Goal: Entertainment & Leisure: Consume media (video, audio)

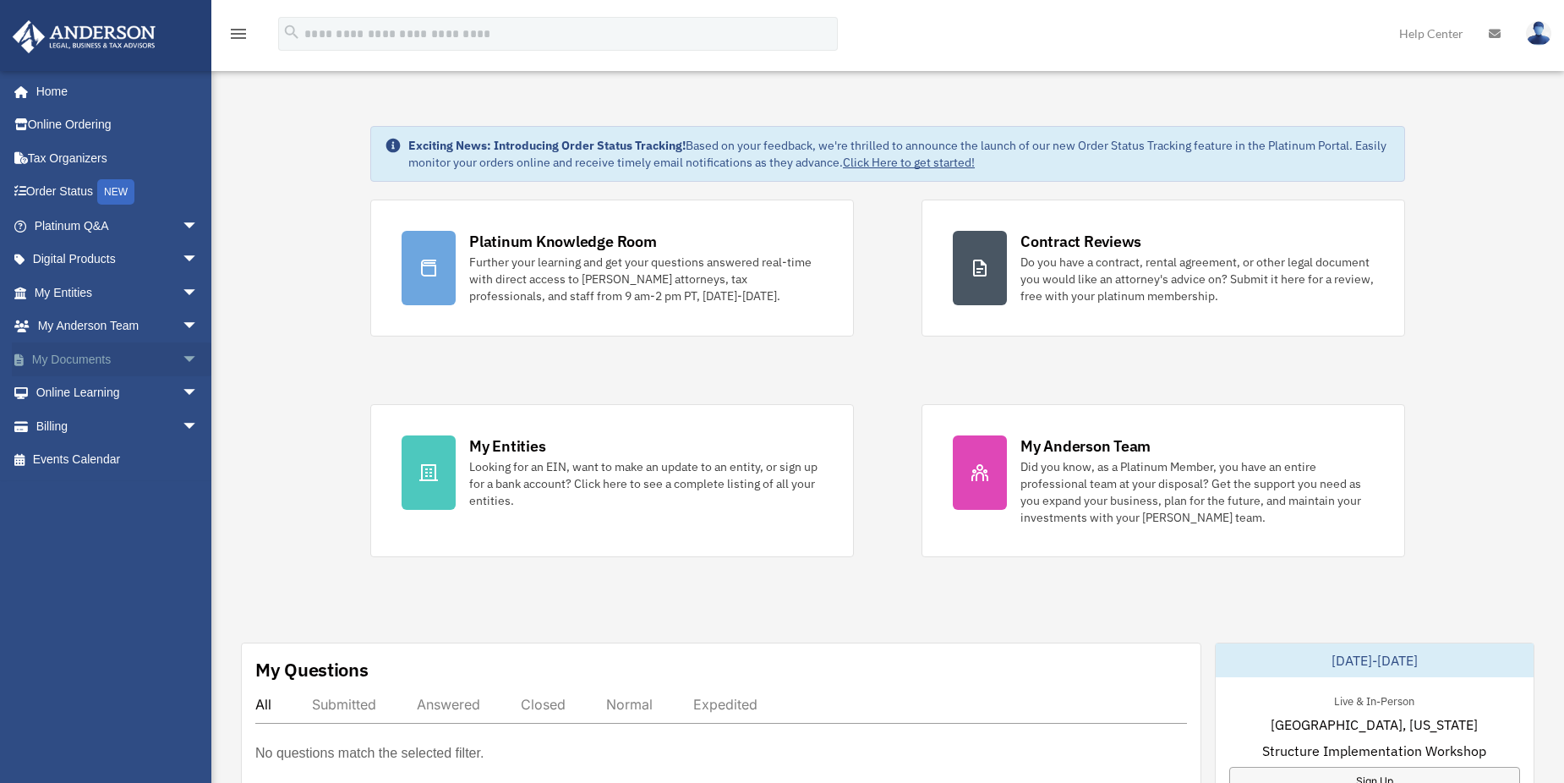
click at [182, 359] on span "arrow_drop_down" at bounding box center [199, 359] width 34 height 35
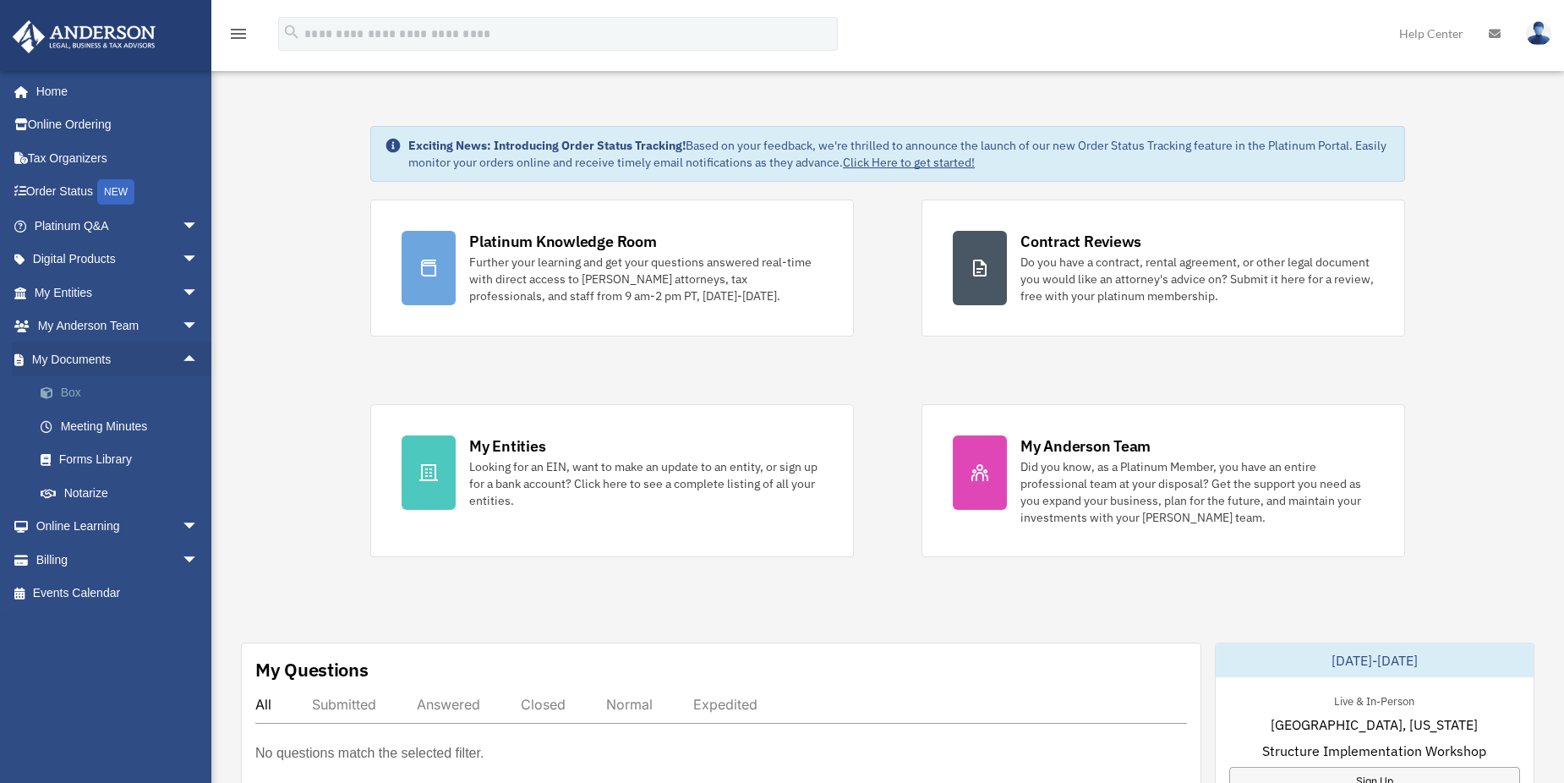
click at [90, 390] on link "Box" at bounding box center [124, 393] width 200 height 34
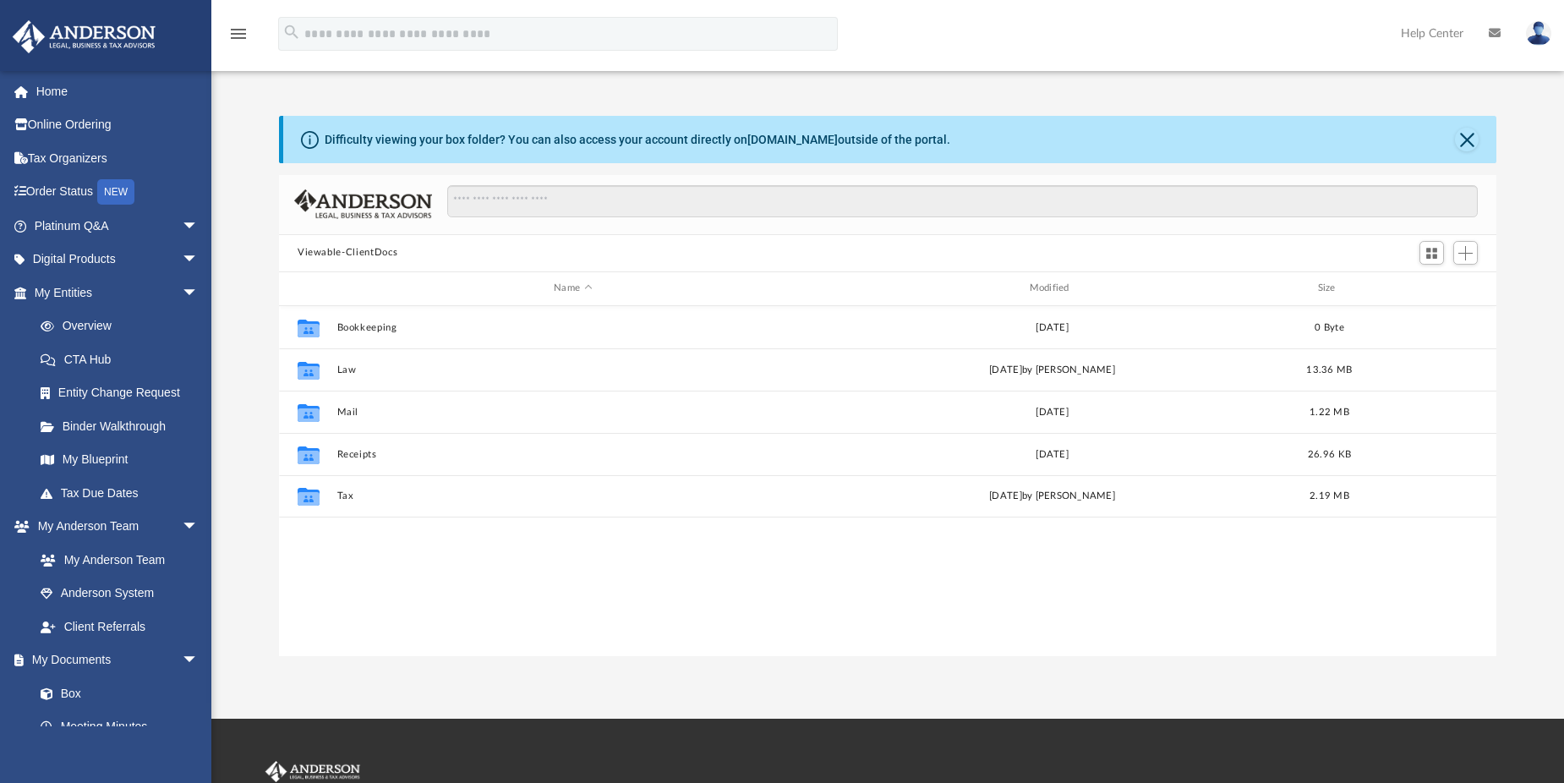
scroll to position [372, 1205]
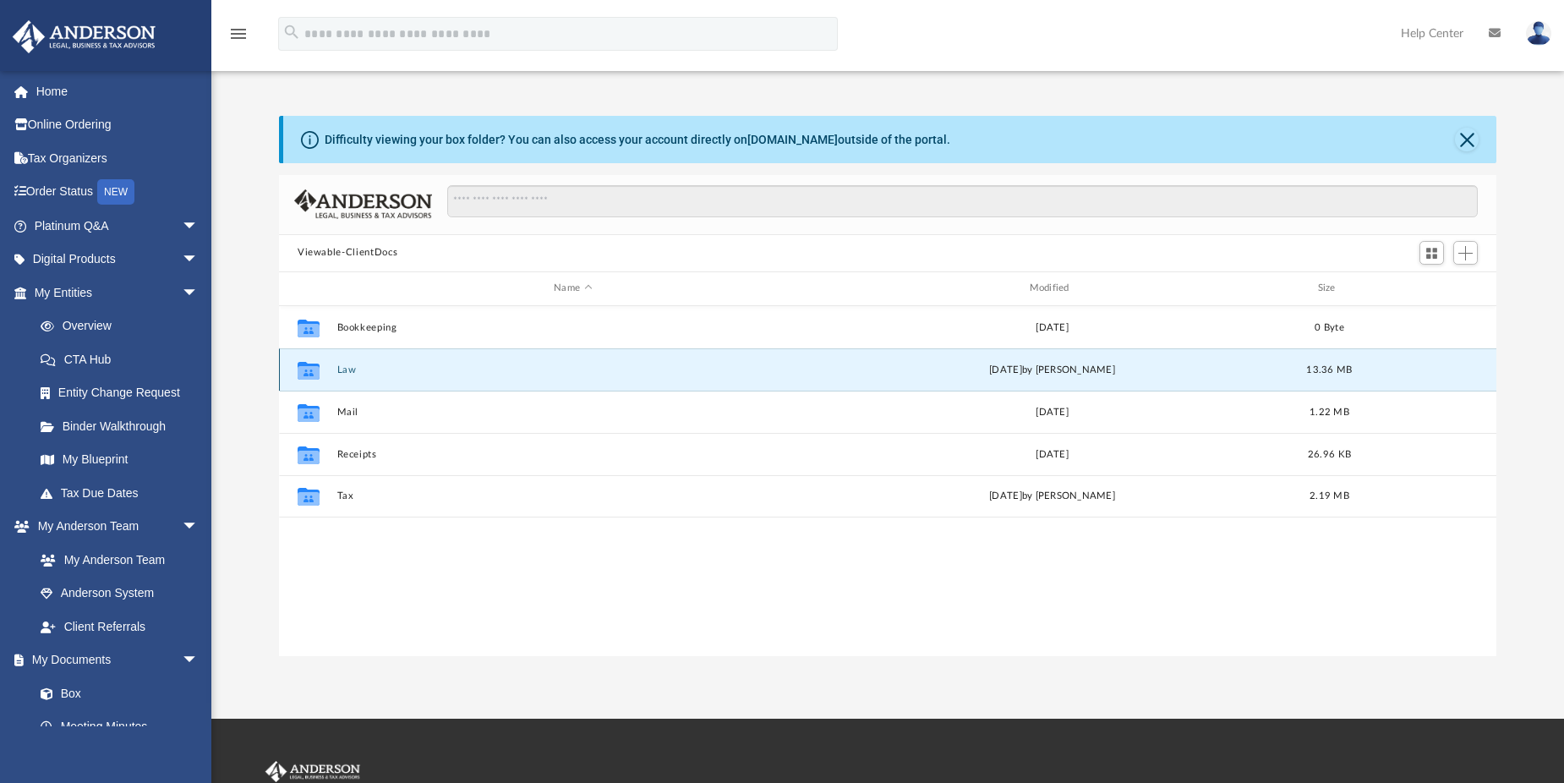
click at [348, 367] on button "Law" at bounding box center [573, 369] width 472 height 11
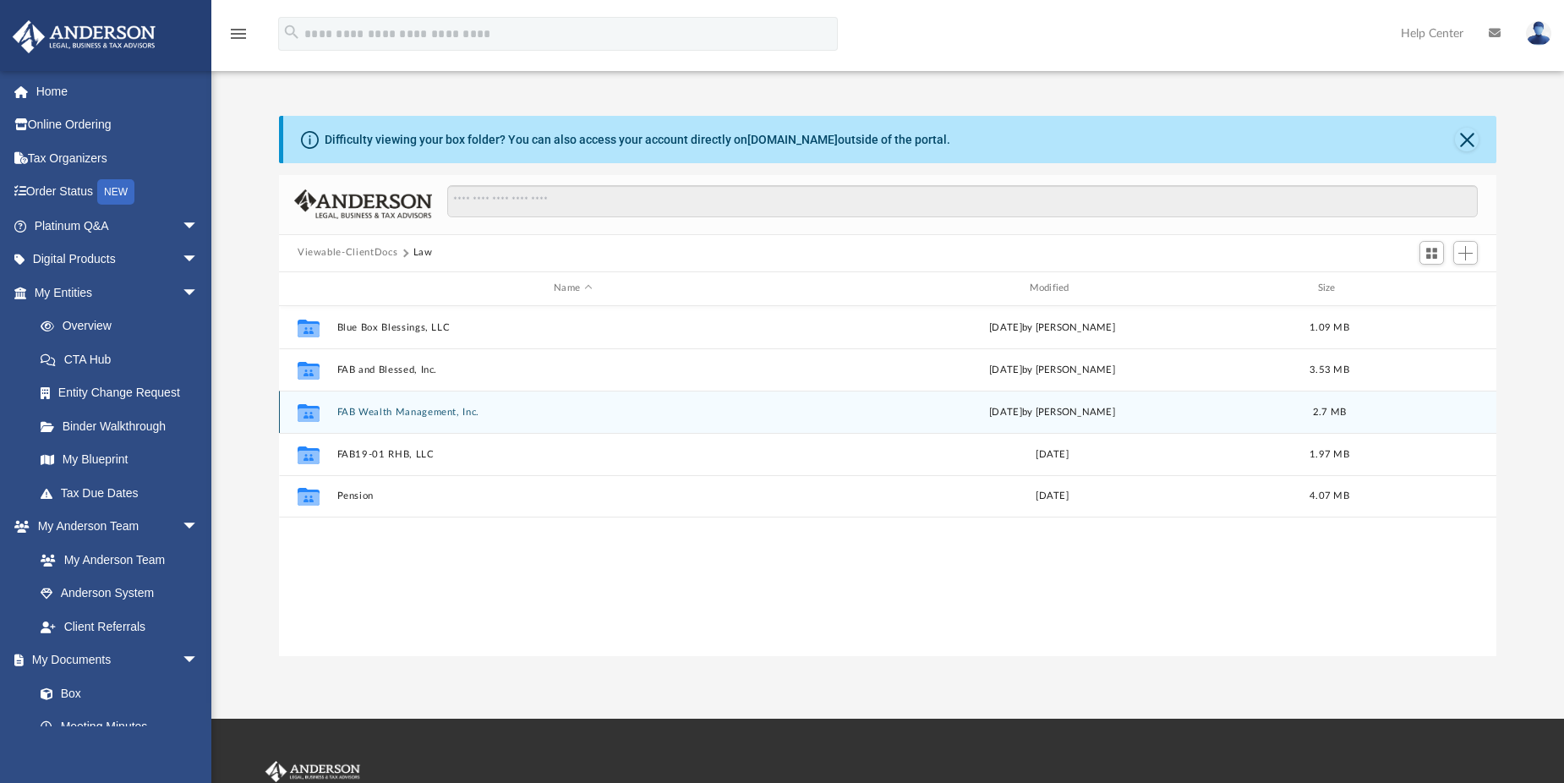
click at [391, 408] on button "FAB Wealth Management, Inc." at bounding box center [573, 411] width 472 height 11
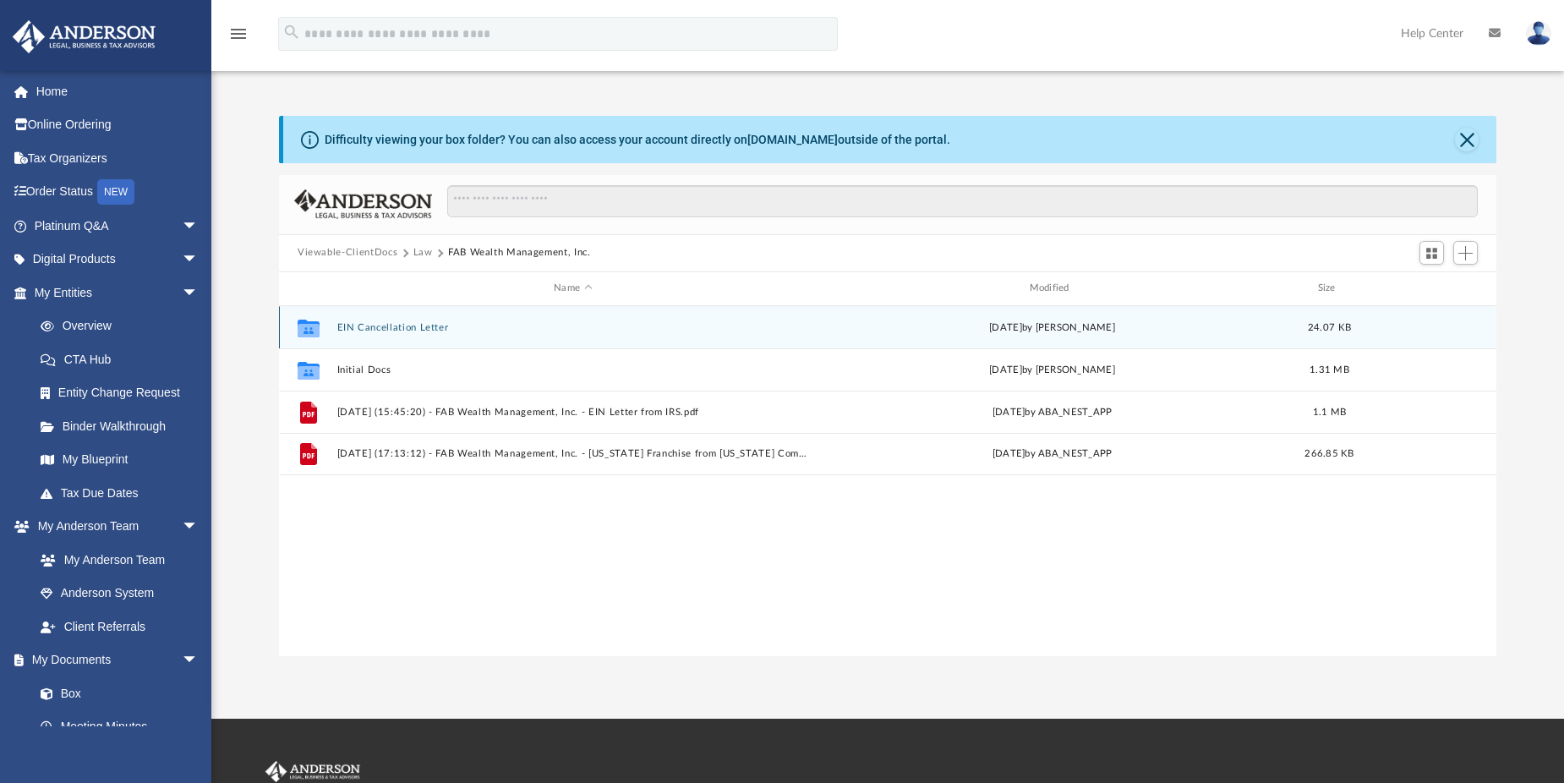
click at [377, 324] on button "EIN Cancellation Letter" at bounding box center [573, 326] width 472 height 11
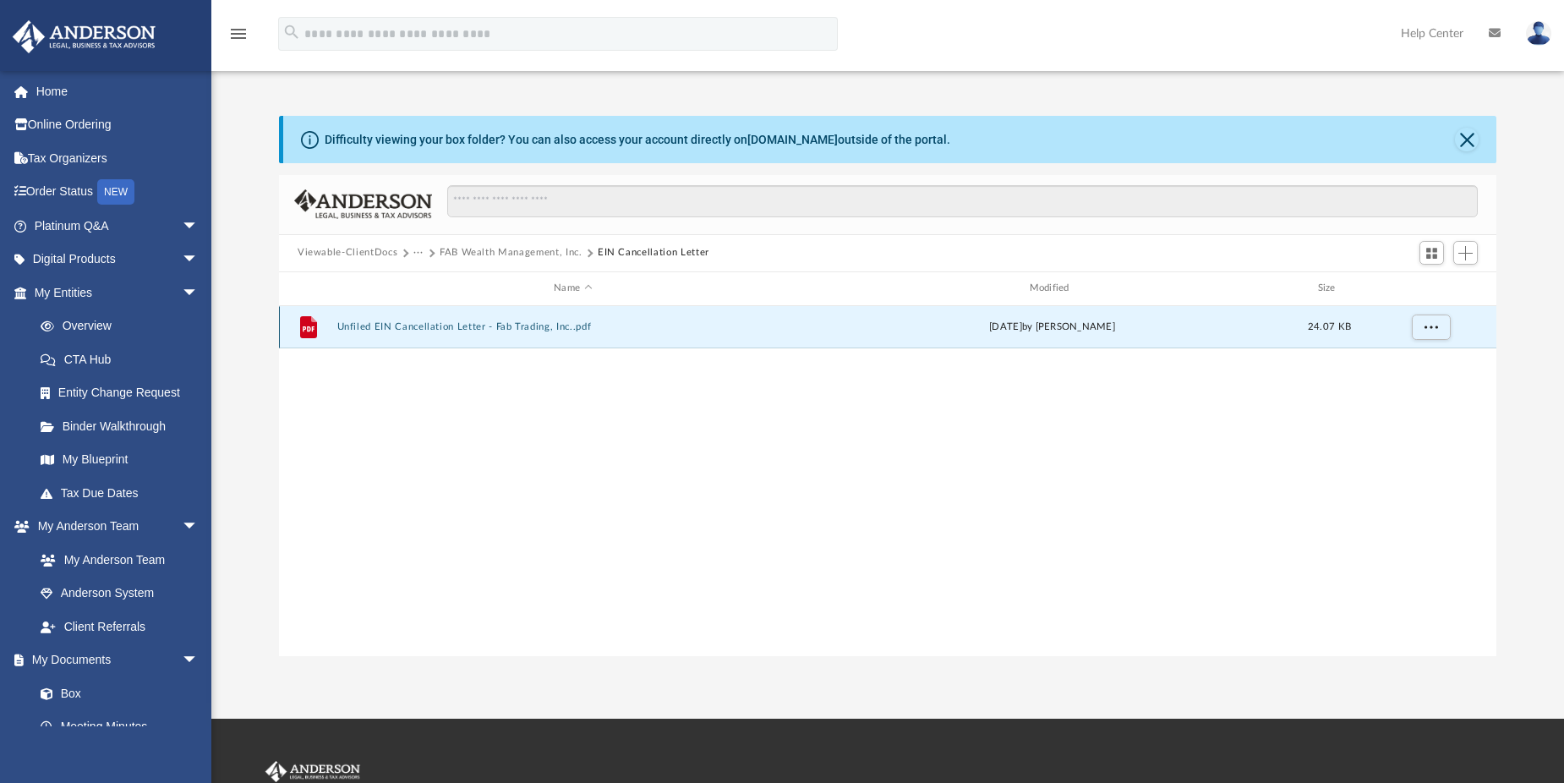
click at [482, 322] on button "Unfiled EIN Cancellation Letter - Fab Trading, Inc..pdf" at bounding box center [573, 326] width 472 height 11
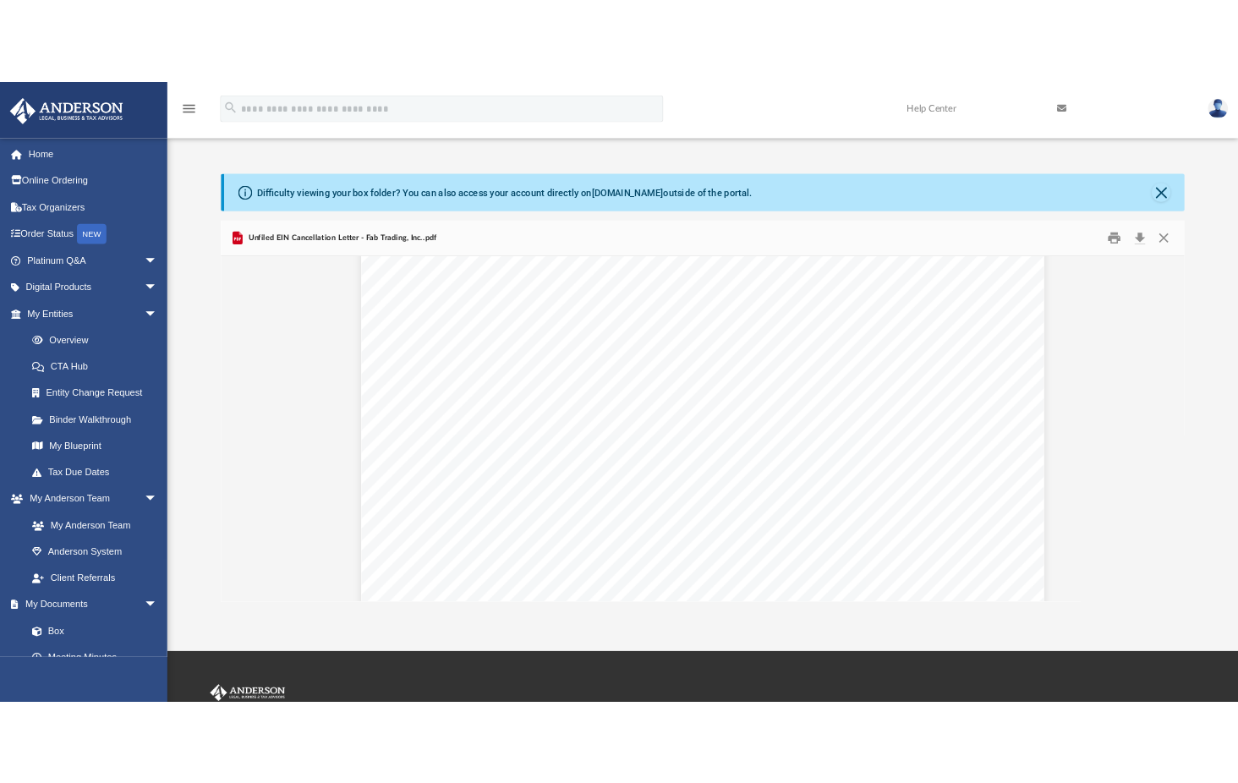
scroll to position [254, 0]
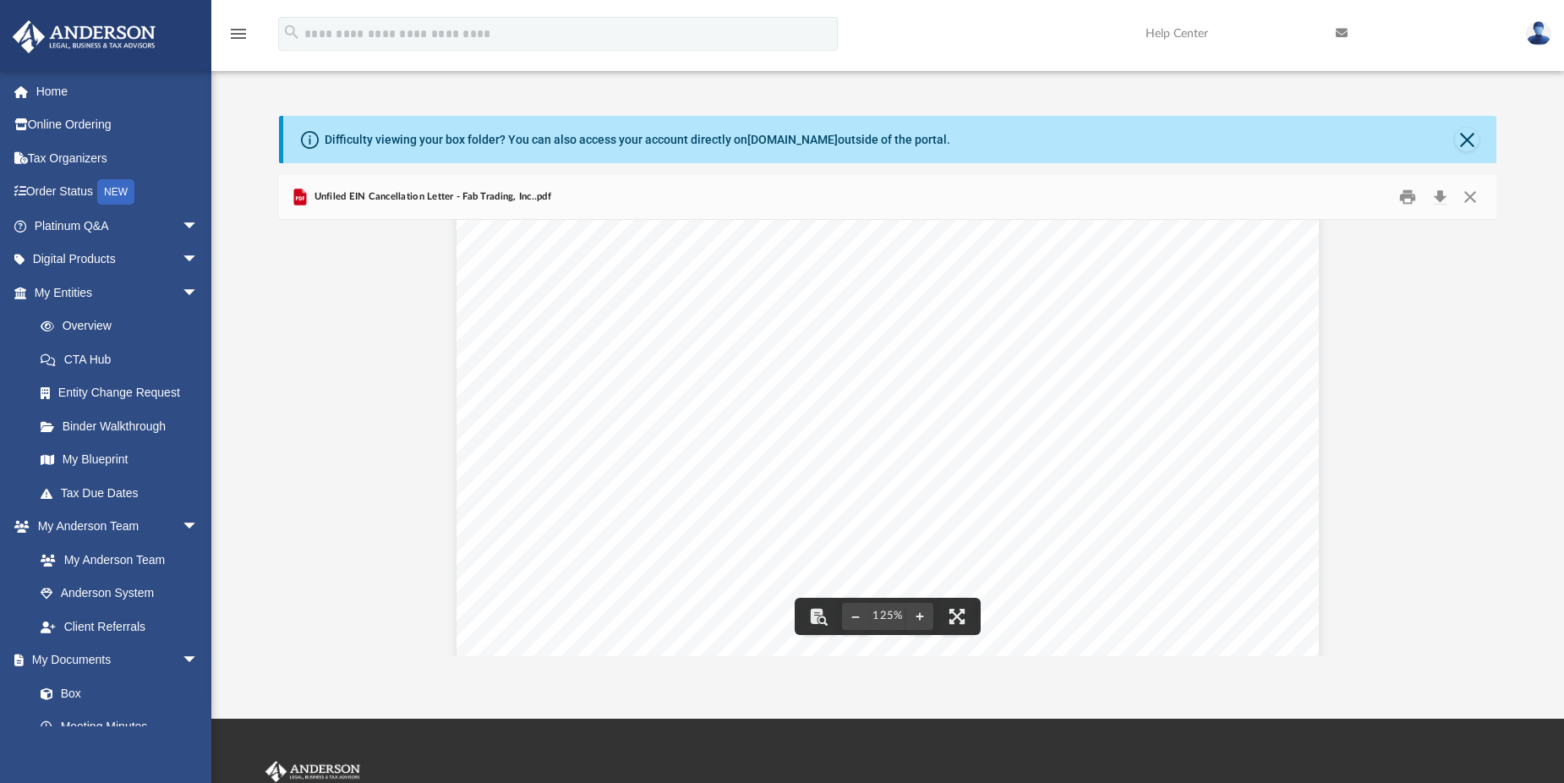
click at [661, 545] on div "September 16, 2025 Internal Revenue Service MS 6273 Ogden, UT 84201 RE: Entity …" at bounding box center [888, 537] width 862 height 1116
click at [1440, 192] on button "Download" at bounding box center [1440, 196] width 30 height 26
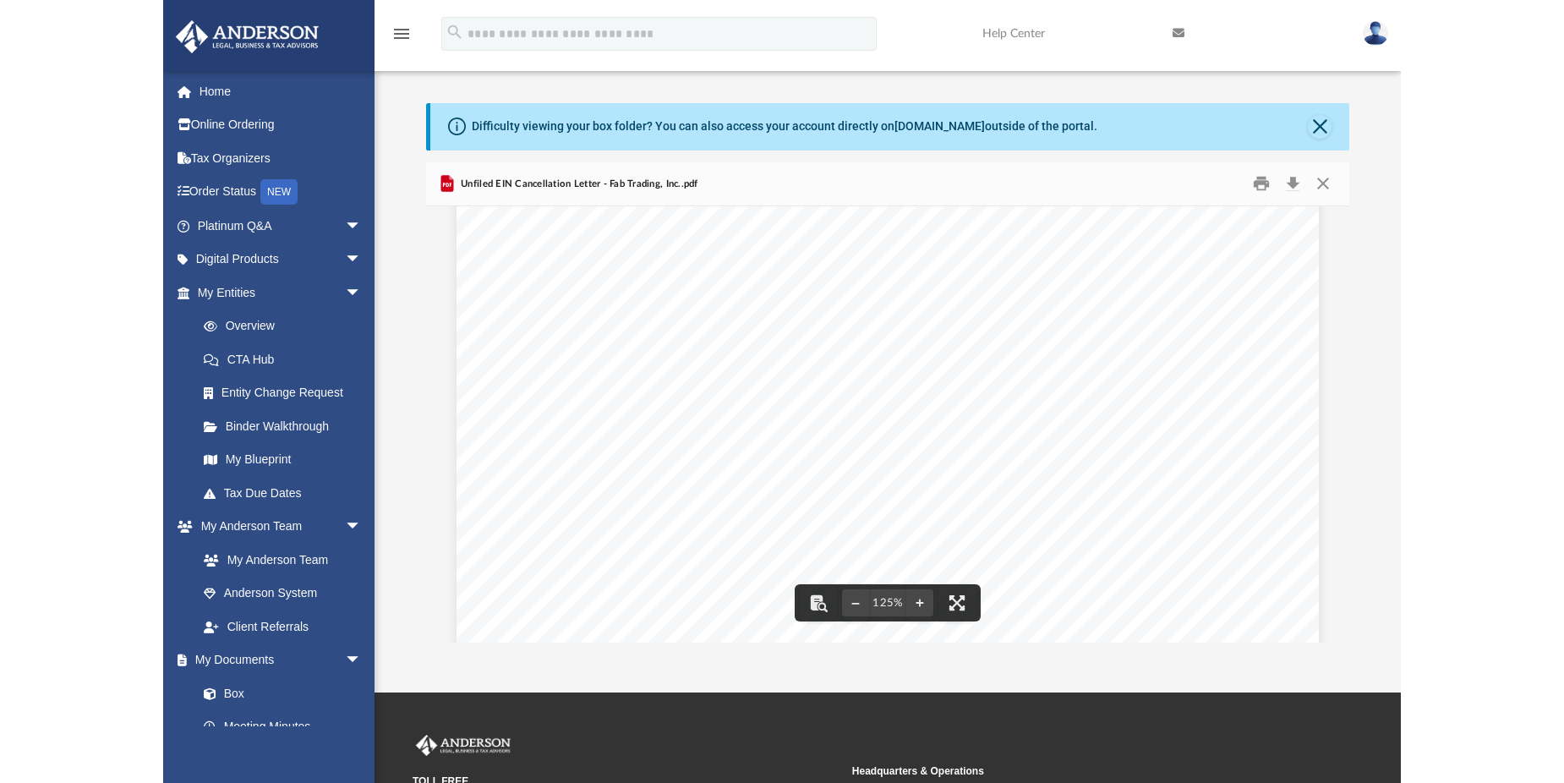
scroll to position [0, 0]
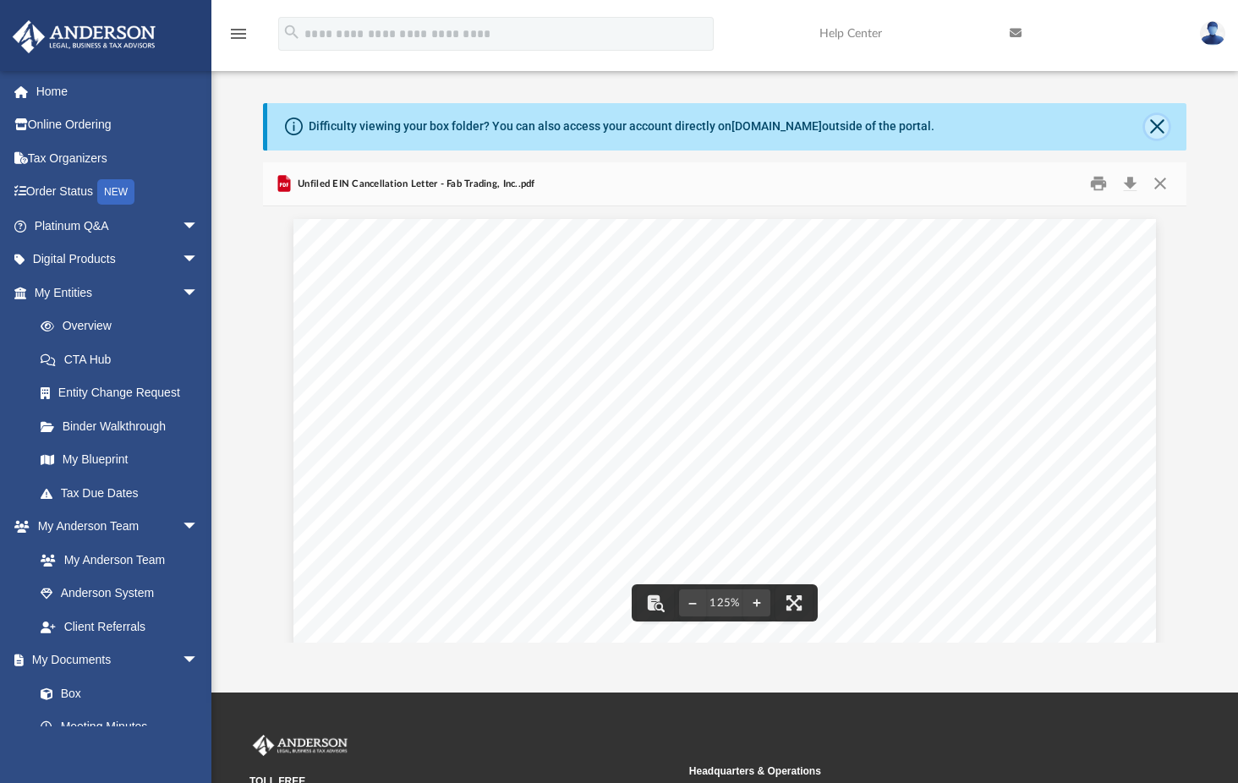
click at [1156, 124] on button "Close" at bounding box center [1157, 127] width 24 height 24
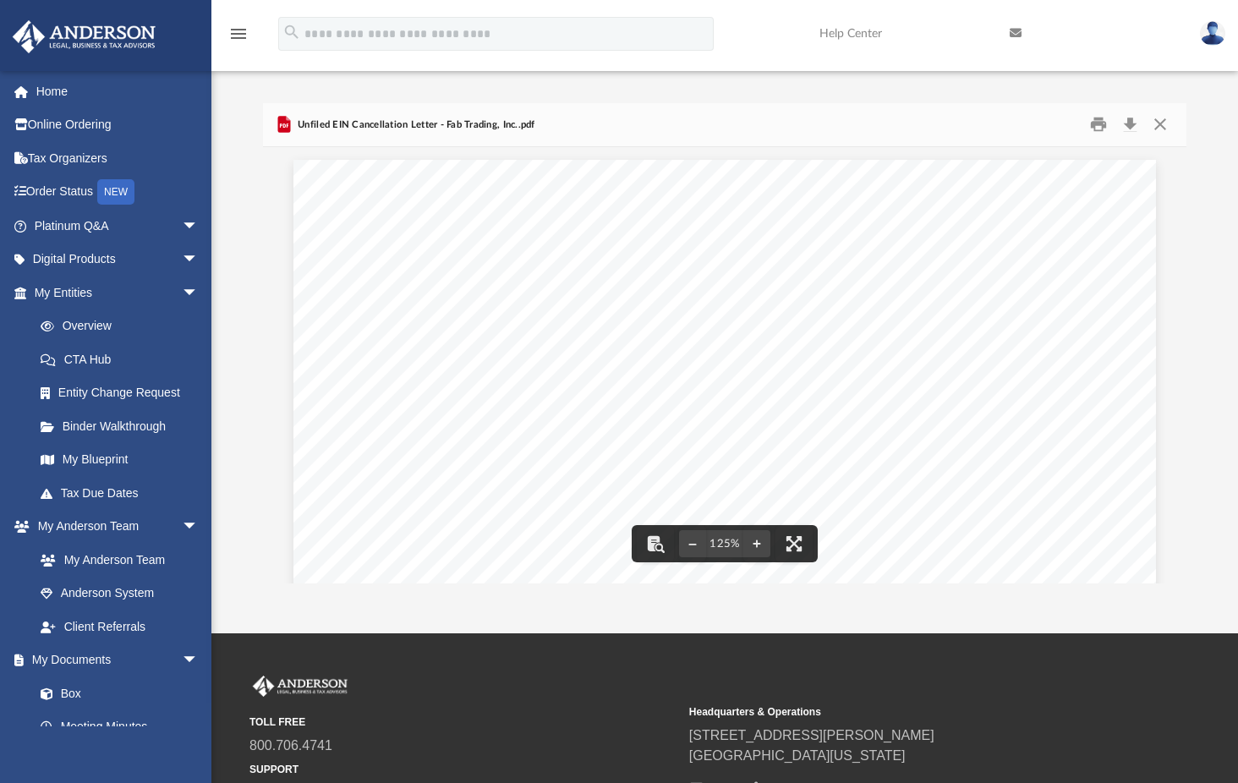
scroll to position [372, 1205]
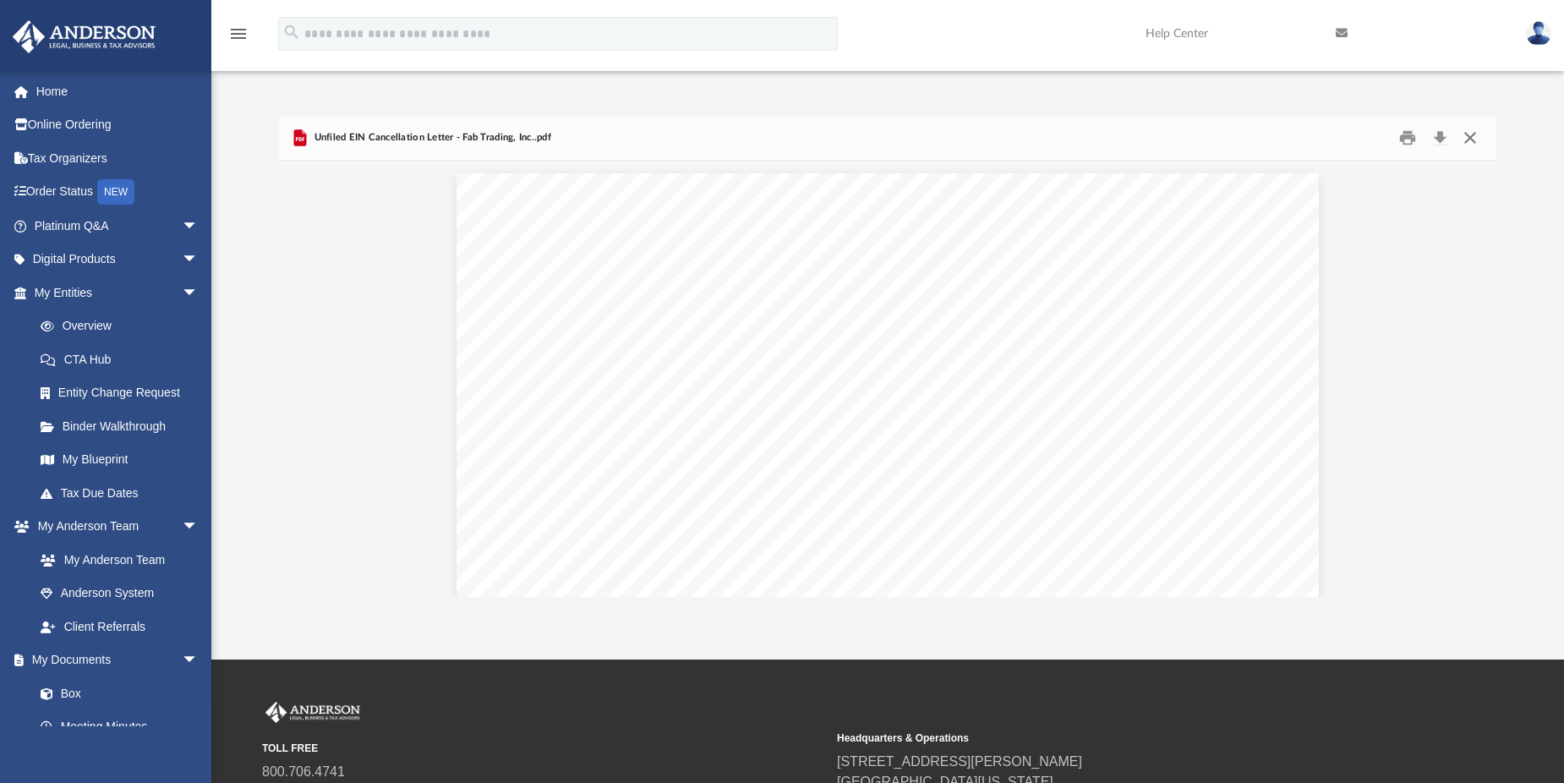
click at [1474, 133] on button "Close" at bounding box center [1470, 137] width 30 height 26
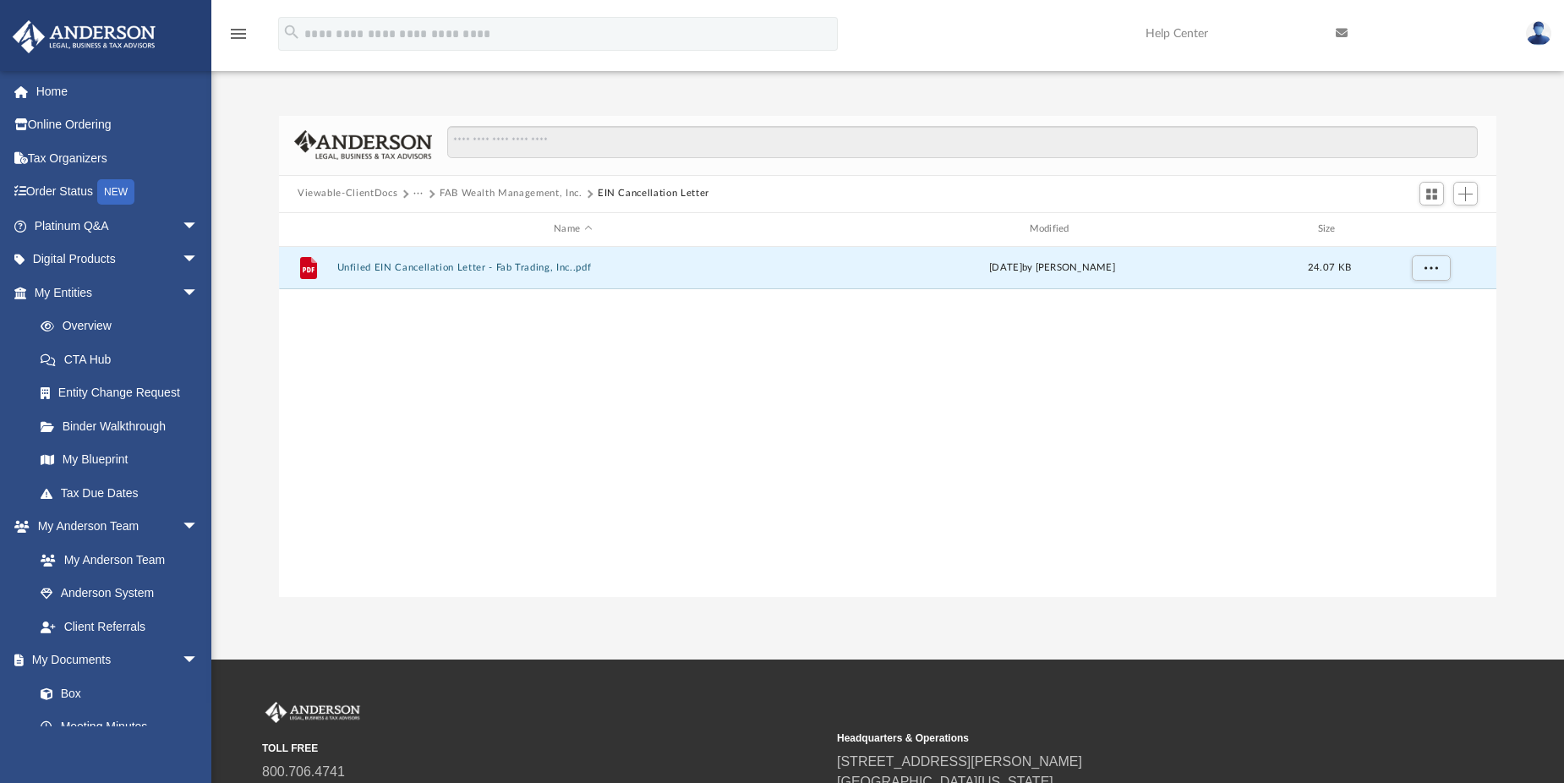
click at [541, 187] on button "FAB Wealth Management, Inc." at bounding box center [511, 193] width 143 height 15
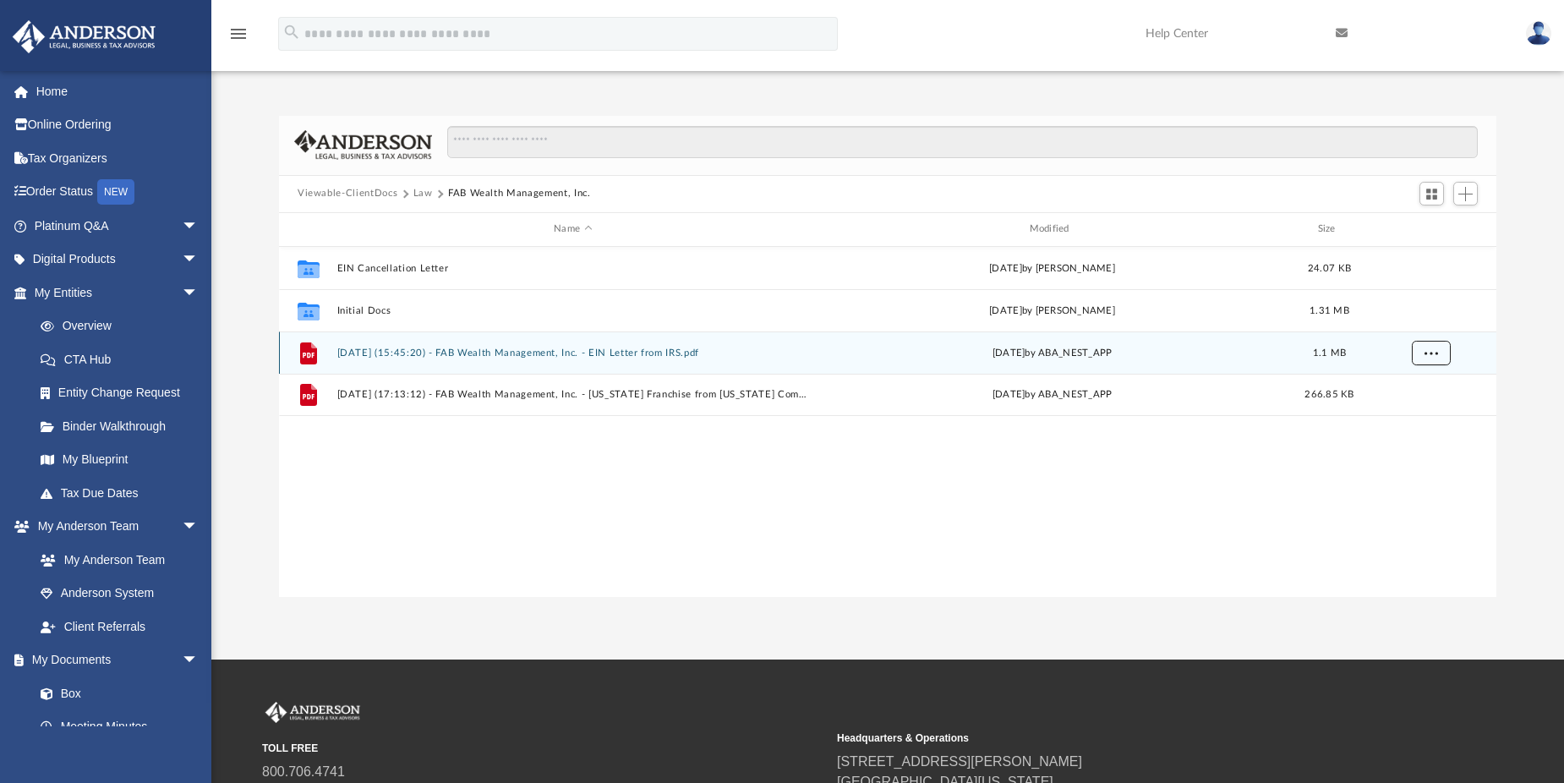
click at [1436, 354] on span "More options" at bounding box center [1432, 352] width 14 height 9
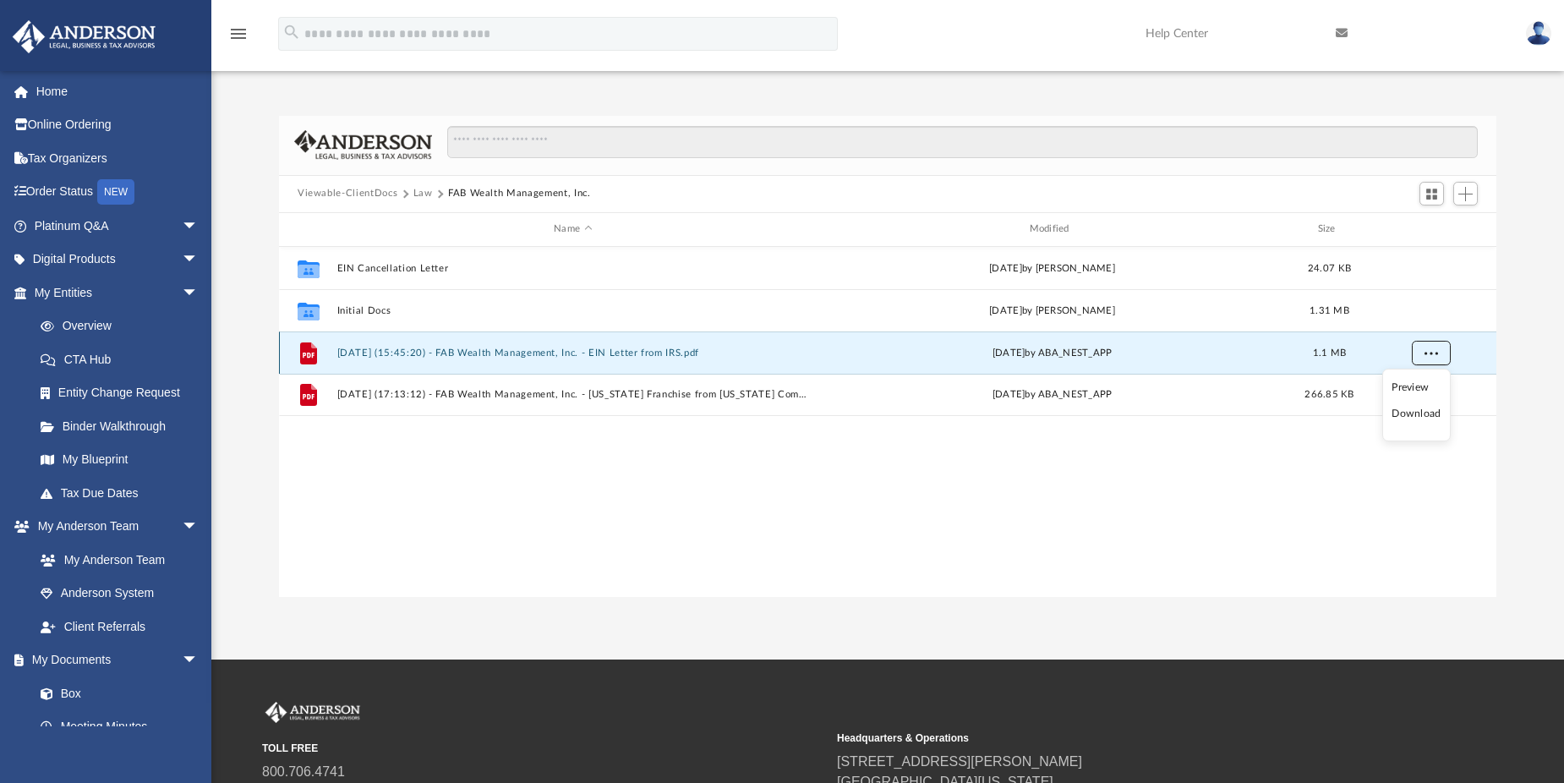
click at [1436, 349] on span "More options" at bounding box center [1432, 352] width 14 height 9
click at [1212, 355] on div "Thu Aug 14 2025 by ABA_NEST_APP" at bounding box center [1053, 352] width 472 height 15
click at [1433, 353] on span "More options" at bounding box center [1432, 352] width 14 height 9
click at [1411, 409] on li "Download" at bounding box center [1416, 414] width 49 height 18
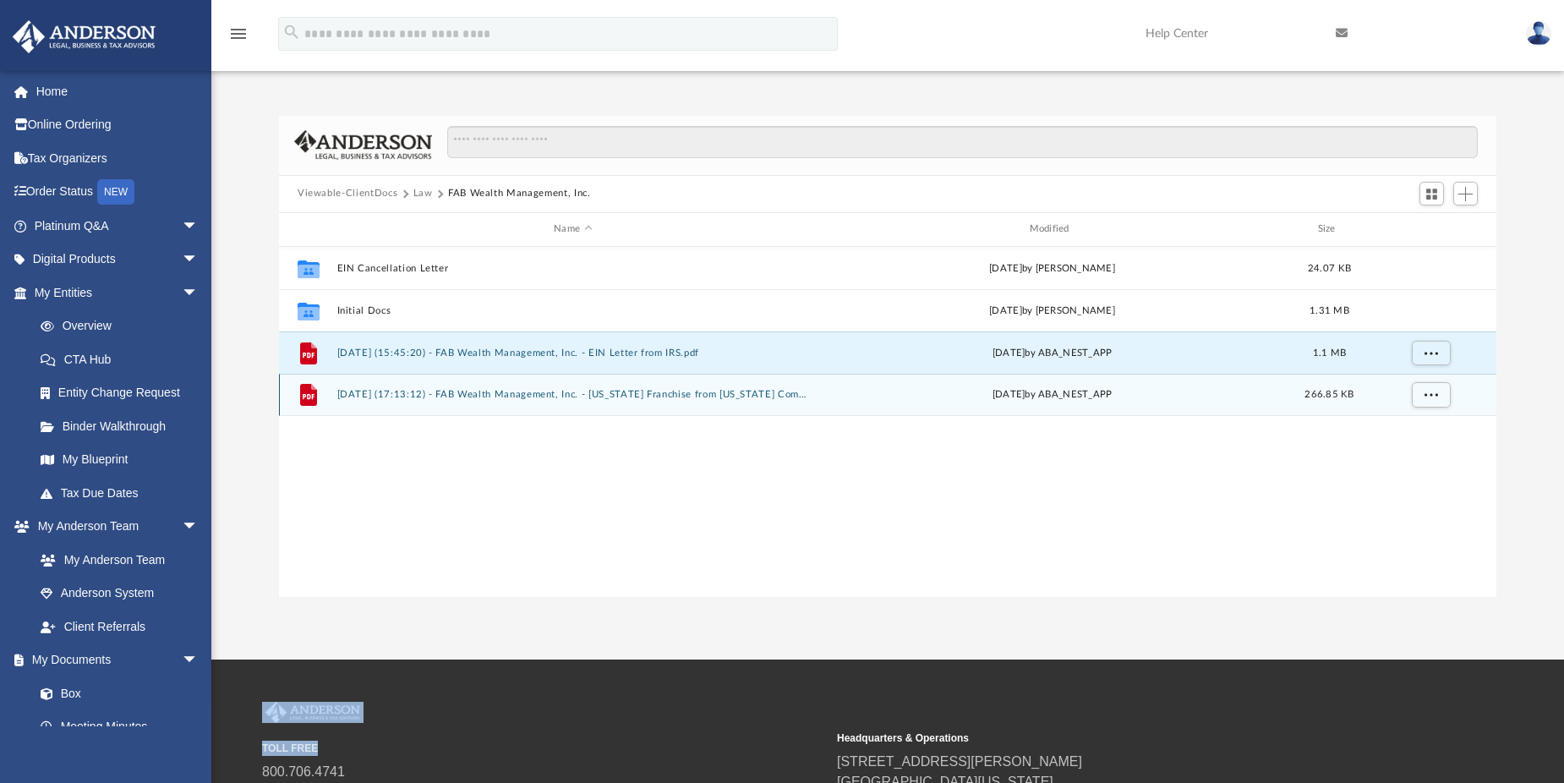
click at [1411, 409] on div "grid" at bounding box center [1430, 394] width 118 height 32
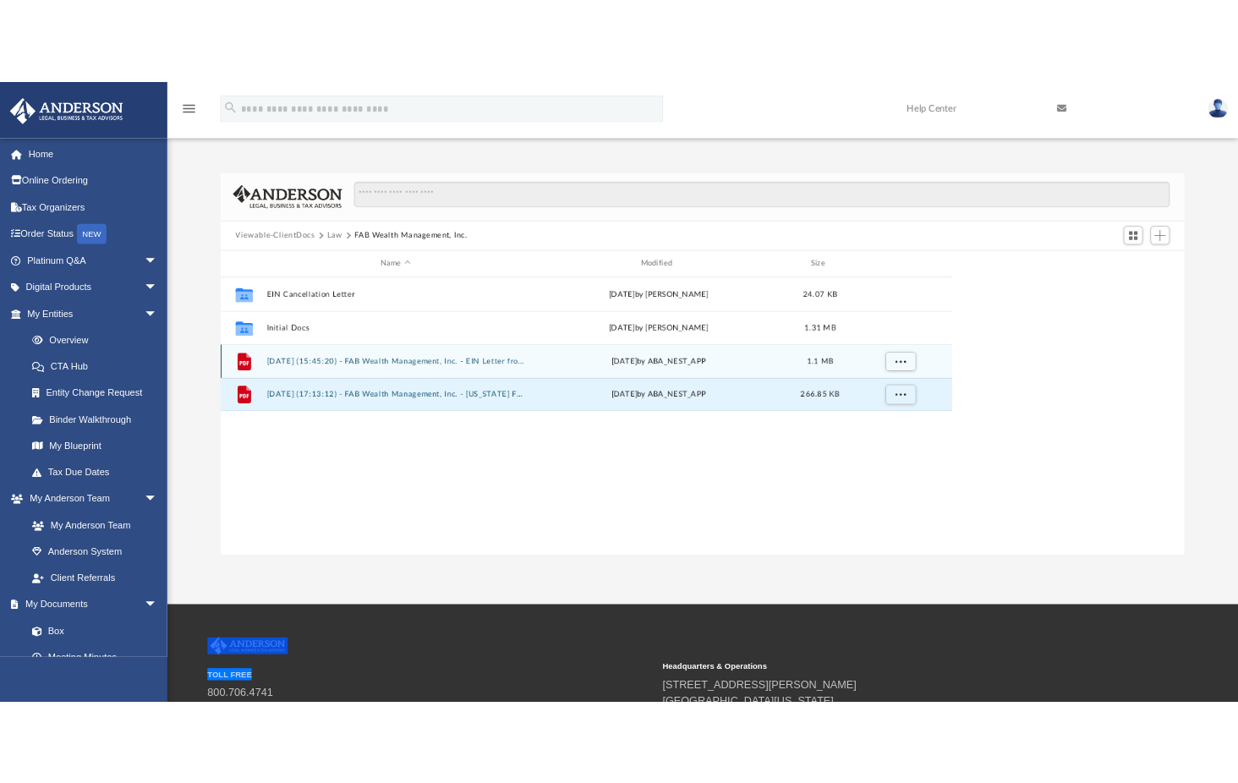
scroll to position [372, 911]
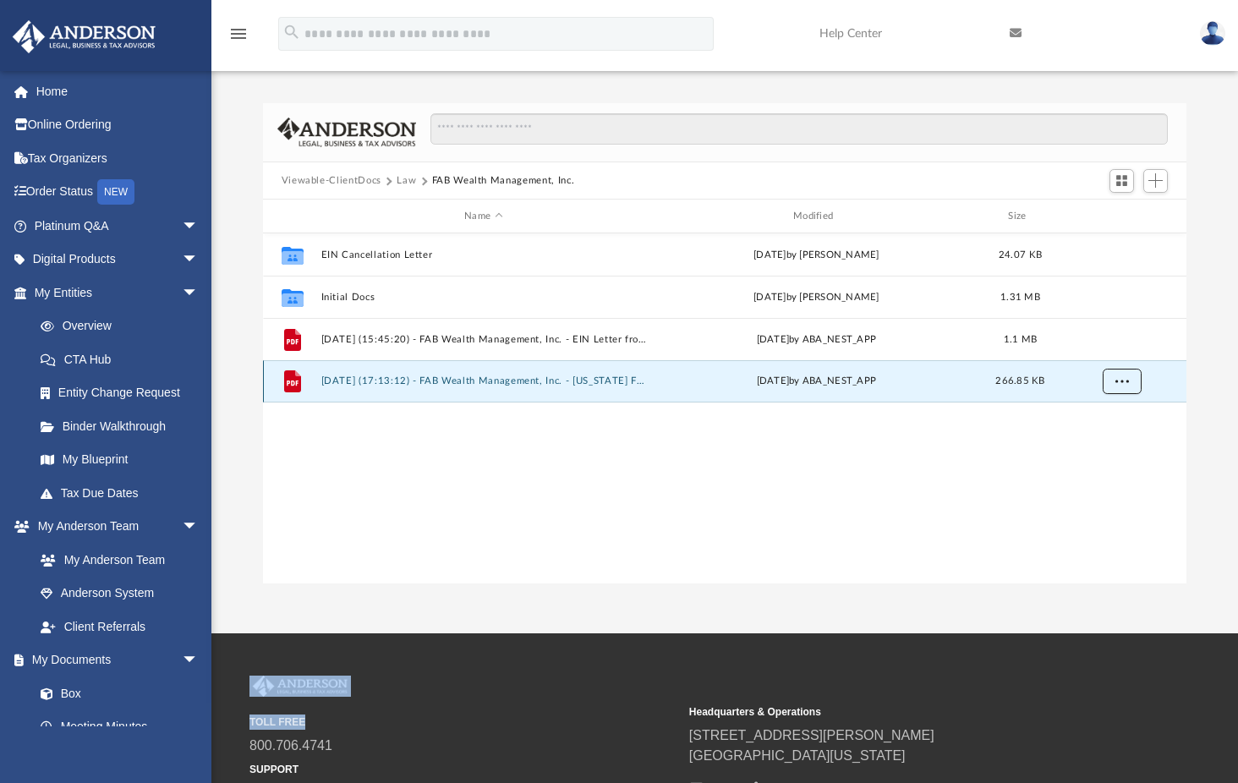
click at [1118, 376] on span "More options" at bounding box center [1121, 380] width 14 height 9
click at [1104, 441] on li "Download" at bounding box center [1105, 443] width 49 height 18
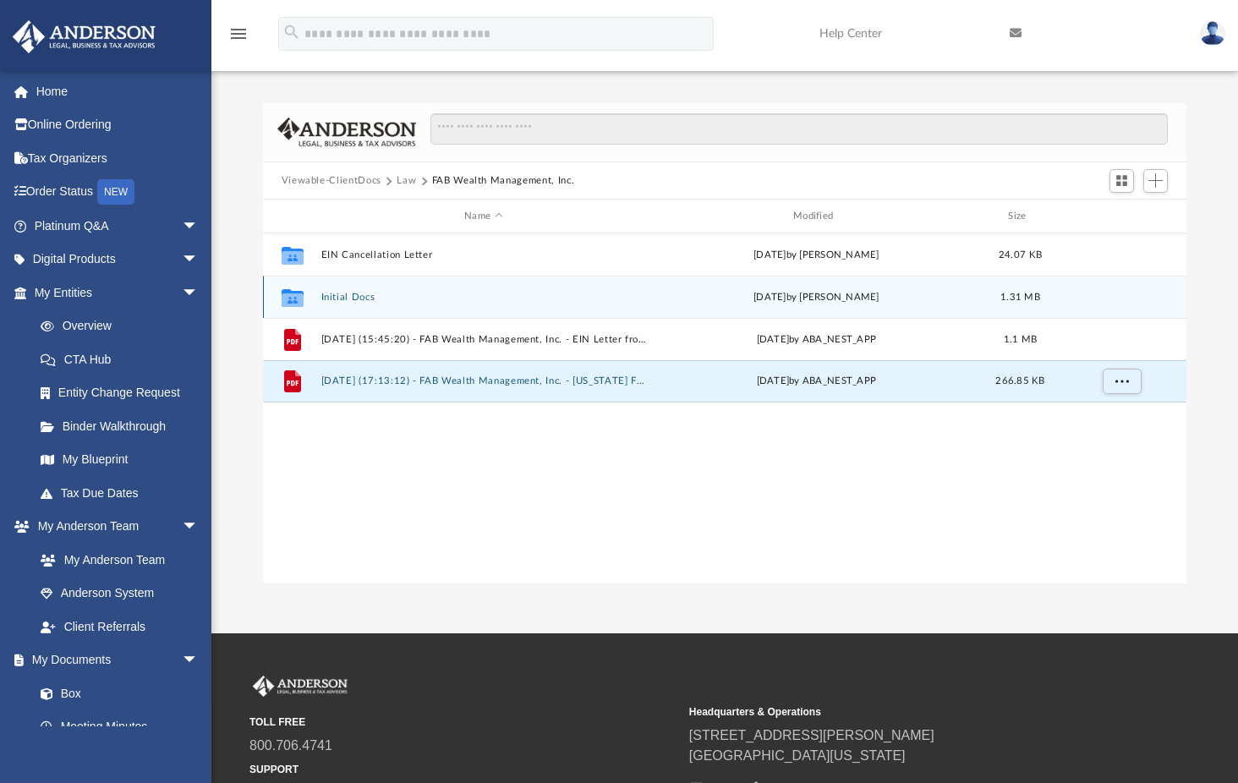
click at [343, 293] on button "Initial Docs" at bounding box center [483, 297] width 326 height 11
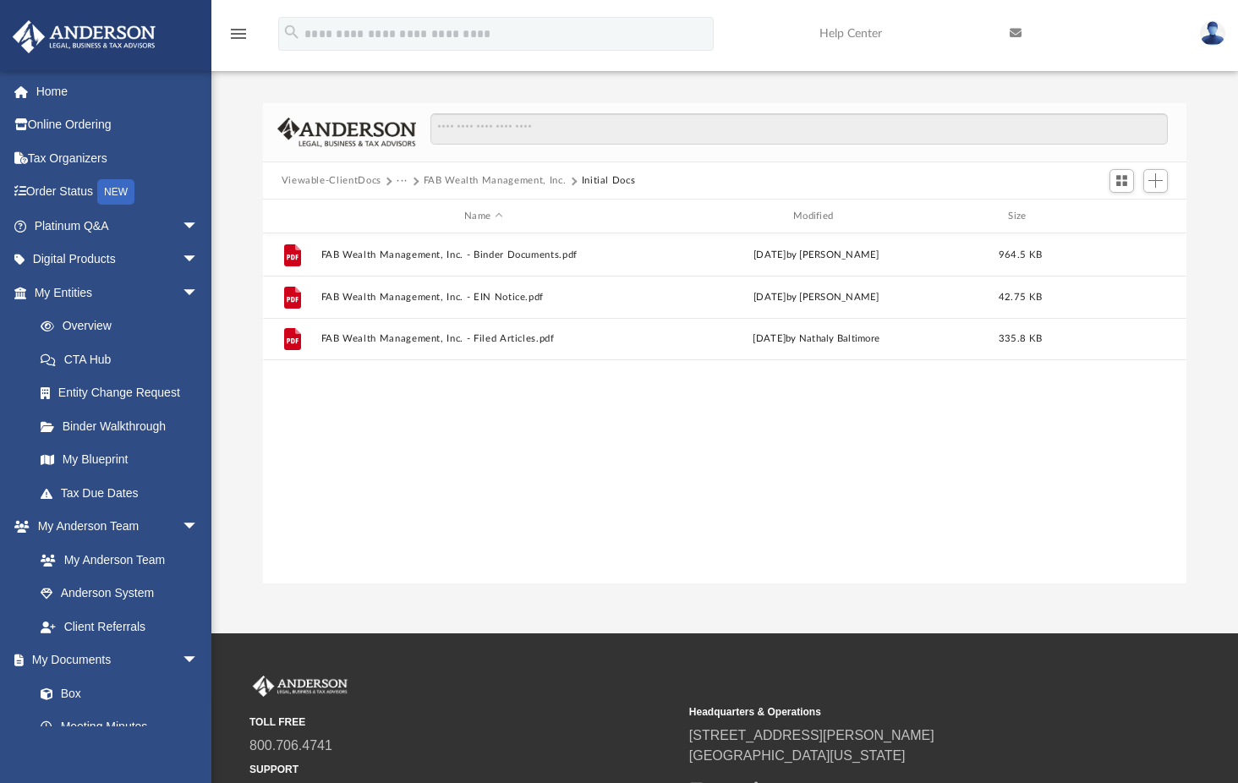
click at [528, 506] on div "File FAB Wealth Management, Inc. - Binder Documents.pdf Mon Aug 11 2025 by Mari…" at bounding box center [725, 408] width 924 height 350
click at [494, 176] on button "FAB Wealth Management, Inc." at bounding box center [495, 180] width 143 height 15
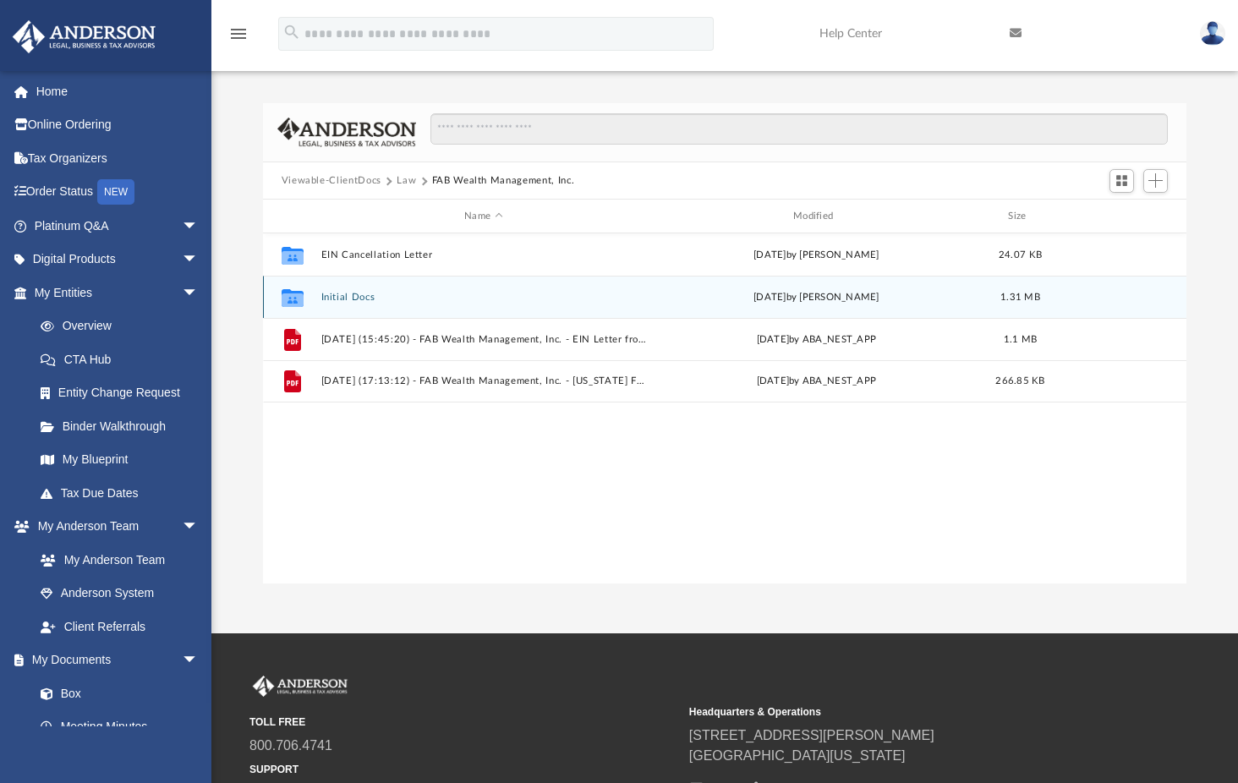
click at [1091, 296] on div "Collaborated Folder Initial Docs Mon Aug 11 2025 by Marielle Palivino 1.31 MB" at bounding box center [725, 297] width 924 height 42
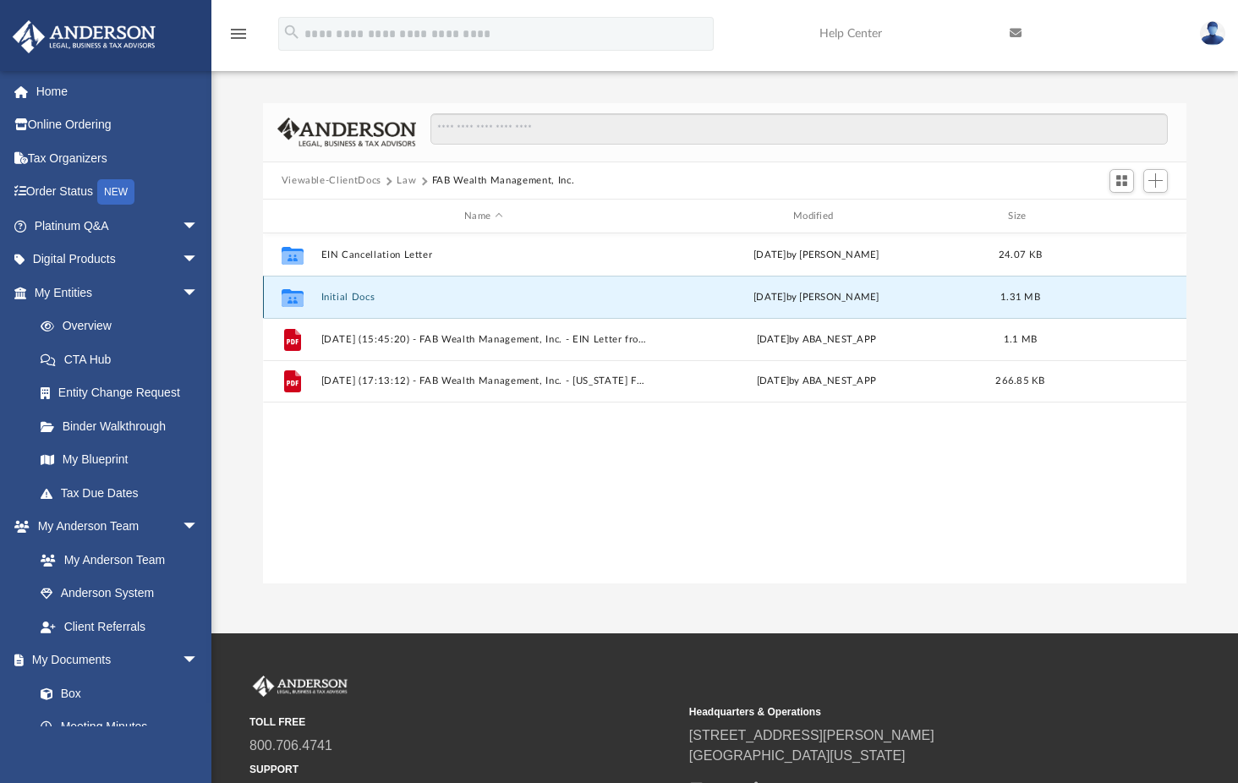
click at [441, 296] on button "Initial Docs" at bounding box center [483, 297] width 326 height 11
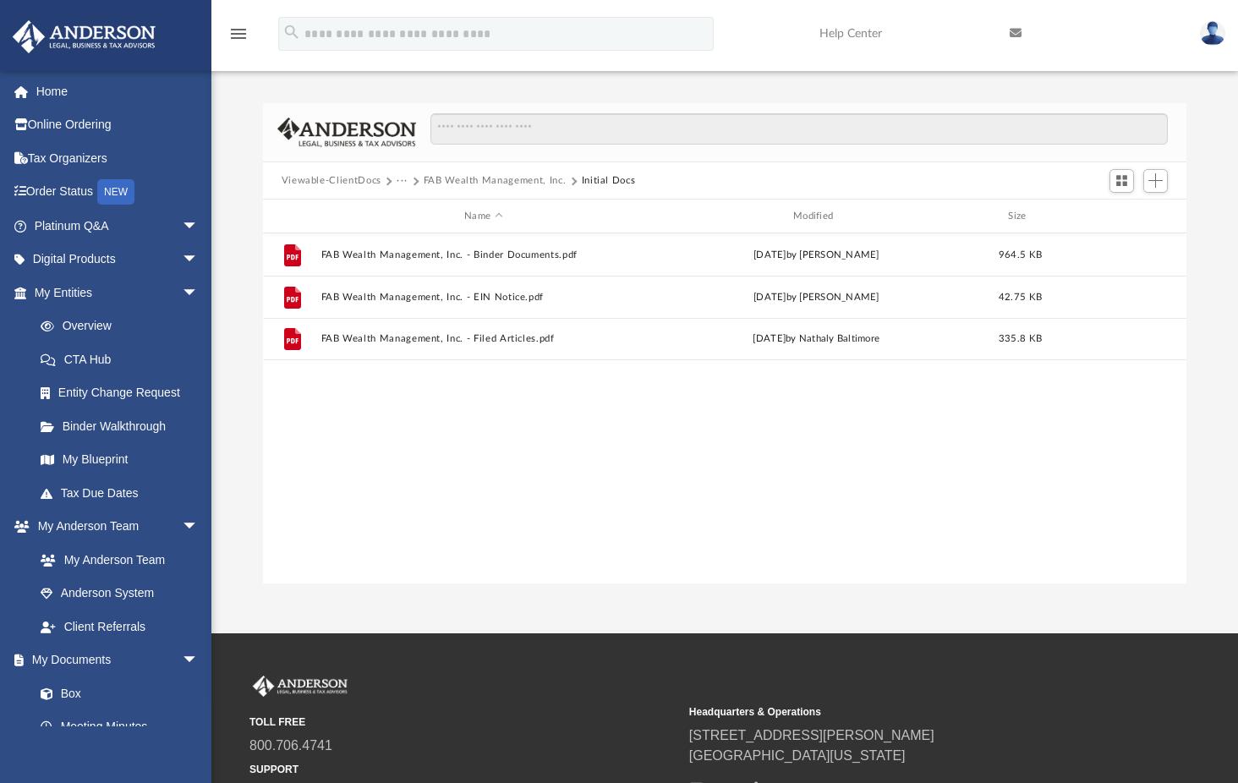
click at [511, 490] on div "File FAB Wealth Management, Inc. - Binder Documents.pdf Mon Aug 11 2025 by Mari…" at bounding box center [725, 408] width 924 height 350
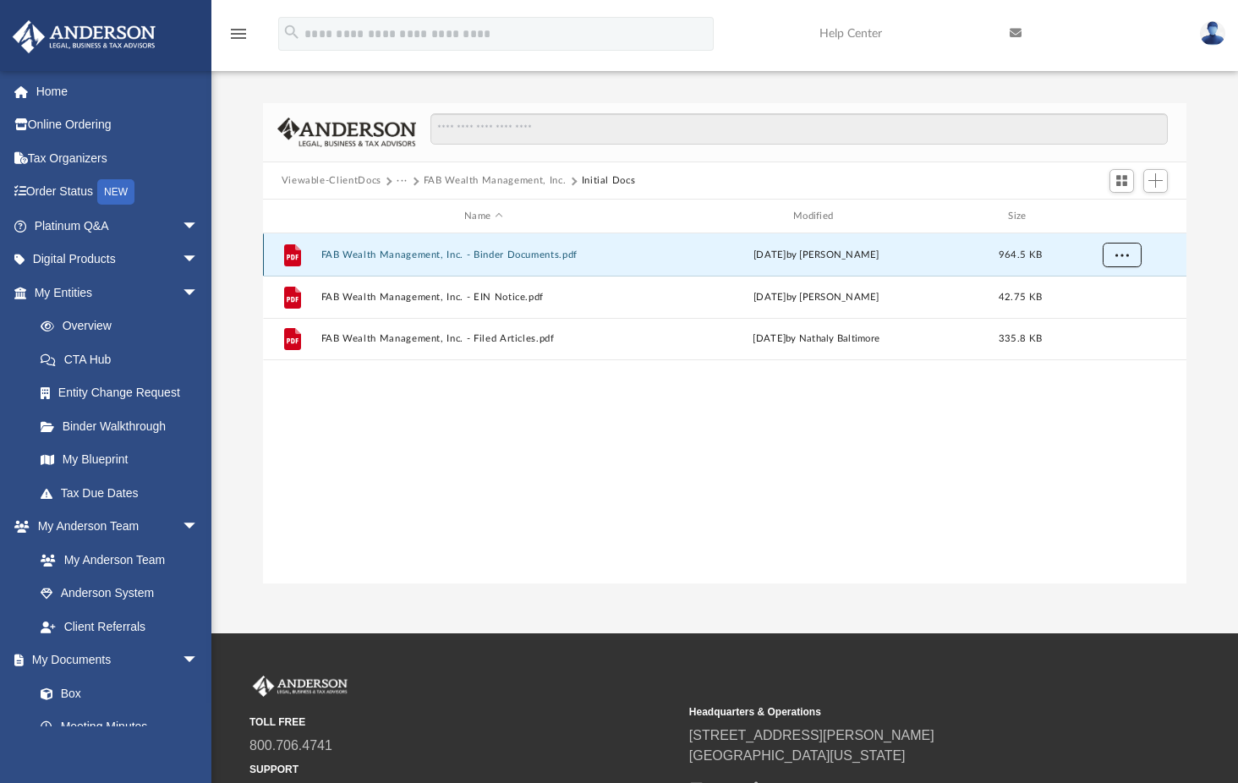
click at [1119, 253] on span "More options" at bounding box center [1121, 253] width 14 height 9
click at [798, 468] on div "File FAB Wealth Management, Inc. - Binder Documents.pdf Mon Aug 11 2025 by Mari…" at bounding box center [725, 408] width 924 height 350
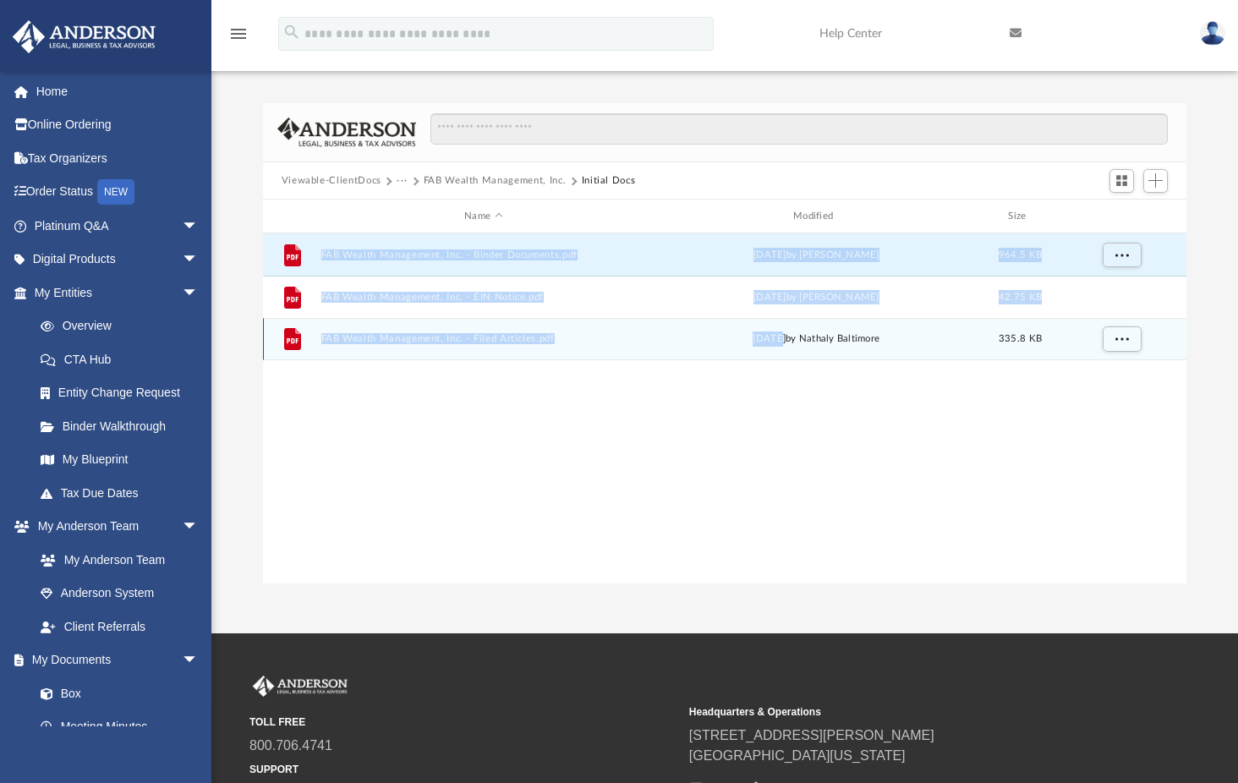
click at [758, 344] on div "Fri Aug 8 2025 by Nathaly Baltimore" at bounding box center [817, 338] width 326 height 15
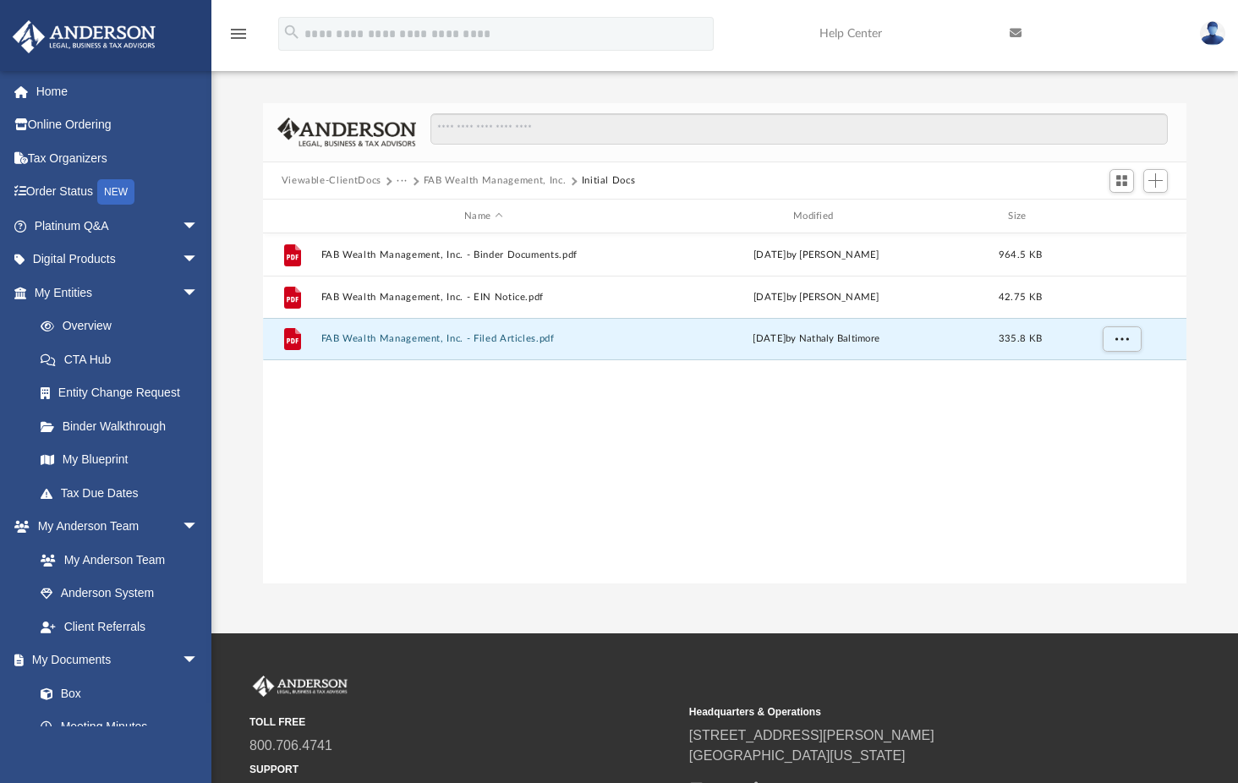
click at [1061, 393] on div "File FAB Wealth Management, Inc. - Binder Documents.pdf Mon Aug 11 2025 by Mari…" at bounding box center [725, 408] width 924 height 350
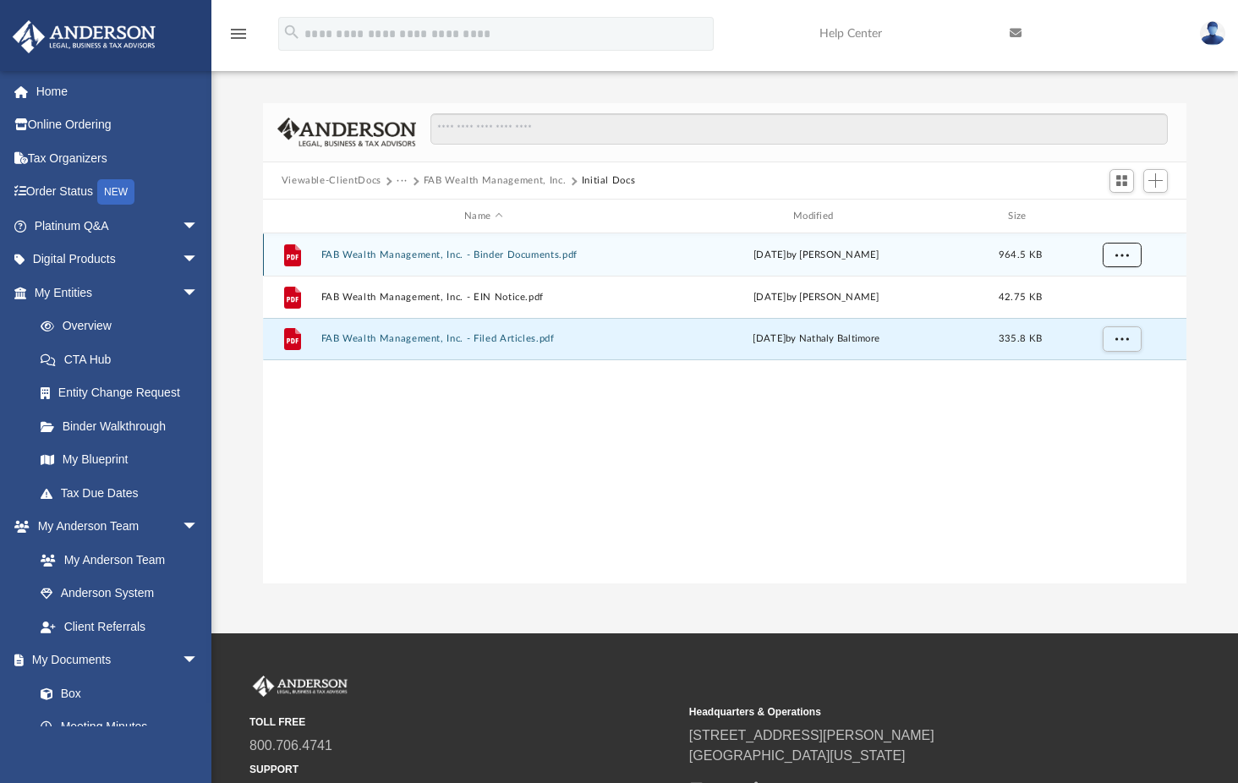
click at [1134, 254] on button "More options" at bounding box center [1121, 255] width 39 height 25
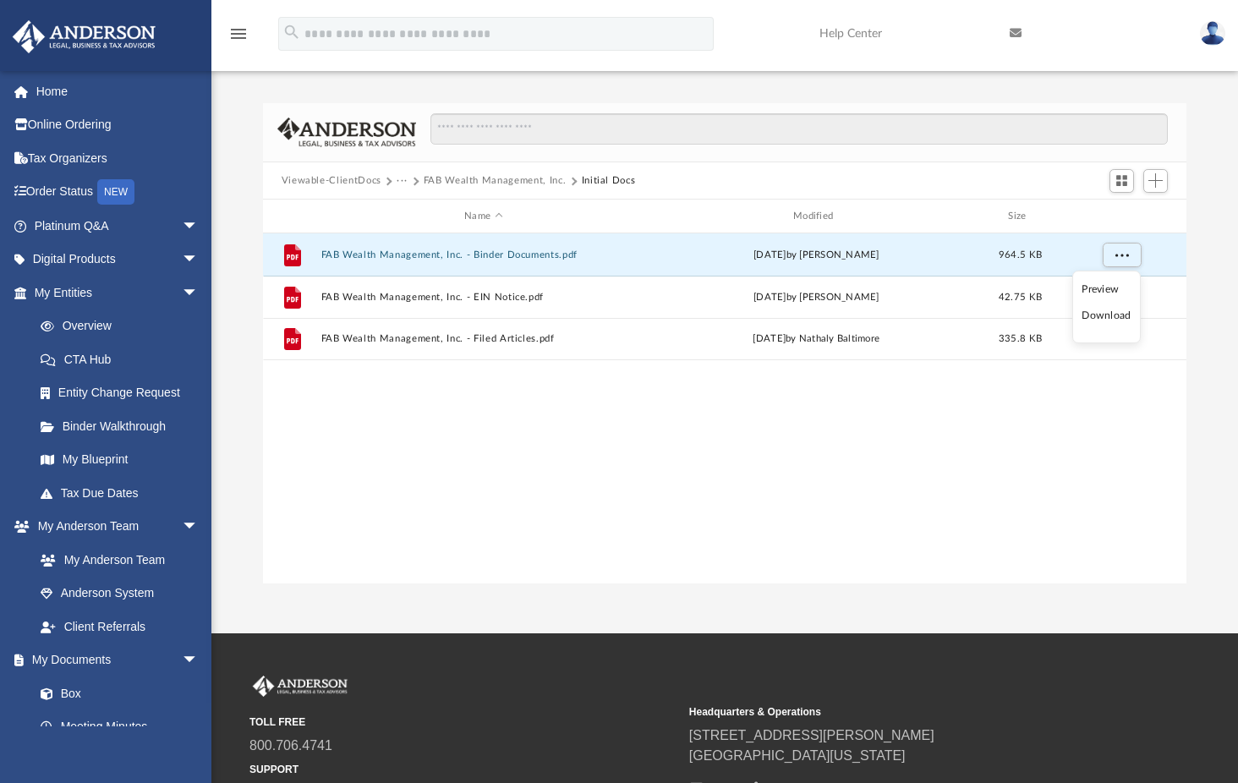
click at [1110, 313] on li "Download" at bounding box center [1105, 316] width 49 height 18
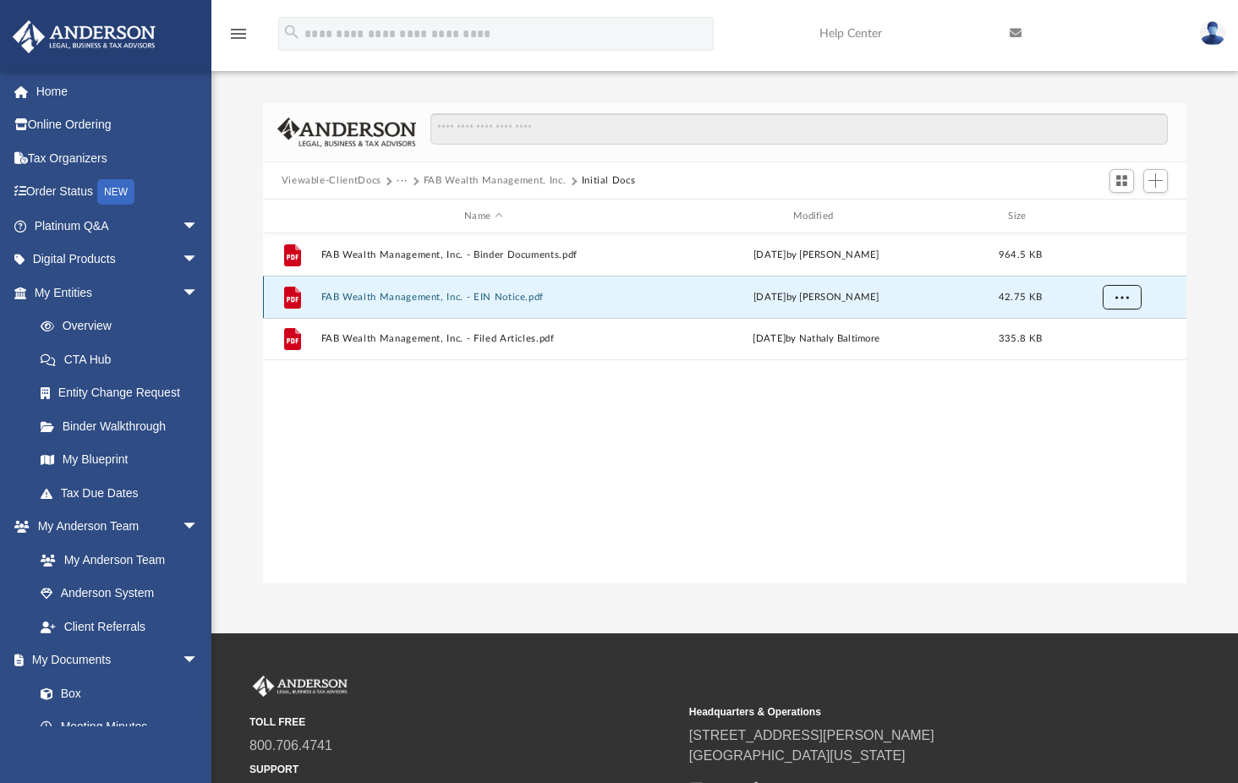
click at [1129, 298] on button "More options" at bounding box center [1121, 297] width 39 height 25
click at [1097, 359] on li "Download" at bounding box center [1105, 358] width 49 height 18
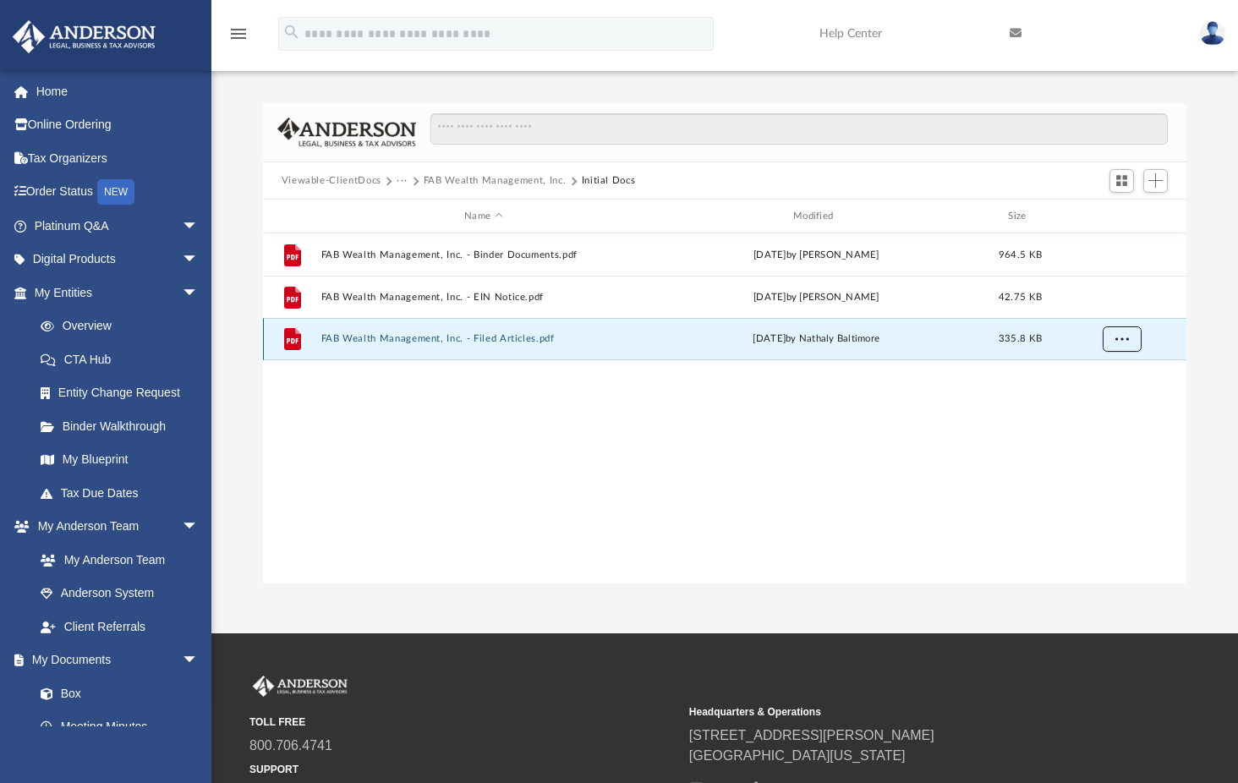
click at [1120, 335] on span "More options" at bounding box center [1121, 338] width 14 height 9
click at [1109, 398] on li "Download" at bounding box center [1105, 400] width 49 height 18
click at [501, 179] on button "FAB Wealth Management, Inc." at bounding box center [495, 180] width 143 height 15
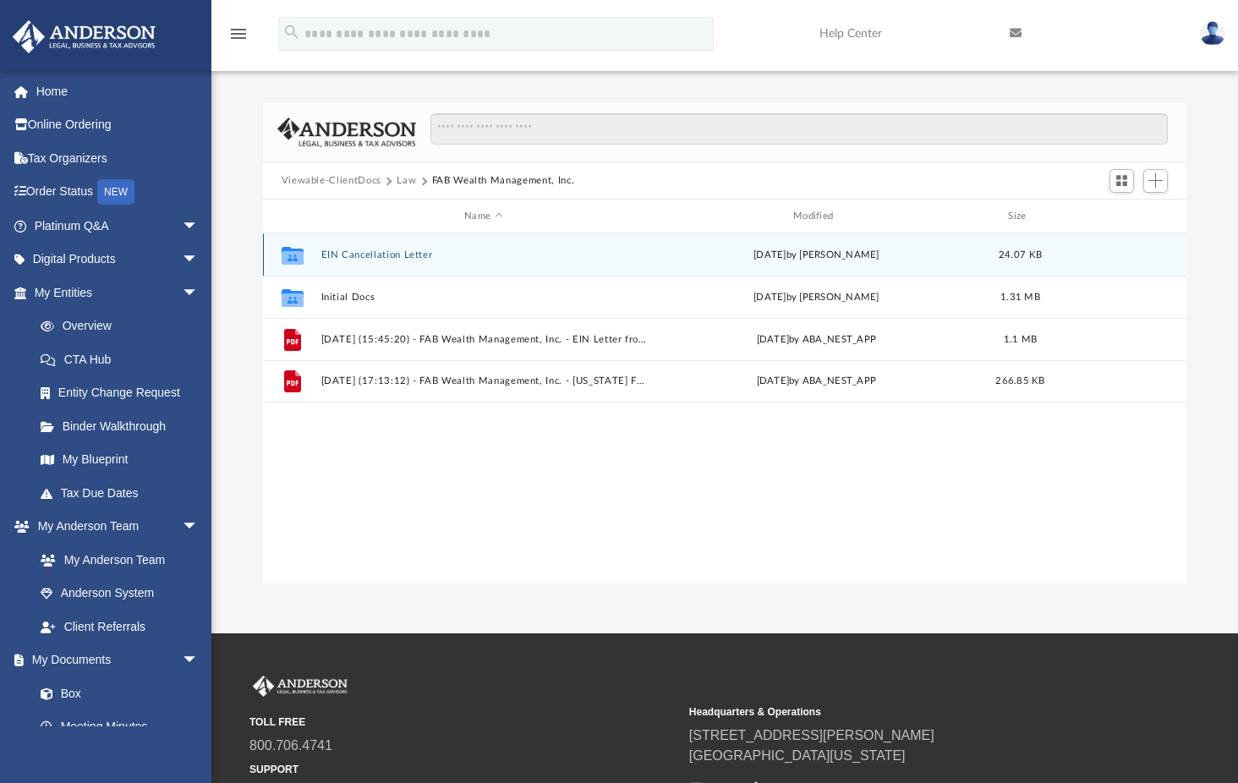
click at [378, 250] on button "EIN Cancellation Letter" at bounding box center [483, 254] width 326 height 11
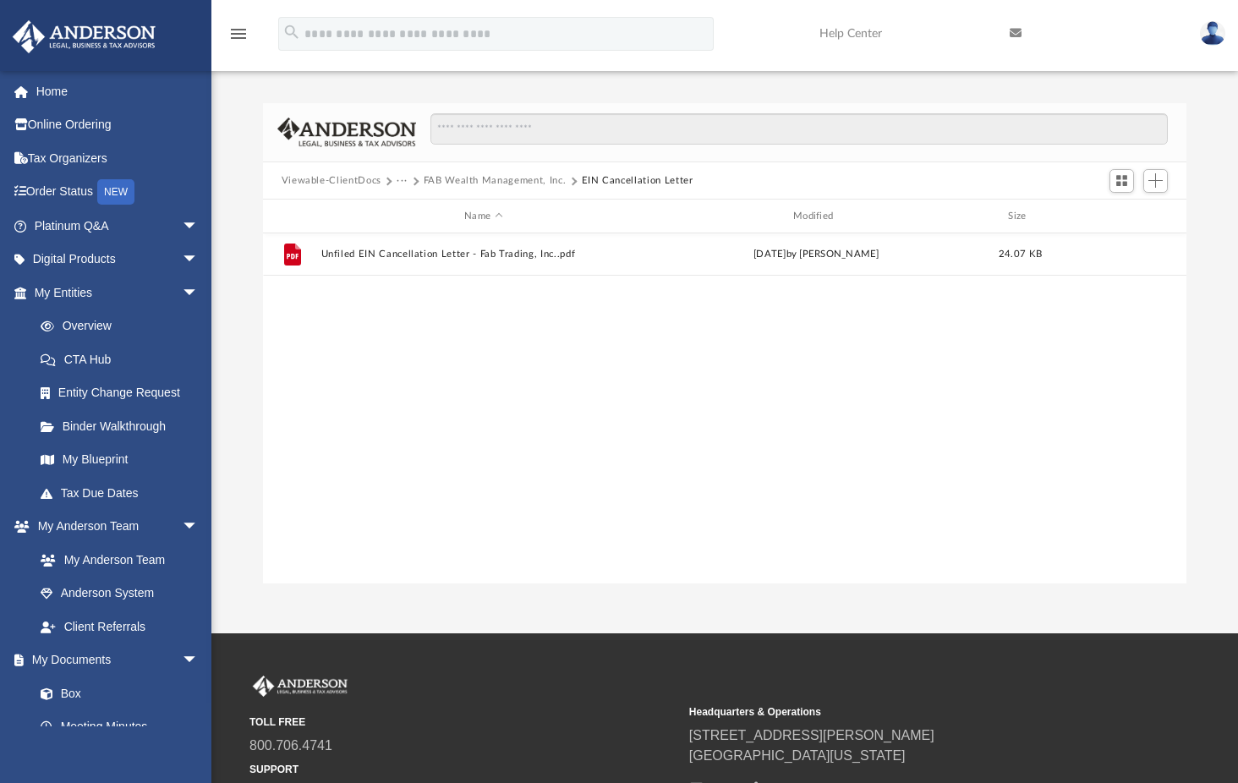
click at [494, 176] on button "FAB Wealth Management, Inc." at bounding box center [495, 180] width 143 height 15
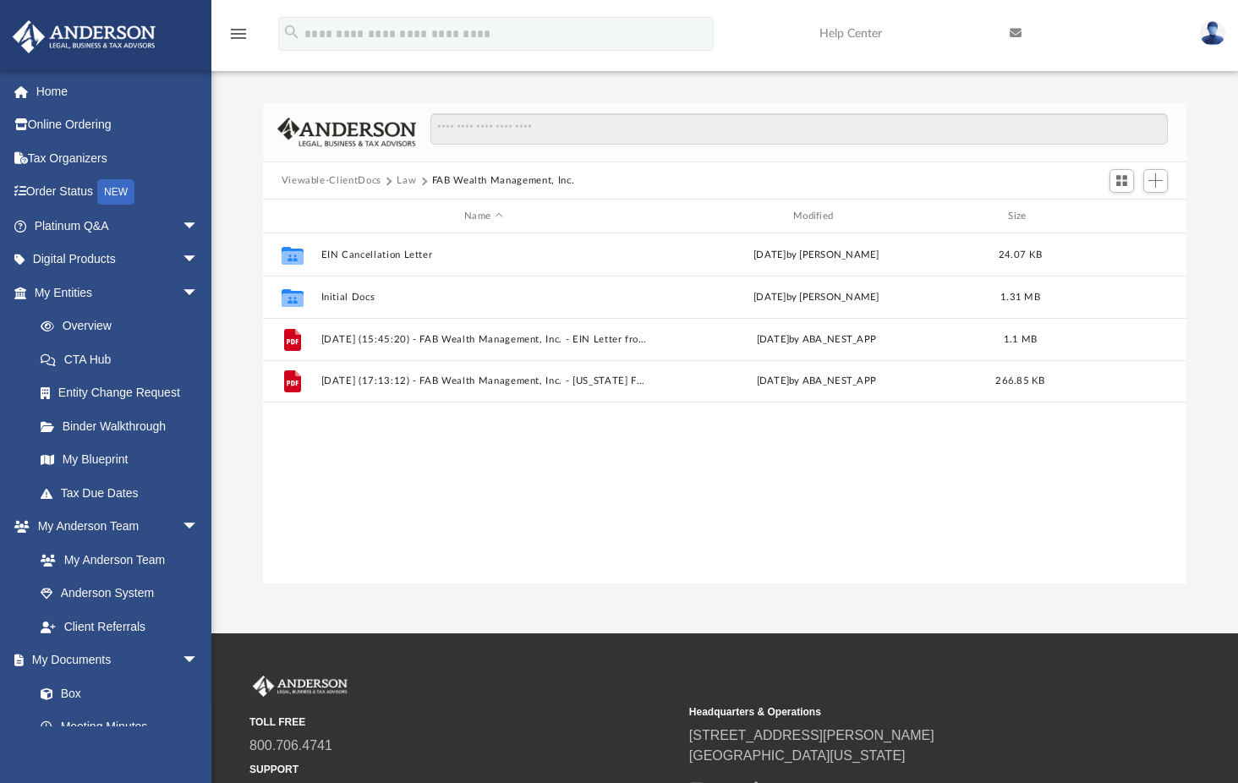
click at [411, 177] on button "Law" at bounding box center [406, 180] width 19 height 15
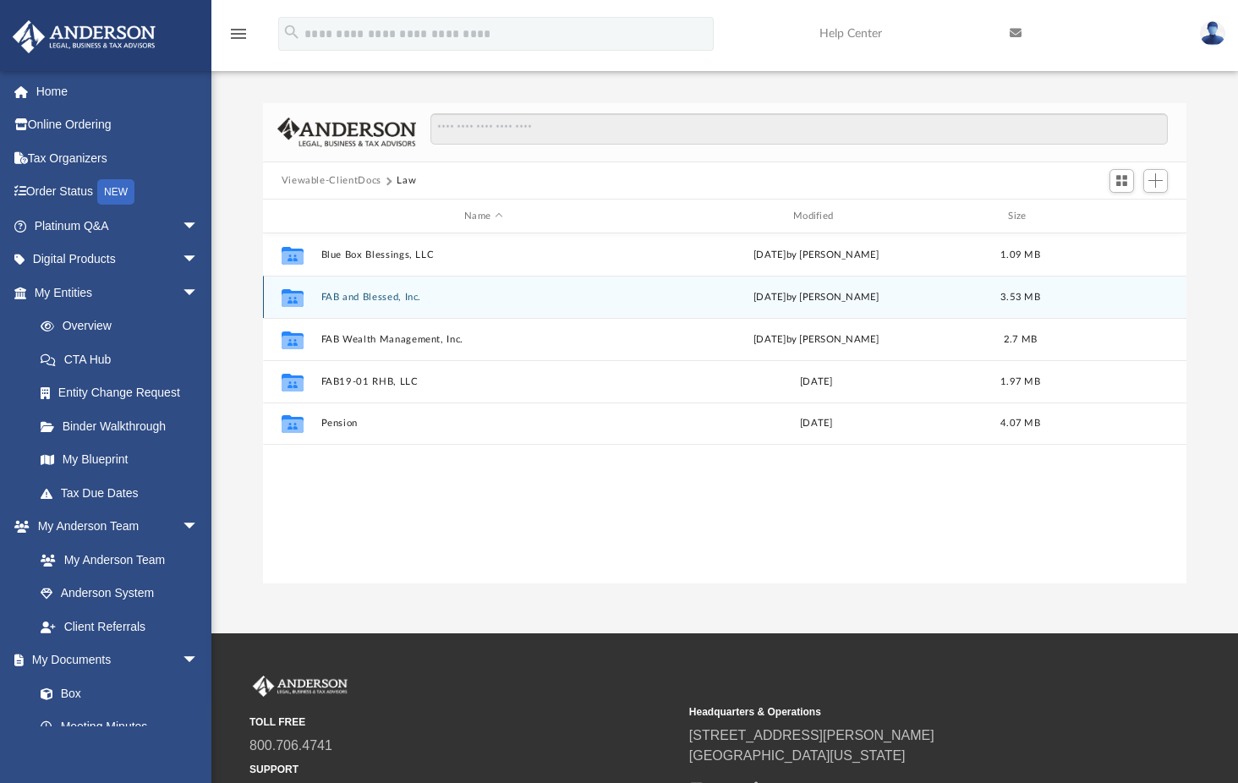
click at [383, 289] on div "Collaborated Folder FAB and Blessed, Inc. Mon Jun 16 2025 by Randall Ritchie 3.…" at bounding box center [725, 297] width 924 height 42
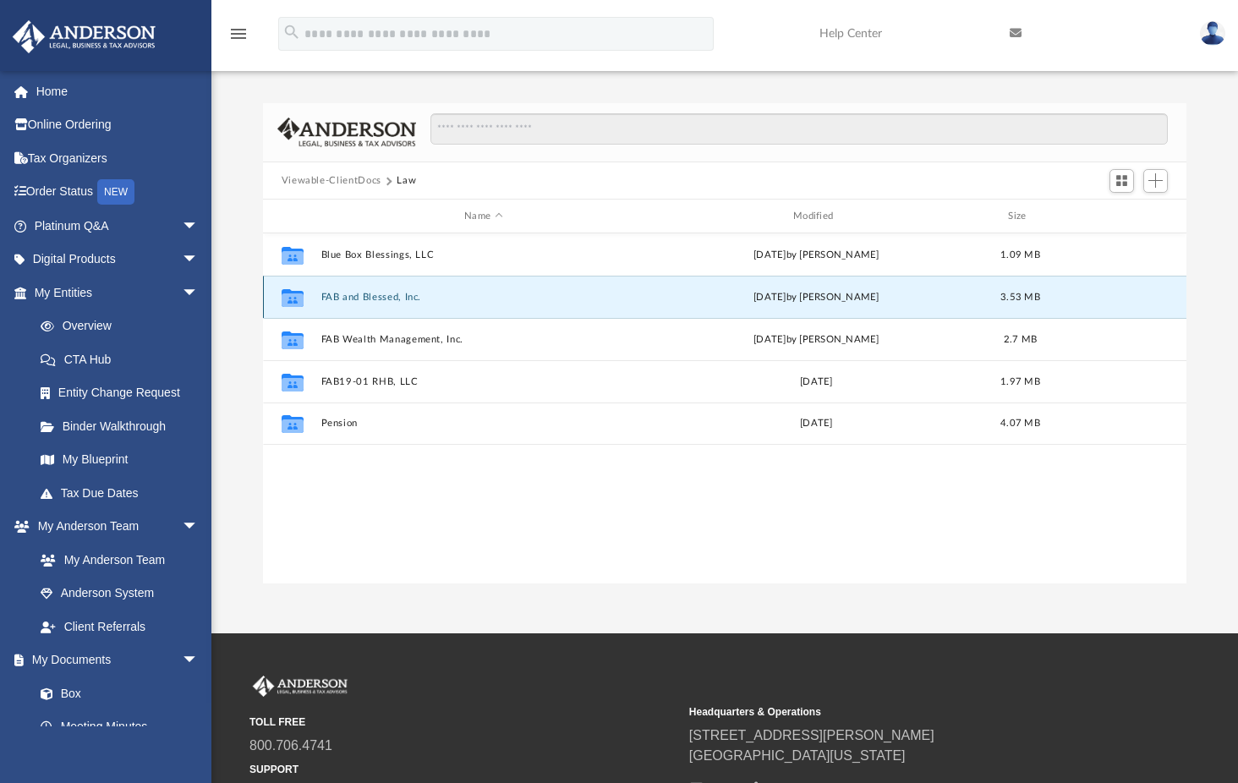
click at [347, 295] on button "FAB and Blessed, Inc." at bounding box center [483, 297] width 326 height 11
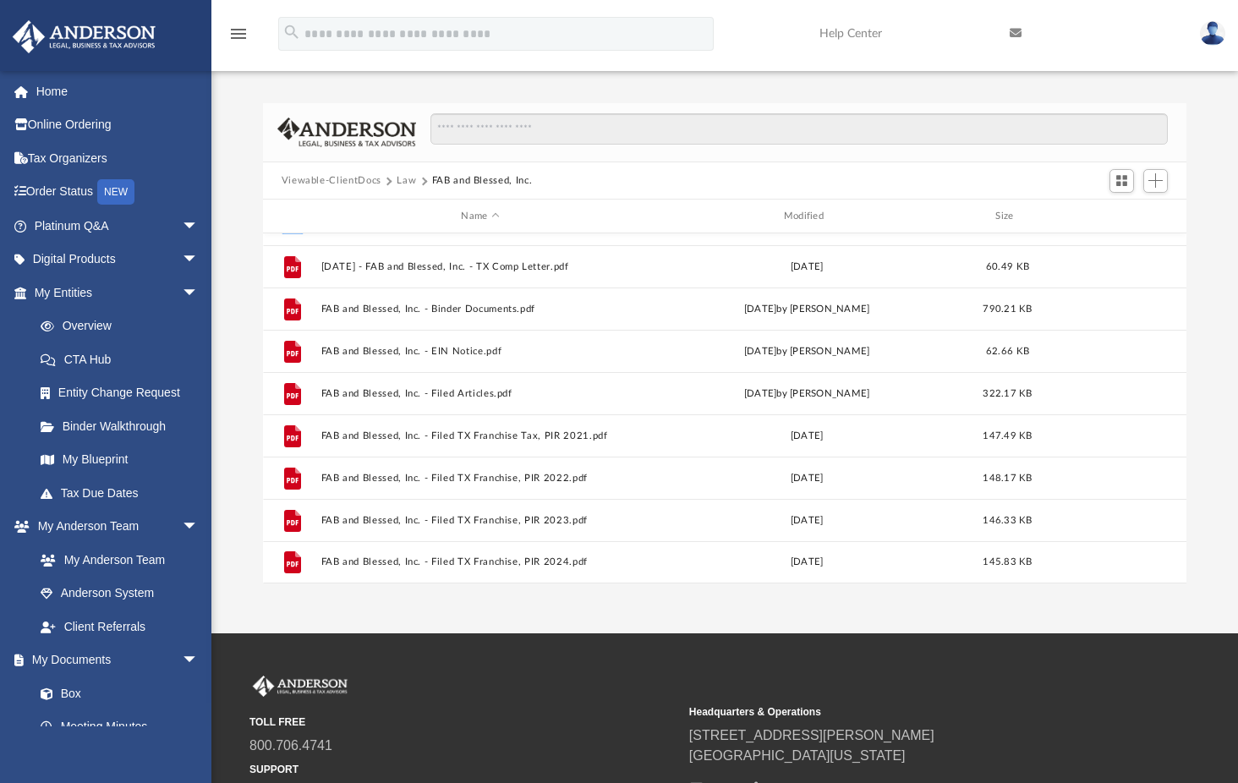
scroll to position [0, 0]
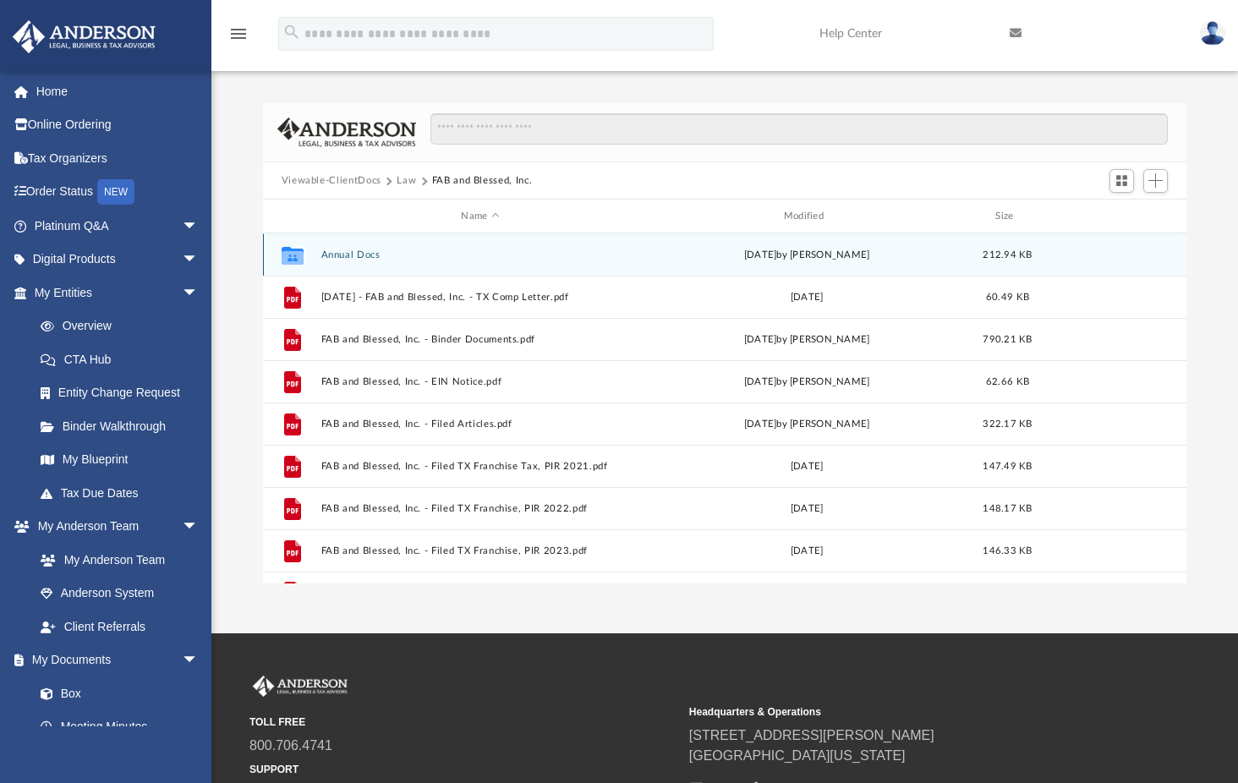
click at [345, 249] on button "Annual Docs" at bounding box center [479, 254] width 319 height 11
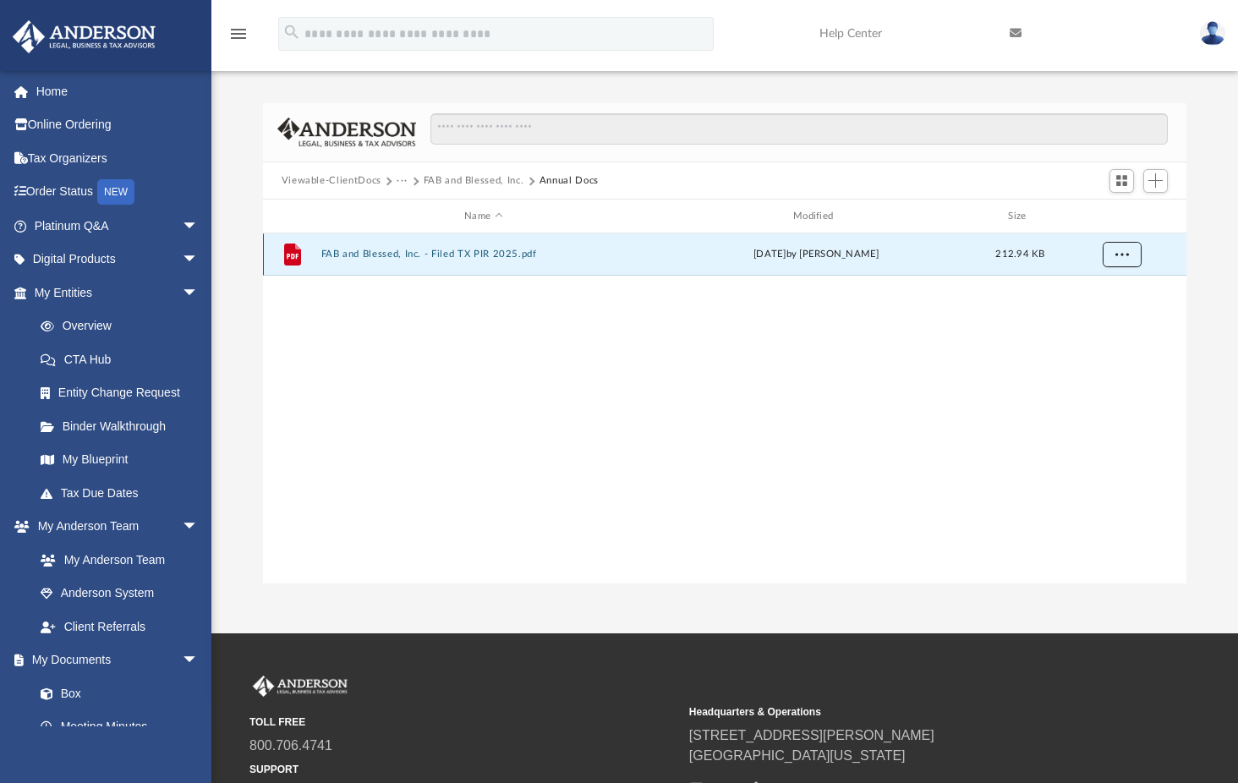
click at [1124, 252] on span "More options" at bounding box center [1121, 253] width 14 height 9
click at [1112, 319] on li "Download" at bounding box center [1105, 316] width 49 height 18
click at [475, 177] on button "FAB and Blessed, Inc." at bounding box center [474, 180] width 101 height 15
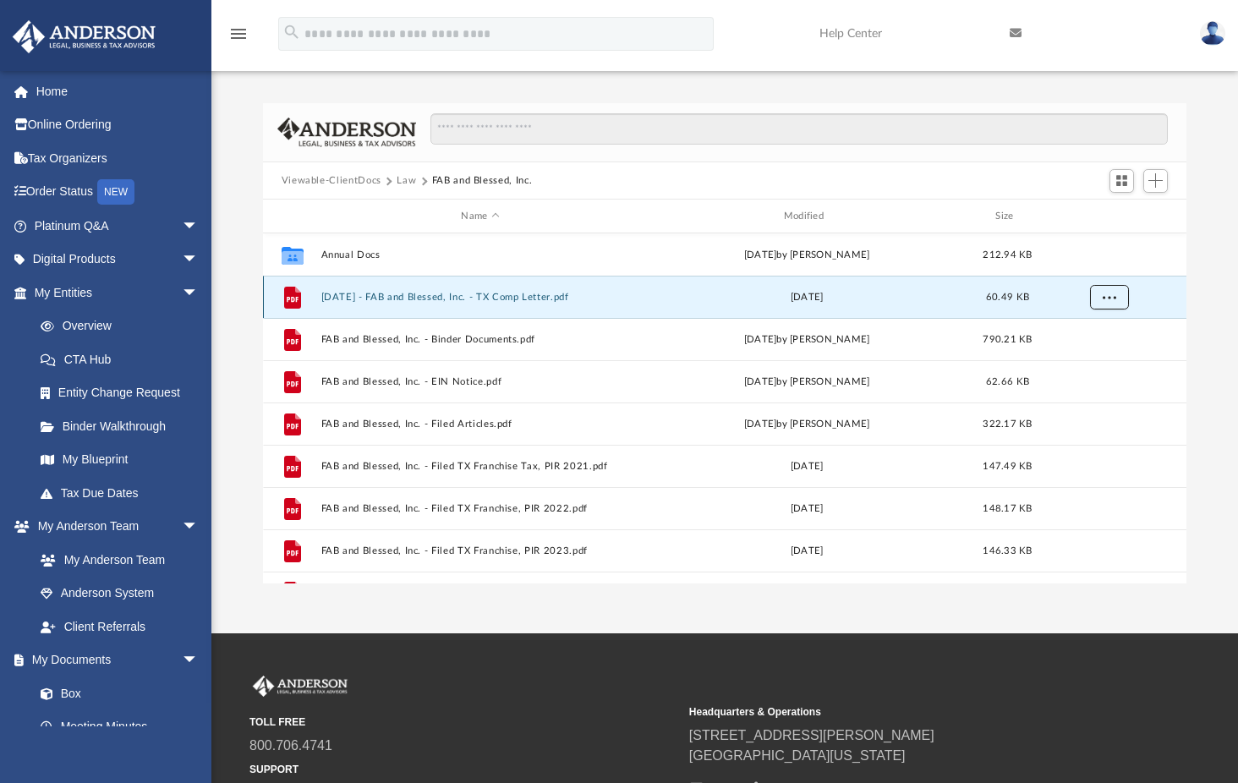
click at [1109, 295] on span "More options" at bounding box center [1109, 296] width 14 height 9
click at [1093, 359] on li "Download" at bounding box center [1093, 358] width 49 height 18
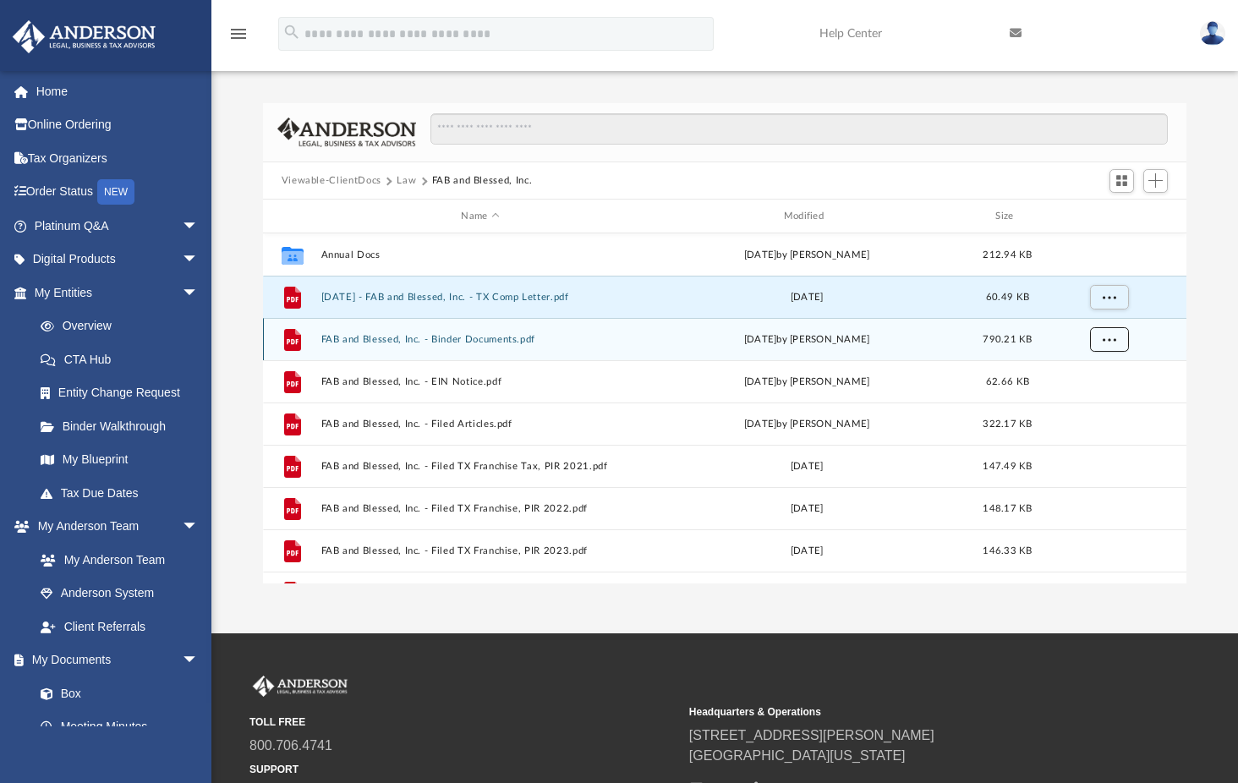
click at [1111, 337] on span "More options" at bounding box center [1109, 338] width 14 height 9
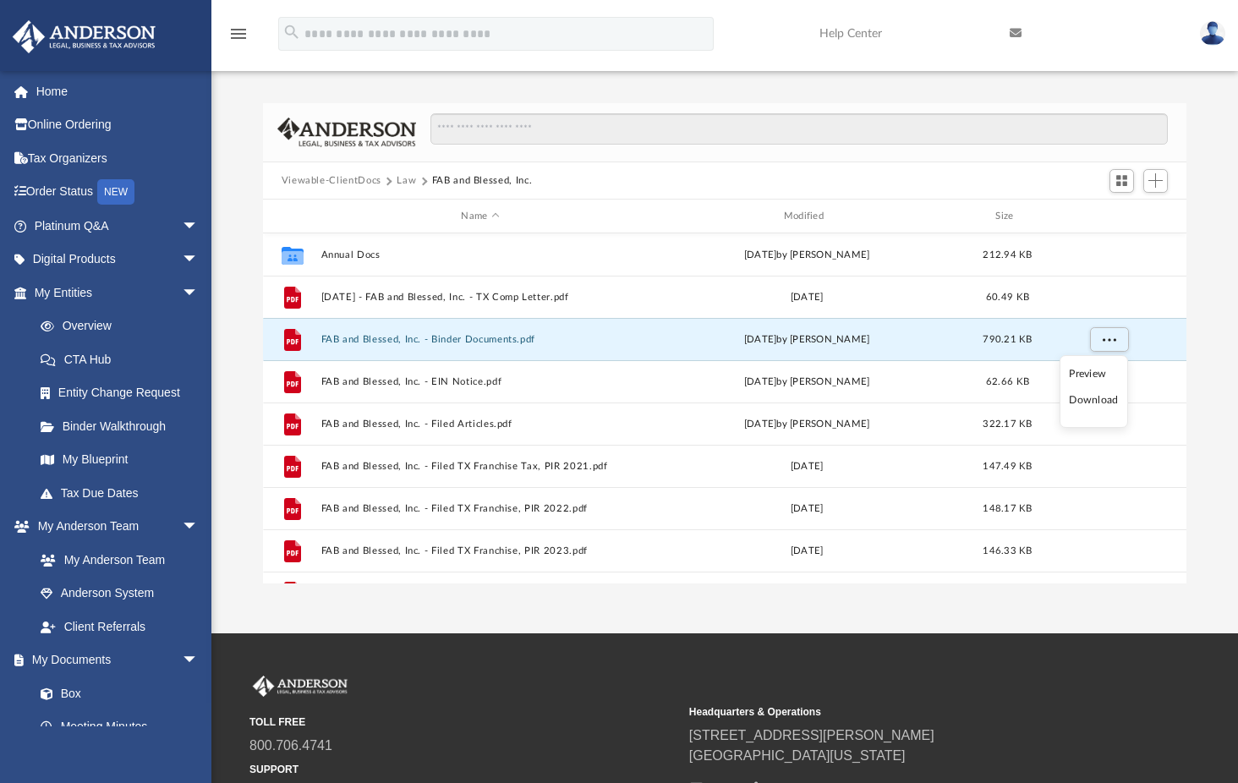
click at [1096, 400] on li "Download" at bounding box center [1093, 400] width 49 height 18
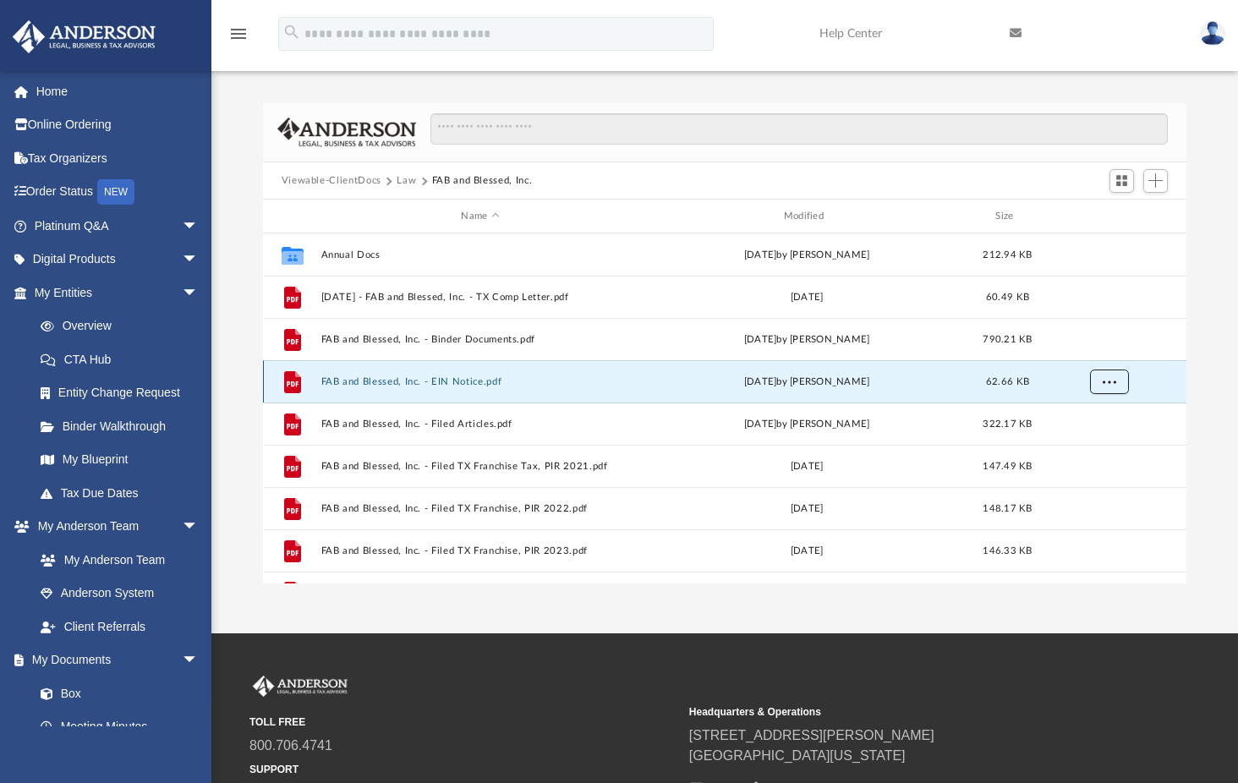
click at [1108, 380] on span "More options" at bounding box center [1109, 380] width 14 height 9
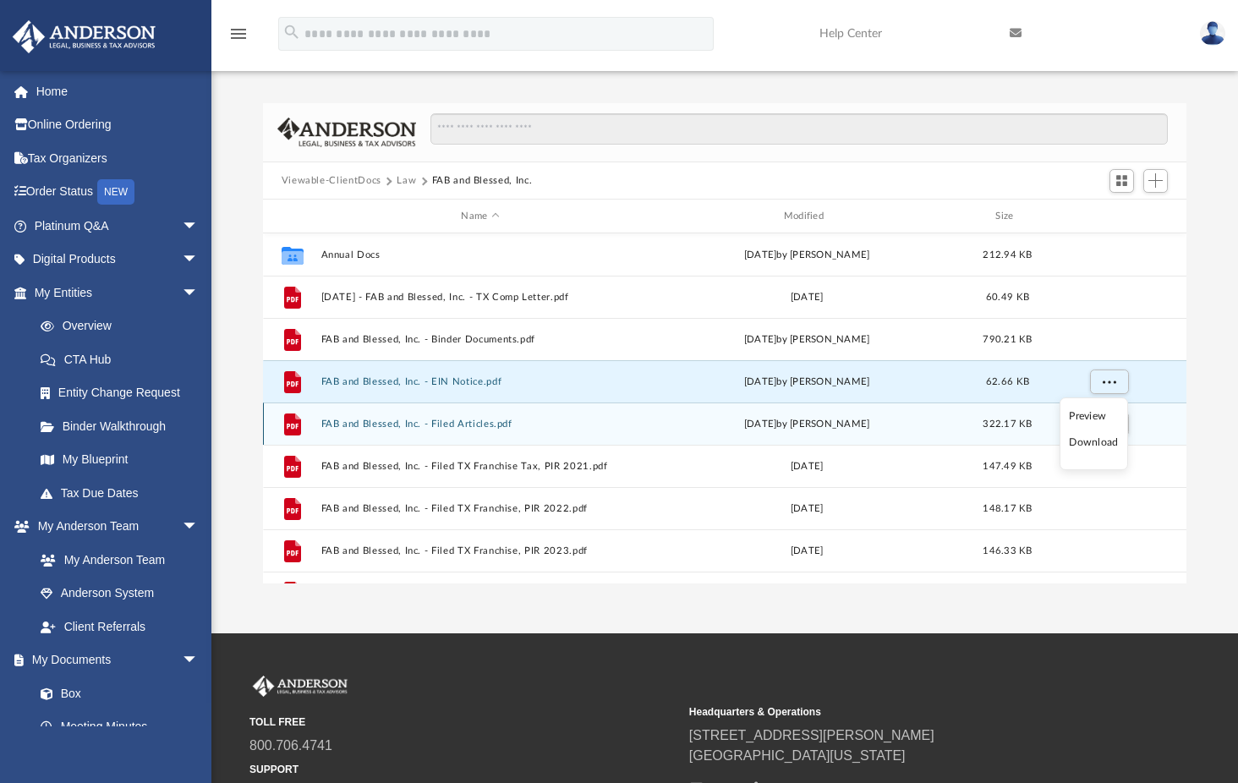
click at [1094, 444] on li "Download" at bounding box center [1093, 443] width 49 height 18
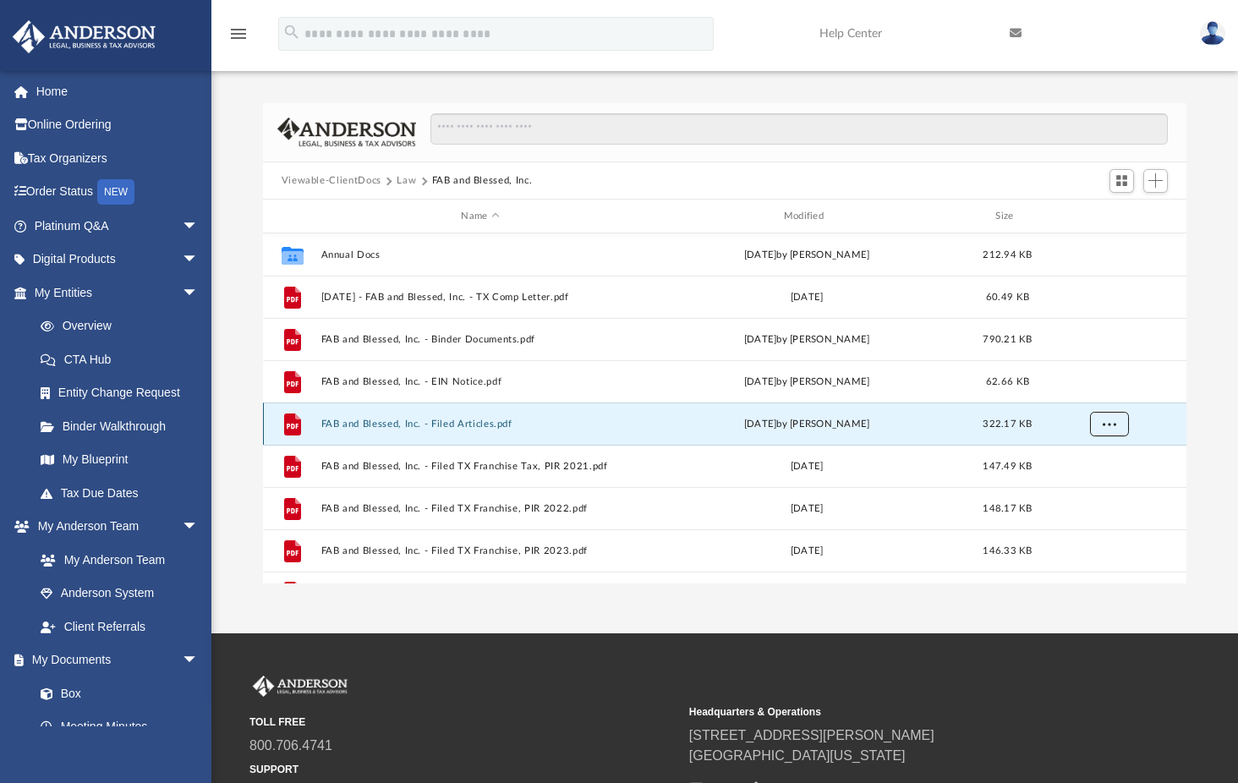
click at [1108, 419] on span "More options" at bounding box center [1109, 423] width 14 height 9
click at [1088, 484] on li "Download" at bounding box center [1093, 485] width 49 height 18
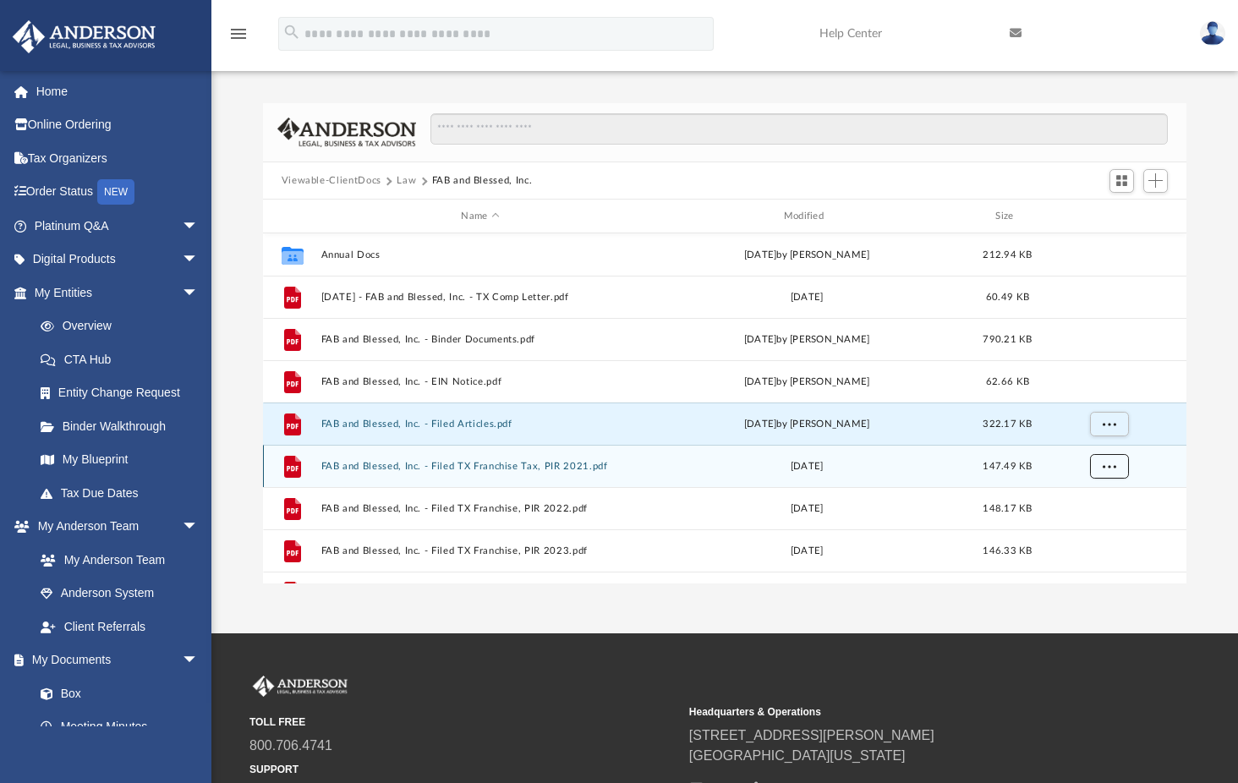
click at [1109, 462] on span "More options" at bounding box center [1109, 465] width 14 height 9
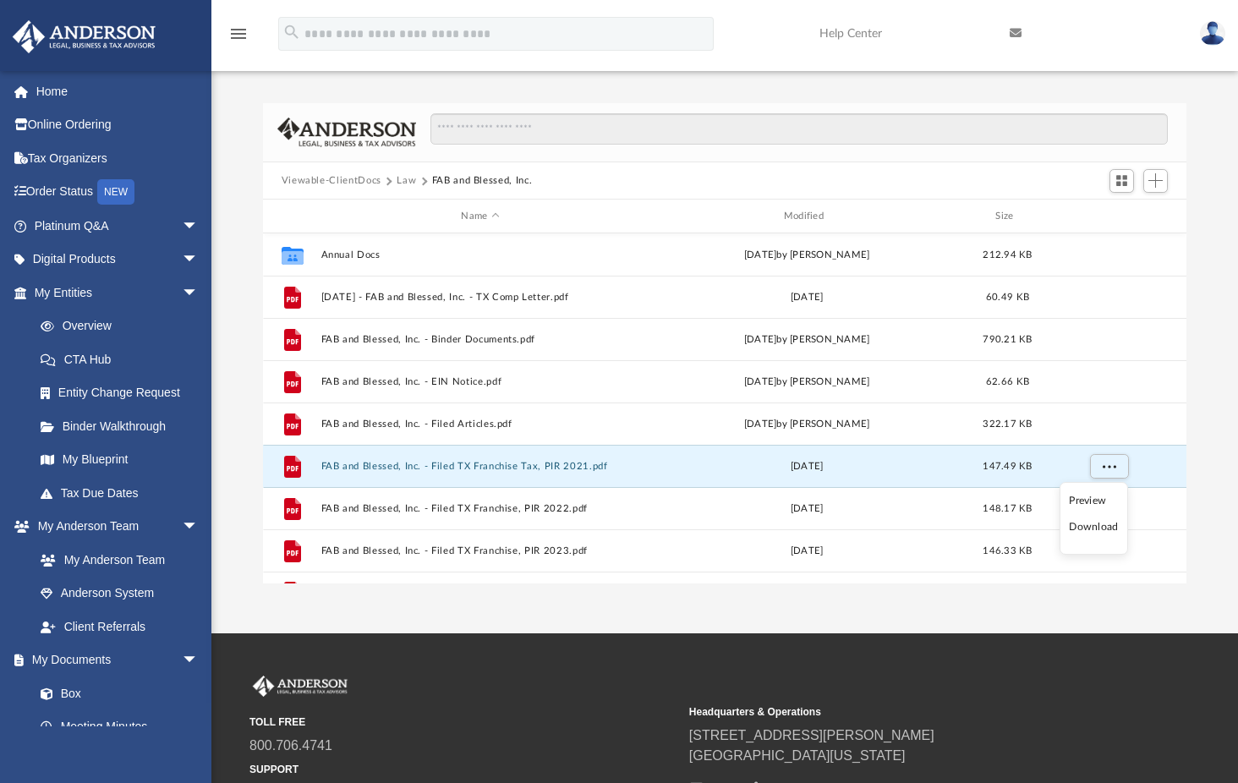
click at [1088, 528] on li "Download" at bounding box center [1093, 527] width 49 height 18
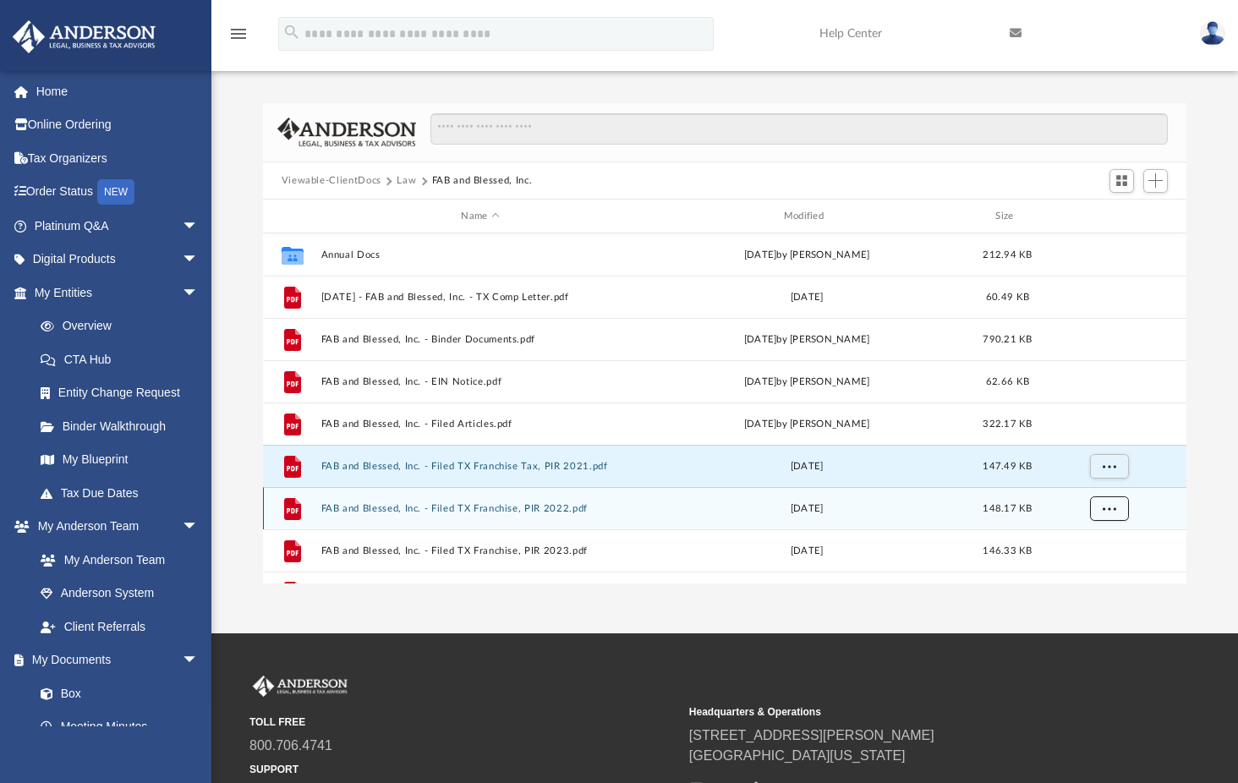
click at [1113, 509] on span "More options" at bounding box center [1109, 507] width 14 height 9
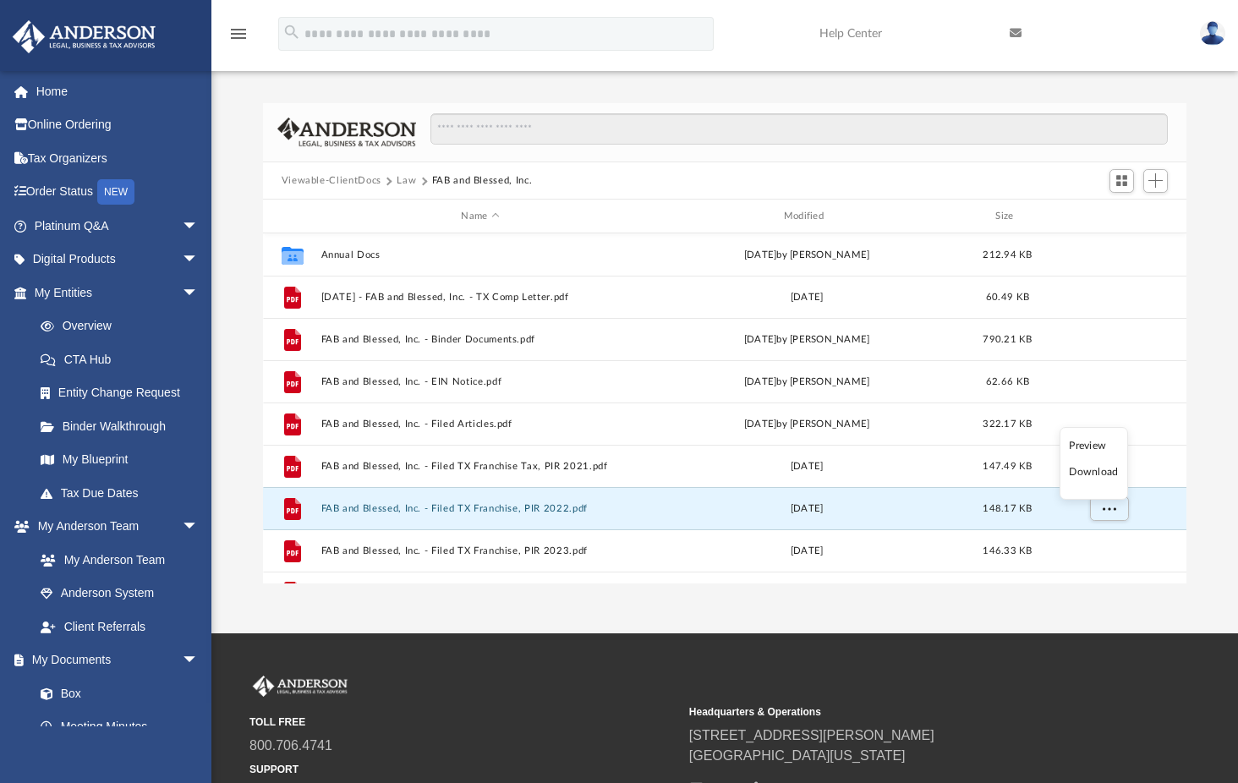
click at [1095, 475] on li "Download" at bounding box center [1093, 472] width 49 height 18
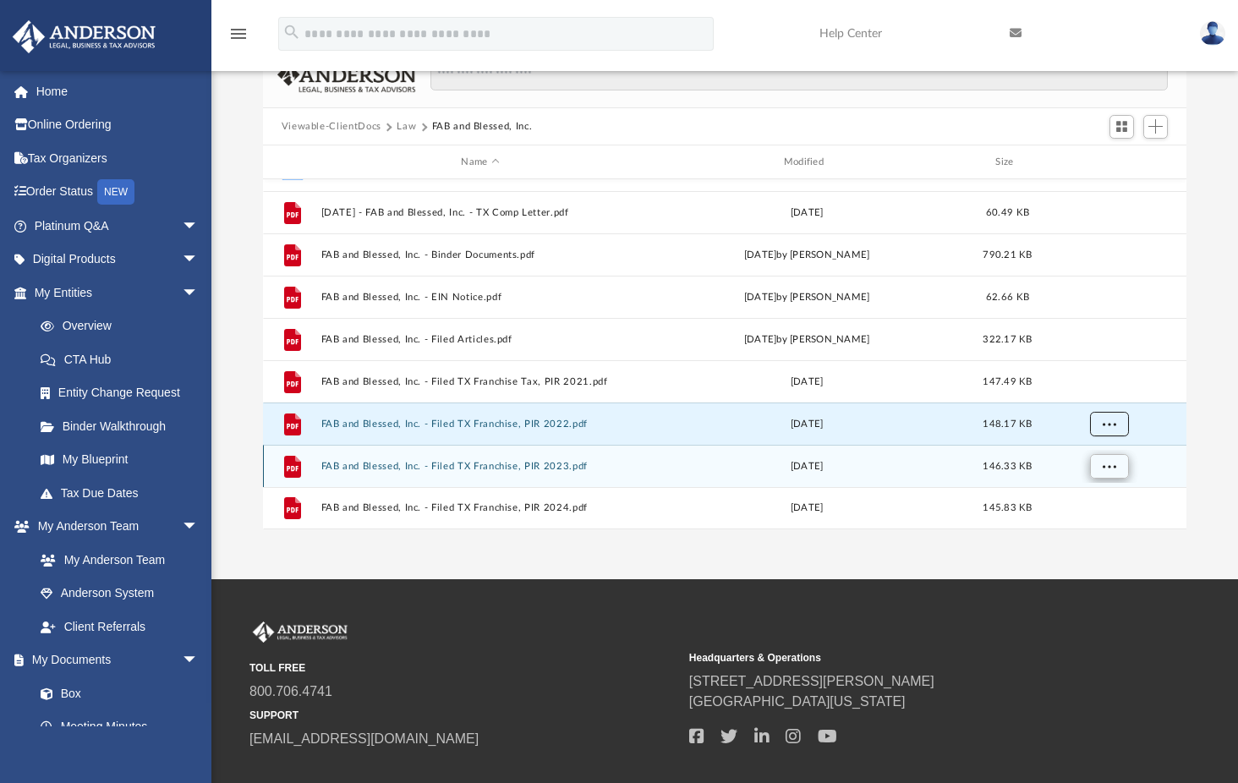
scroll to position [85, 0]
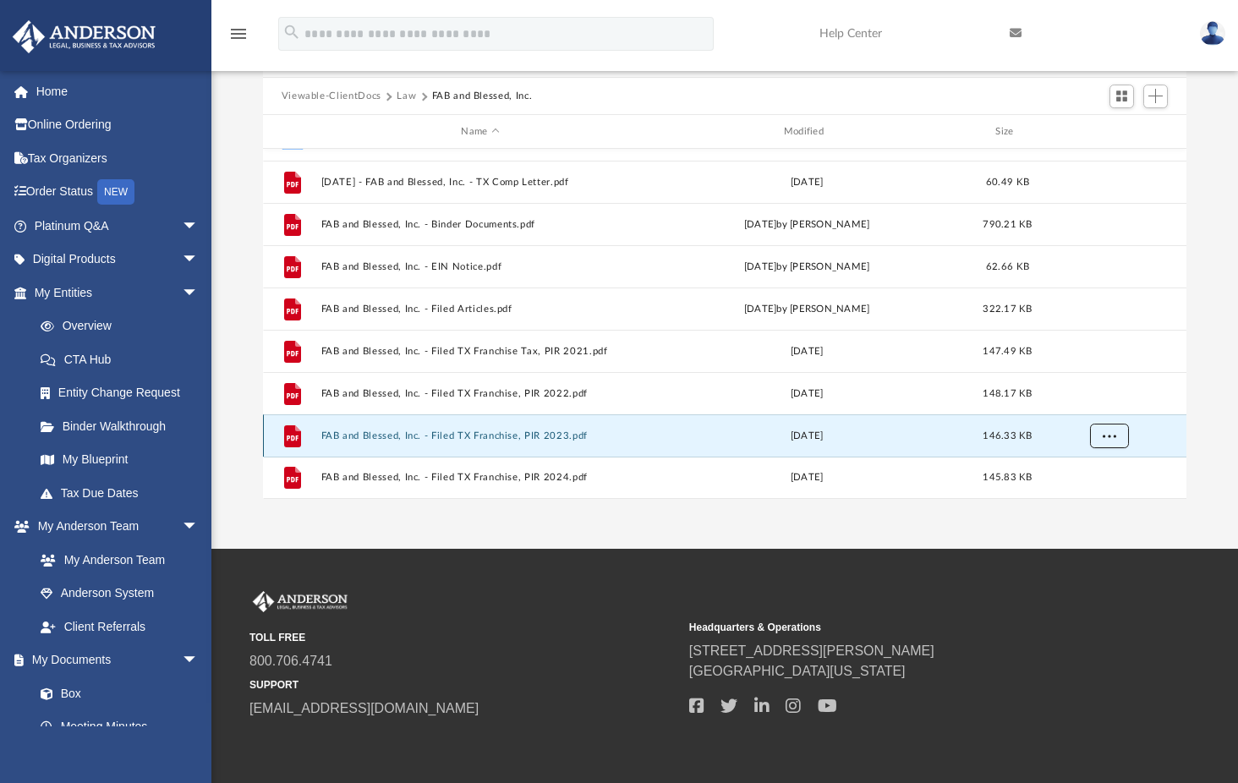
click at [1108, 435] on span "More options" at bounding box center [1109, 434] width 14 height 9
click at [1100, 401] on li "Download" at bounding box center [1093, 400] width 49 height 18
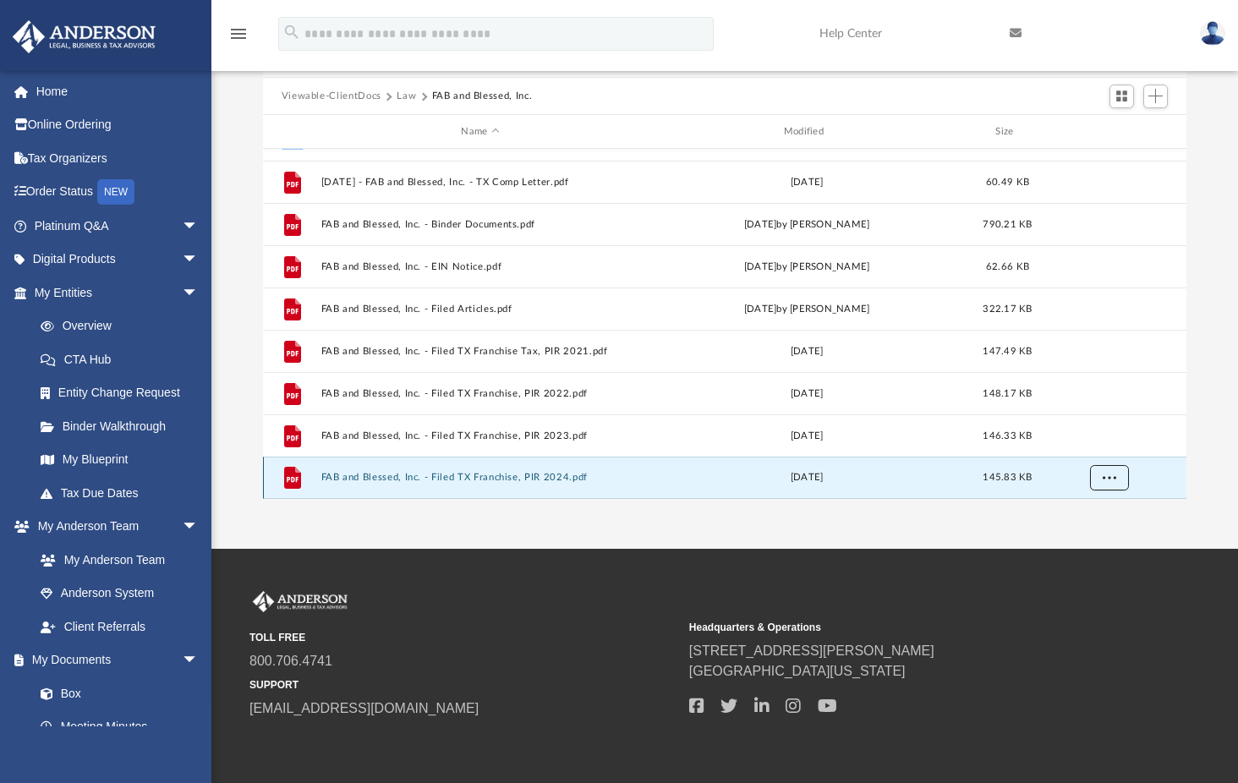
click at [1113, 475] on span "More options" at bounding box center [1109, 477] width 14 height 9
click at [1092, 441] on li "Download" at bounding box center [1093, 441] width 49 height 18
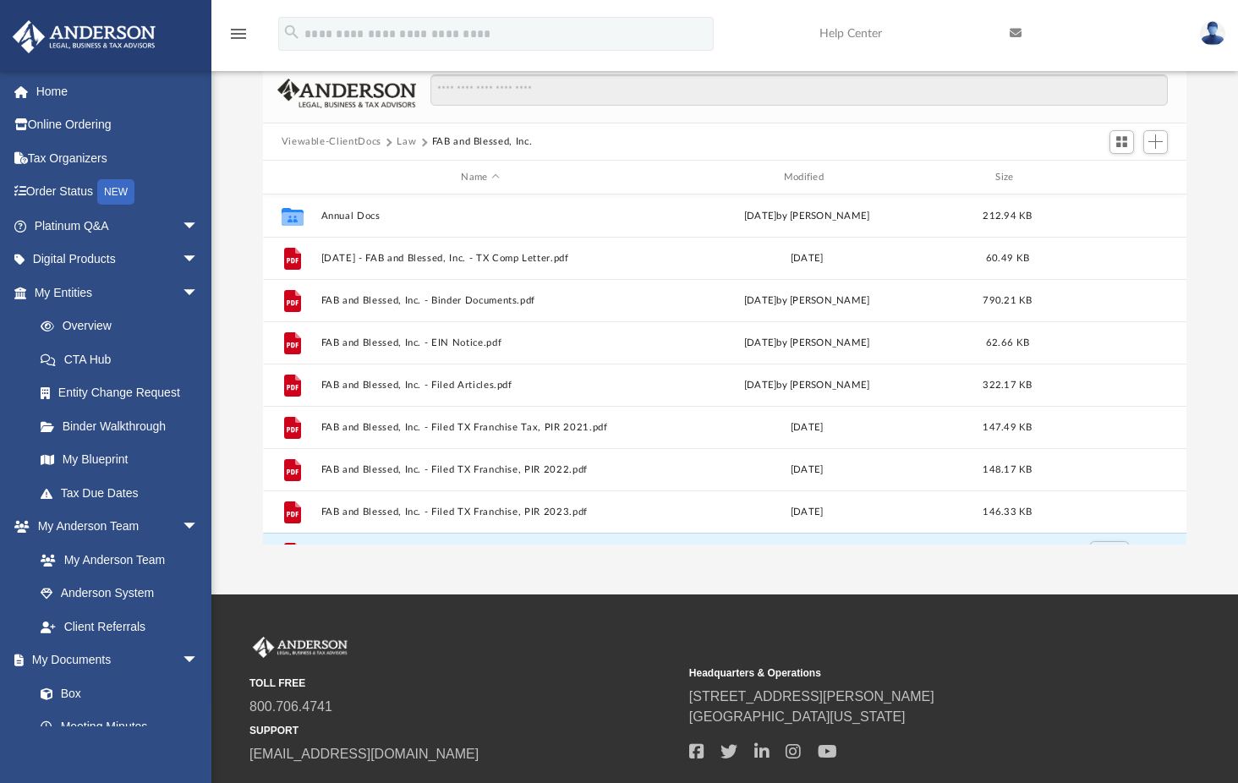
scroll to position [0, 0]
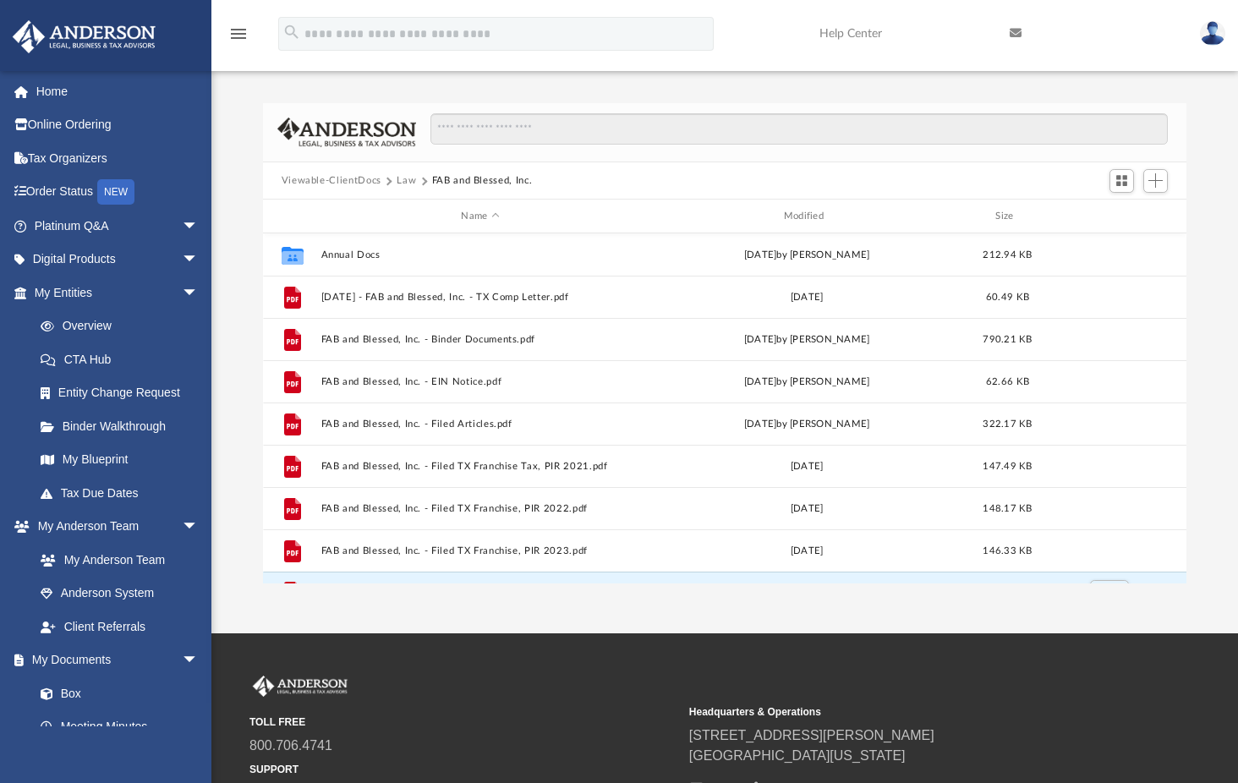
click at [402, 174] on button "Law" at bounding box center [406, 180] width 19 height 15
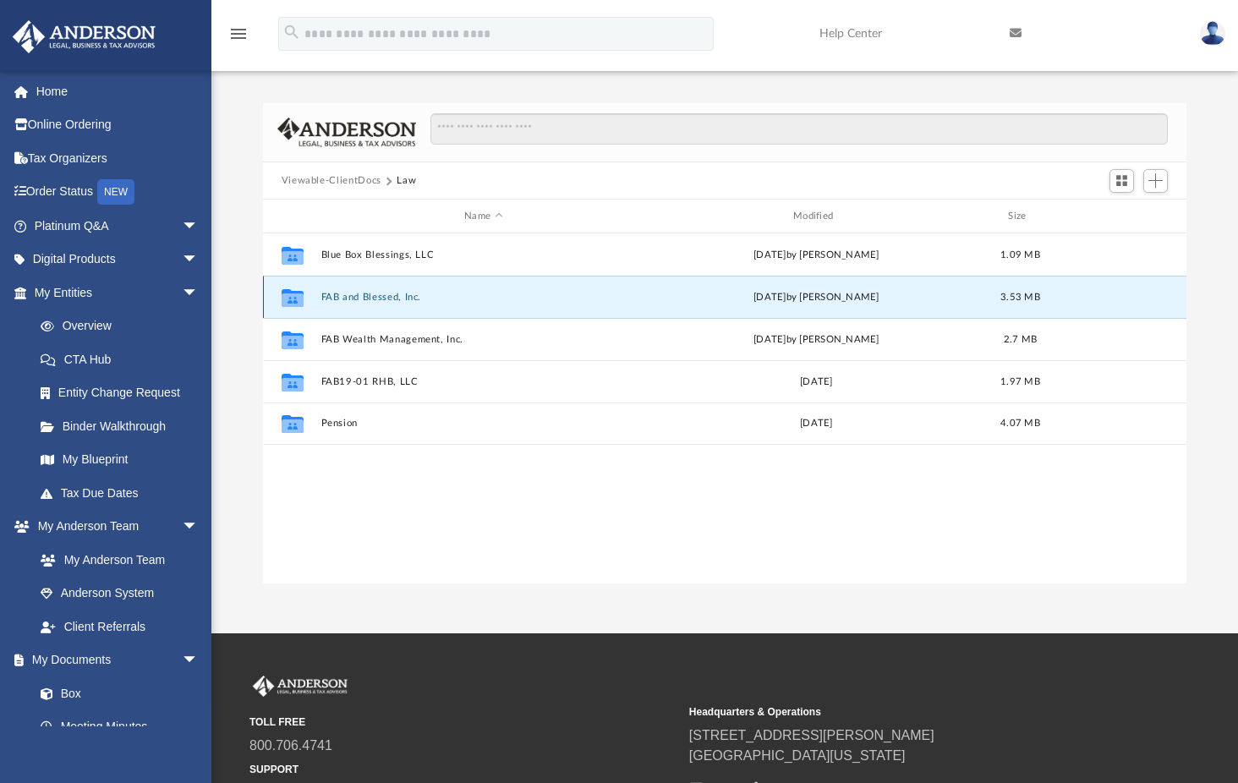
click at [455, 294] on button "FAB and Blessed, Inc." at bounding box center [483, 297] width 326 height 11
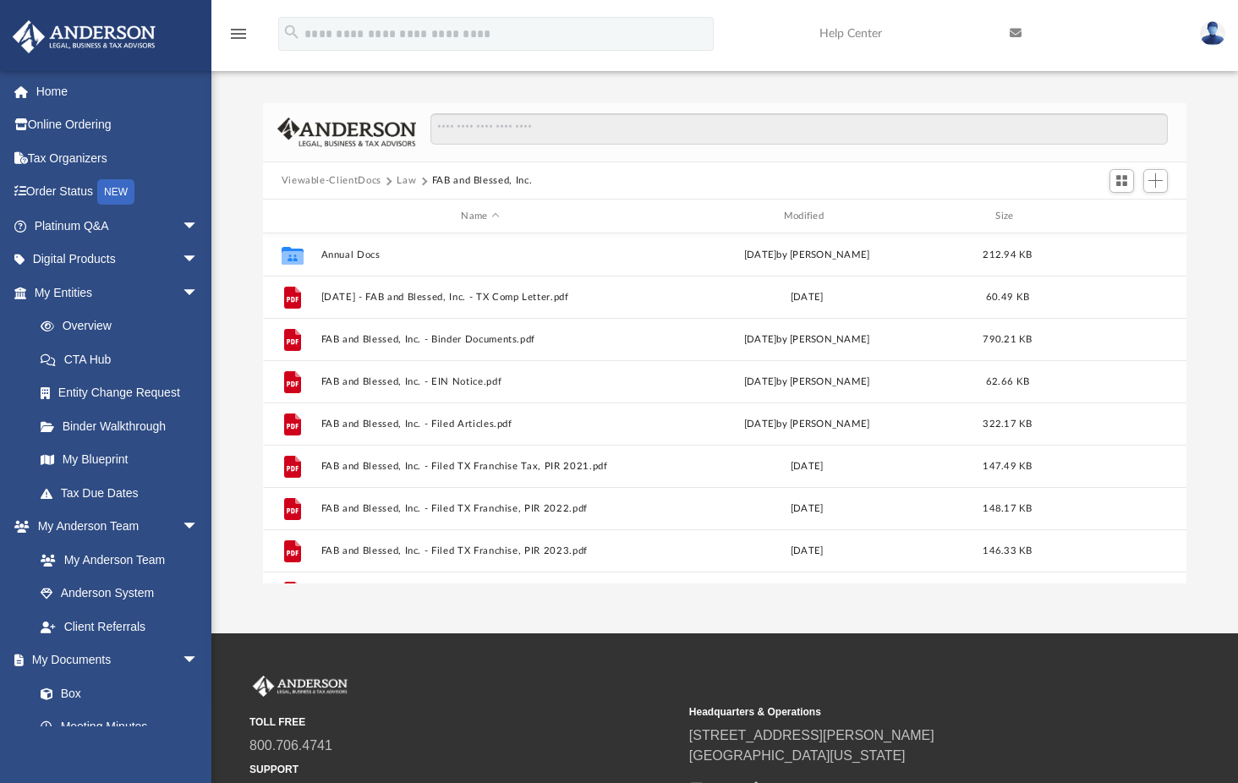
click at [405, 176] on button "Law" at bounding box center [406, 180] width 19 height 15
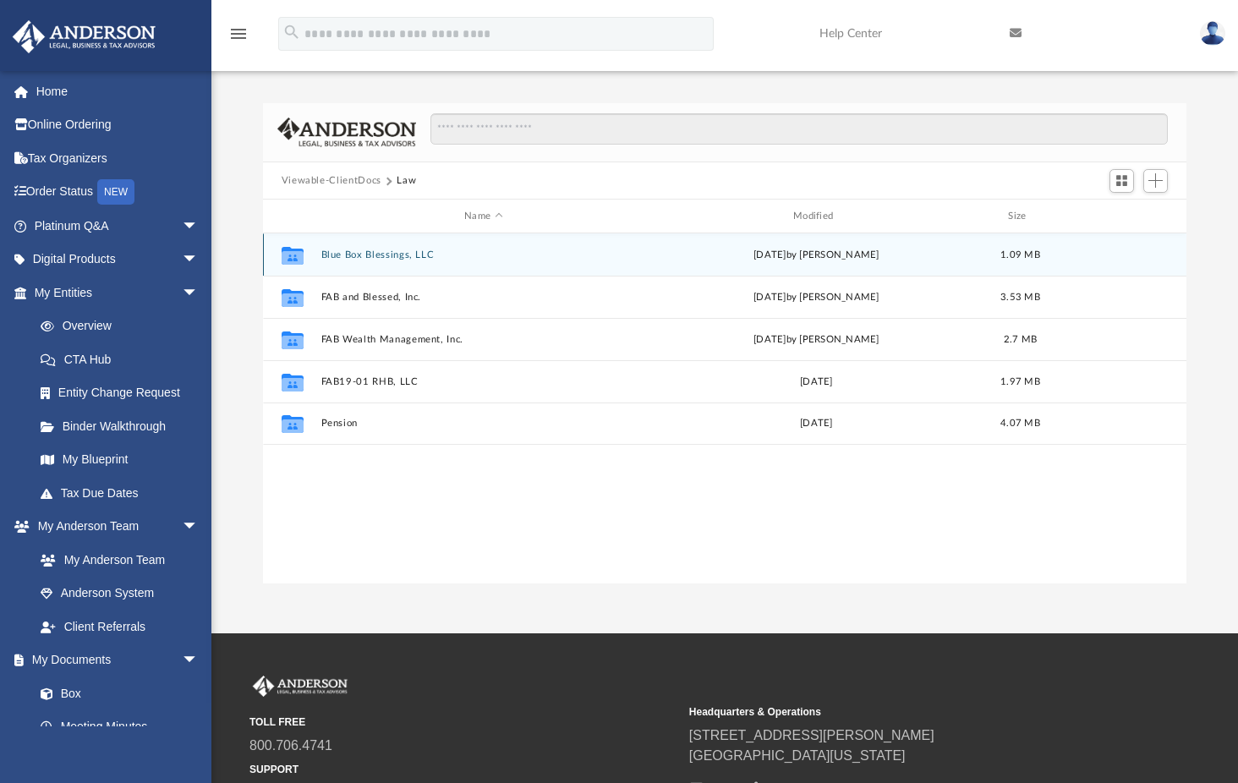
click at [496, 244] on div "Collaborated Folder Blue Box Blessings, LLC Thu Feb 14 2019 by Liz Garcia 1.09 …" at bounding box center [725, 254] width 924 height 42
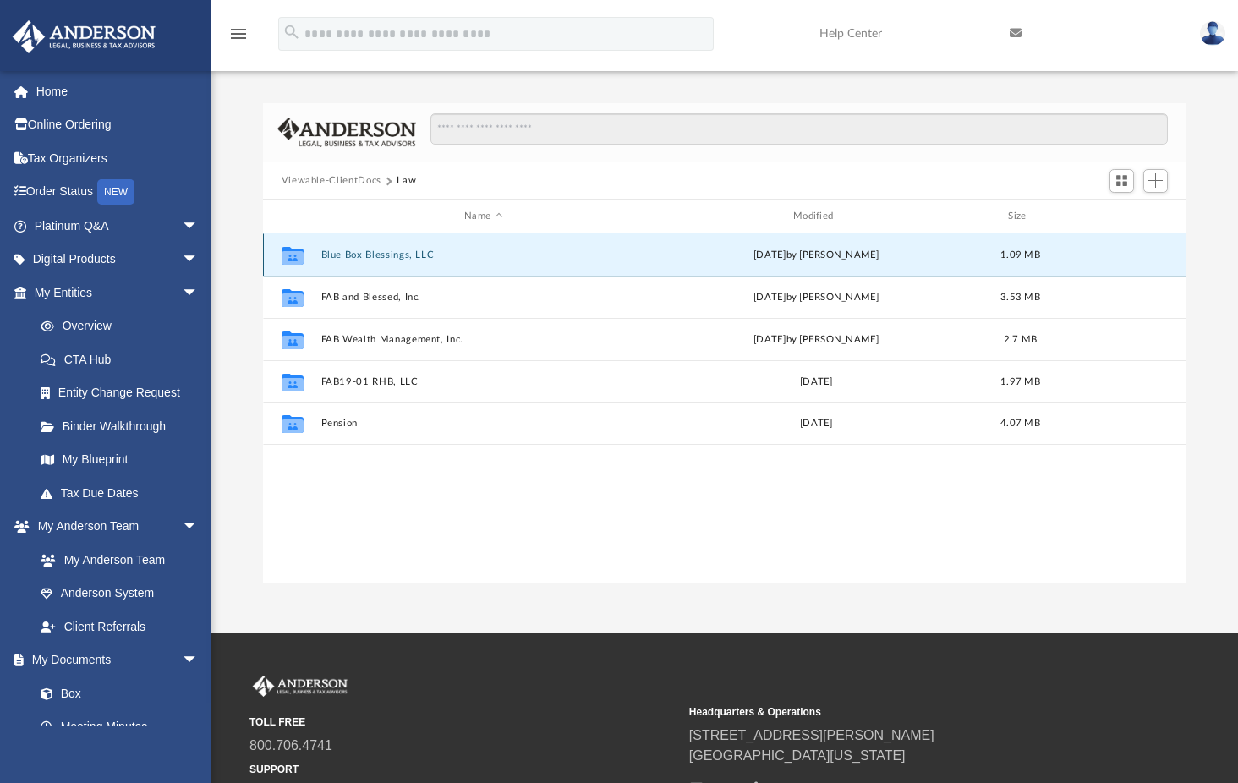
click at [391, 250] on button "Blue Box Blessings, LLC" at bounding box center [483, 254] width 326 height 11
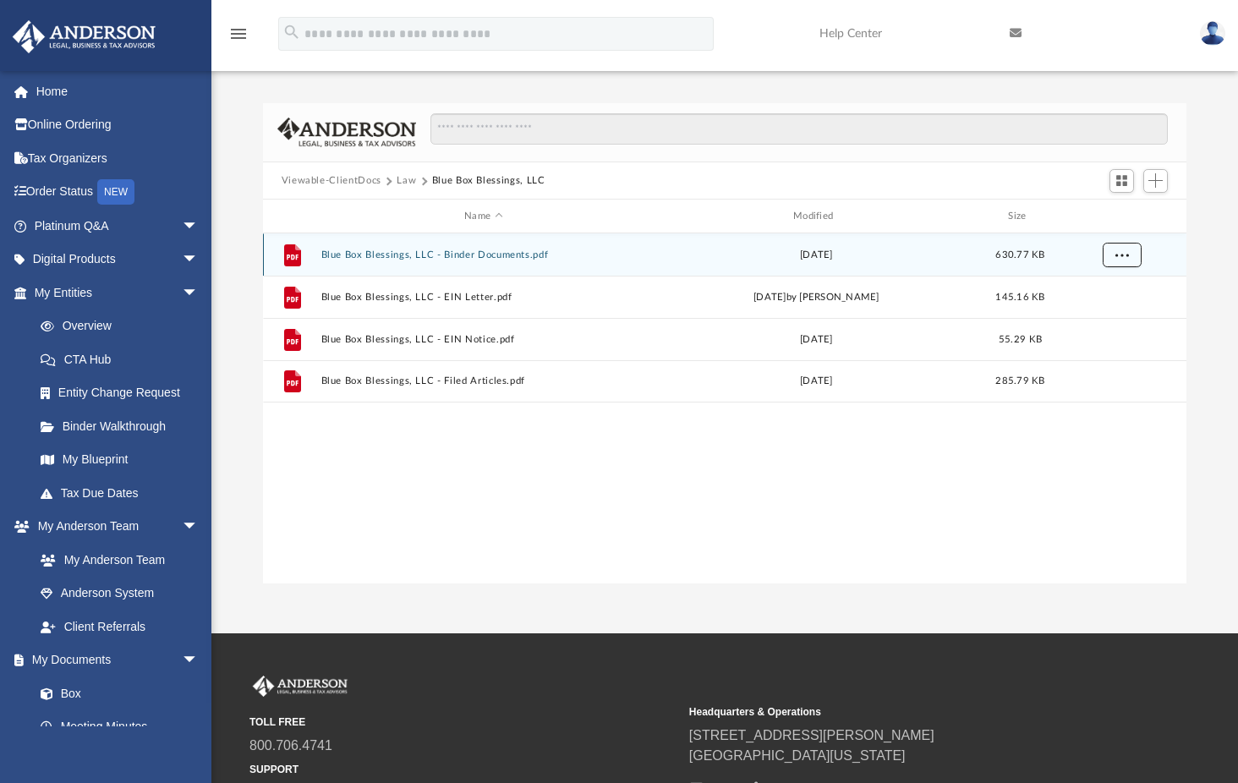
click at [1126, 252] on span "More options" at bounding box center [1121, 253] width 14 height 9
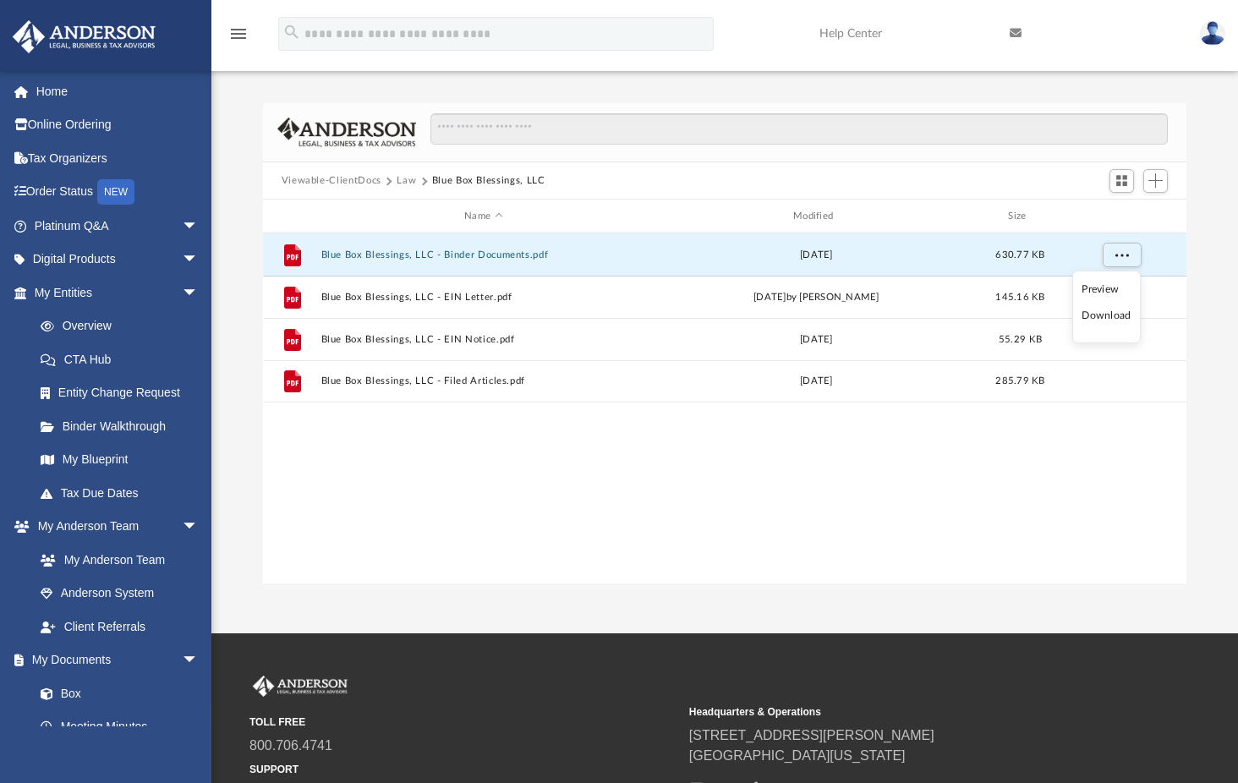
click at [1103, 316] on li "Download" at bounding box center [1105, 316] width 49 height 18
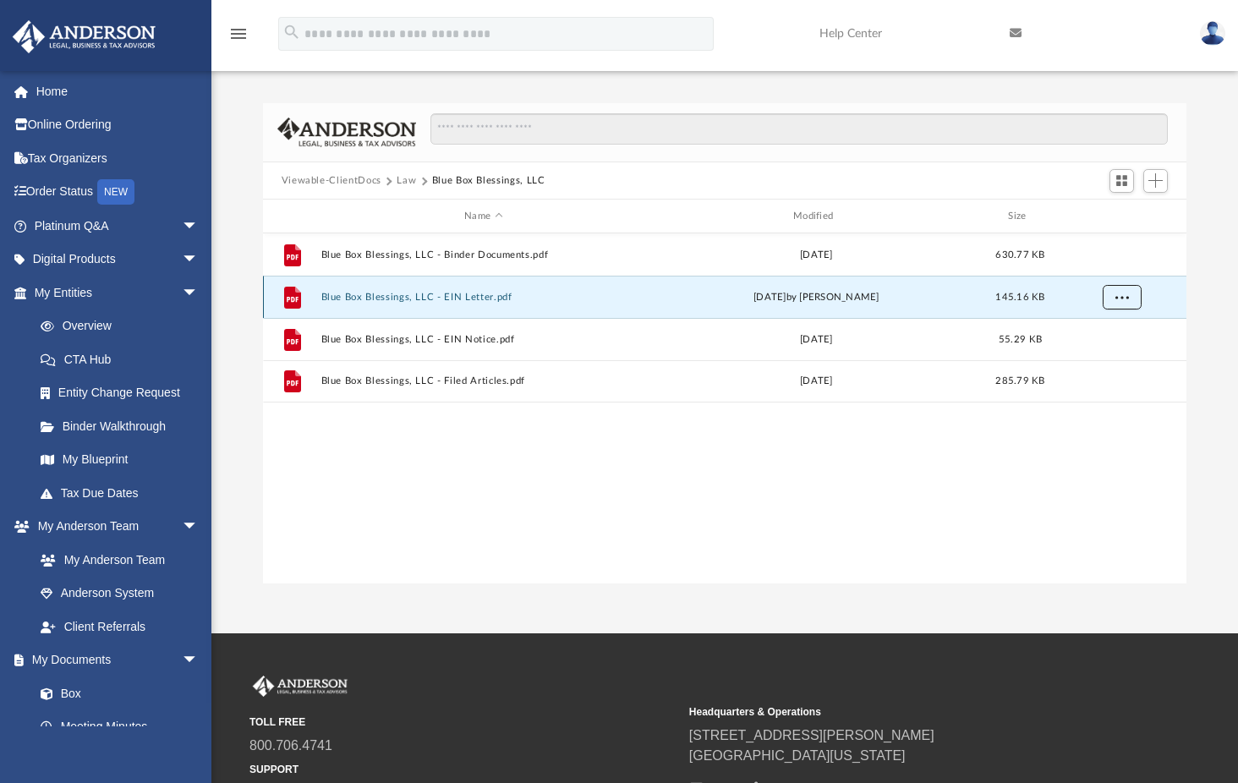
click at [1124, 293] on span "More options" at bounding box center [1121, 296] width 14 height 9
click at [1108, 361] on li "Download" at bounding box center [1105, 358] width 49 height 18
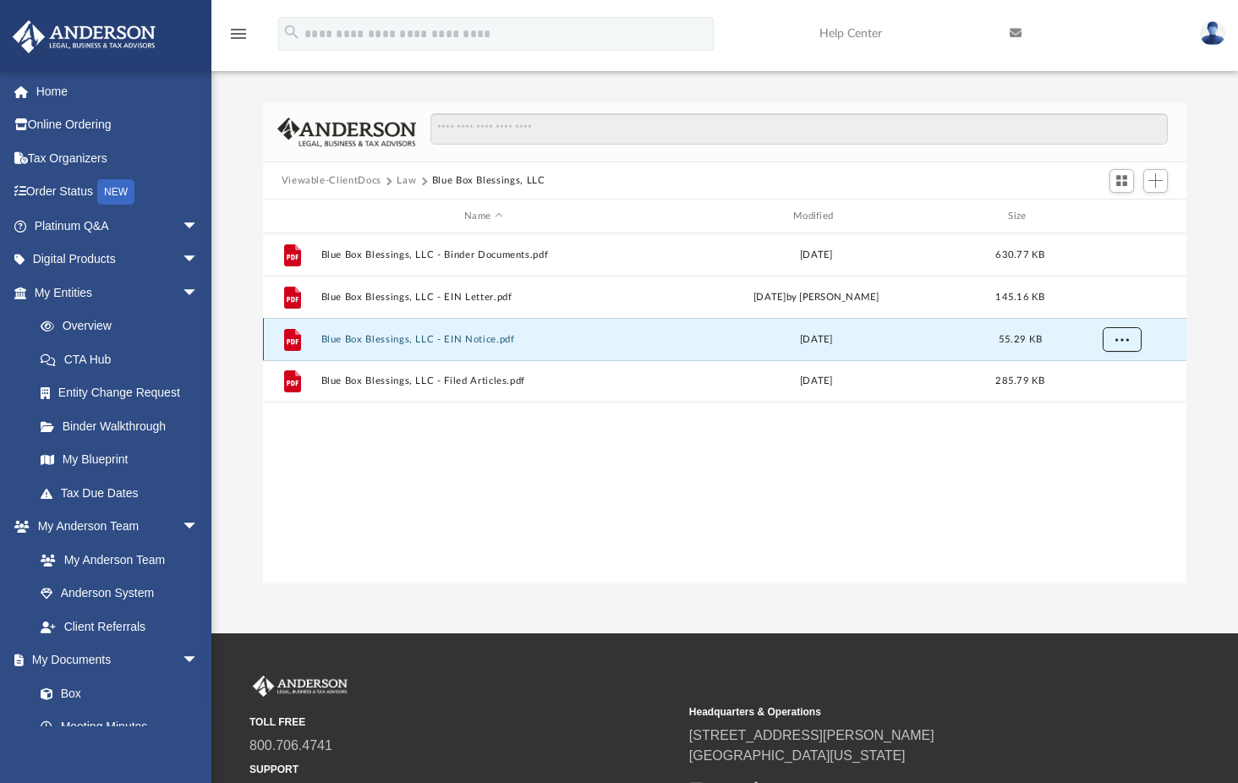
click at [1119, 339] on span "More options" at bounding box center [1121, 338] width 14 height 9
click at [1102, 399] on li "Download" at bounding box center [1105, 400] width 49 height 18
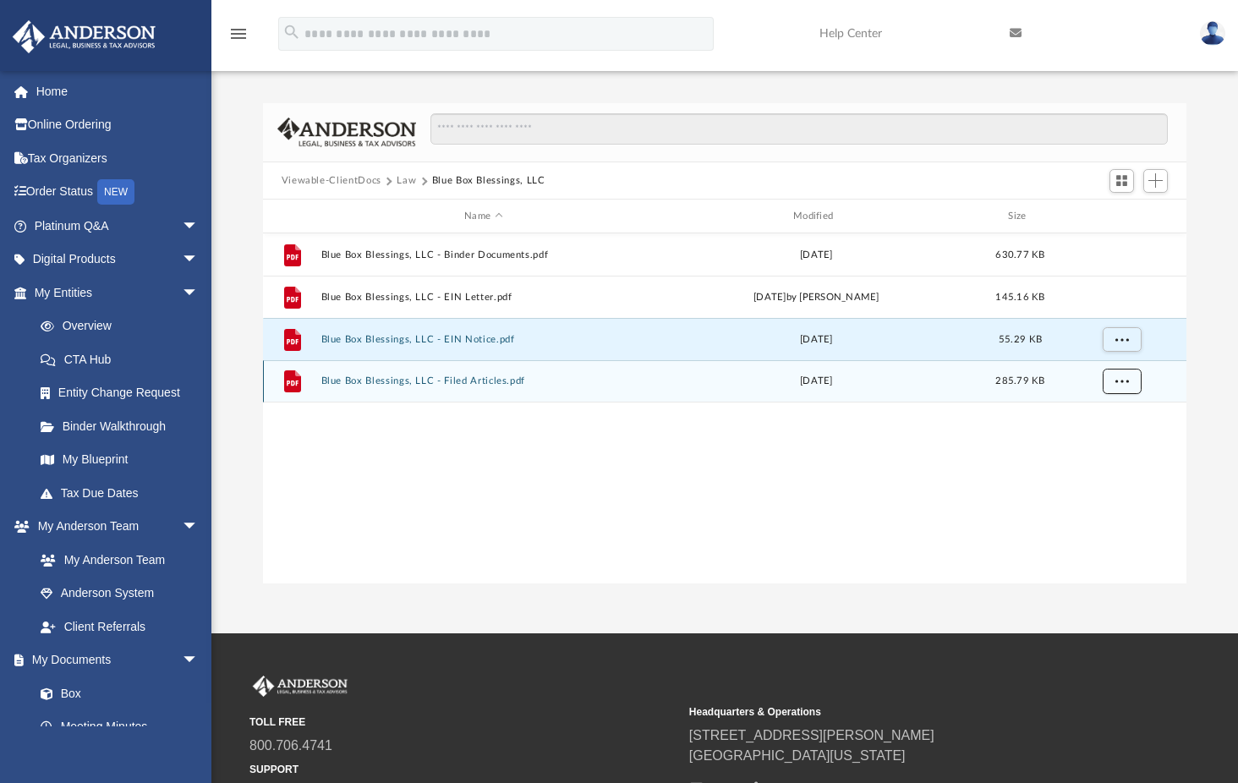
click at [1124, 378] on span "More options" at bounding box center [1121, 380] width 14 height 9
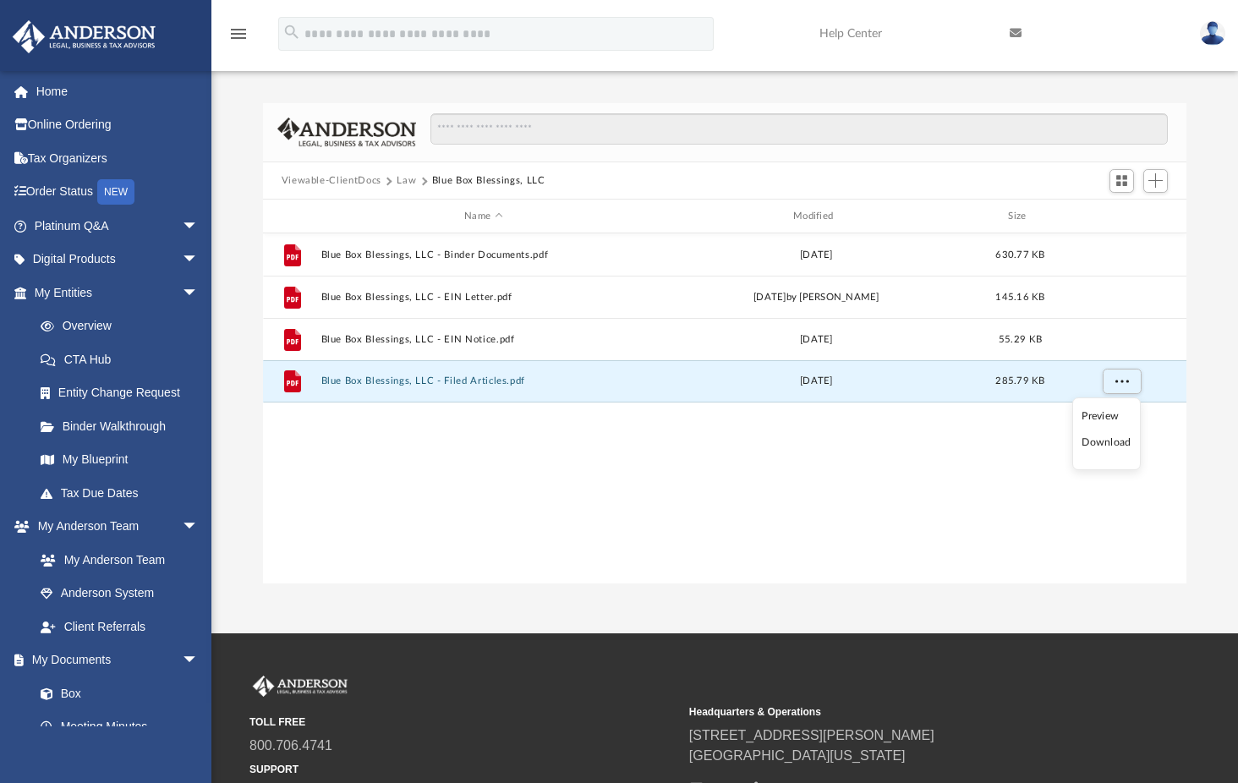
click at [1107, 441] on li "Download" at bounding box center [1105, 443] width 49 height 18
click at [406, 178] on button "Law" at bounding box center [406, 180] width 19 height 15
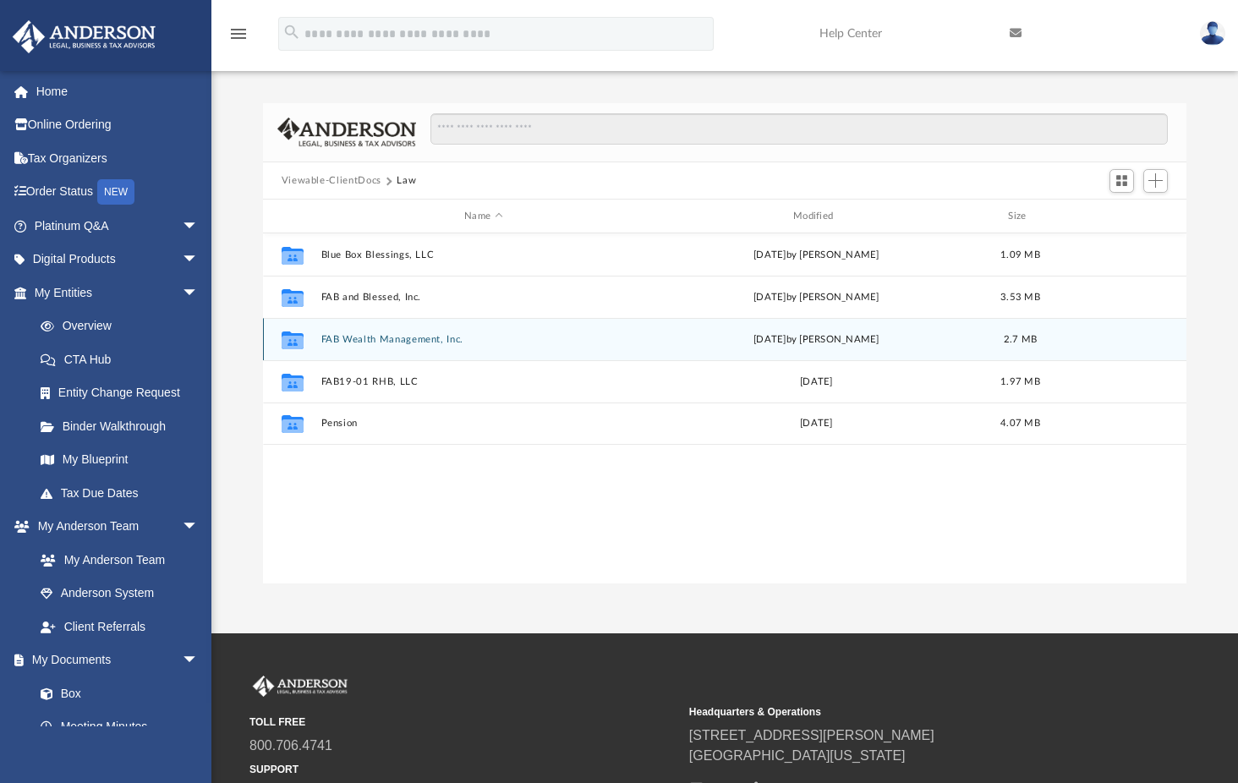
click at [375, 339] on button "FAB Wealth Management, Inc." at bounding box center [483, 339] width 326 height 11
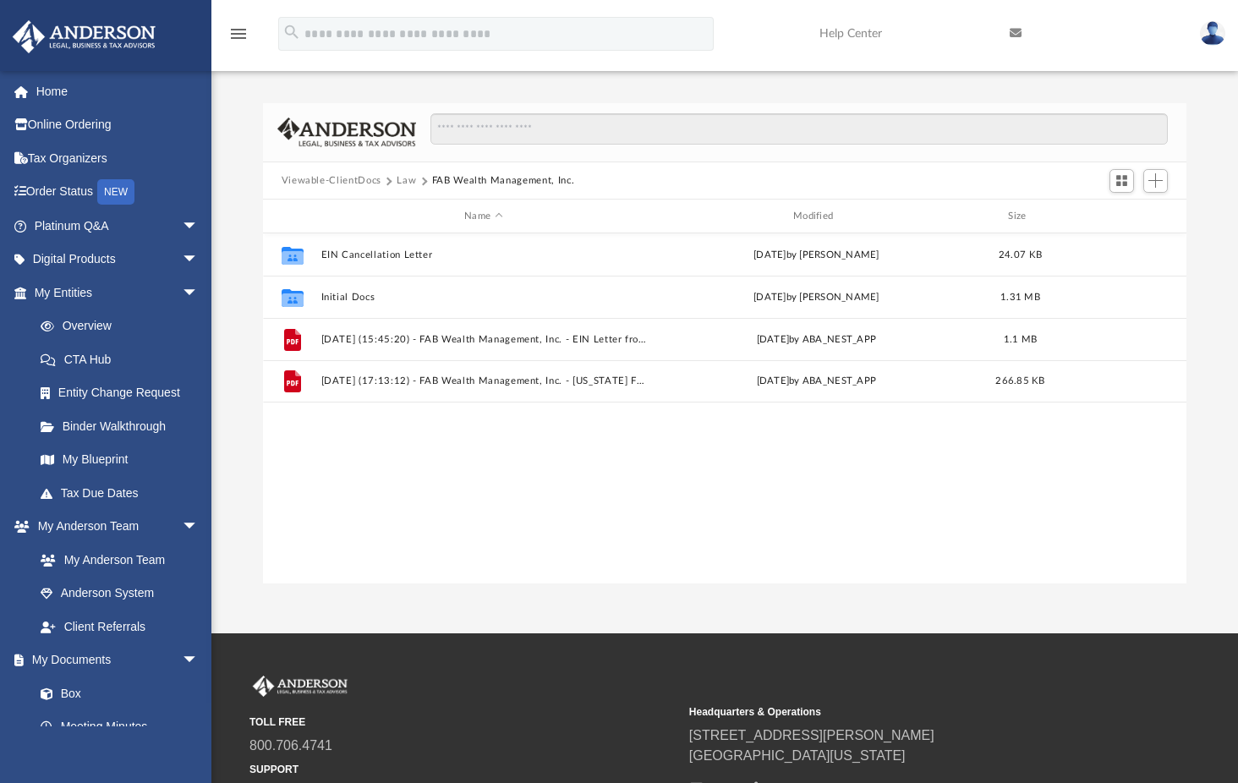
click at [407, 181] on button "Law" at bounding box center [406, 180] width 19 height 15
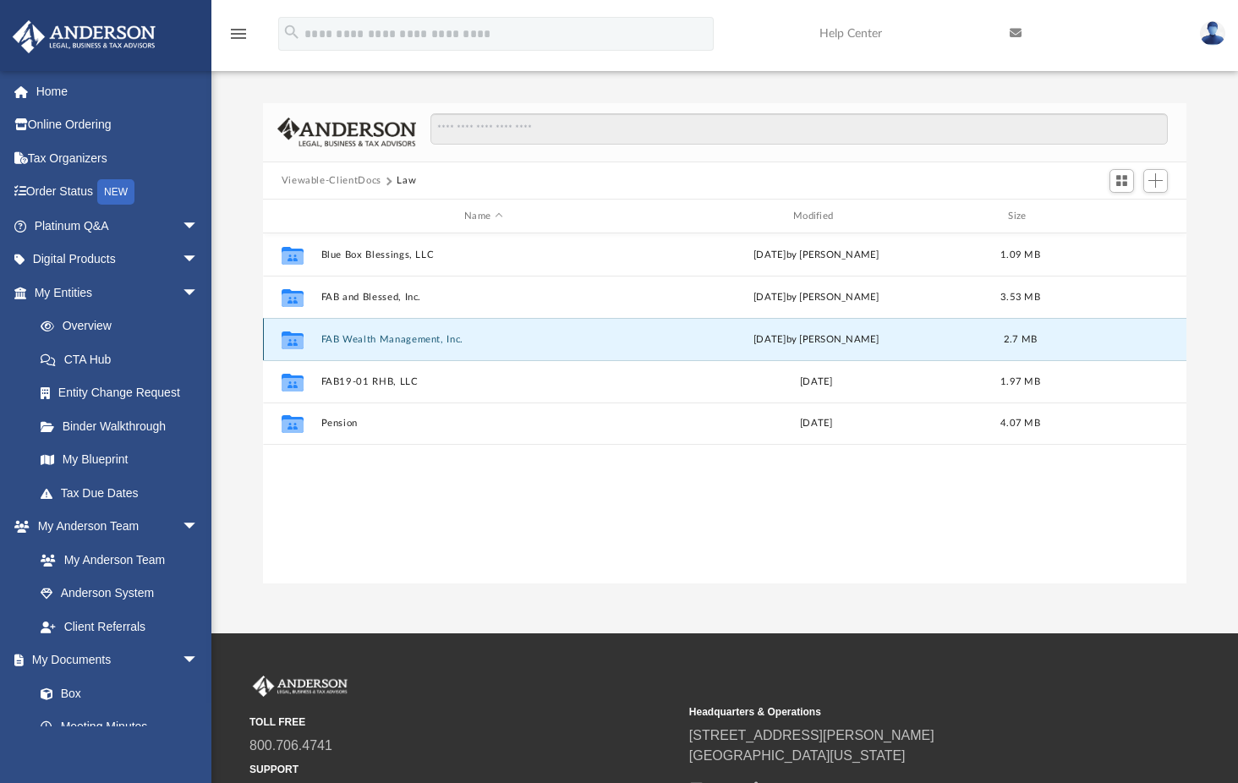
click at [368, 341] on button "FAB Wealth Management, Inc." at bounding box center [483, 339] width 326 height 11
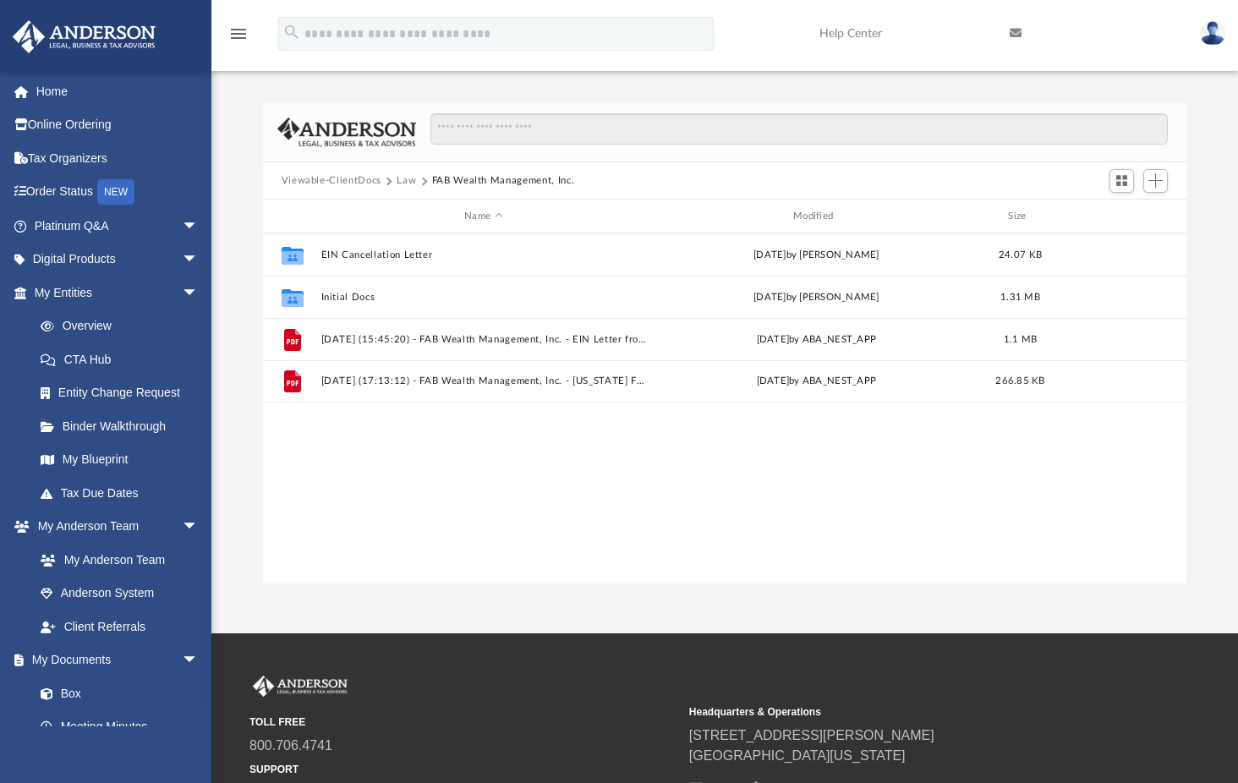
click at [401, 178] on button "Law" at bounding box center [406, 180] width 19 height 15
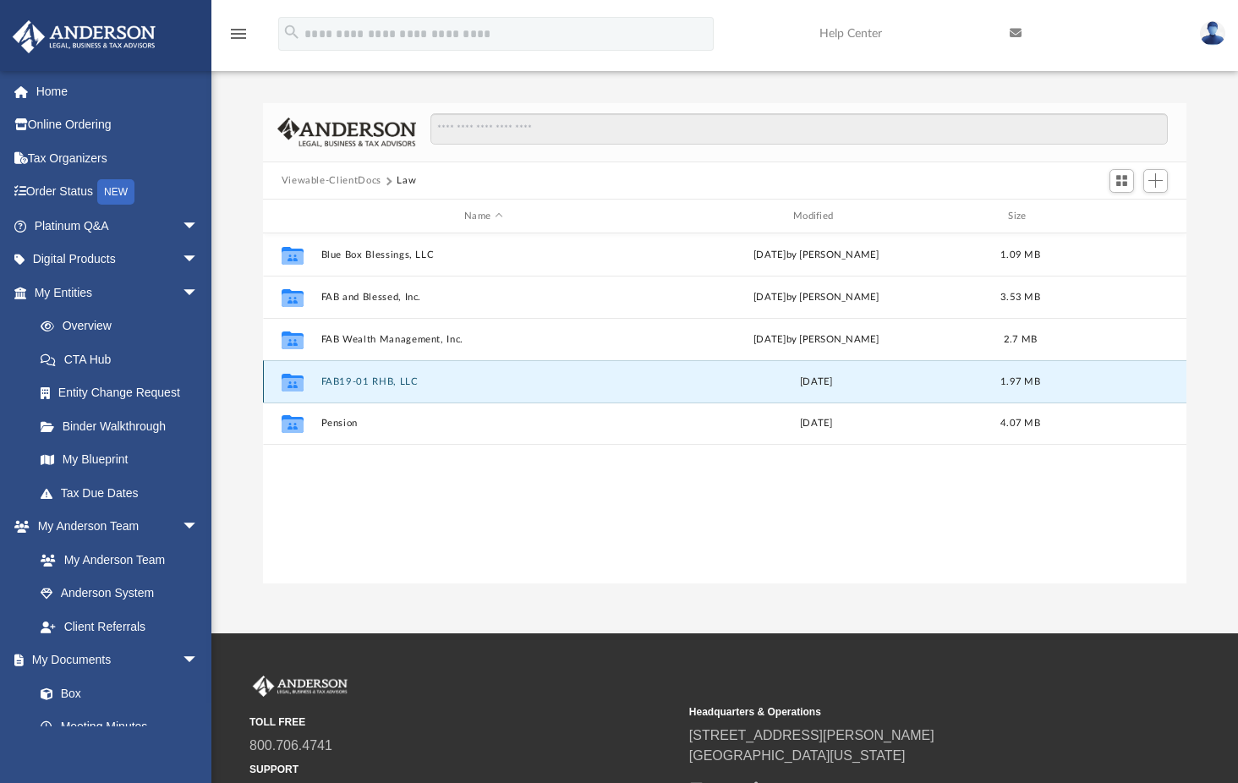
click at [356, 378] on button "FAB19-01 RHB, LLC" at bounding box center [483, 381] width 326 height 11
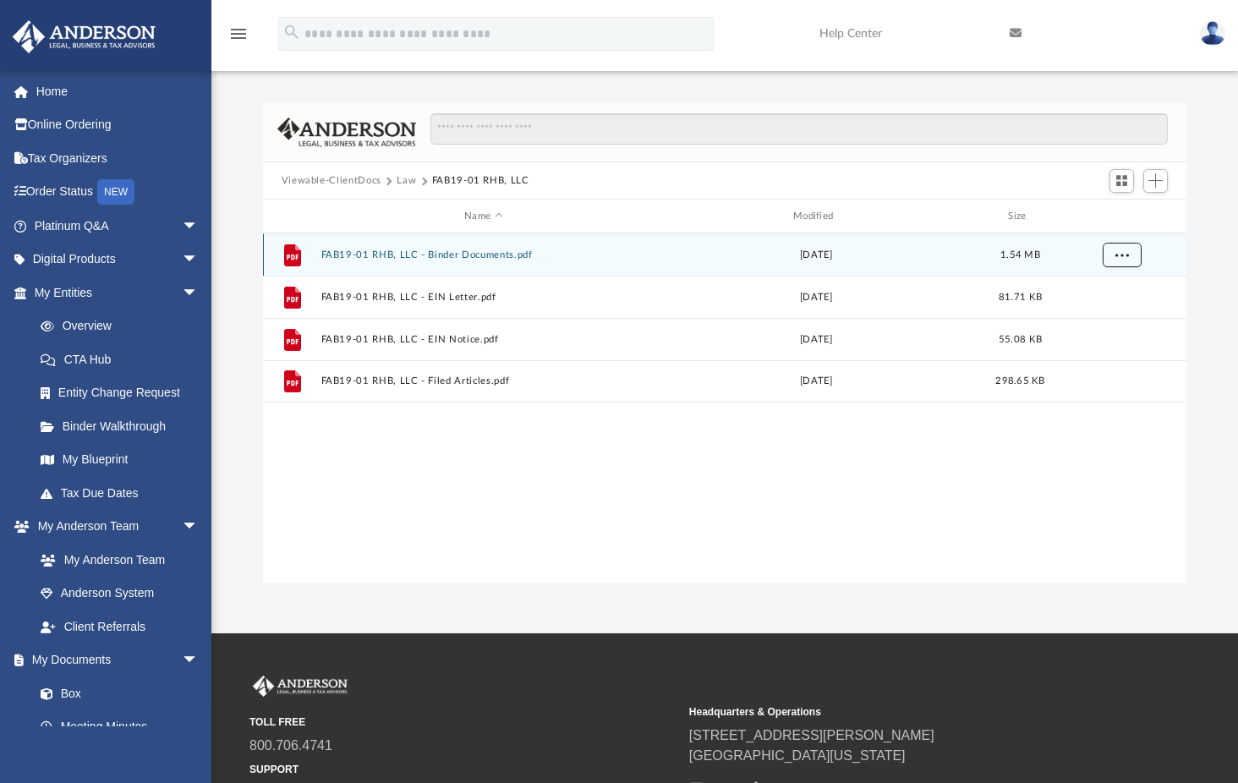
click at [1122, 255] on span "More options" at bounding box center [1121, 253] width 14 height 9
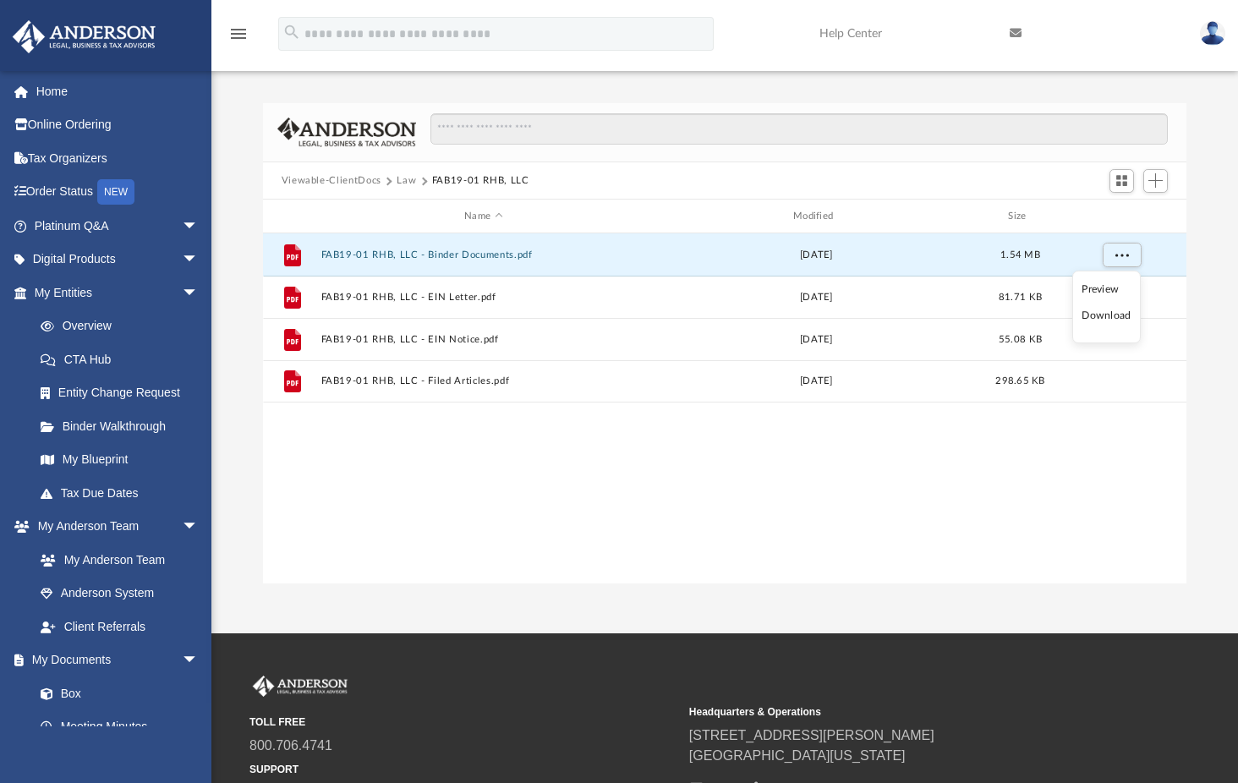
click at [1108, 315] on li "Download" at bounding box center [1105, 316] width 49 height 18
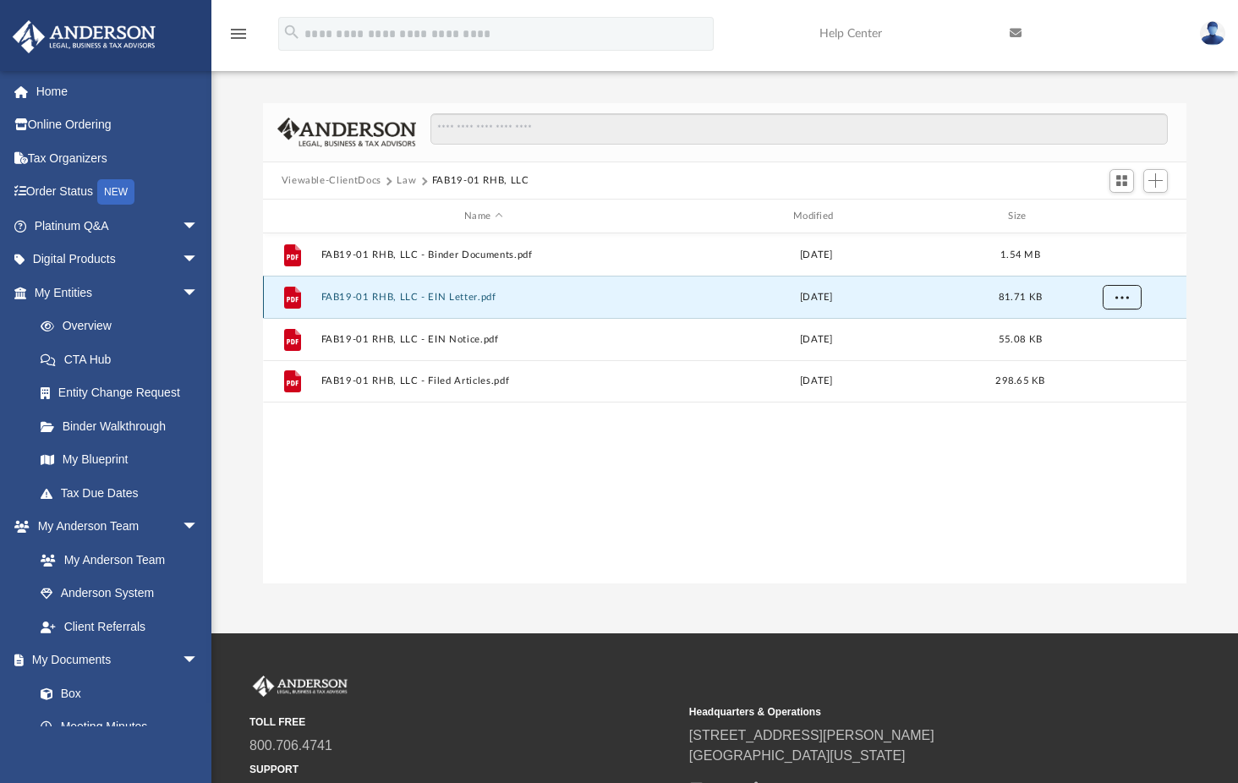
click at [1124, 296] on span "More options" at bounding box center [1121, 296] width 14 height 9
click at [1104, 356] on li "Download" at bounding box center [1105, 358] width 49 height 18
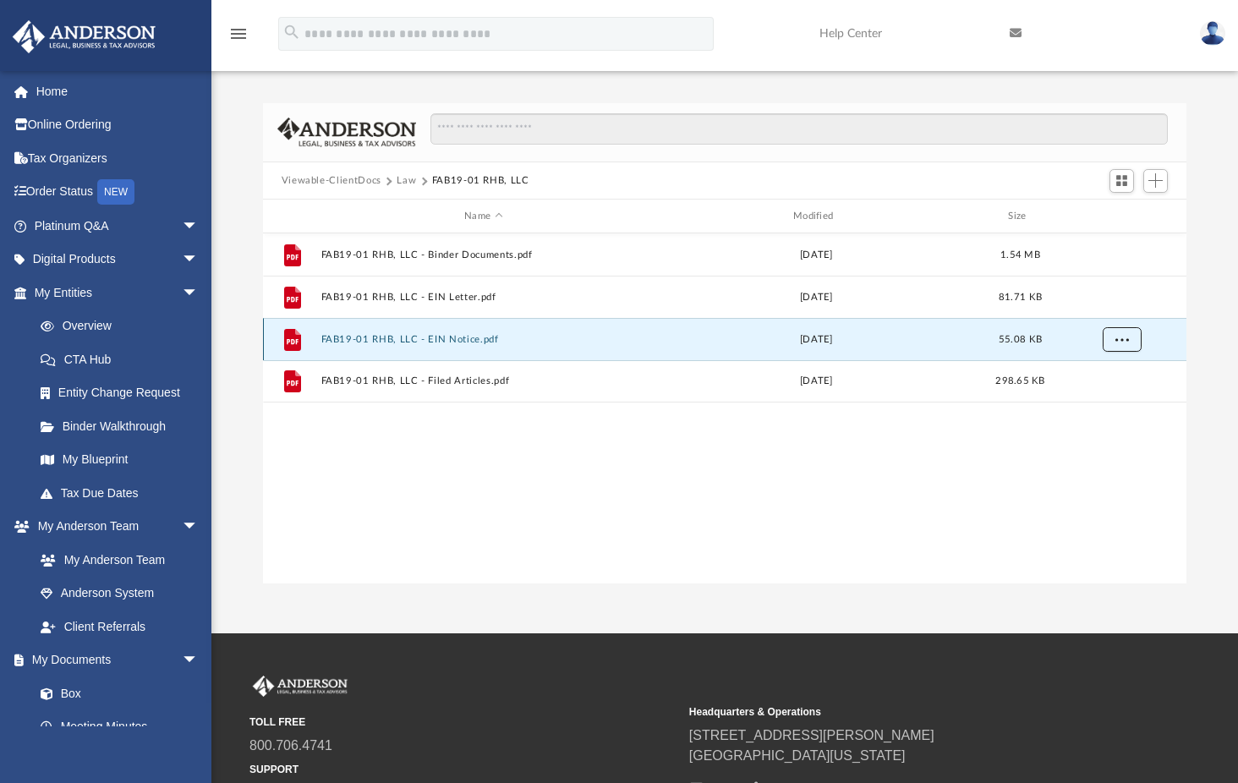
click at [1122, 339] on span "More options" at bounding box center [1121, 338] width 14 height 9
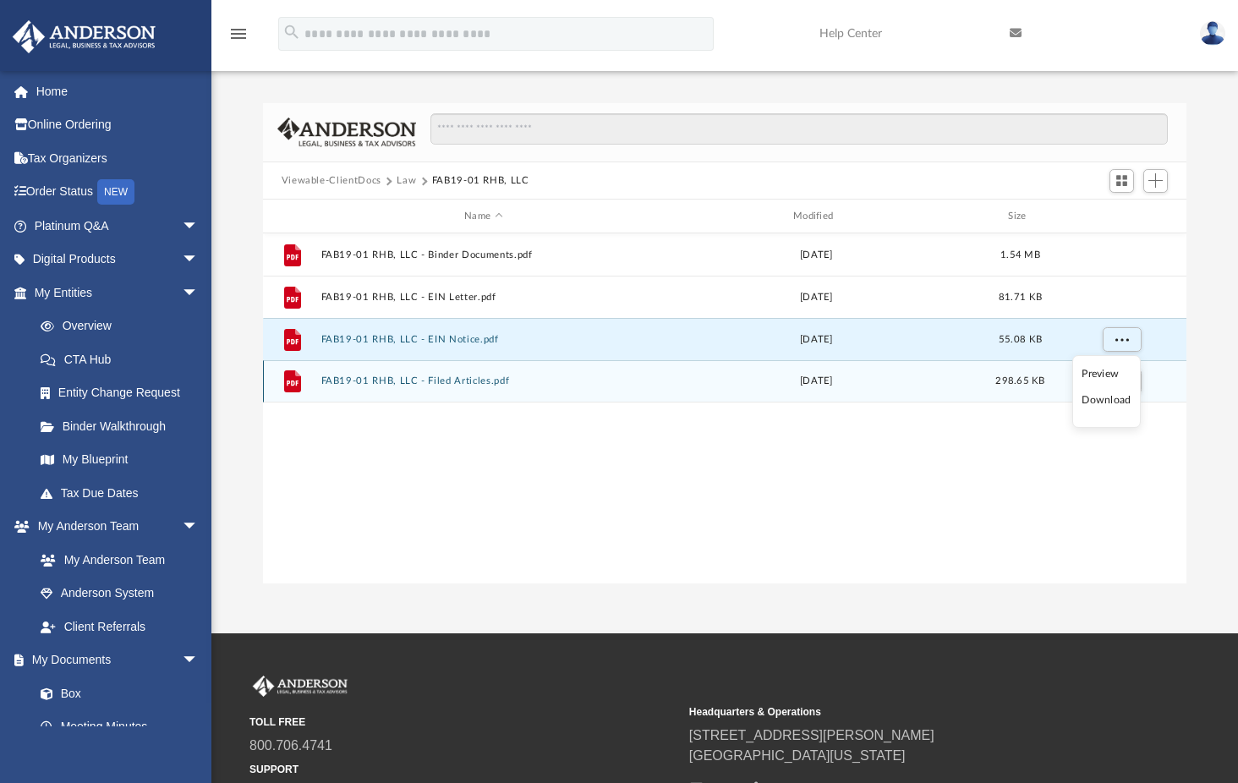
click at [1106, 399] on li "Download" at bounding box center [1105, 400] width 49 height 18
click at [1113, 377] on button "More options" at bounding box center [1121, 381] width 39 height 25
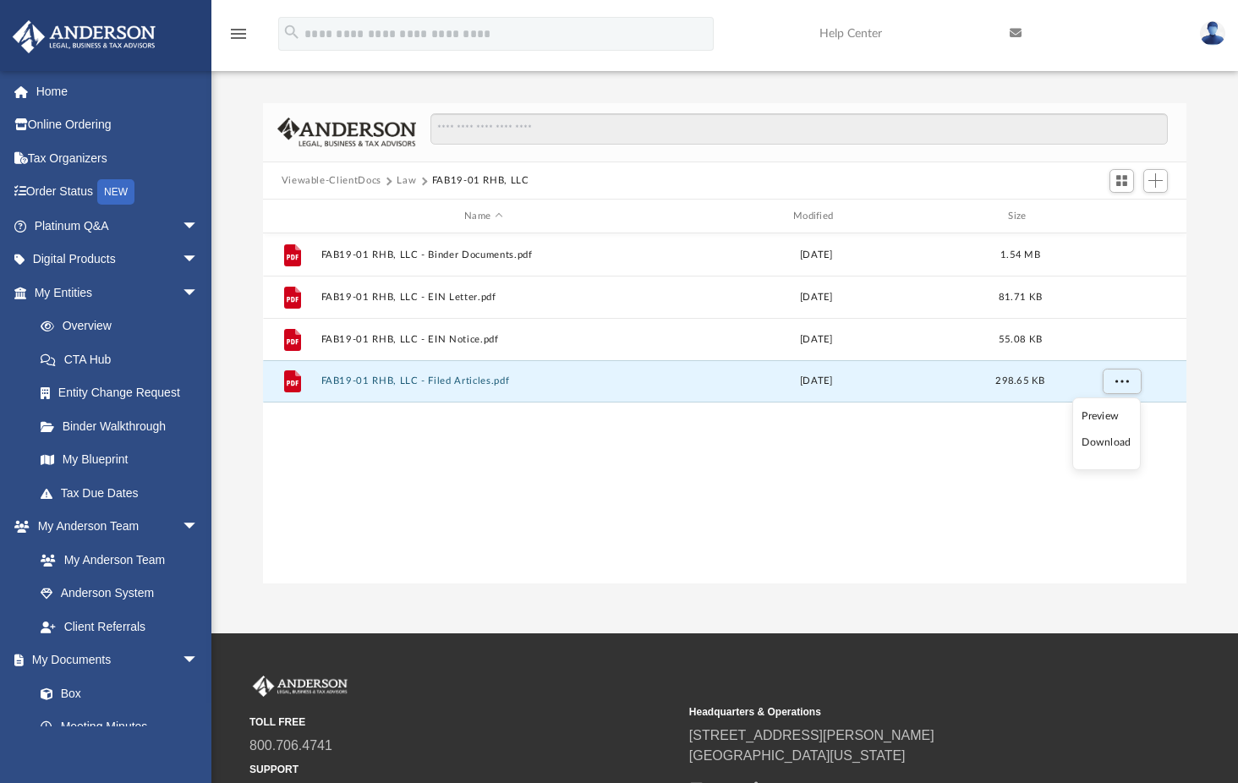
click at [1101, 441] on li "Download" at bounding box center [1105, 443] width 49 height 18
click at [408, 179] on button "Law" at bounding box center [406, 180] width 19 height 15
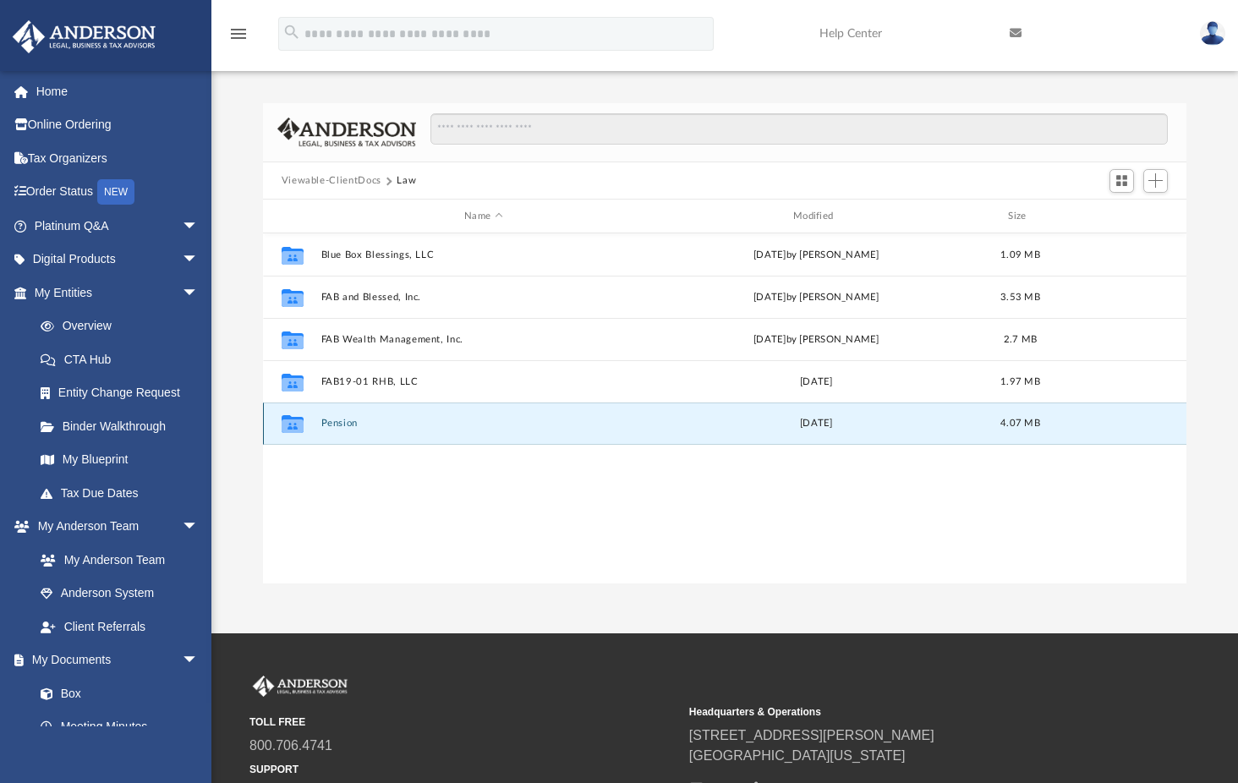
click at [343, 421] on button "Pension" at bounding box center [483, 423] width 326 height 11
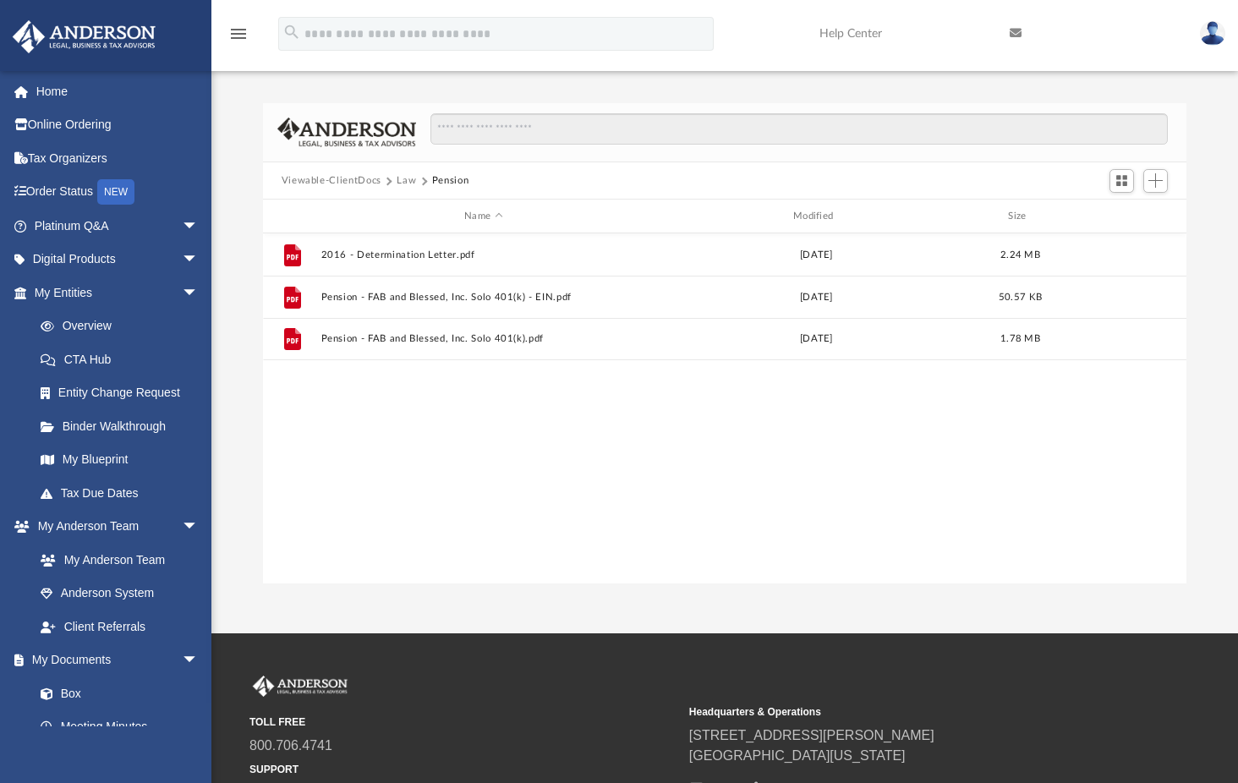
click at [535, 473] on div "File 2016 - Determination Letter.pdf Thu Dec 27 2018 2.24 MB File Pension - FAB…" at bounding box center [725, 408] width 924 height 350
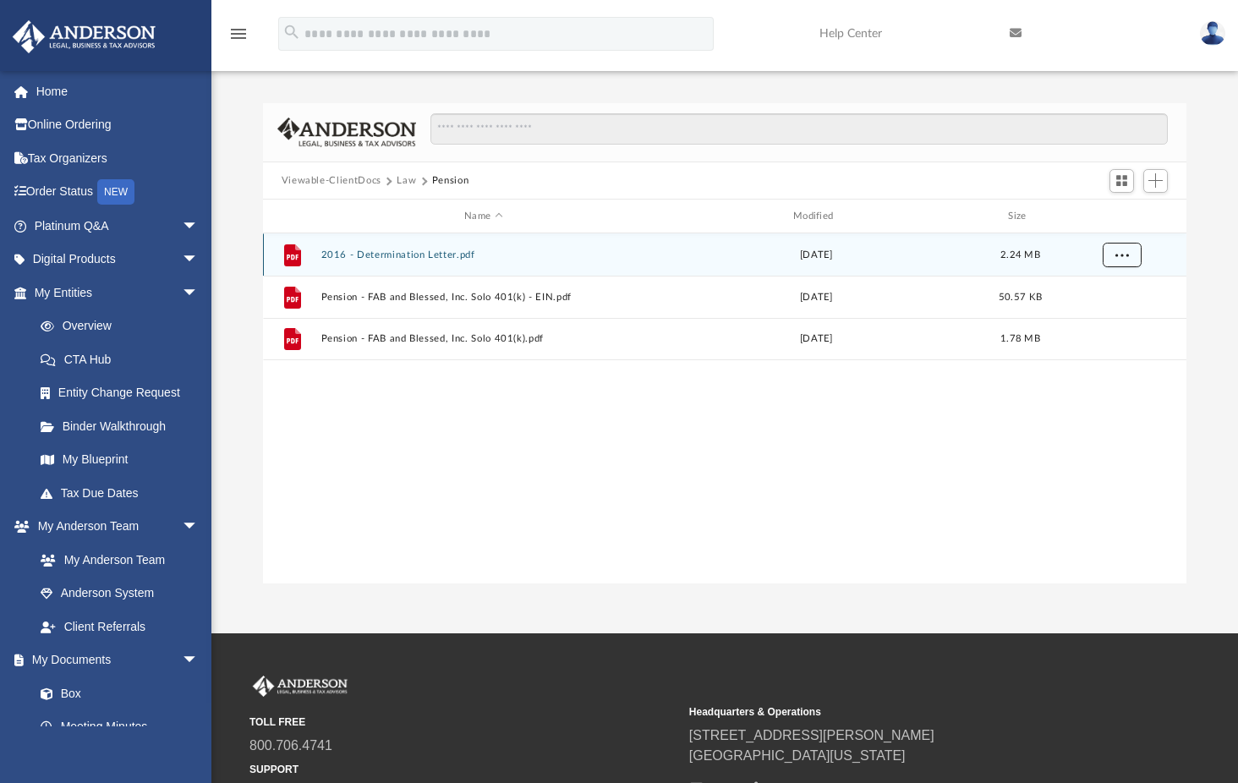
click at [1119, 248] on button "More options" at bounding box center [1121, 255] width 39 height 25
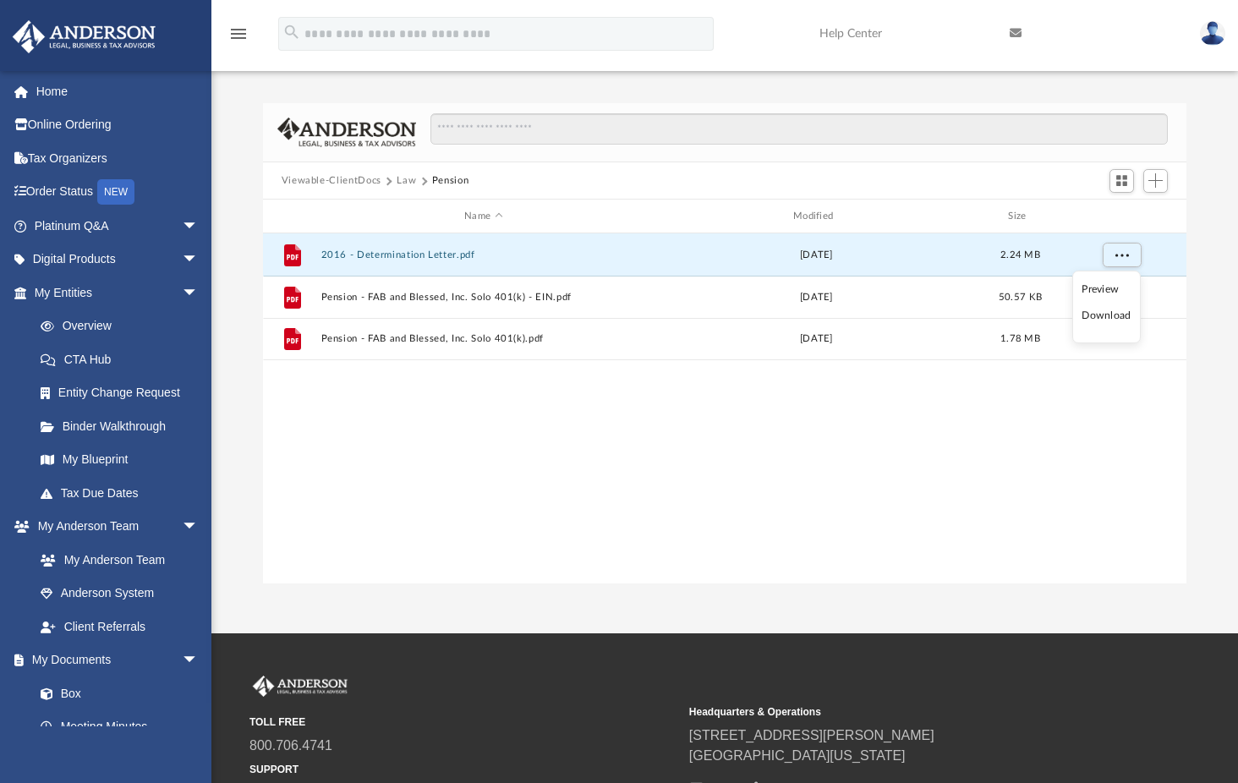
click at [1101, 315] on li "Download" at bounding box center [1105, 316] width 49 height 18
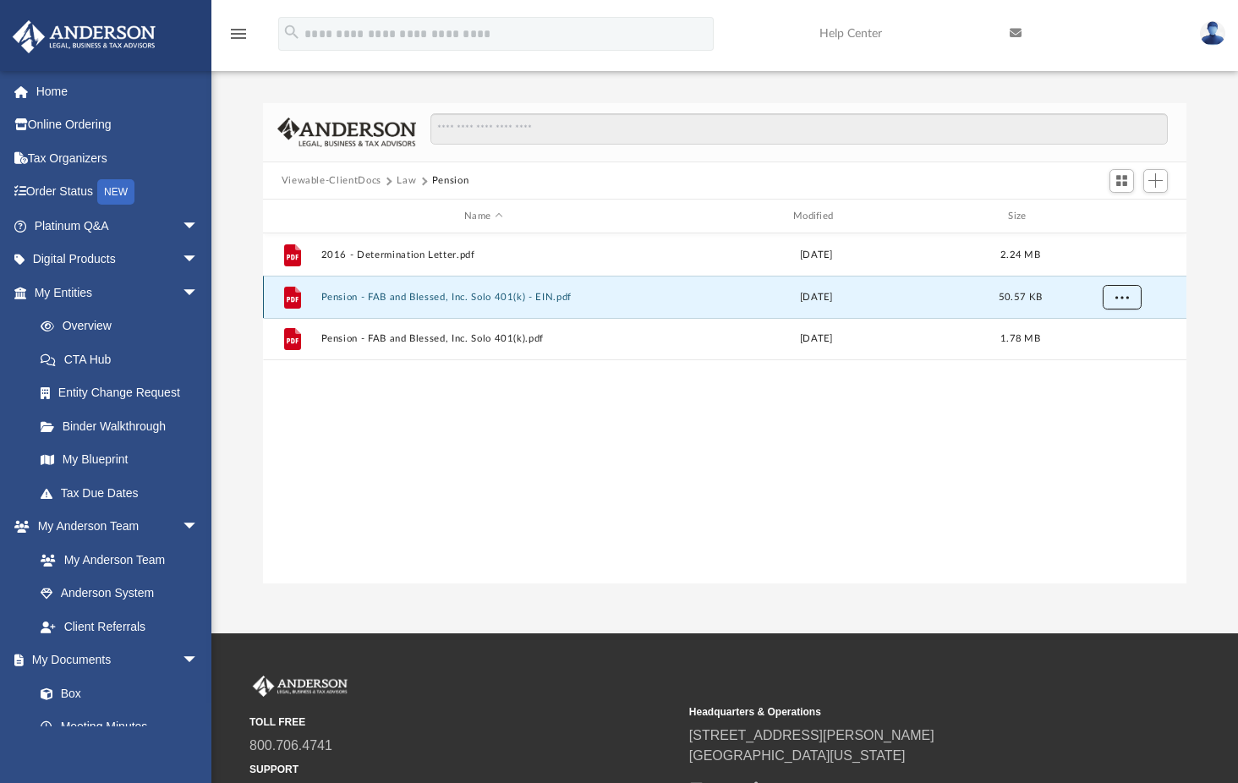
click at [1130, 297] on button "More options" at bounding box center [1121, 297] width 39 height 25
click at [1104, 356] on li "Download" at bounding box center [1105, 358] width 49 height 18
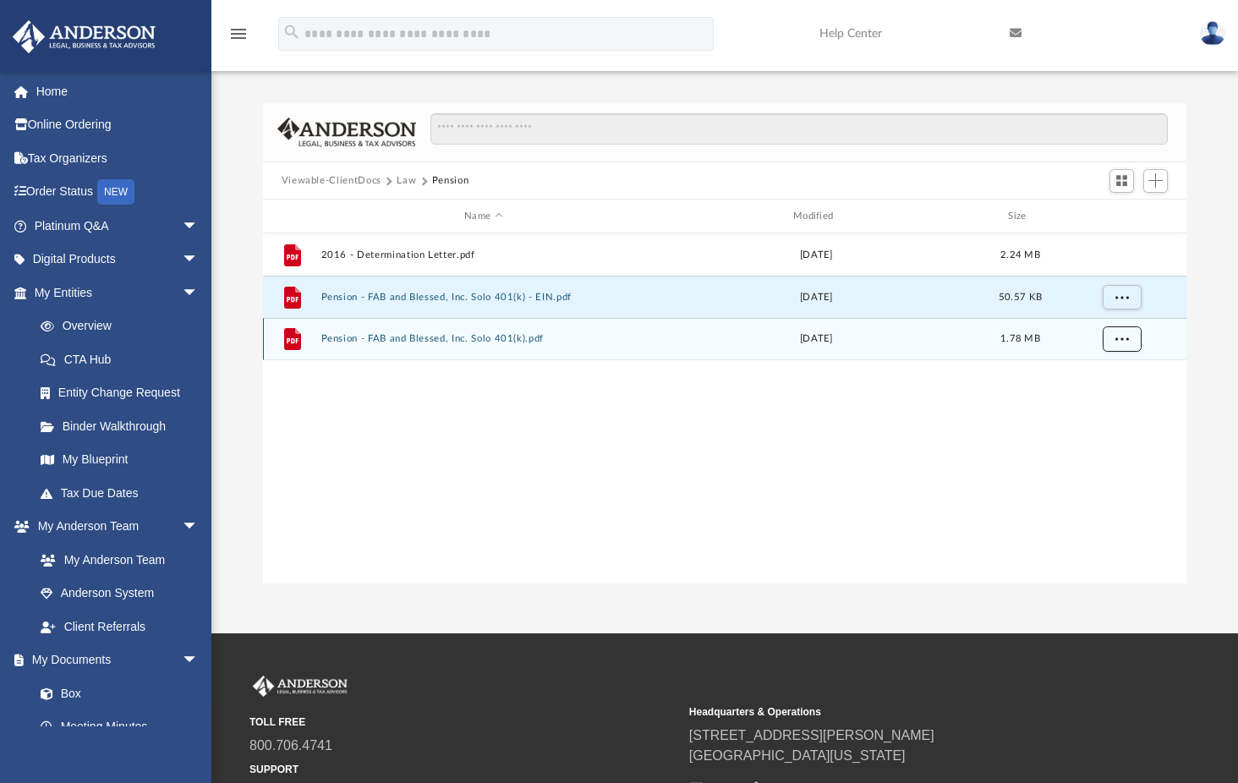
click at [1125, 337] on span "More options" at bounding box center [1121, 338] width 14 height 9
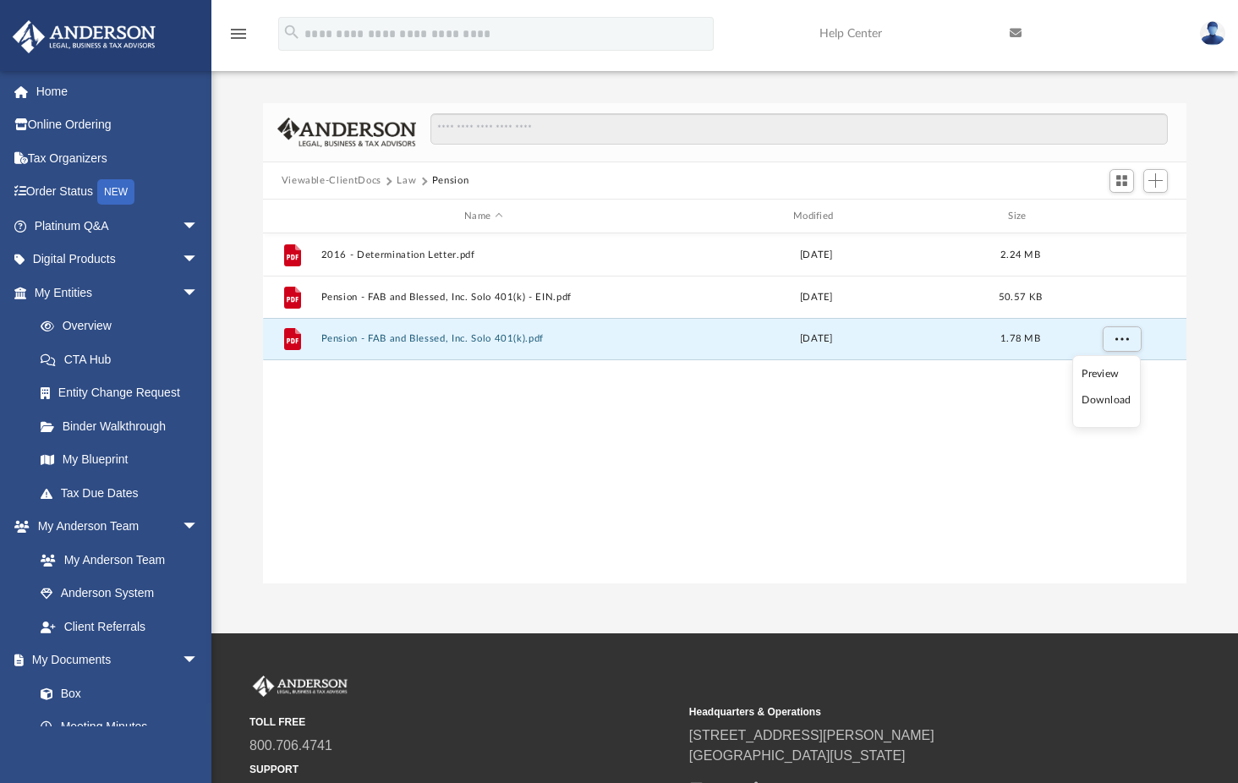
click at [1096, 399] on li "Download" at bounding box center [1105, 400] width 49 height 18
click at [515, 457] on div "File 2016 - Determination Letter.pdf Thu Dec 27 2018 2.24 MB File Pension - FAB…" at bounding box center [725, 408] width 924 height 350
click at [404, 182] on button "Law" at bounding box center [406, 180] width 19 height 15
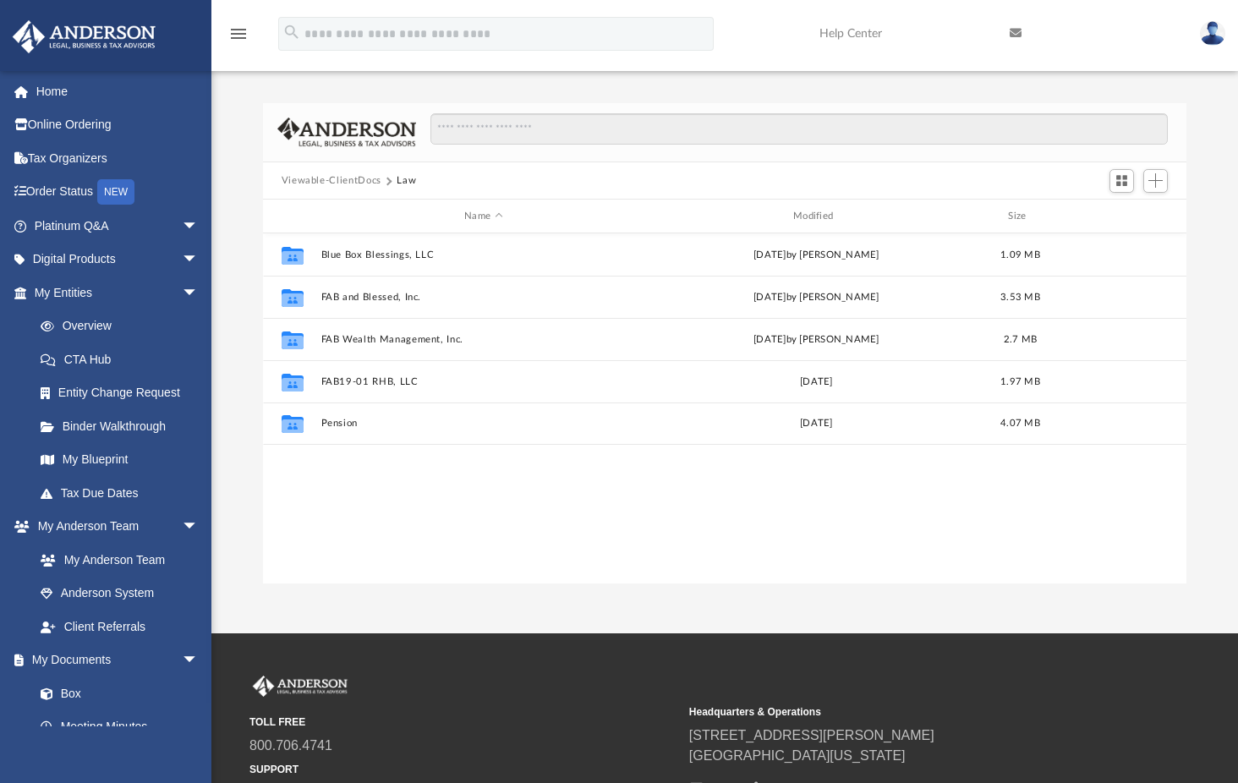
click at [337, 178] on button "Viewable-ClientDocs" at bounding box center [332, 180] width 100 height 15
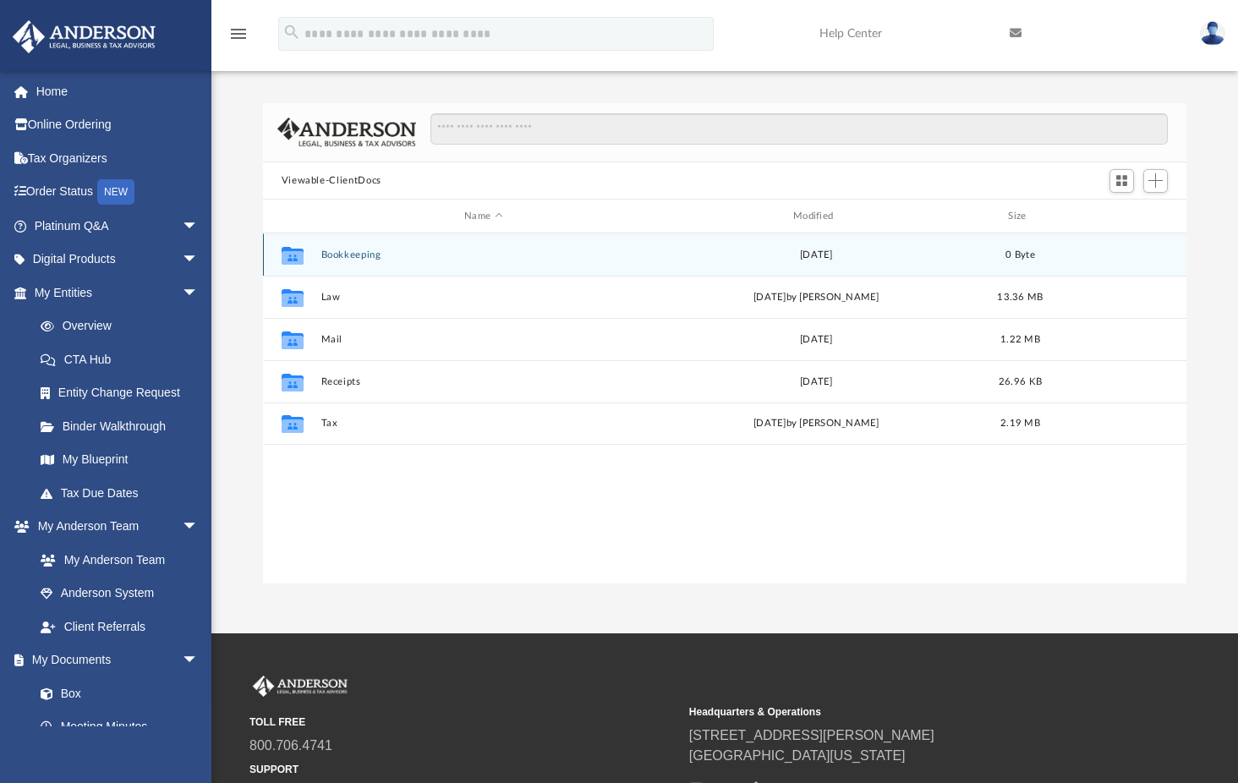
click at [349, 255] on button "Bookkeeping" at bounding box center [483, 254] width 326 height 11
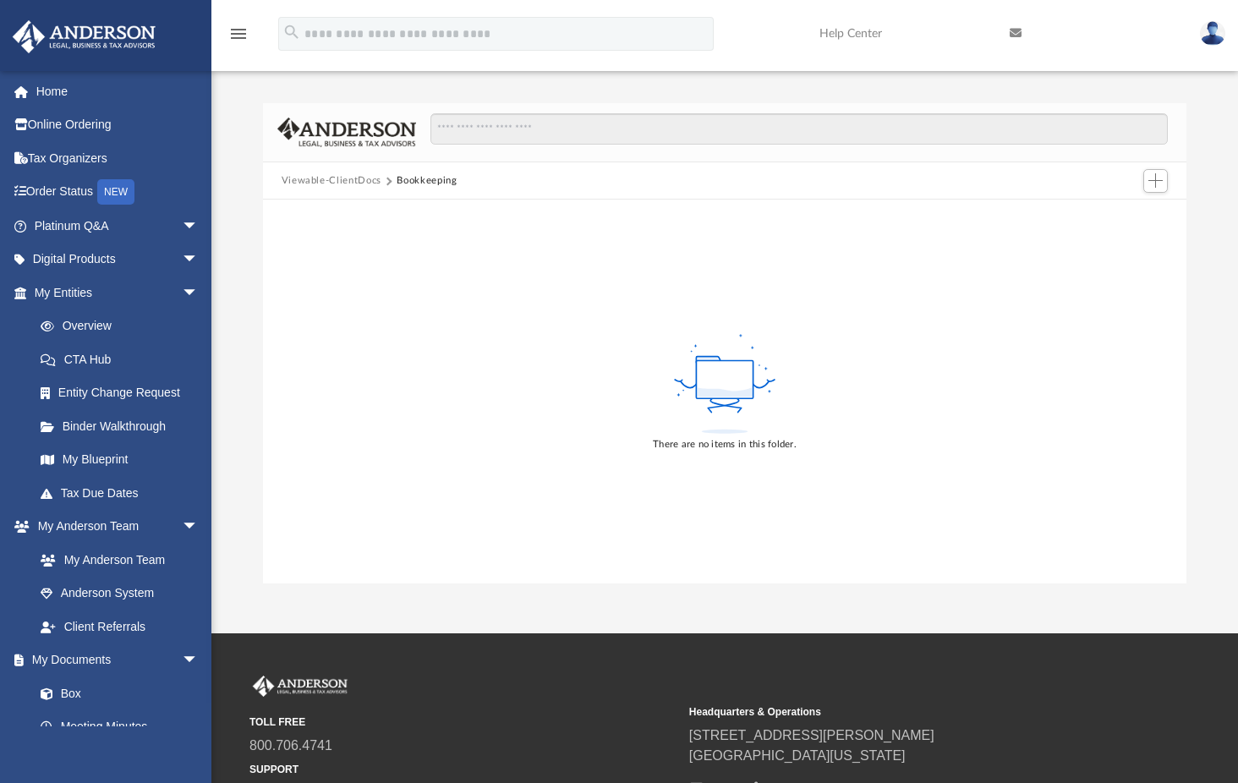
click at [341, 178] on button "Viewable-ClientDocs" at bounding box center [332, 180] width 100 height 15
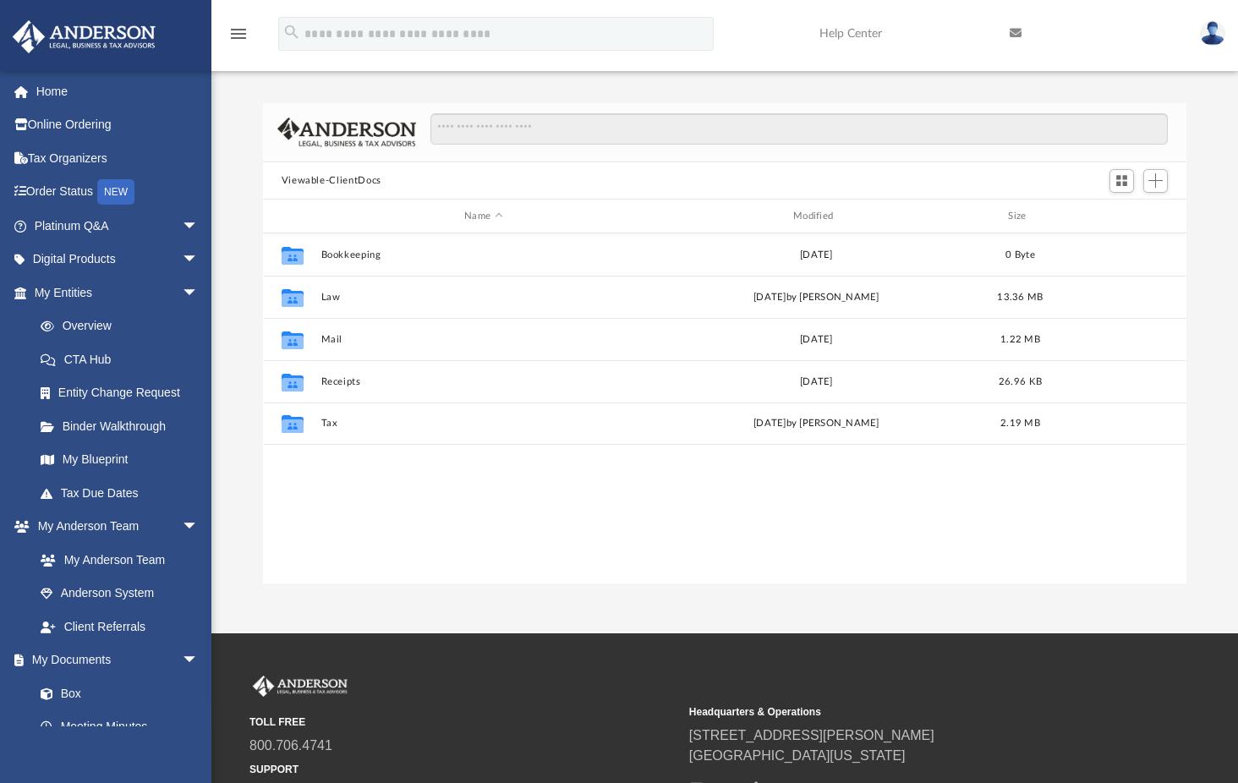
scroll to position [372, 911]
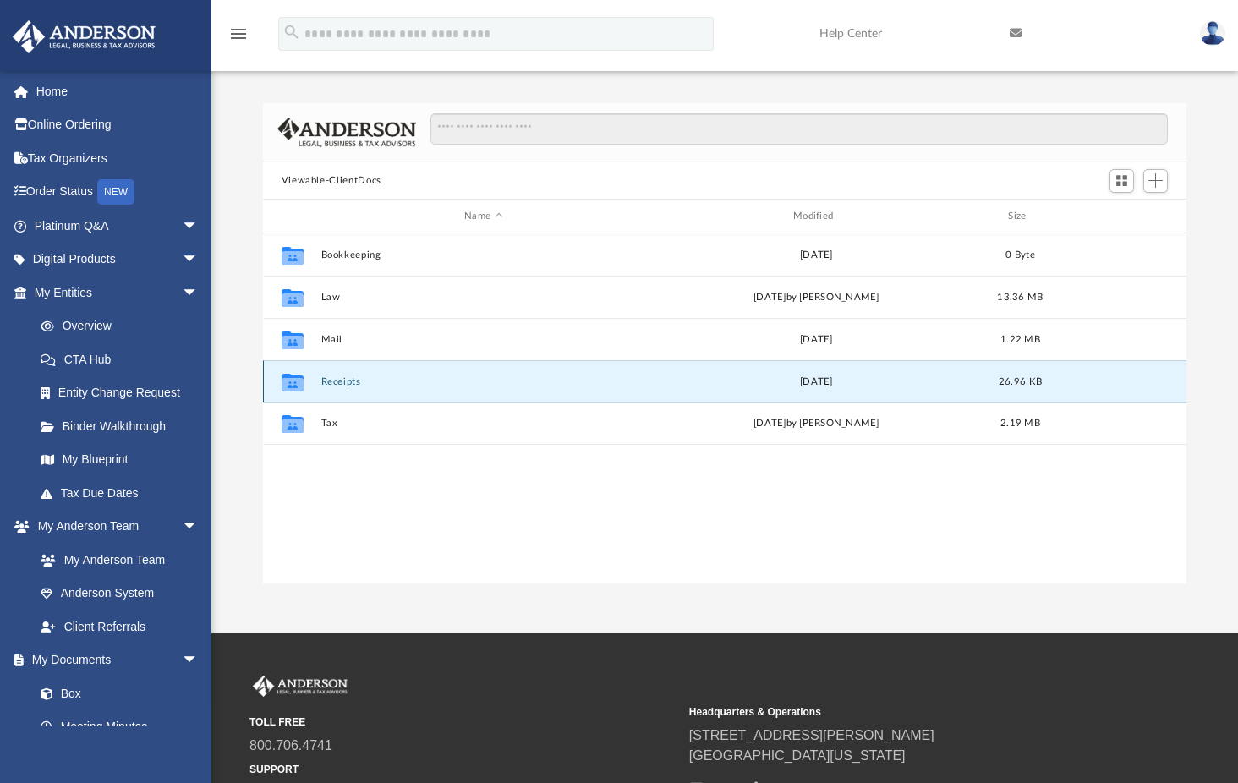
click at [334, 380] on button "Receipts" at bounding box center [483, 381] width 326 height 11
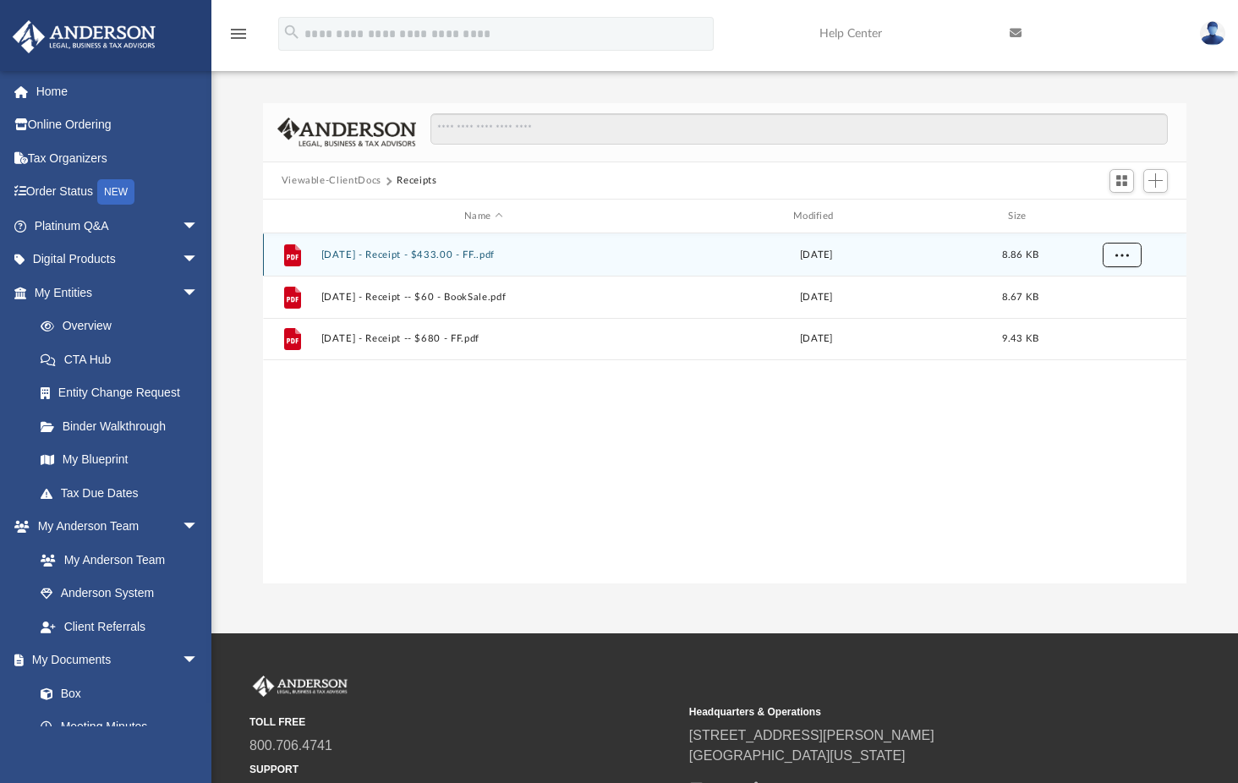
click at [1122, 256] on span "More options" at bounding box center [1121, 253] width 14 height 9
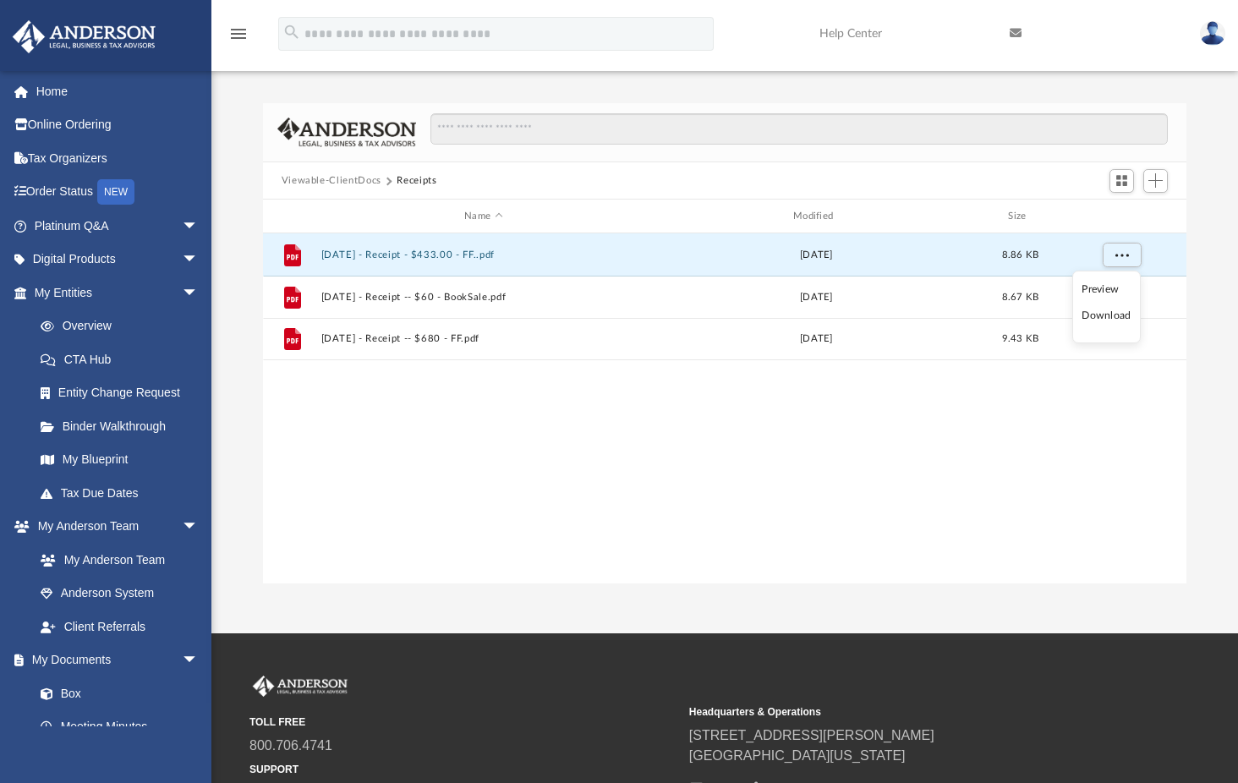
click at [1117, 317] on li "Download" at bounding box center [1105, 316] width 49 height 18
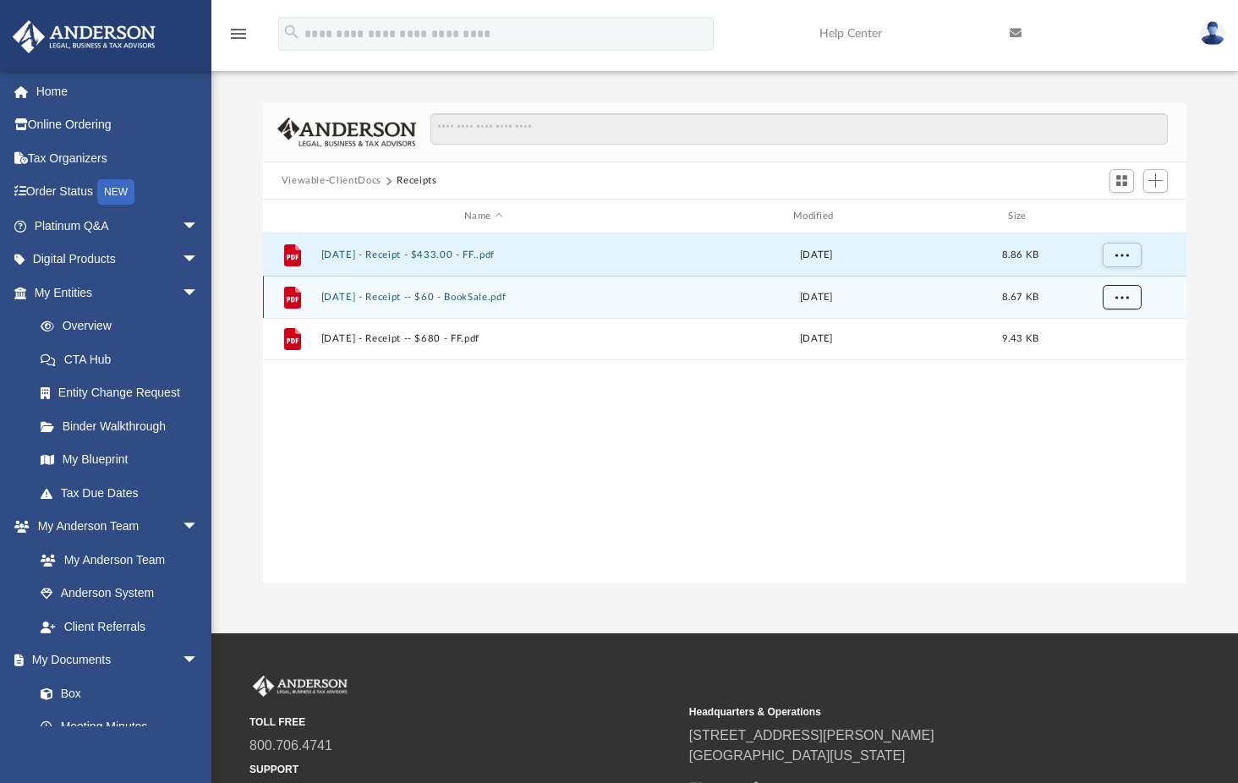
click at [1125, 295] on span "More options" at bounding box center [1121, 296] width 14 height 9
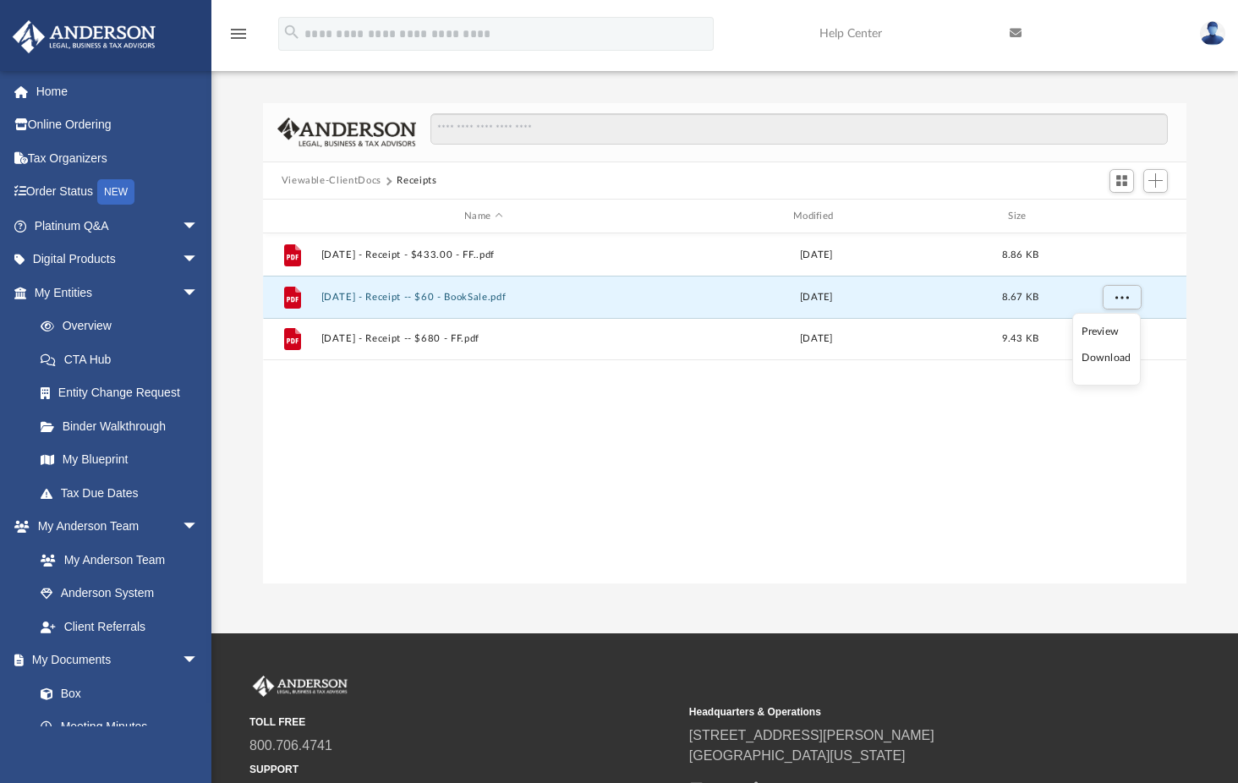
click at [1110, 357] on li "Download" at bounding box center [1105, 358] width 49 height 18
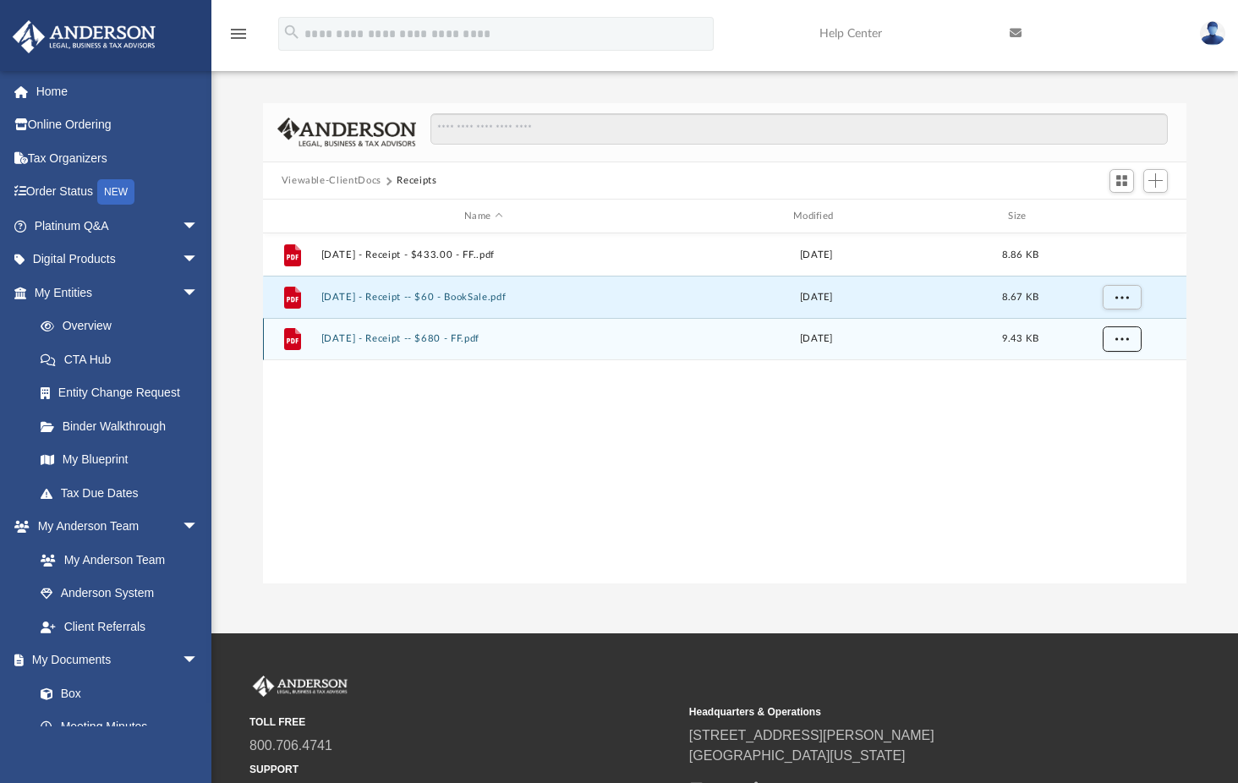
click at [1119, 336] on span "More options" at bounding box center [1121, 338] width 14 height 9
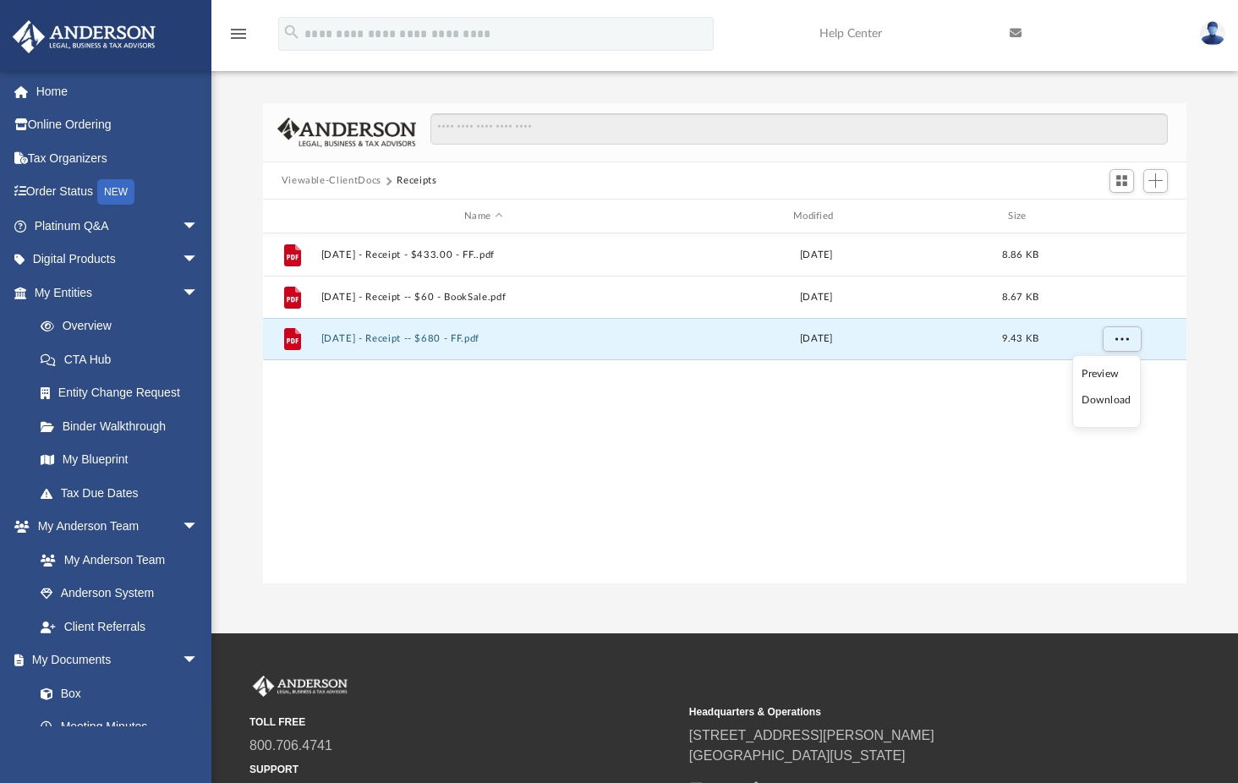
click at [1106, 395] on li "Download" at bounding box center [1105, 400] width 49 height 18
click at [344, 179] on button "Viewable-ClientDocs" at bounding box center [332, 180] width 100 height 15
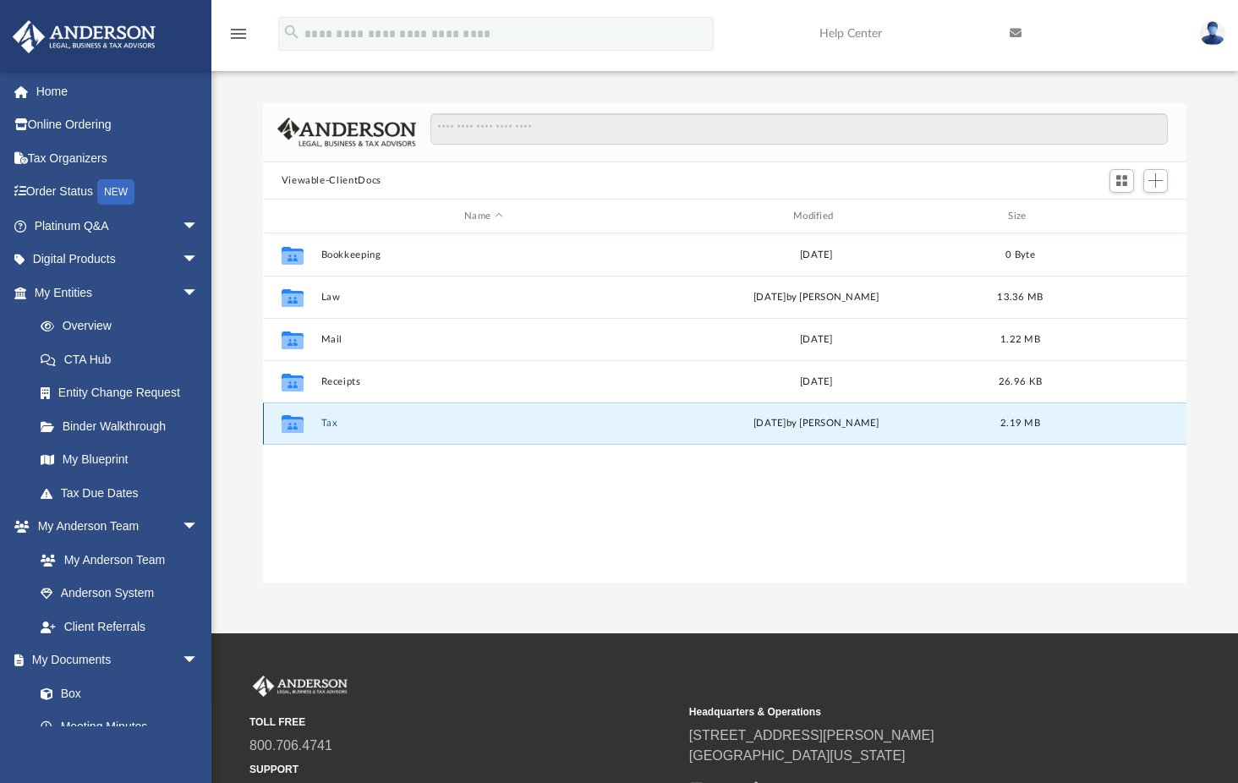
click at [329, 421] on button "Tax" at bounding box center [483, 423] width 326 height 11
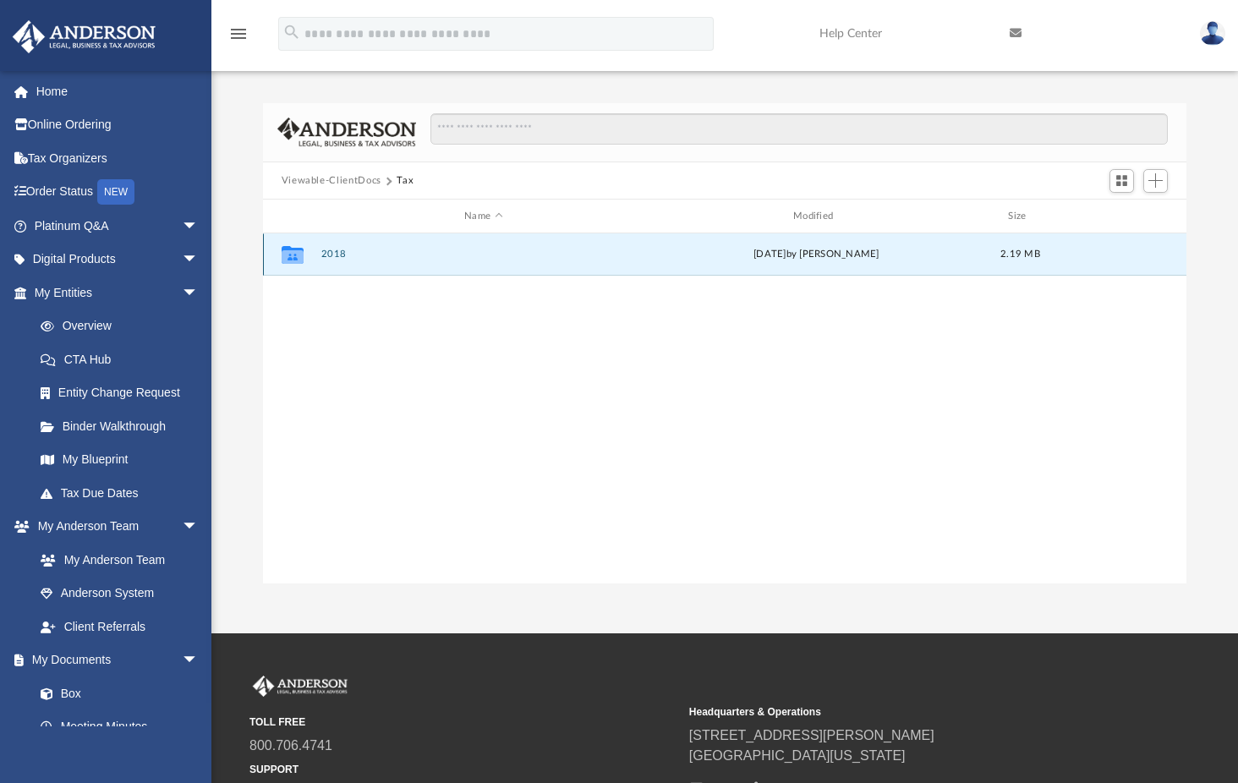
click at [336, 251] on button "2018" at bounding box center [483, 254] width 326 height 11
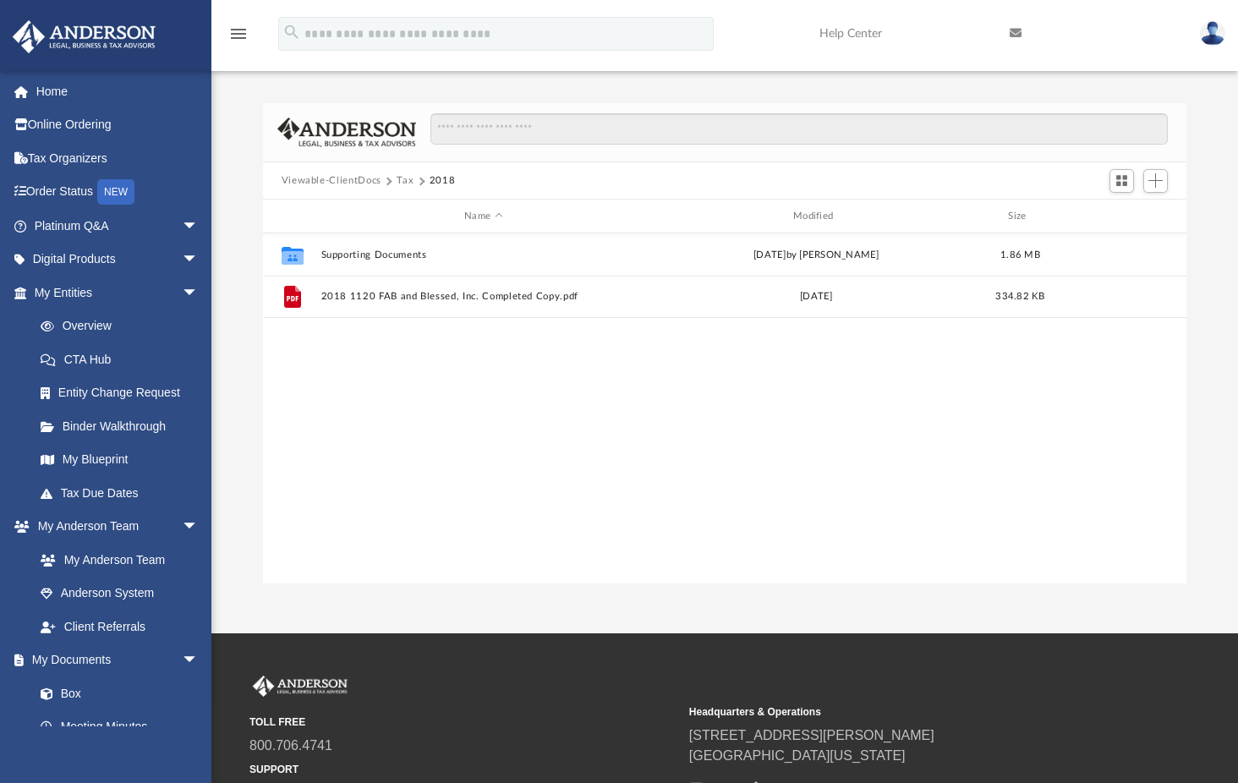
click at [400, 177] on button "Tax" at bounding box center [405, 180] width 17 height 15
click at [347, 176] on button "Viewable-ClientDocs" at bounding box center [332, 180] width 100 height 15
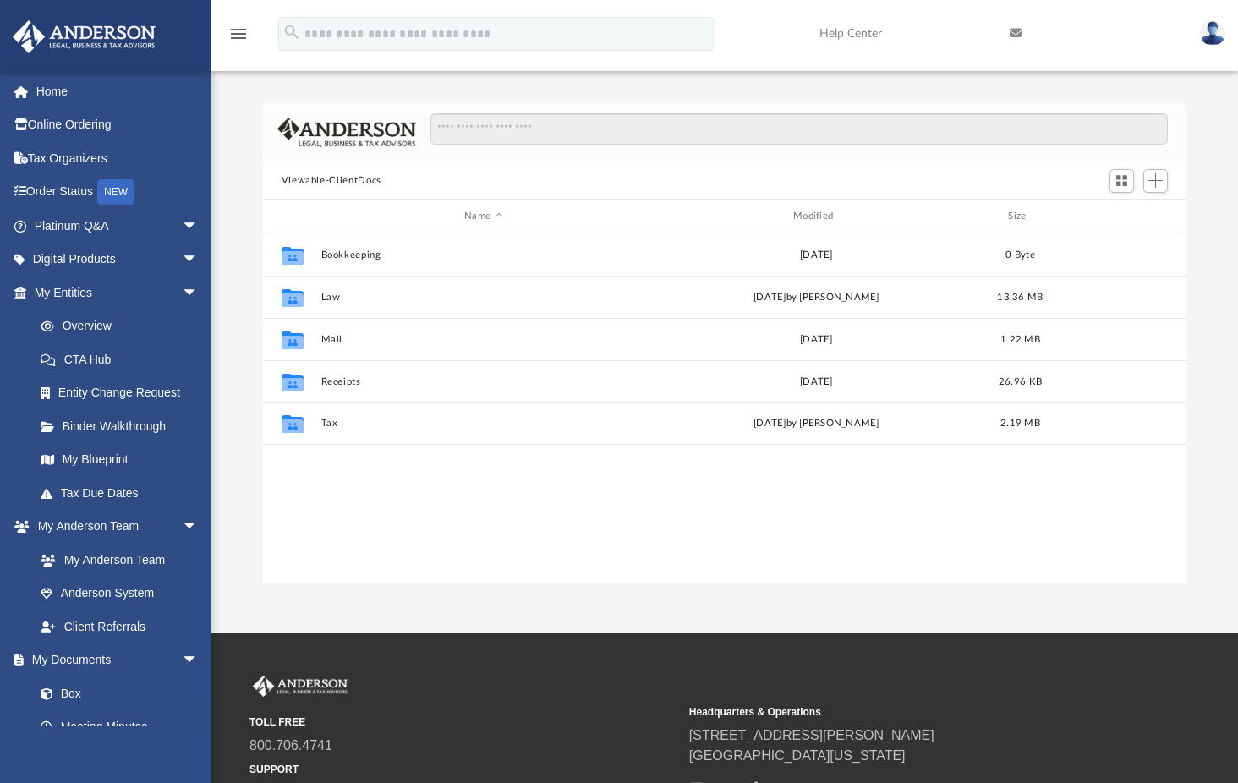
click at [337, 484] on div "Collaborated Folder Bookkeeping Mon Oct 29 2018 0 Byte Collaborated Folder Law …" at bounding box center [725, 408] width 924 height 350
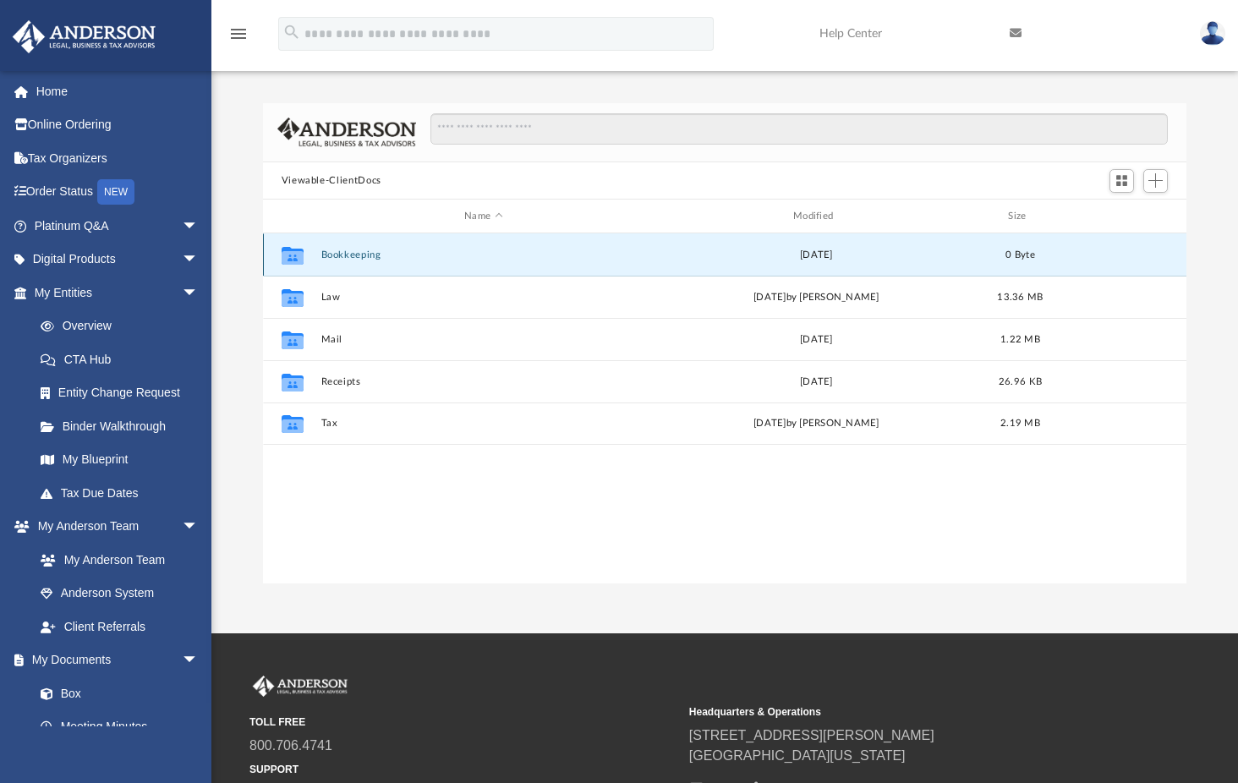
click at [348, 254] on button "Bookkeeping" at bounding box center [483, 254] width 326 height 11
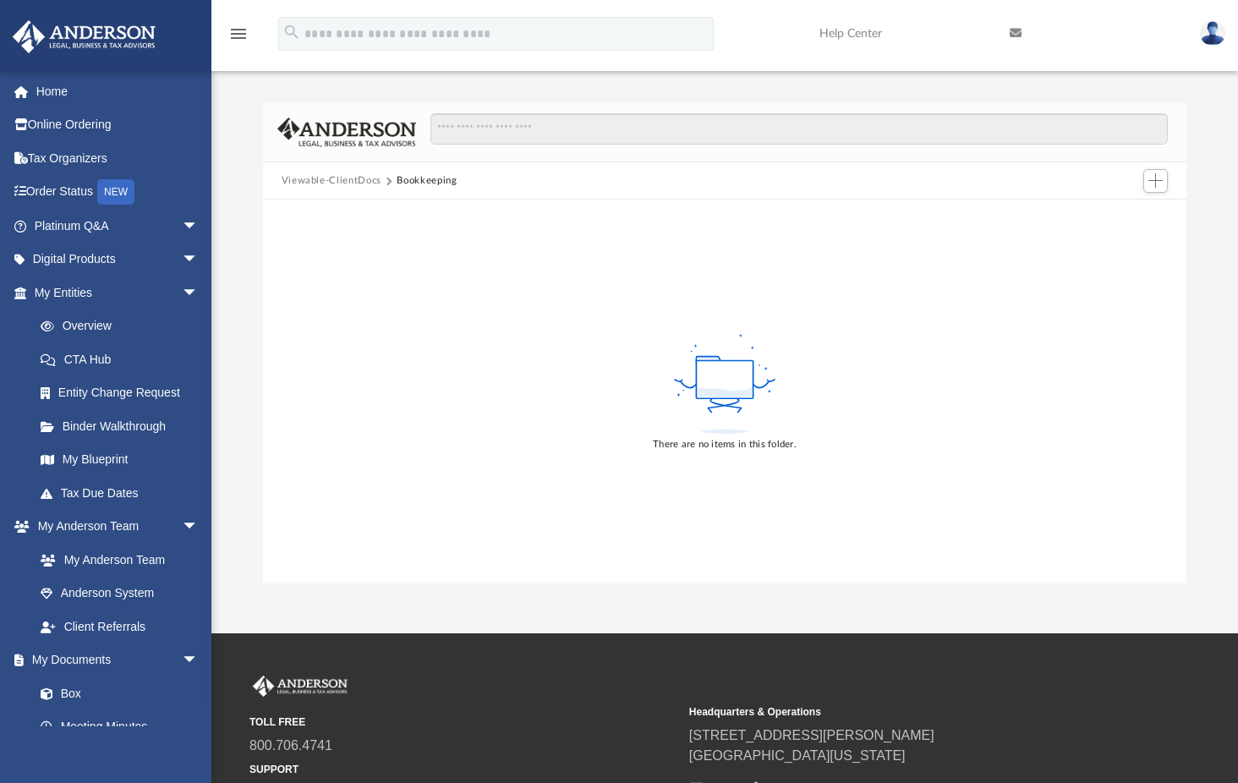
click at [334, 178] on button "Viewable-ClientDocs" at bounding box center [332, 180] width 100 height 15
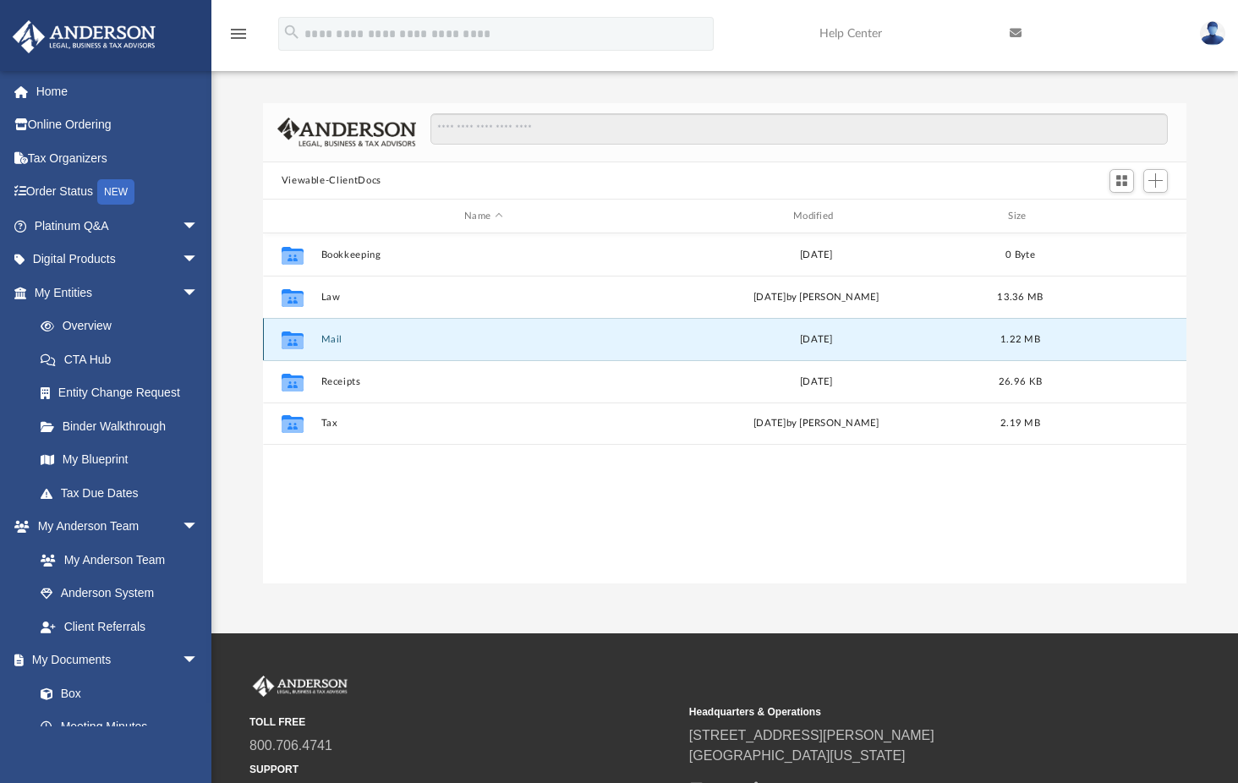
click at [323, 335] on button "Mail" at bounding box center [483, 339] width 326 height 11
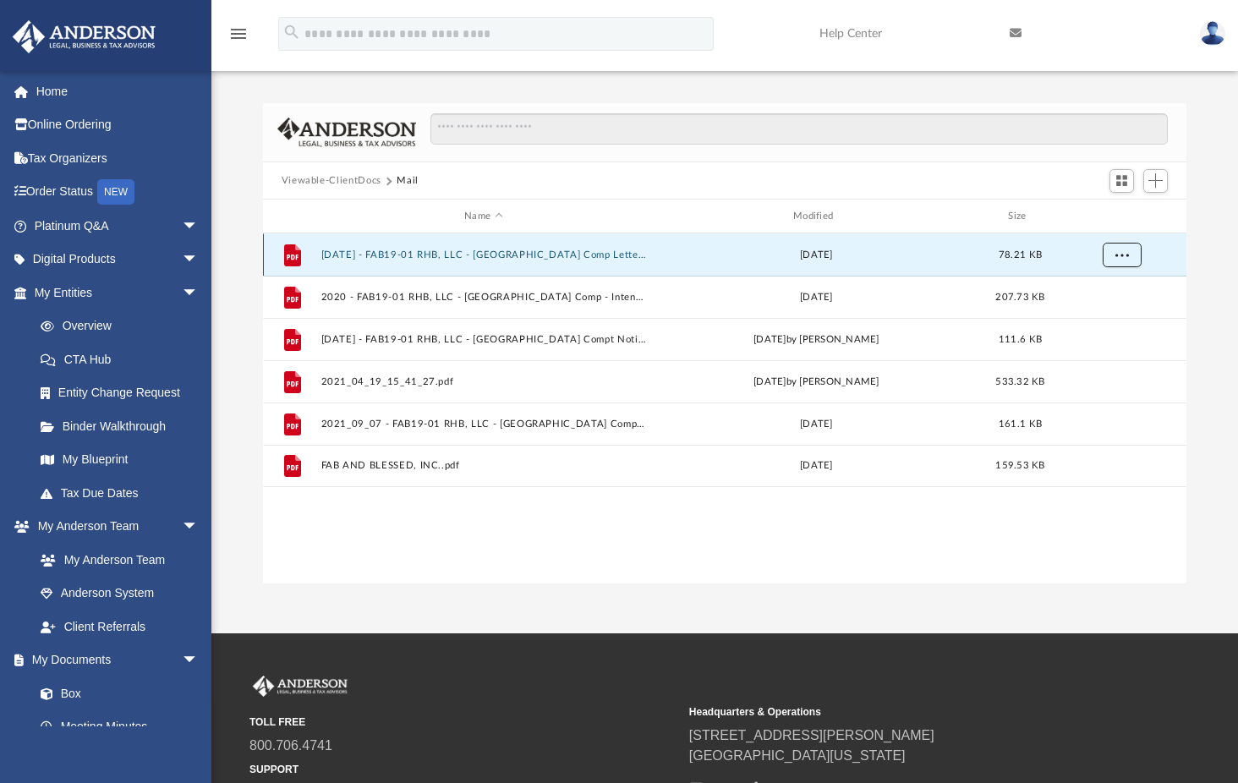
click at [1124, 250] on span "More options" at bounding box center [1121, 253] width 14 height 9
click at [1105, 315] on li "Download" at bounding box center [1105, 316] width 49 height 18
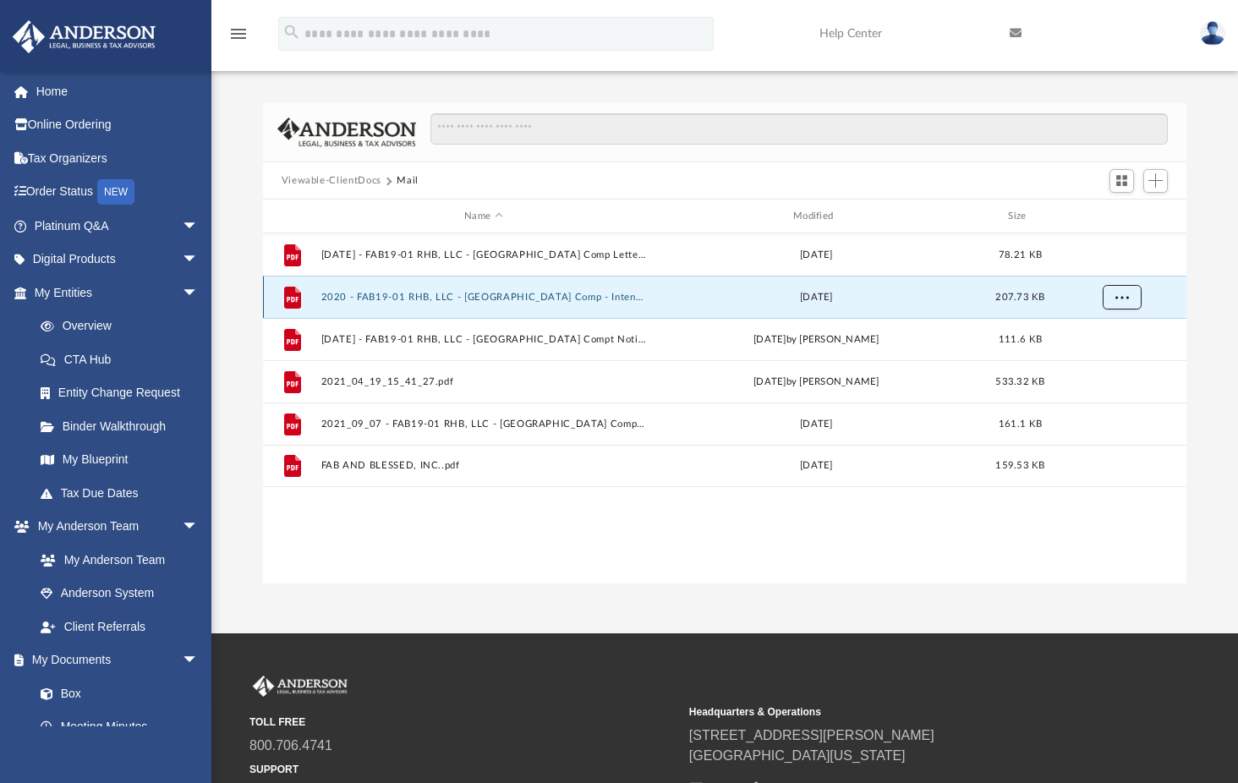
click at [1121, 293] on span "More options" at bounding box center [1121, 296] width 14 height 9
click at [1101, 359] on li "Download" at bounding box center [1105, 358] width 49 height 18
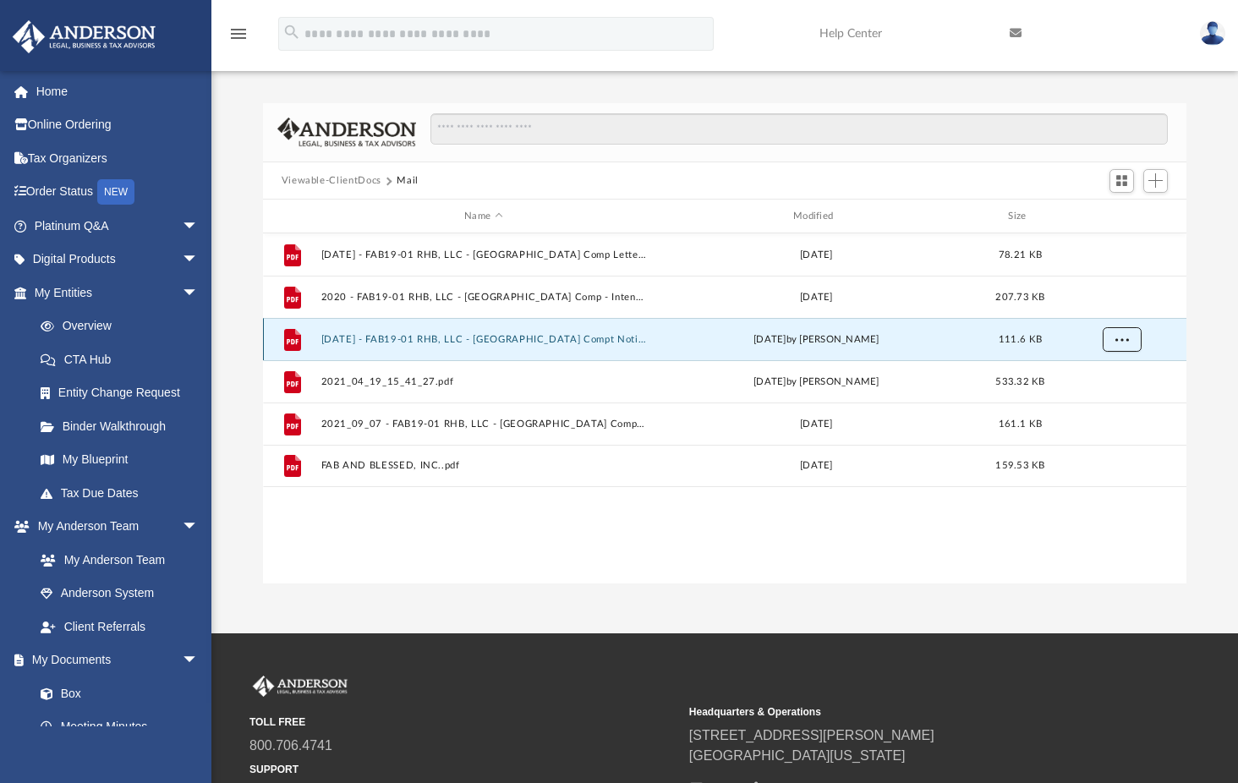
click at [1123, 337] on span "More options" at bounding box center [1121, 338] width 14 height 9
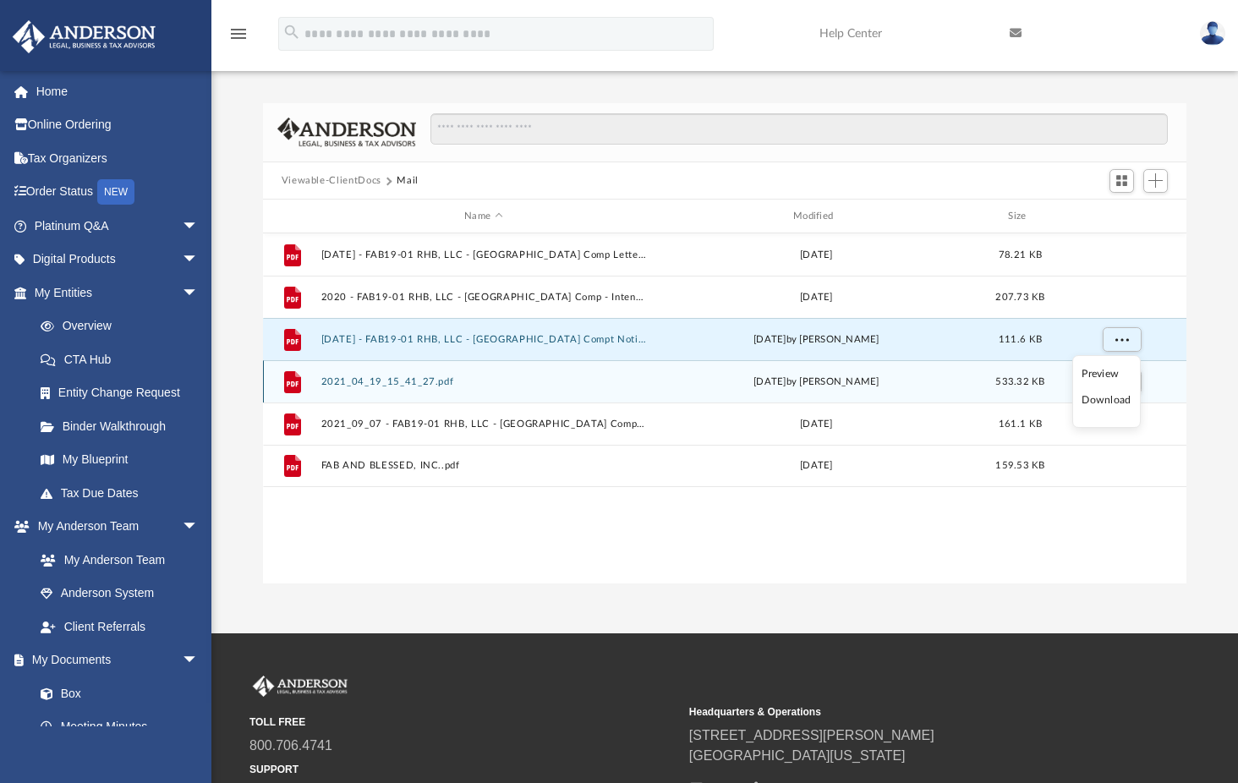
click at [1105, 401] on li "Download" at bounding box center [1105, 400] width 49 height 18
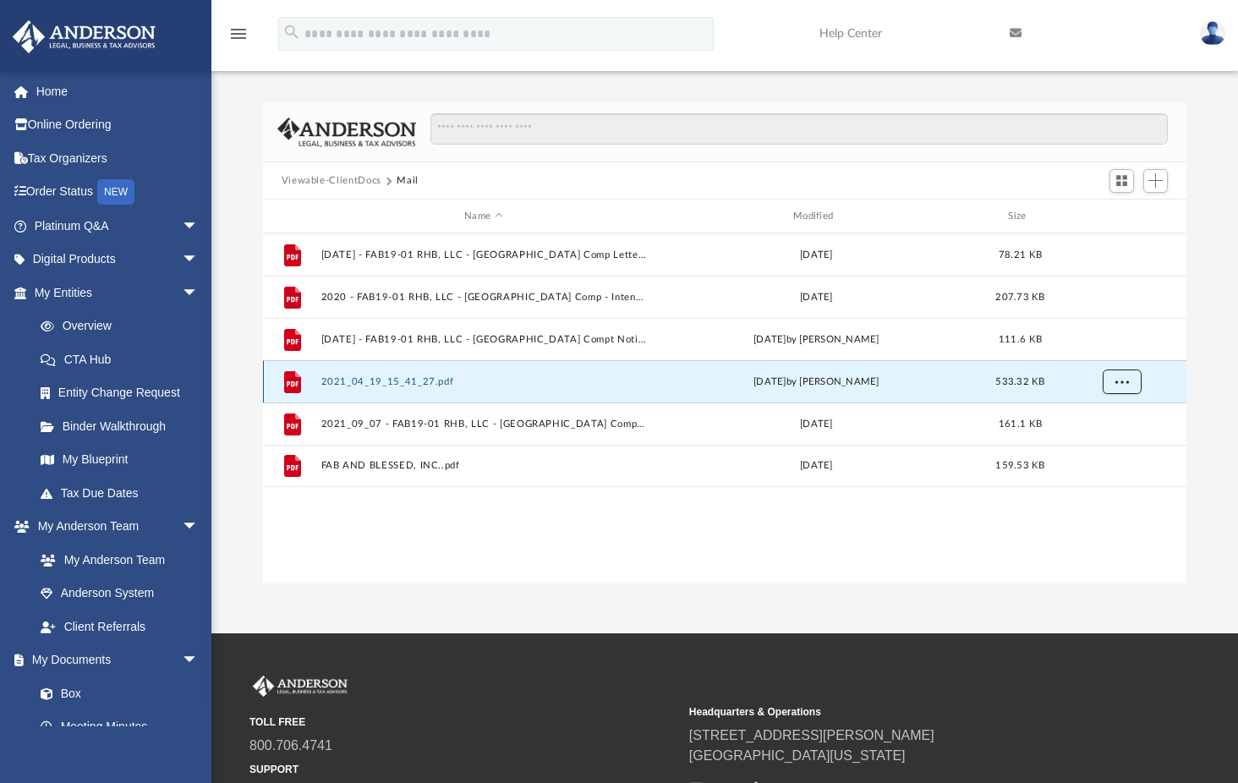
click at [1123, 378] on span "More options" at bounding box center [1121, 380] width 14 height 9
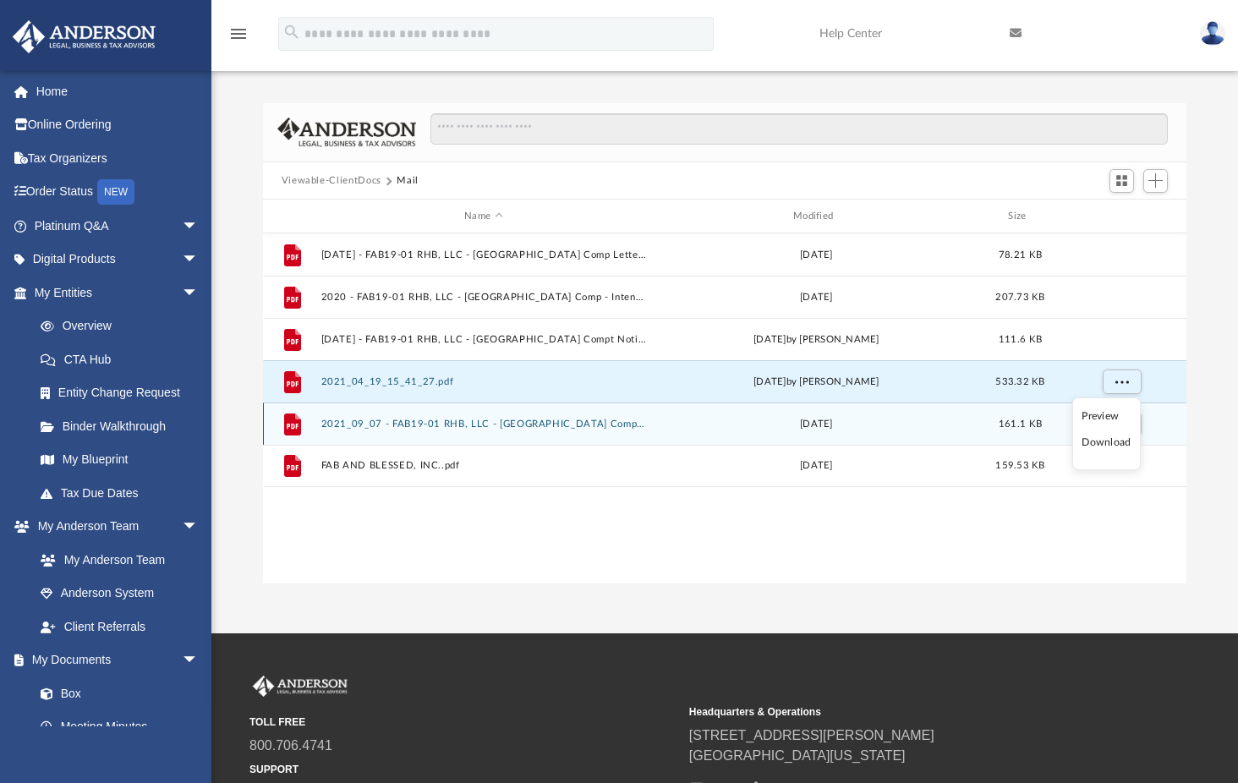
click at [1108, 441] on li "Download" at bounding box center [1105, 443] width 49 height 18
click at [1123, 423] on span "More options" at bounding box center [1121, 423] width 14 height 9
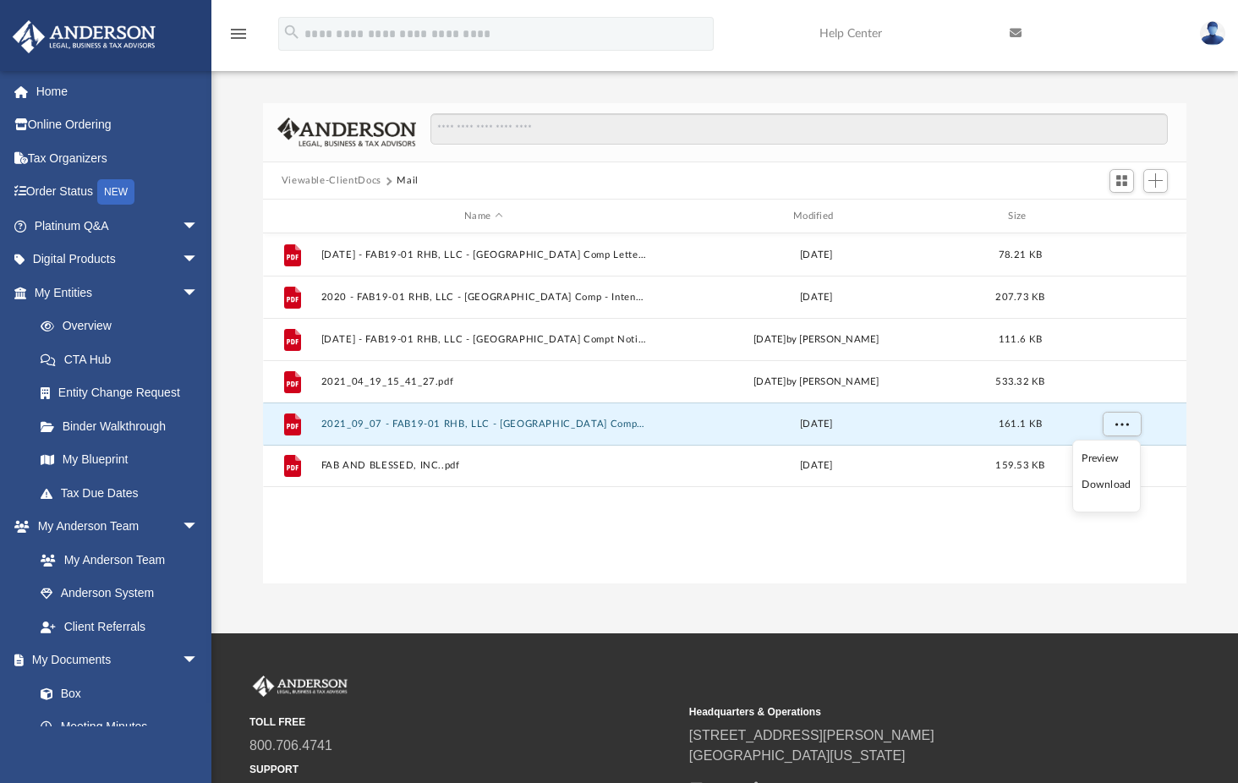
click at [1100, 484] on li "Download" at bounding box center [1105, 485] width 49 height 18
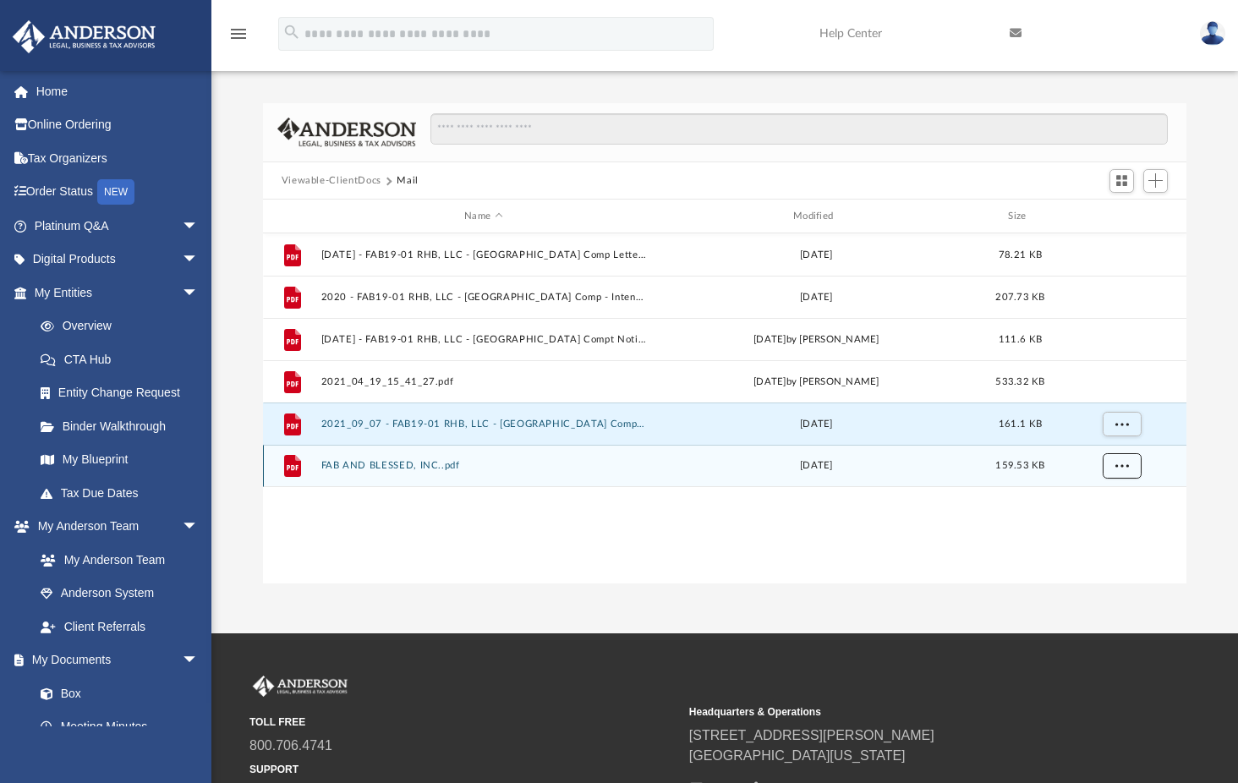
click at [1123, 467] on span "More options" at bounding box center [1121, 465] width 14 height 9
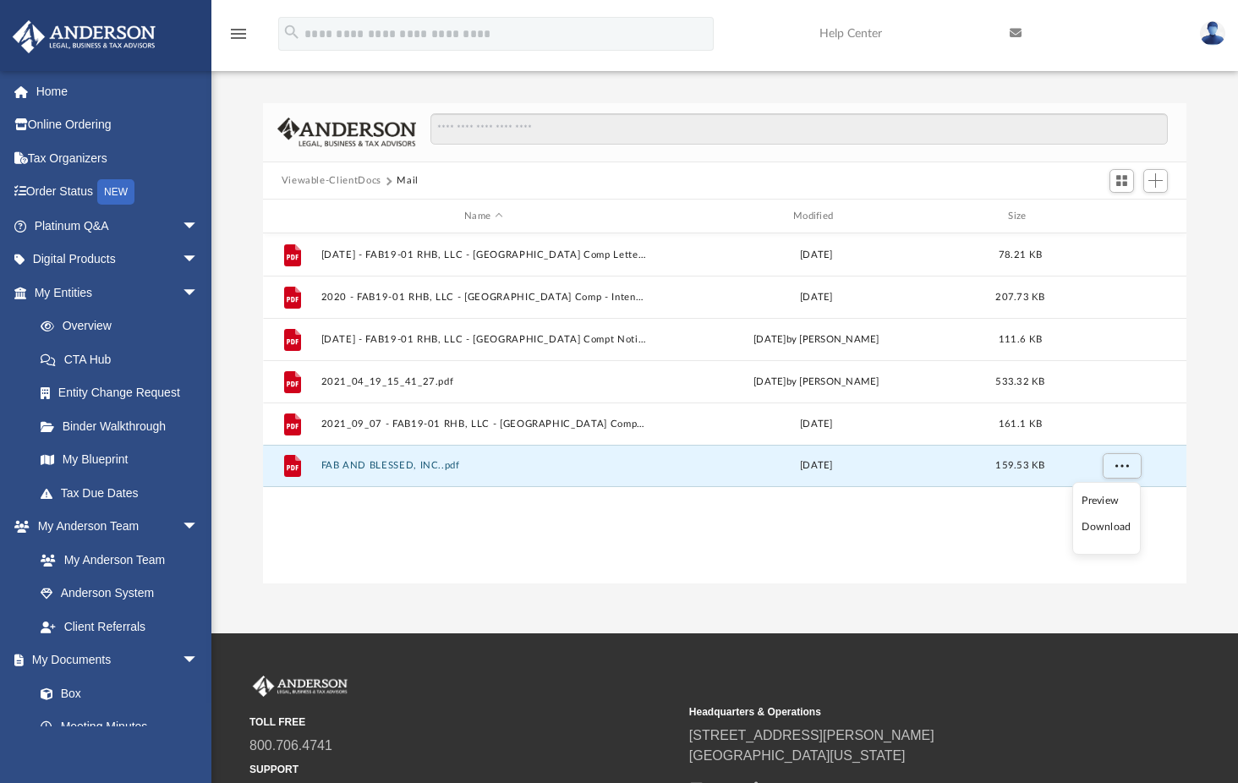
click at [1098, 527] on li "Download" at bounding box center [1105, 527] width 49 height 18
click at [336, 179] on button "Viewable-ClientDocs" at bounding box center [332, 180] width 100 height 15
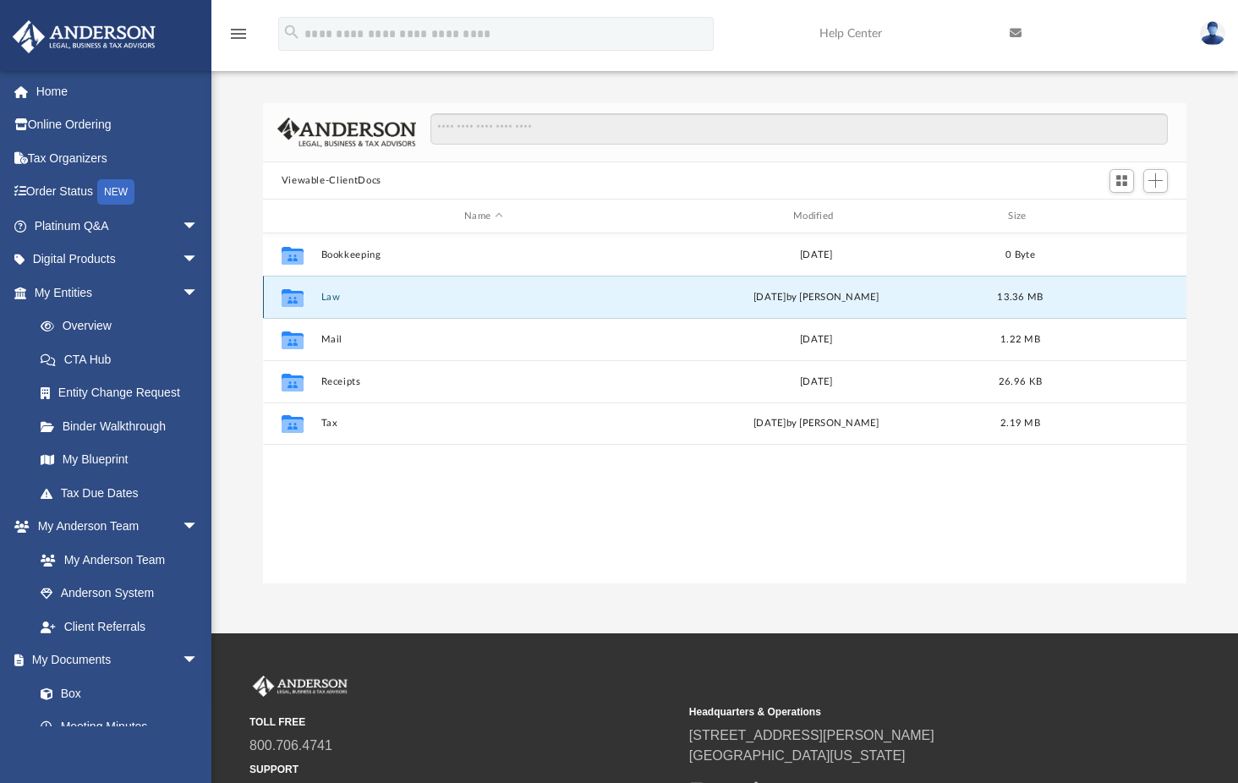
click at [334, 298] on button "Law" at bounding box center [483, 297] width 326 height 11
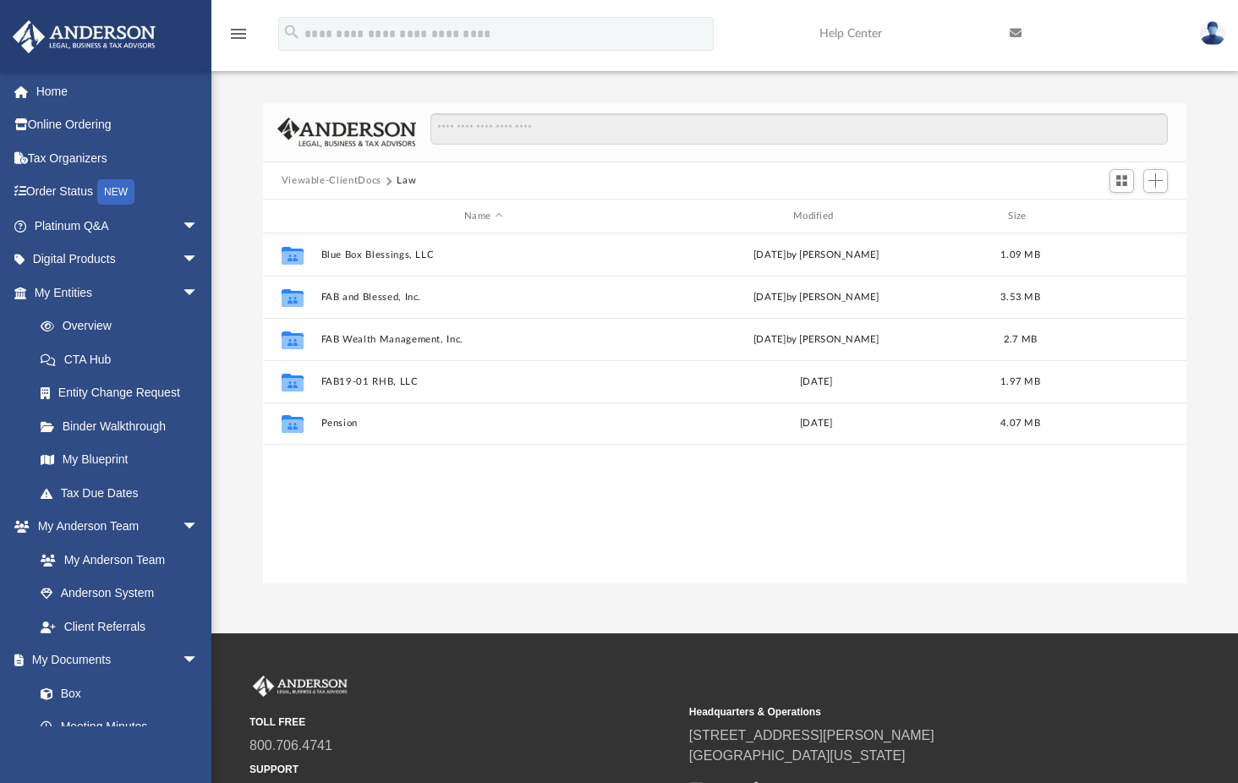
click at [337, 175] on button "Viewable-ClientDocs" at bounding box center [332, 180] width 100 height 15
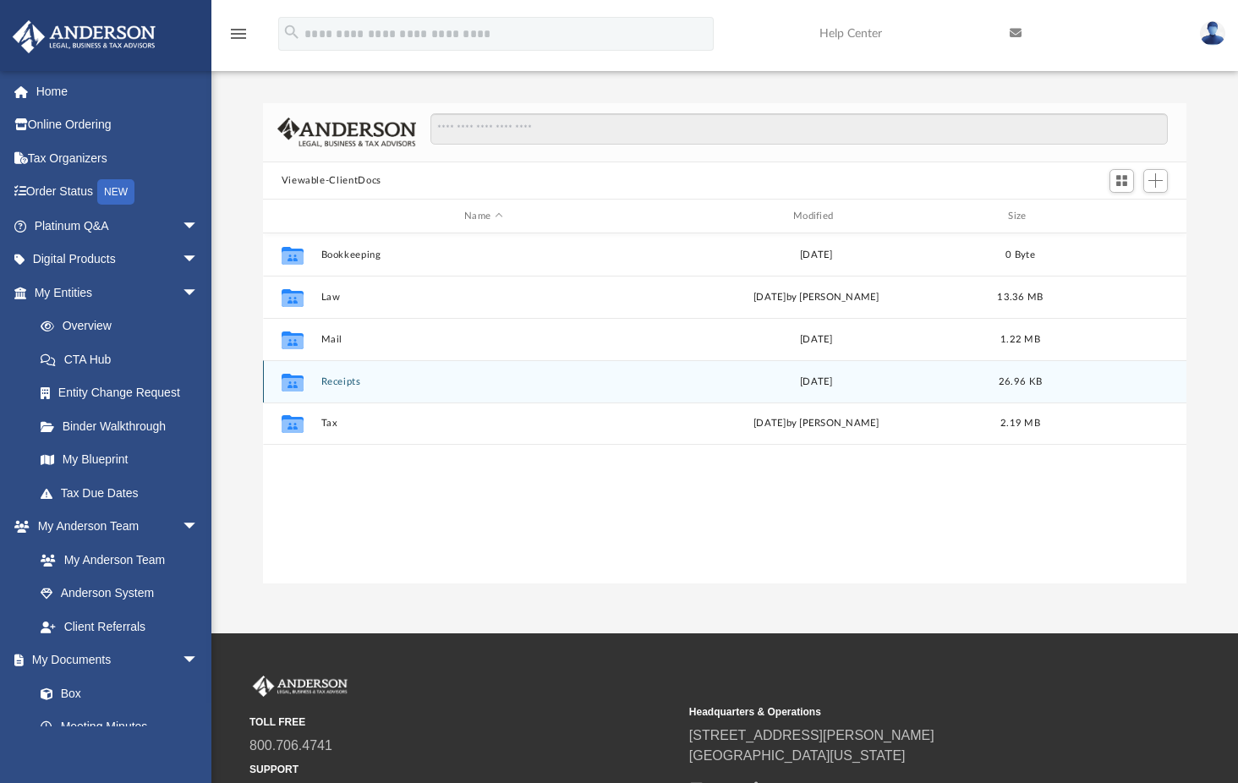
click at [342, 380] on button "Receipts" at bounding box center [483, 381] width 326 height 11
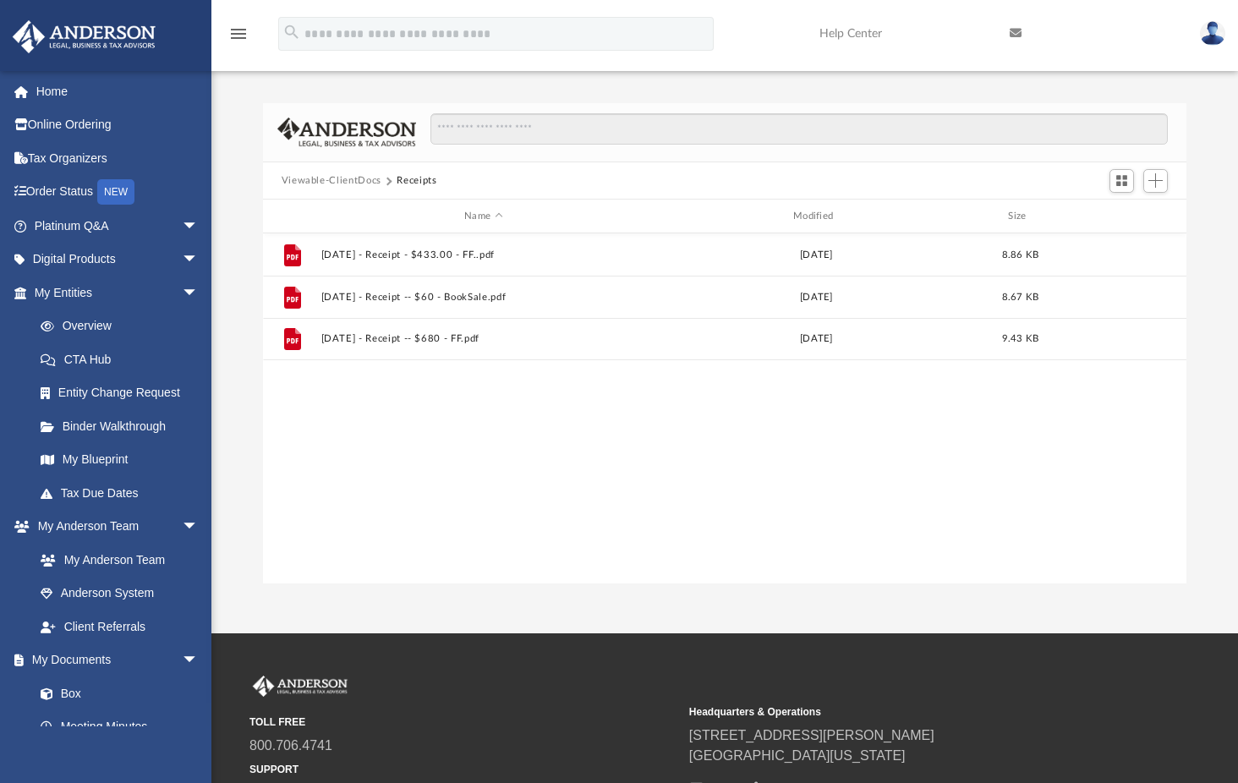
click at [333, 178] on button "Viewable-ClientDocs" at bounding box center [332, 180] width 100 height 15
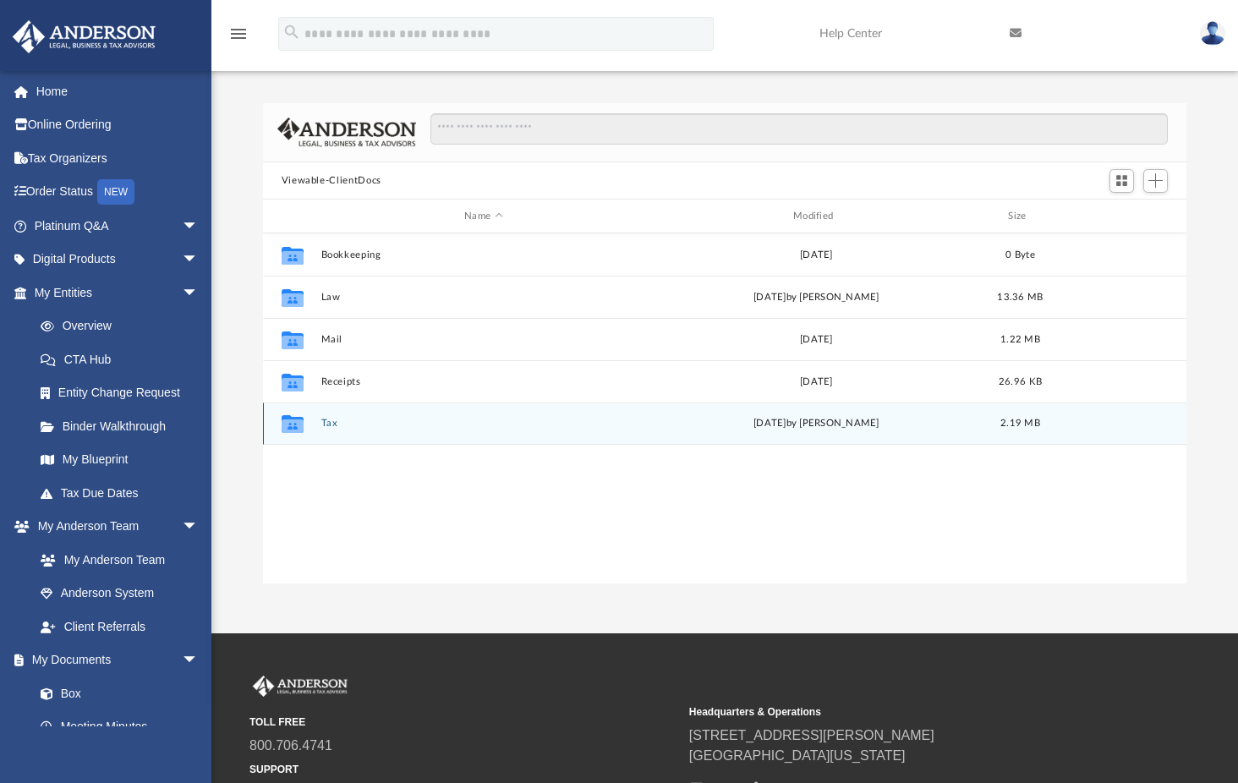
click at [326, 423] on button "Tax" at bounding box center [483, 423] width 326 height 11
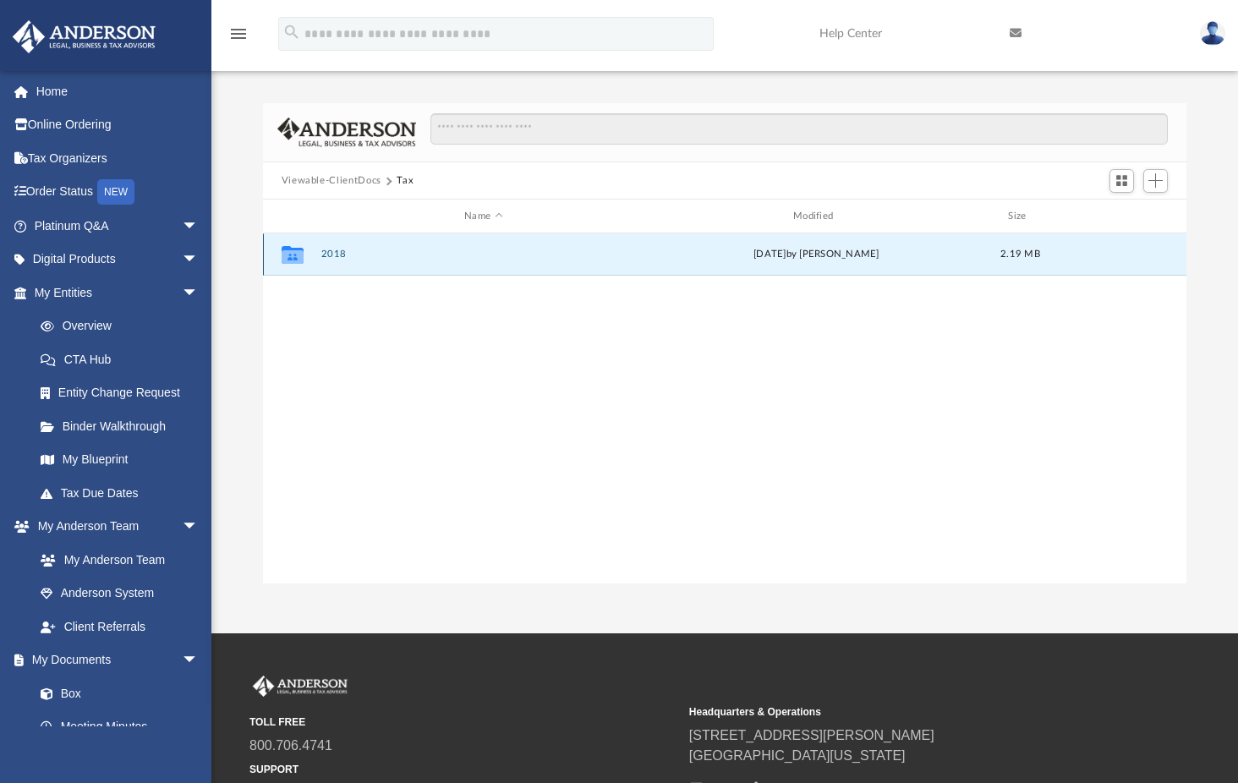
click at [337, 252] on button "2018" at bounding box center [483, 254] width 326 height 11
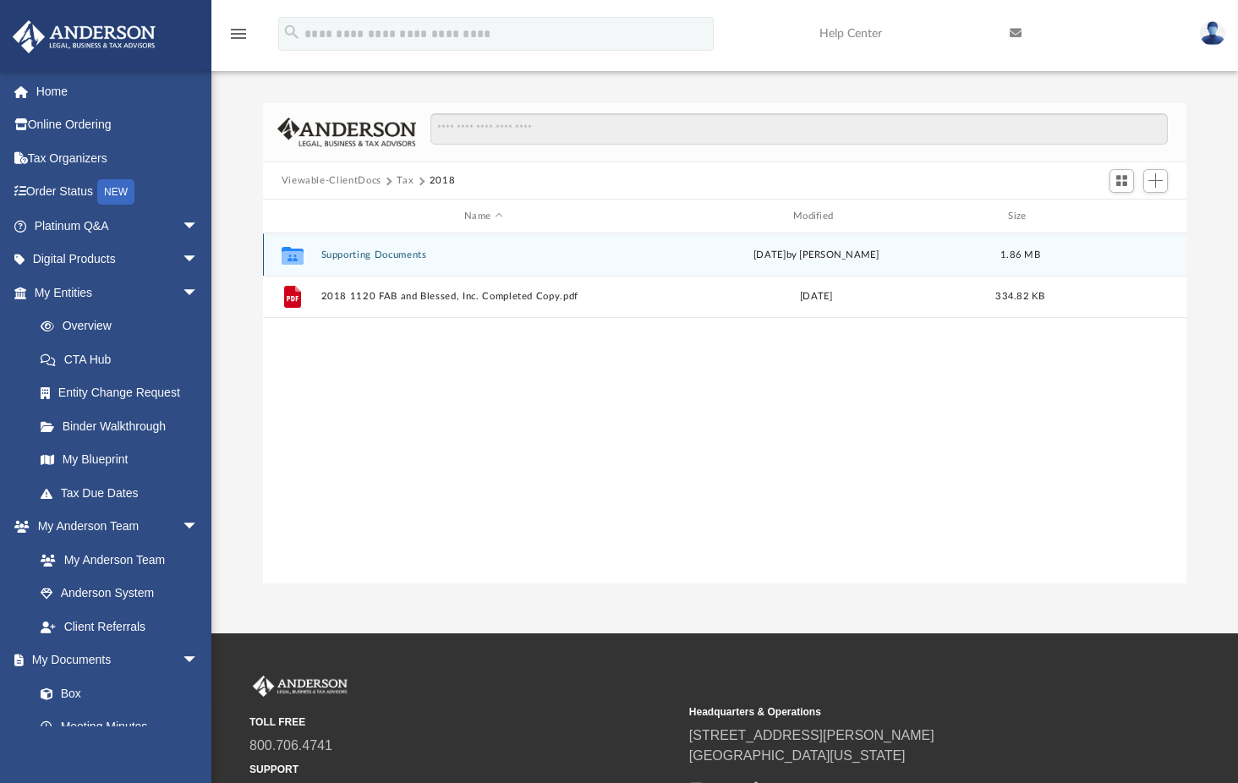
click at [384, 250] on button "Supporting Documents" at bounding box center [483, 254] width 326 height 11
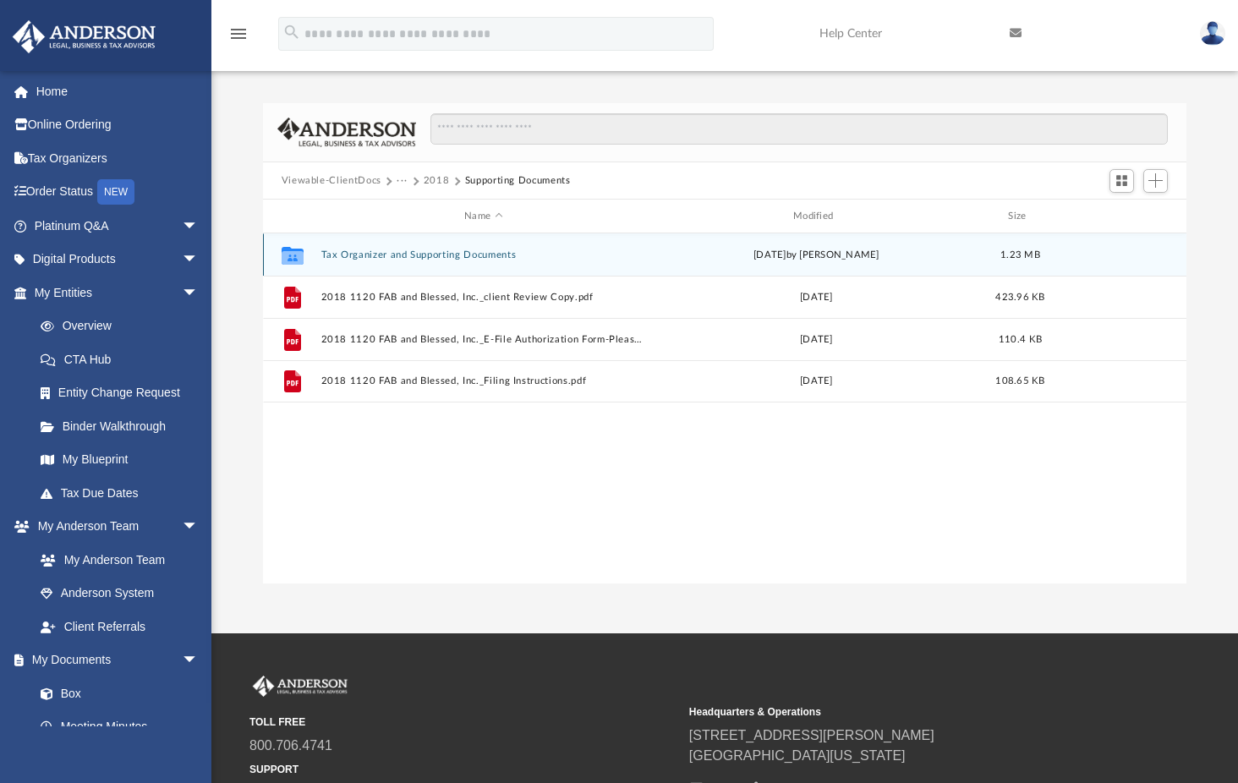
click at [393, 251] on button "Tax Organizer and Supporting Documents" at bounding box center [483, 254] width 326 height 11
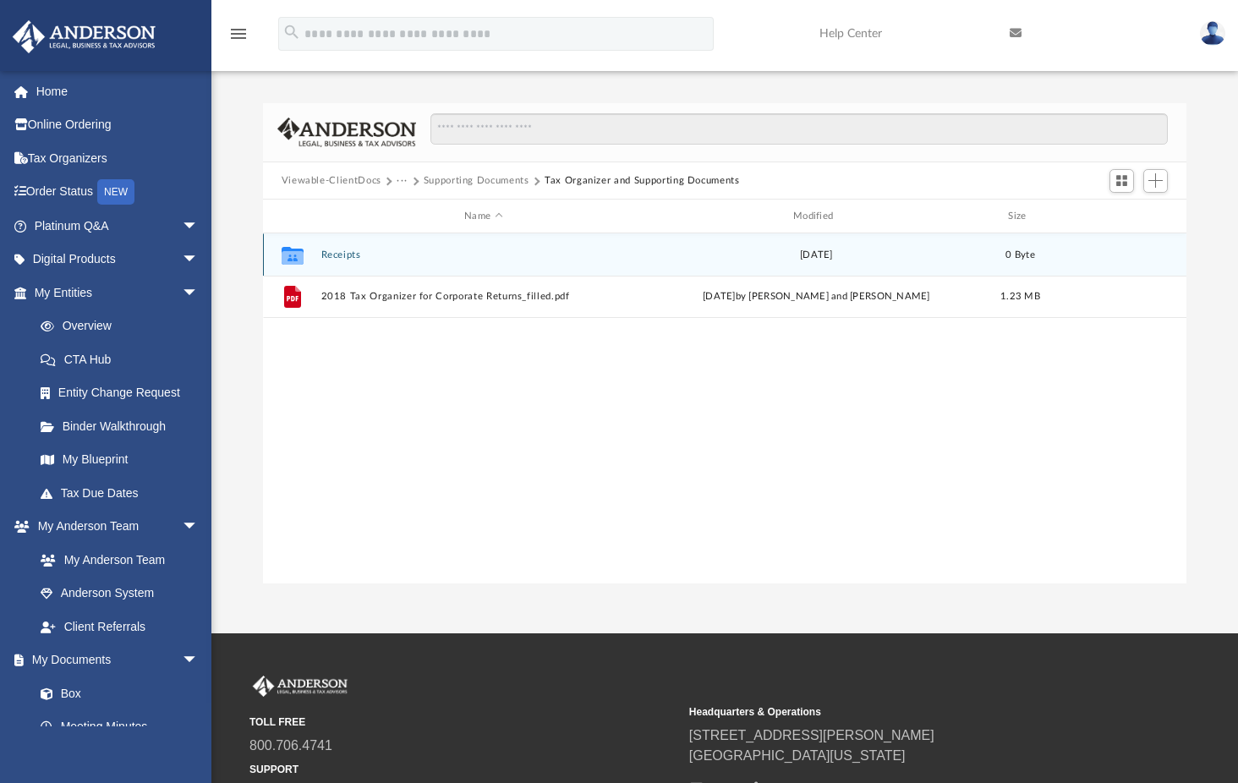
click at [344, 249] on button "Receipts" at bounding box center [483, 254] width 326 height 11
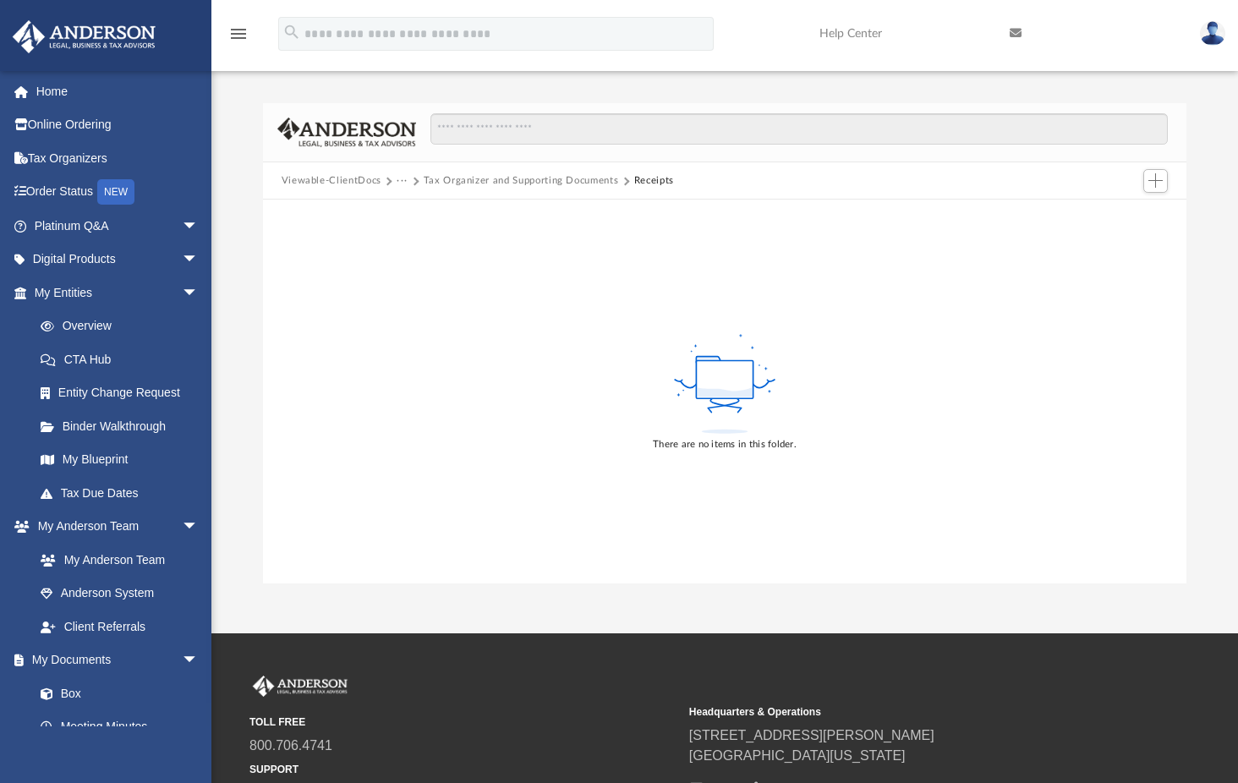
click at [515, 180] on button "Tax Organizer and Supporting Documents" at bounding box center [521, 180] width 195 height 15
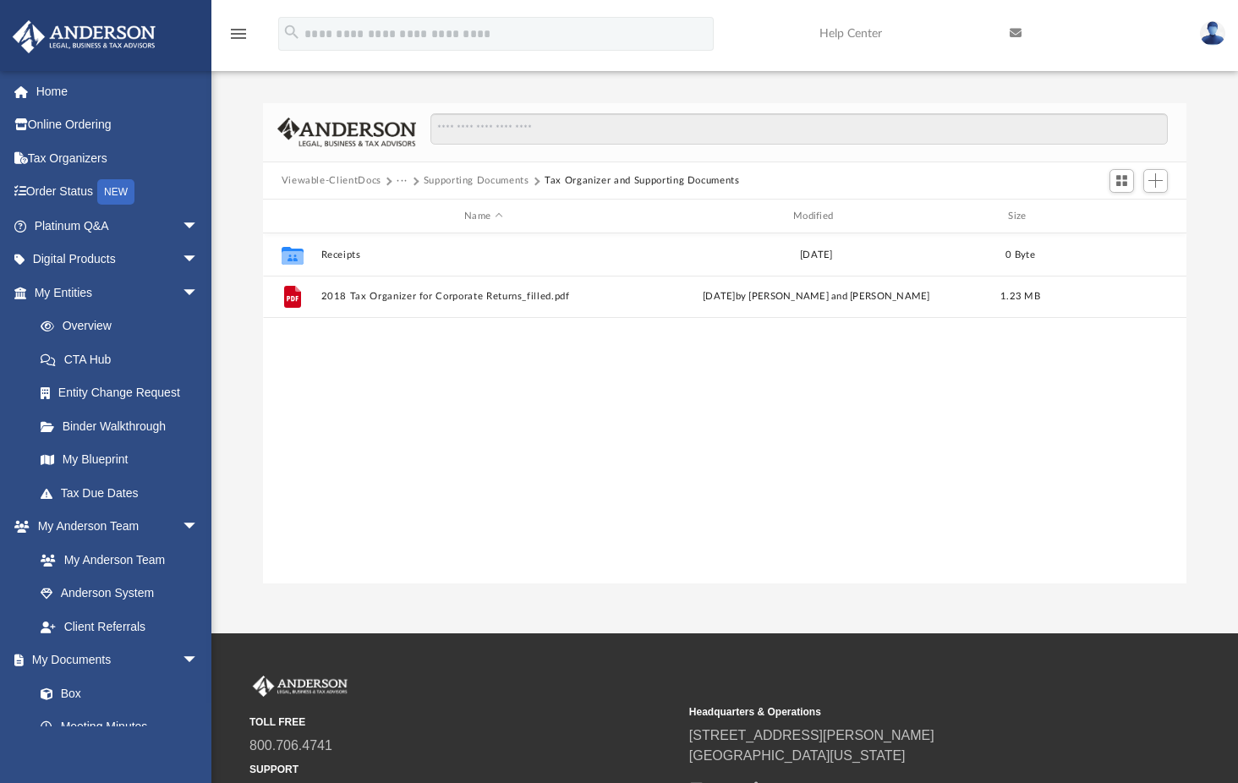
scroll to position [14, 14]
click at [474, 179] on button "Supporting Documents" at bounding box center [477, 180] width 106 height 15
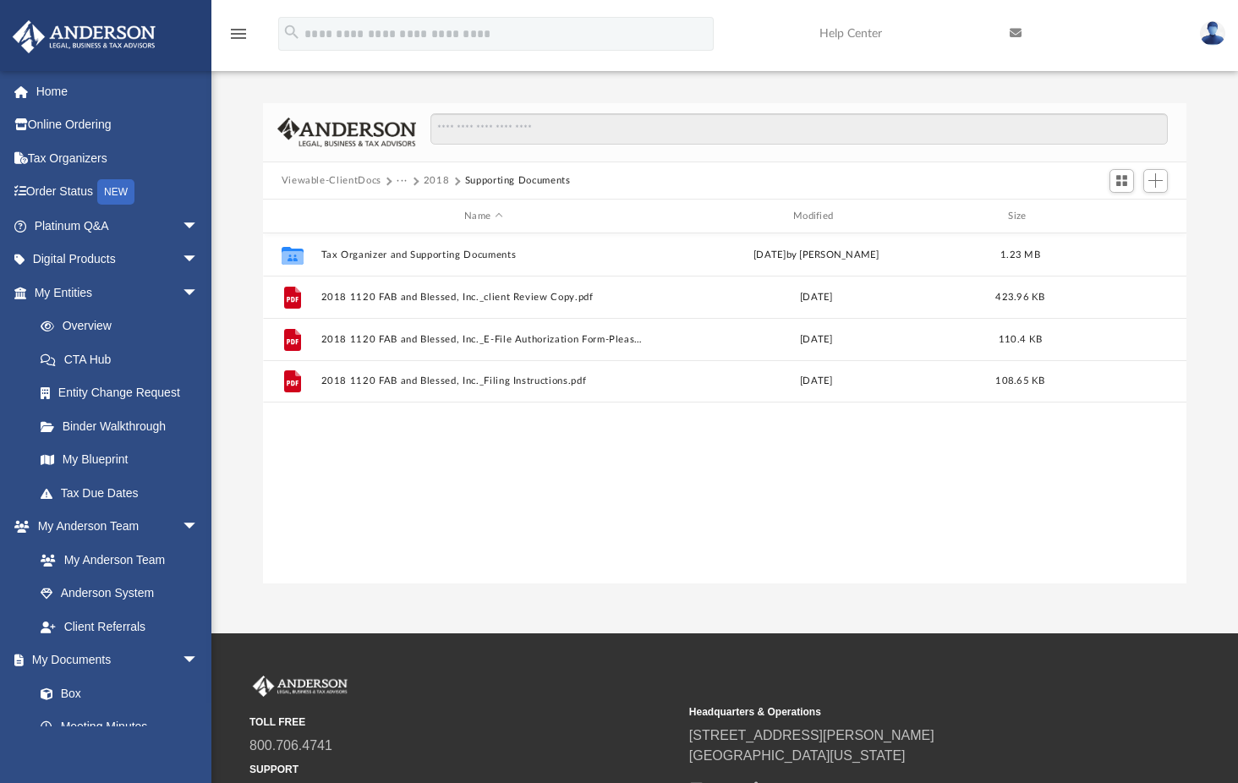
click at [438, 178] on button "2018" at bounding box center [437, 180] width 26 height 15
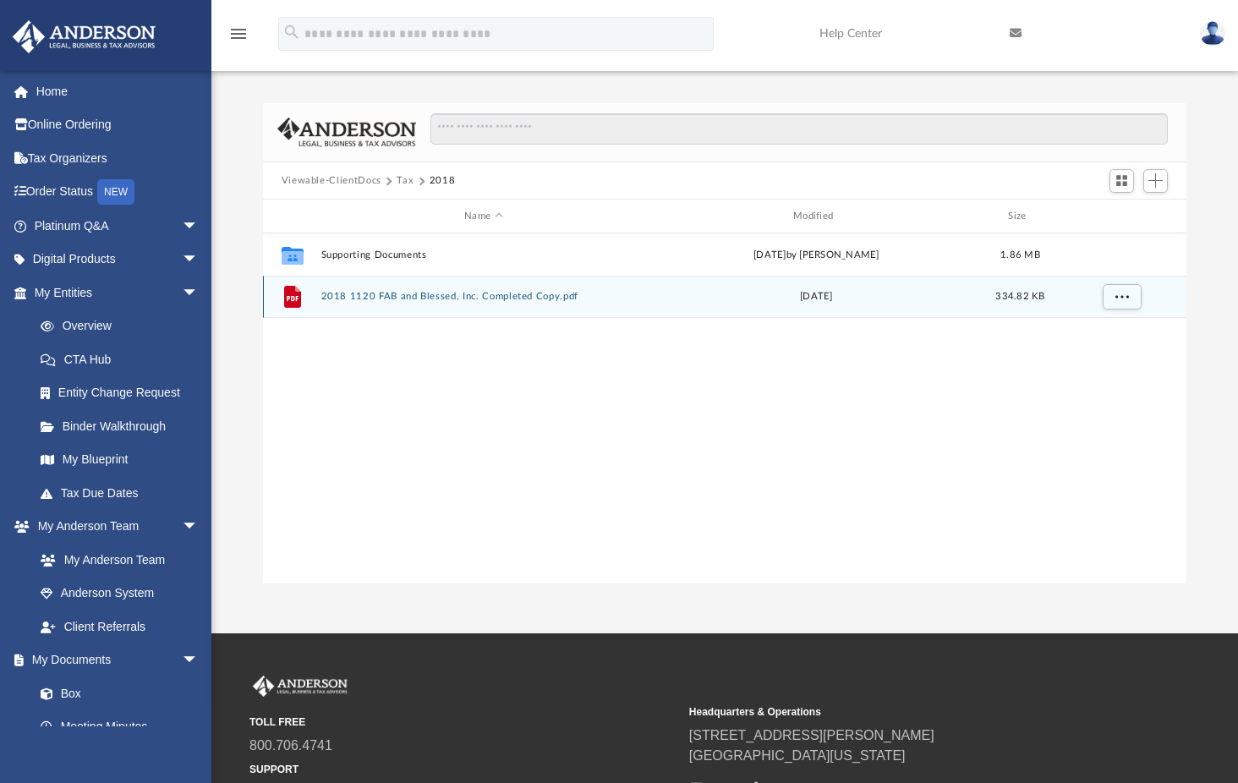
click at [449, 297] on button "2018 1120 FAB and Blessed, Inc. Completed Copy.pdf" at bounding box center [483, 296] width 326 height 11
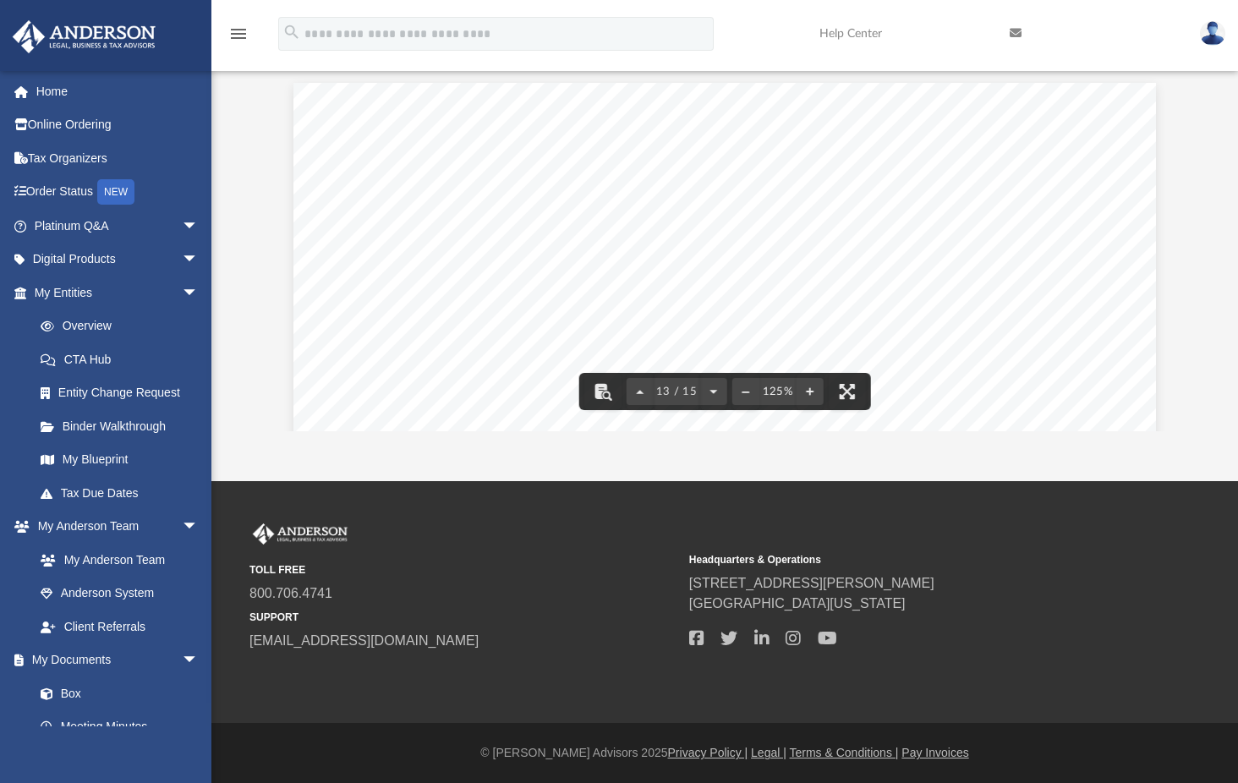
scroll to position [14572, 0]
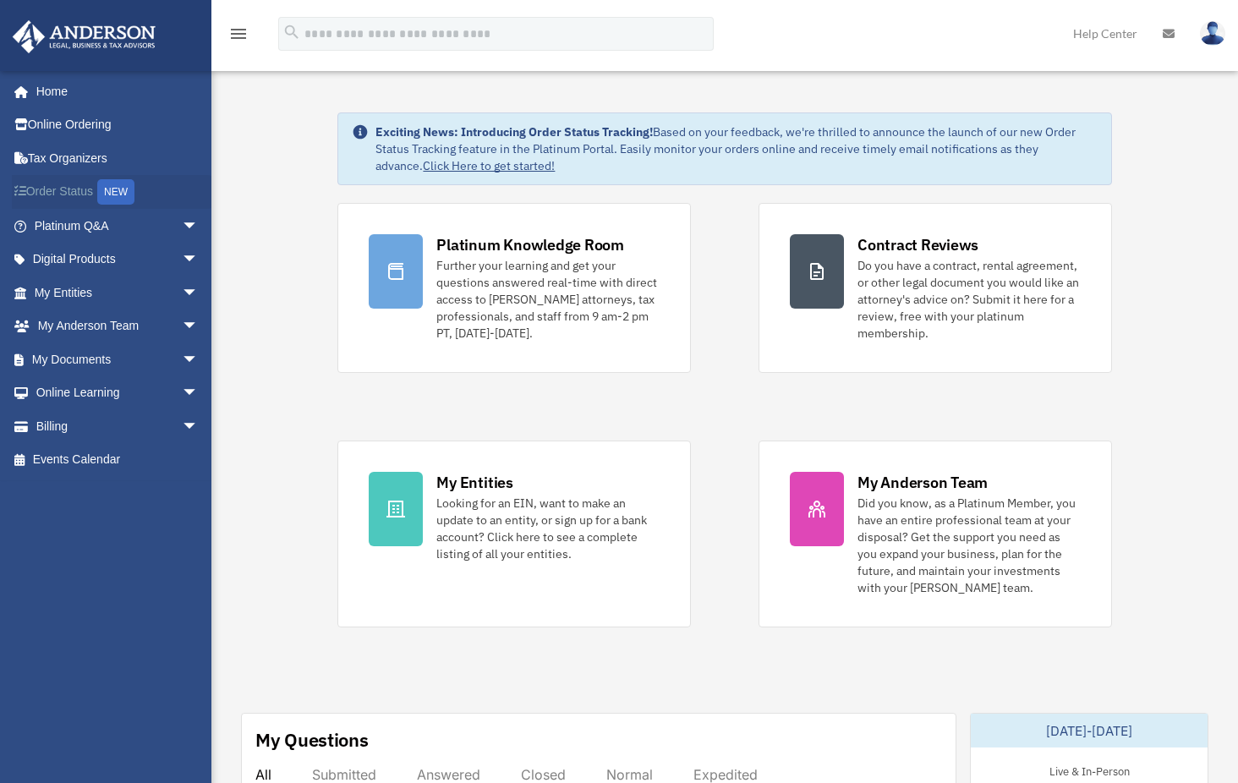
click at [74, 189] on link "Order Status NEW" at bounding box center [118, 192] width 212 height 35
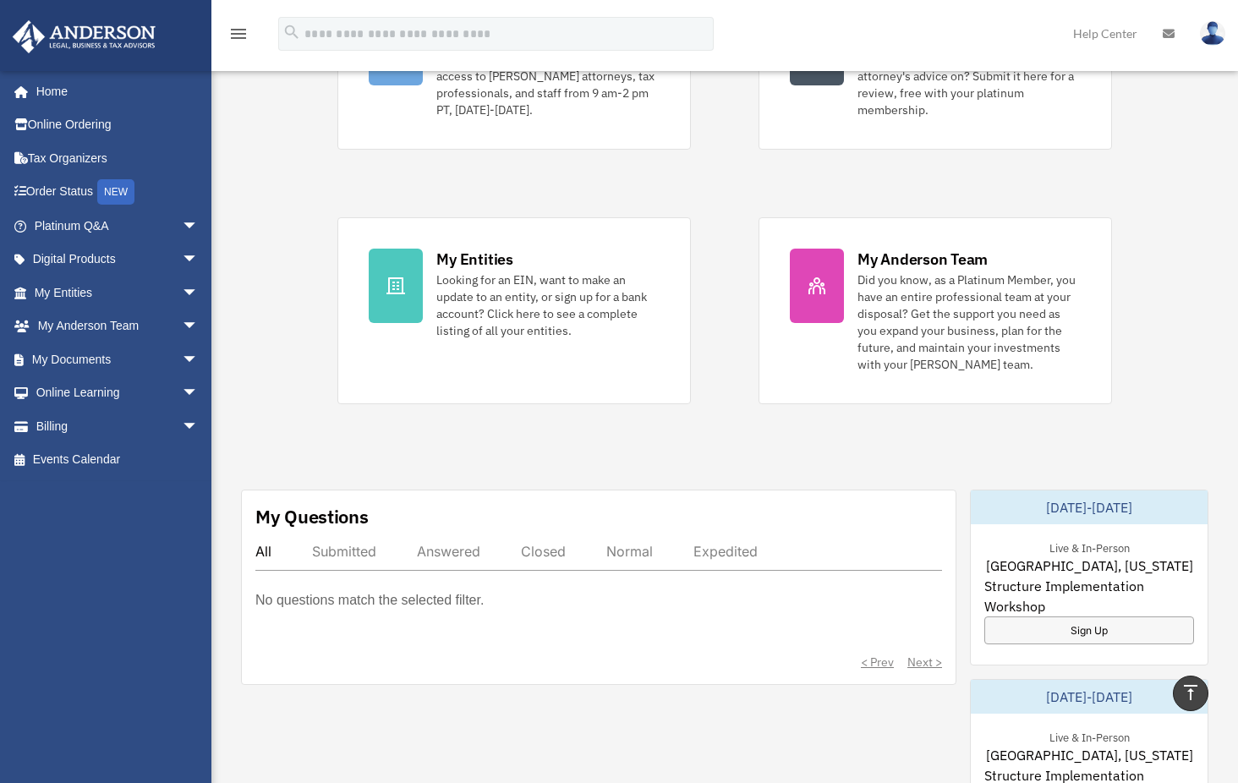
scroll to position [169, 0]
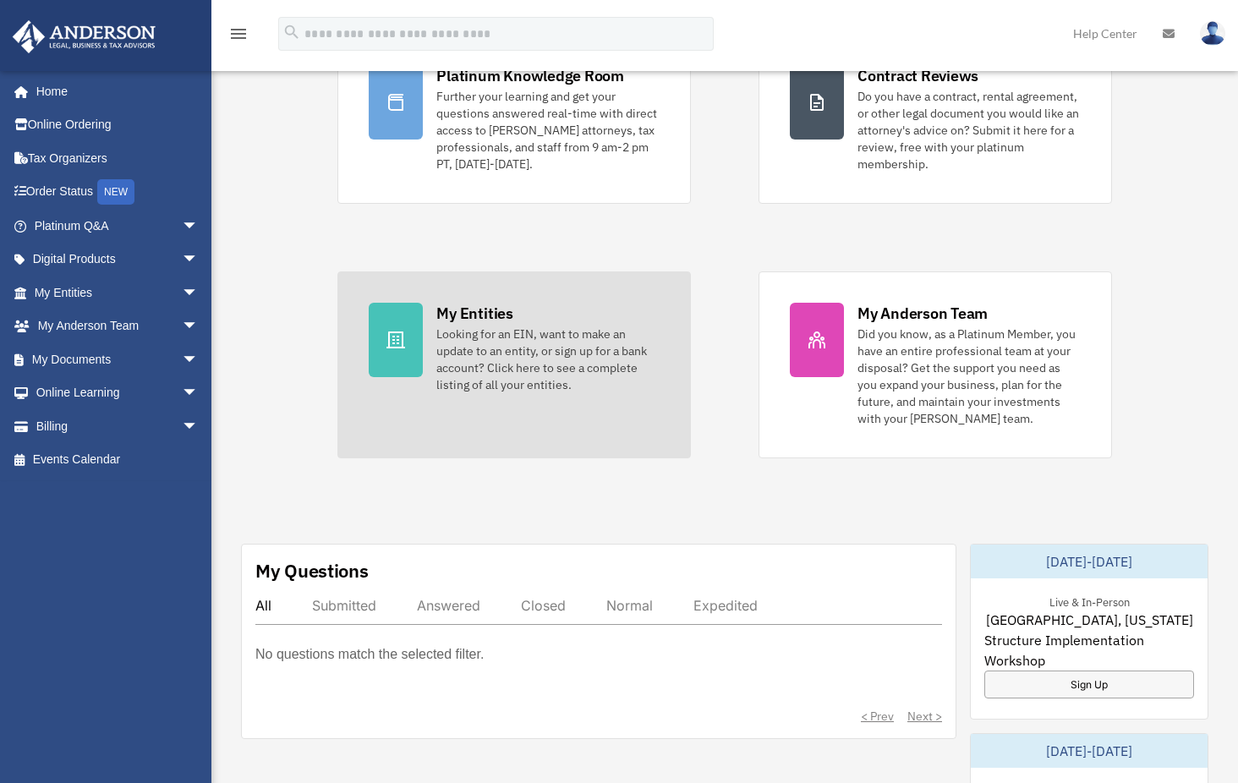
click at [520, 374] on div "Looking for an EIN, want to make an update to an entity, or sign up for a bank …" at bounding box center [547, 360] width 223 height 68
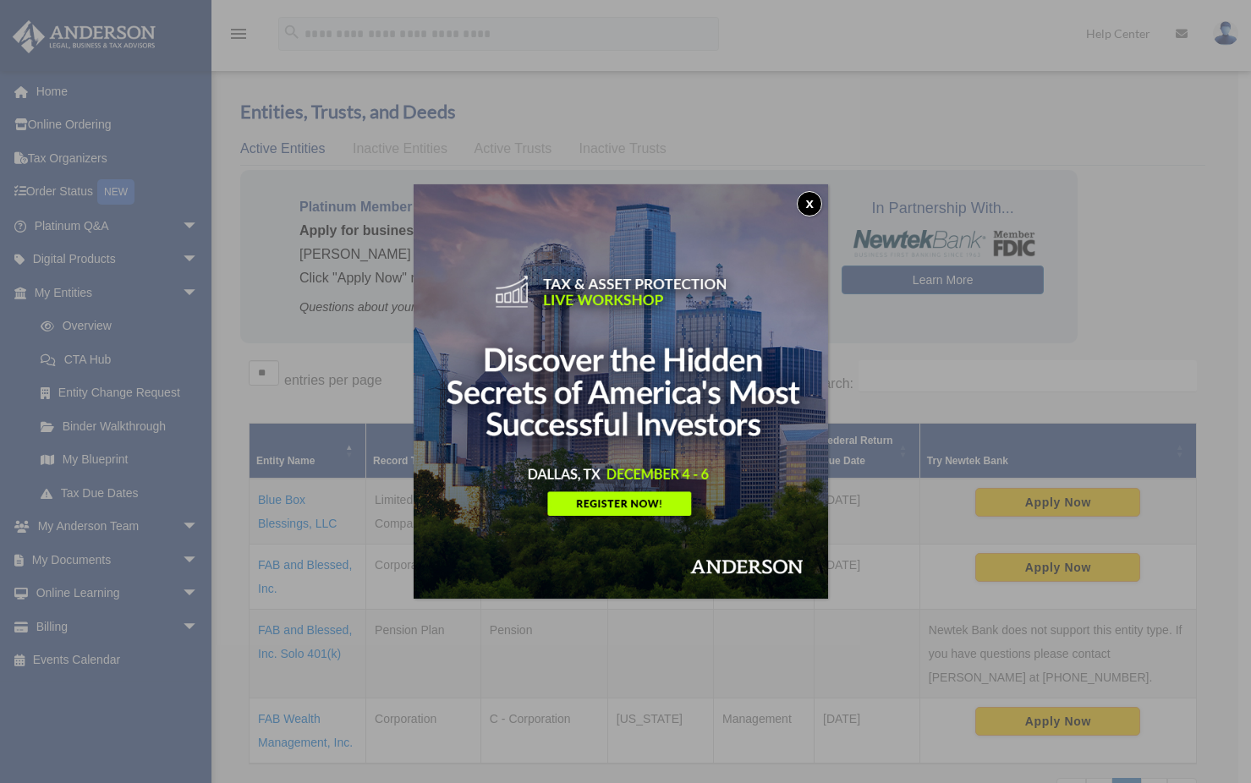
click at [808, 202] on button "x" at bounding box center [808, 203] width 25 height 25
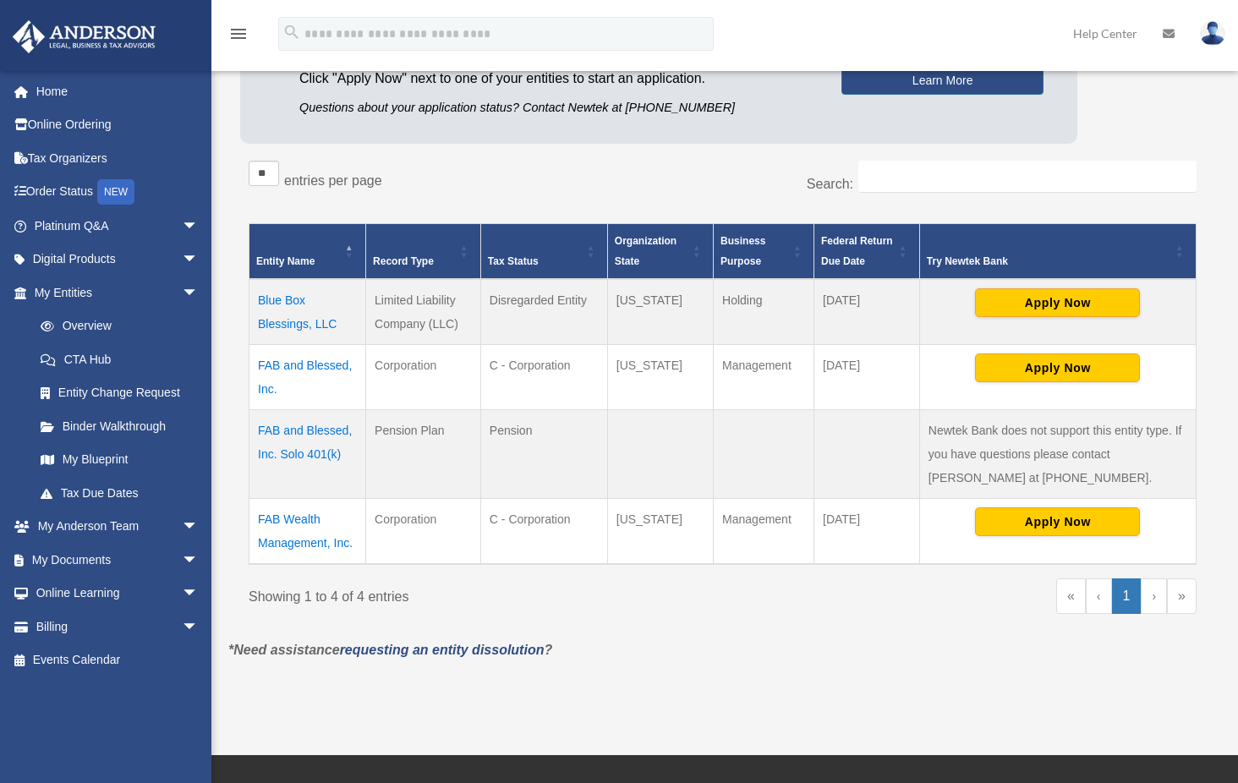
scroll to position [169, 0]
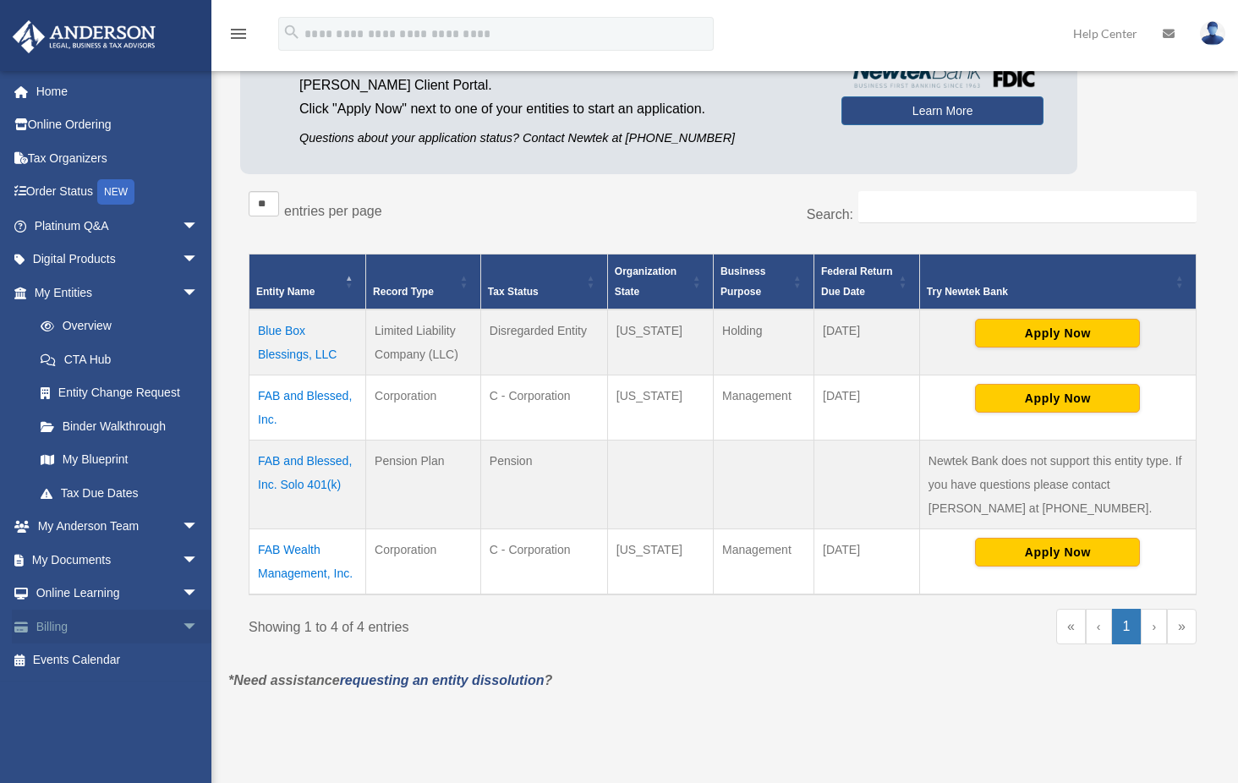
click at [57, 627] on link "Billing arrow_drop_down" at bounding box center [118, 627] width 212 height 34
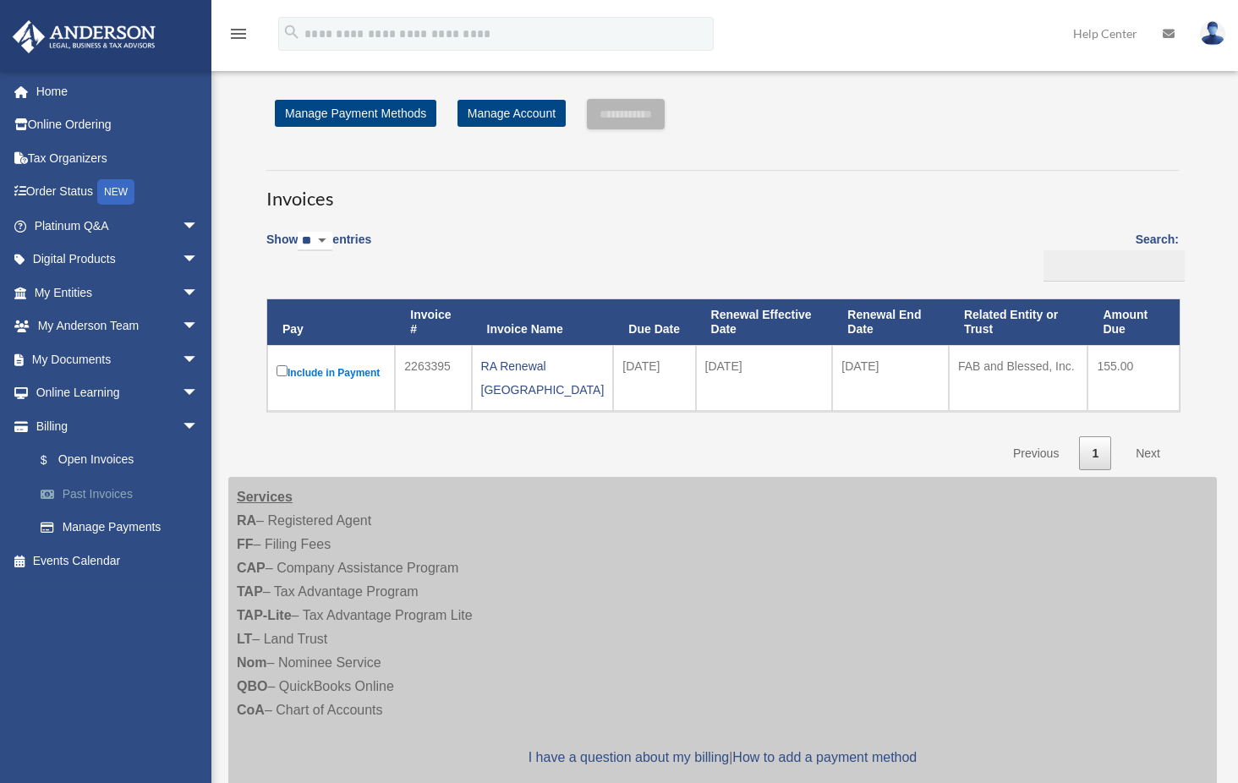
click at [92, 493] on link "Past Invoices" at bounding box center [124, 494] width 200 height 34
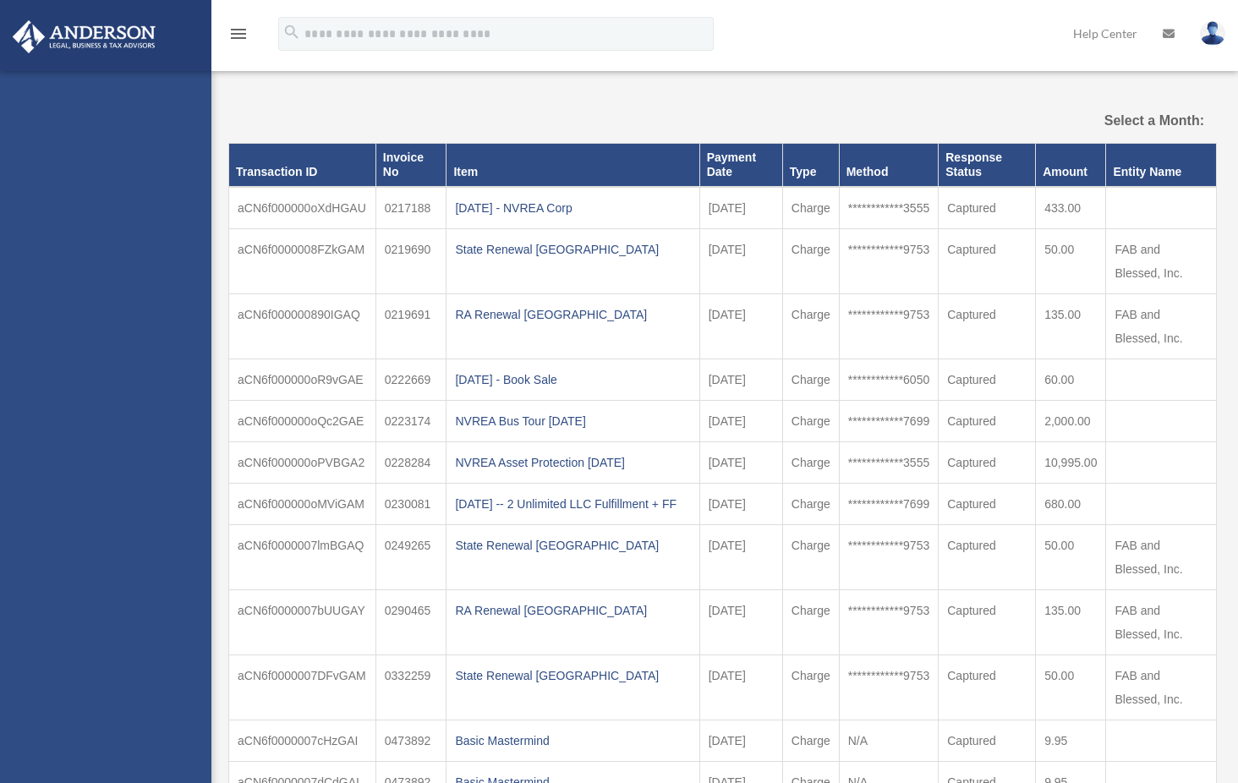
select select
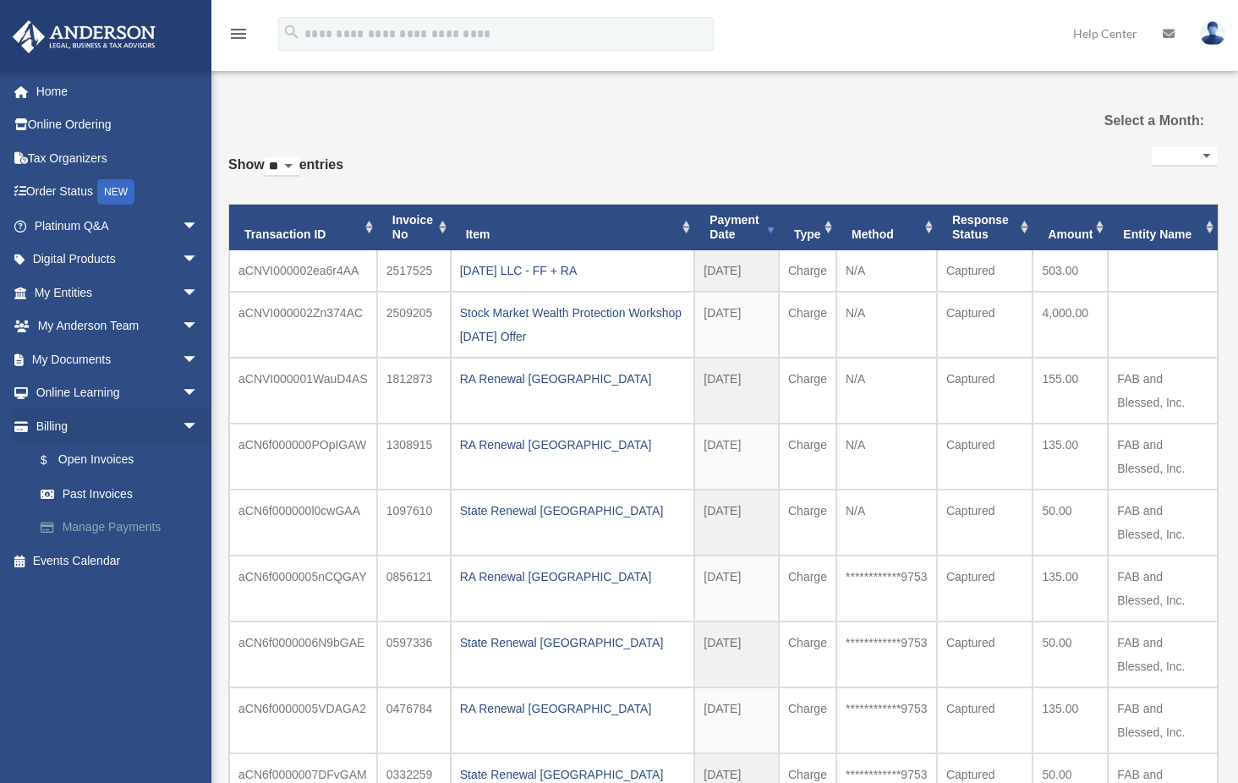
click at [79, 522] on link "Manage Payments" at bounding box center [124, 528] width 200 height 34
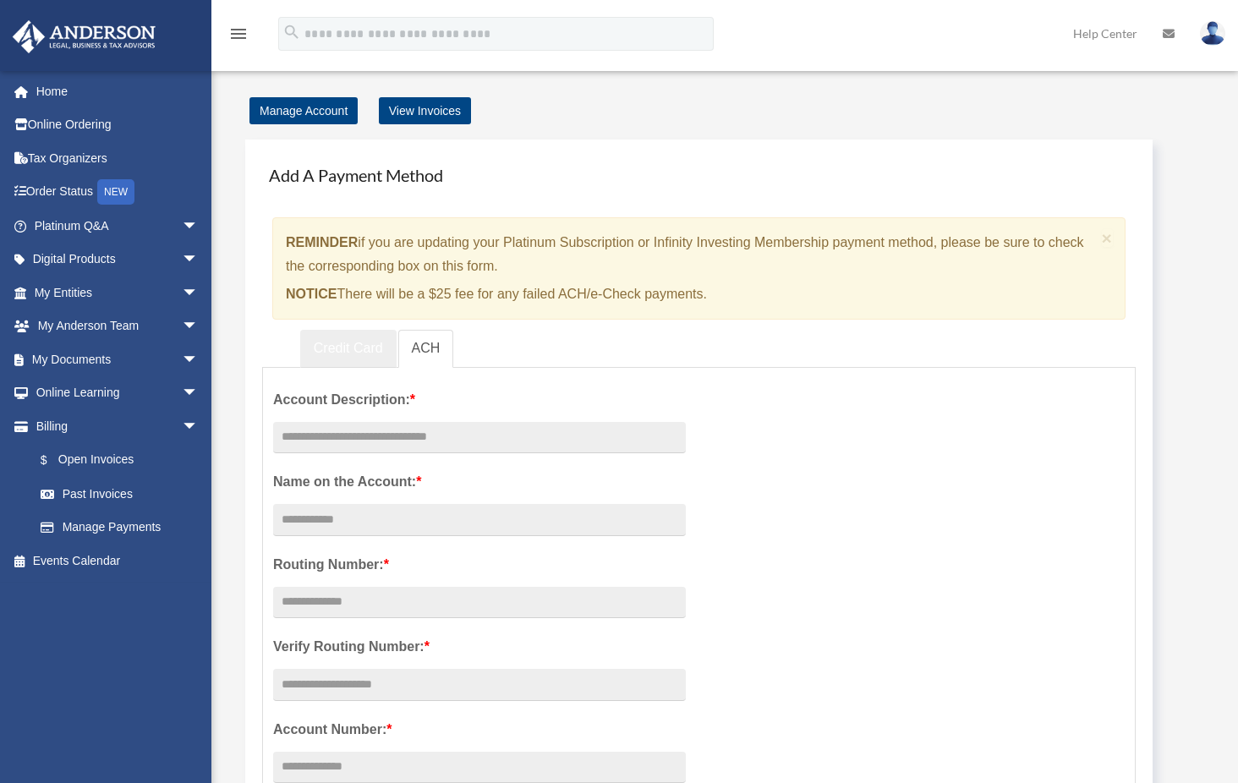
click at [350, 348] on link "Credit Card" at bounding box center [348, 349] width 96 height 38
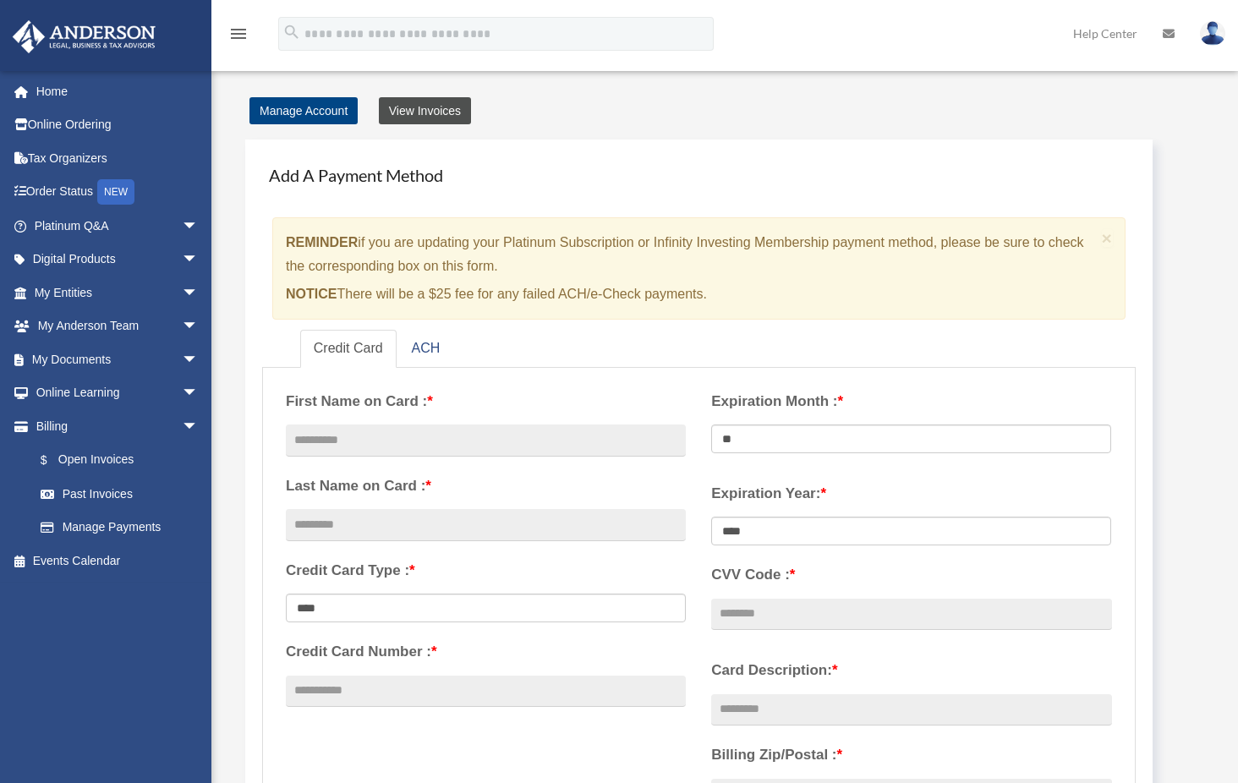
click at [430, 109] on link "View Invoices" at bounding box center [425, 110] width 92 height 27
click at [294, 104] on link "Manage Account" at bounding box center [303, 110] width 108 height 27
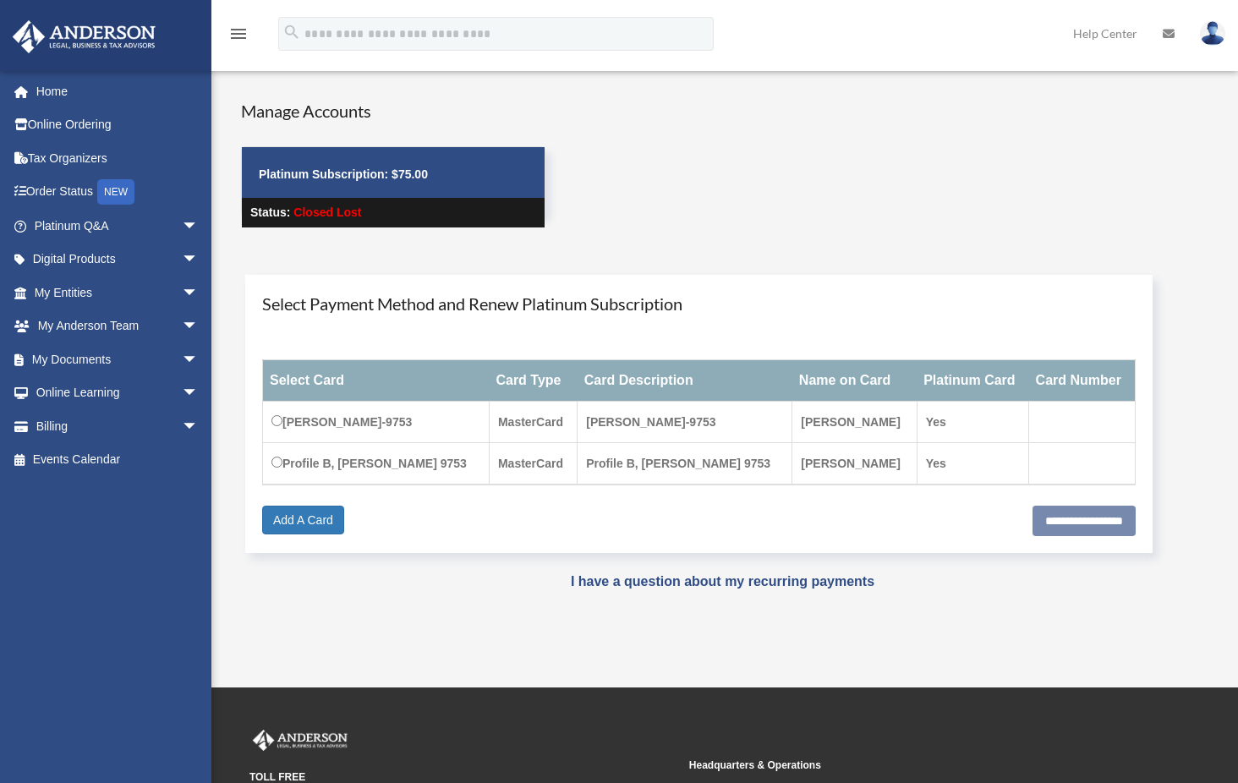
click at [651, 199] on div "Manage Accounts Platinum Subscription Platinum Subscription: $ 75.00 Status: Cl…" at bounding box center [722, 178] width 989 height 159
click at [422, 523] on div "**********" at bounding box center [698, 520] width 873 height 29
click at [61, 424] on link "Billing arrow_drop_down" at bounding box center [118, 426] width 212 height 34
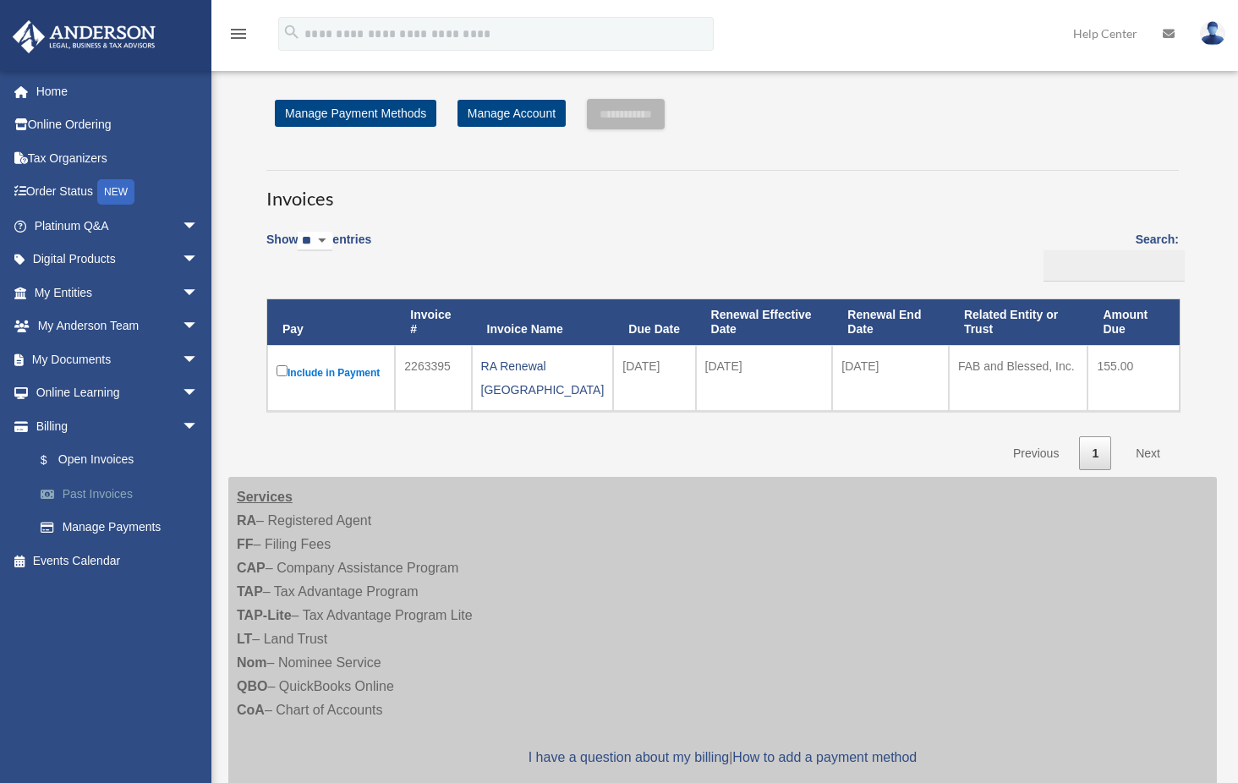
click at [104, 491] on link "Past Invoices" at bounding box center [124, 494] width 200 height 34
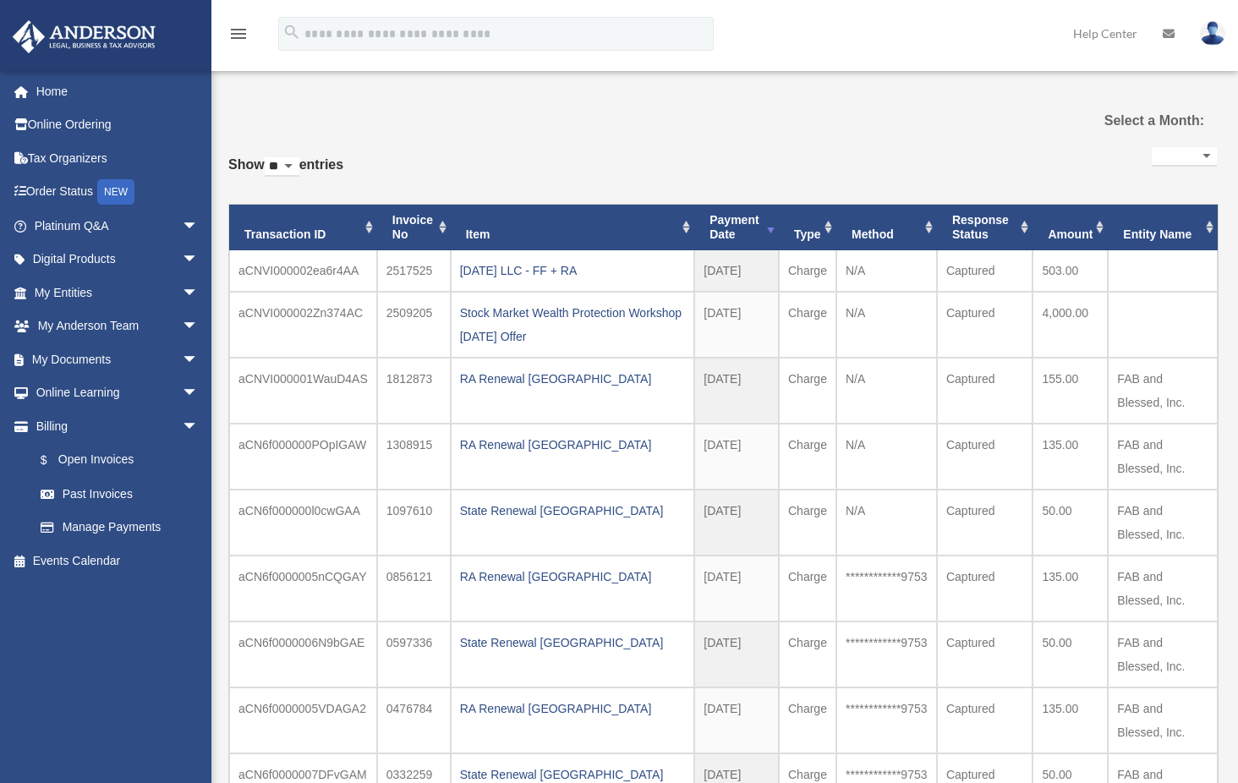
select select
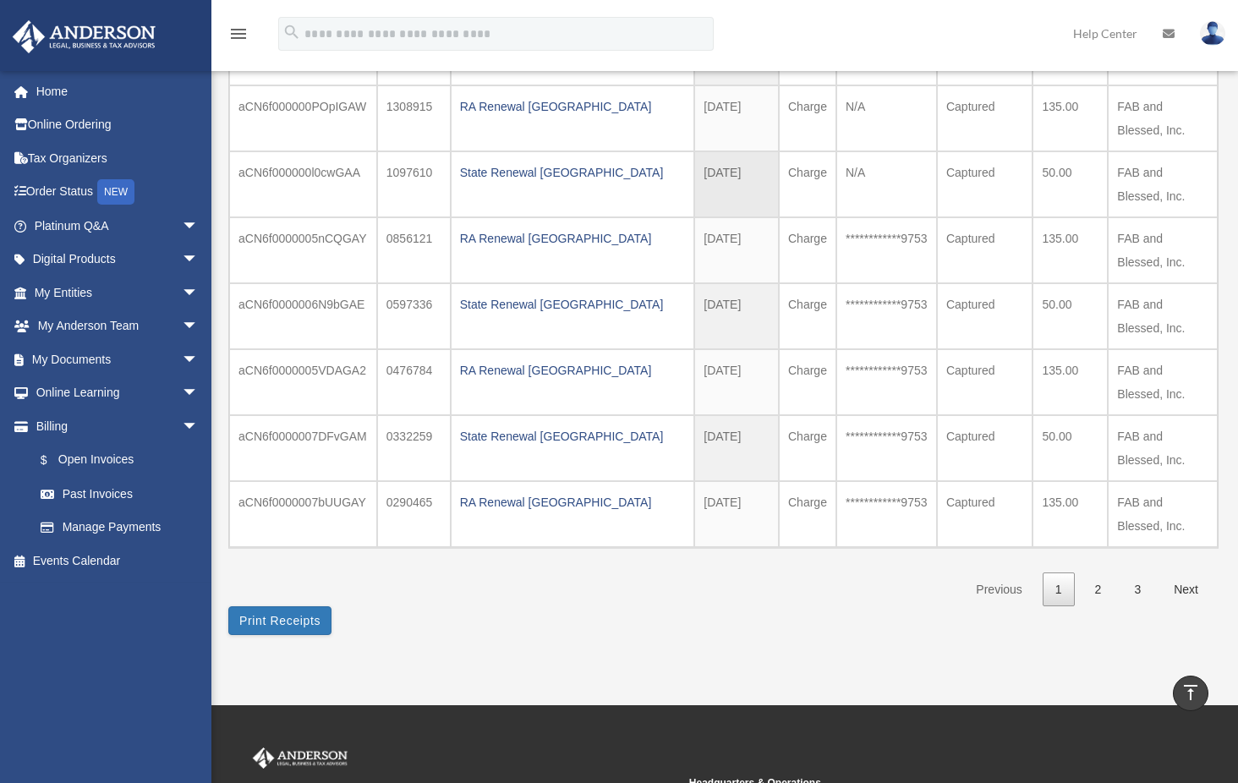
scroll to position [254, 0]
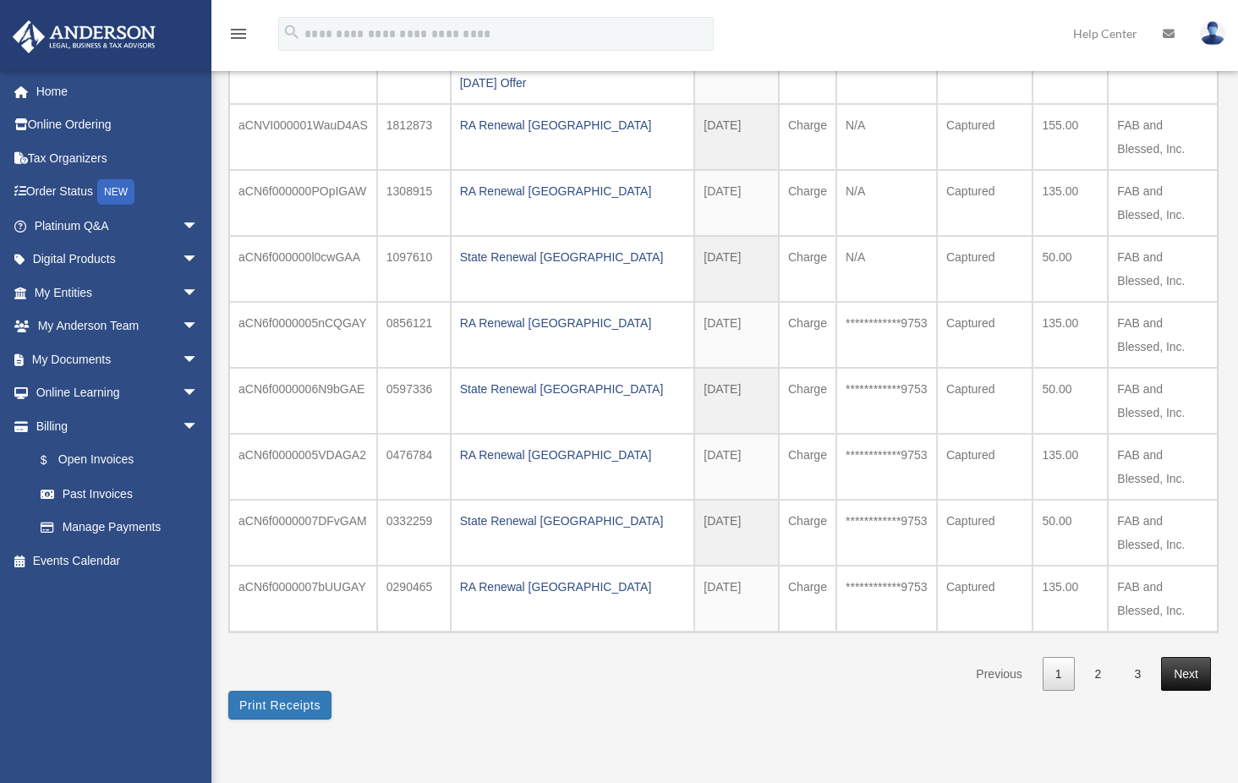
click at [1183, 672] on link "Next" at bounding box center [1186, 674] width 50 height 35
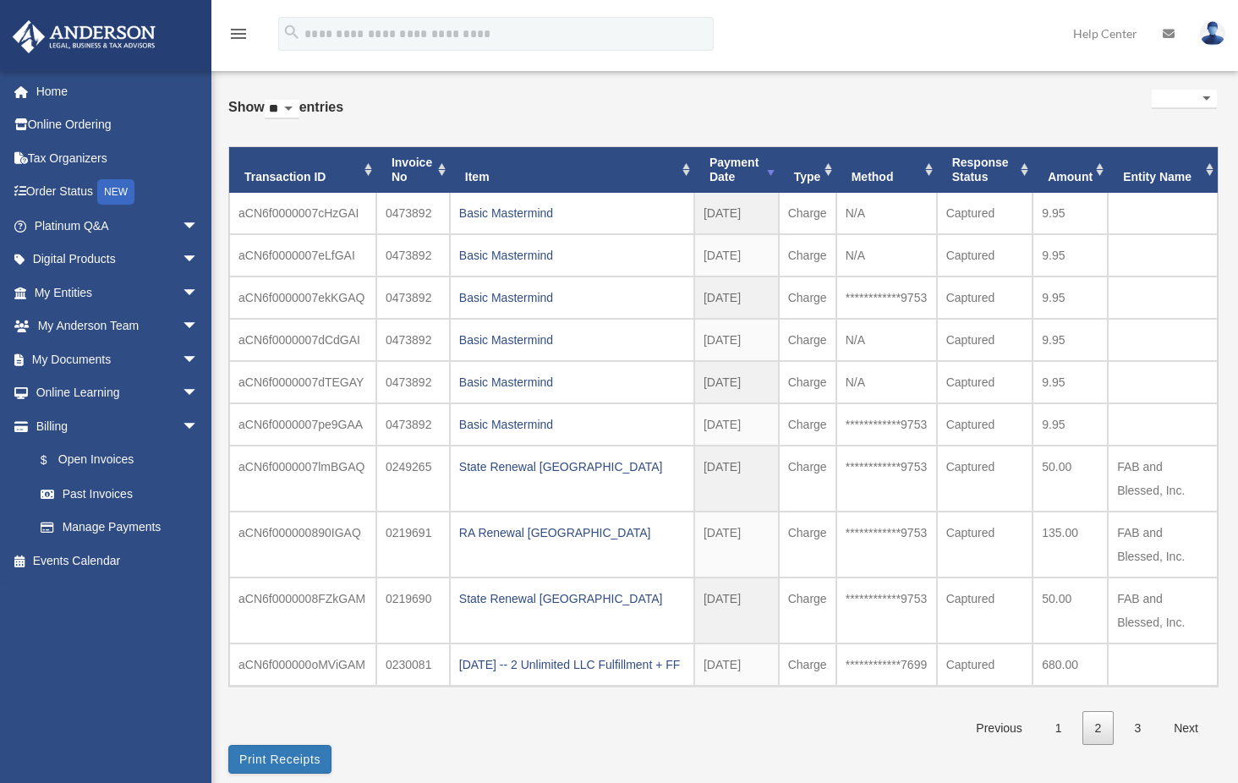
scroll to position [85, 0]
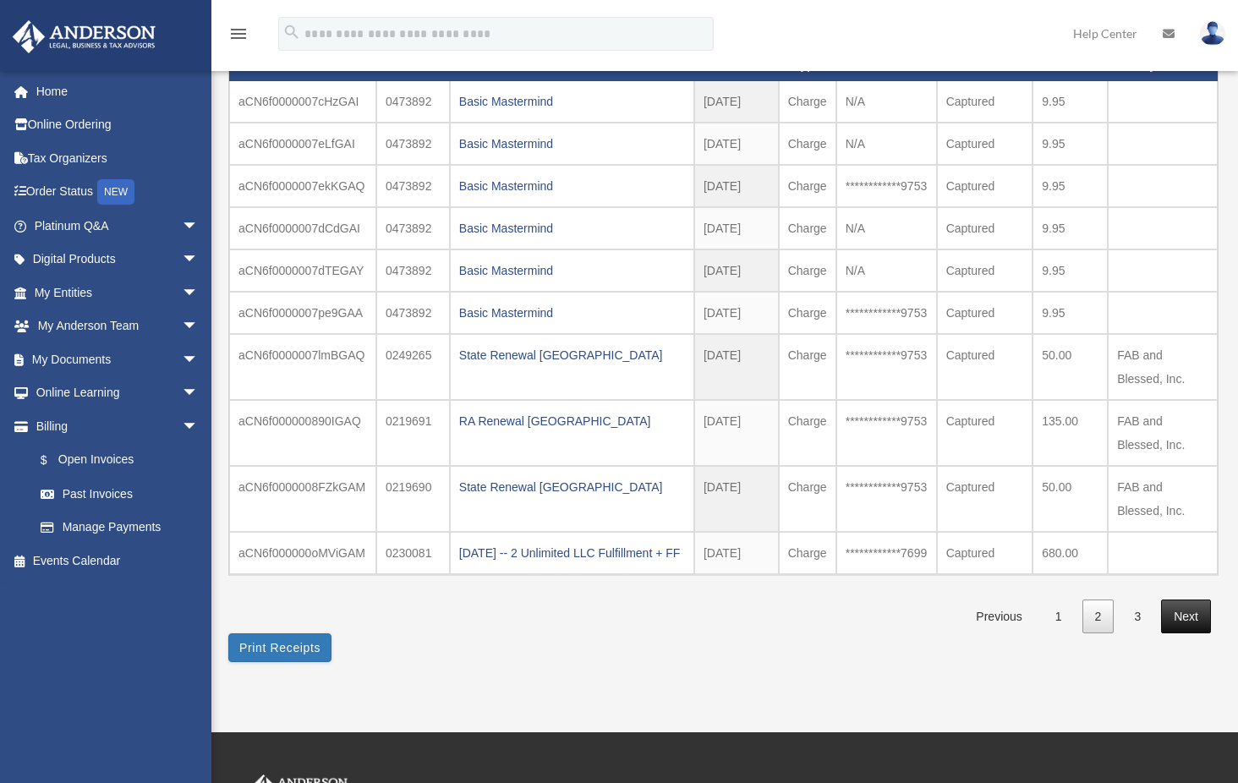
click at [1188, 634] on link "Next" at bounding box center [1186, 616] width 50 height 35
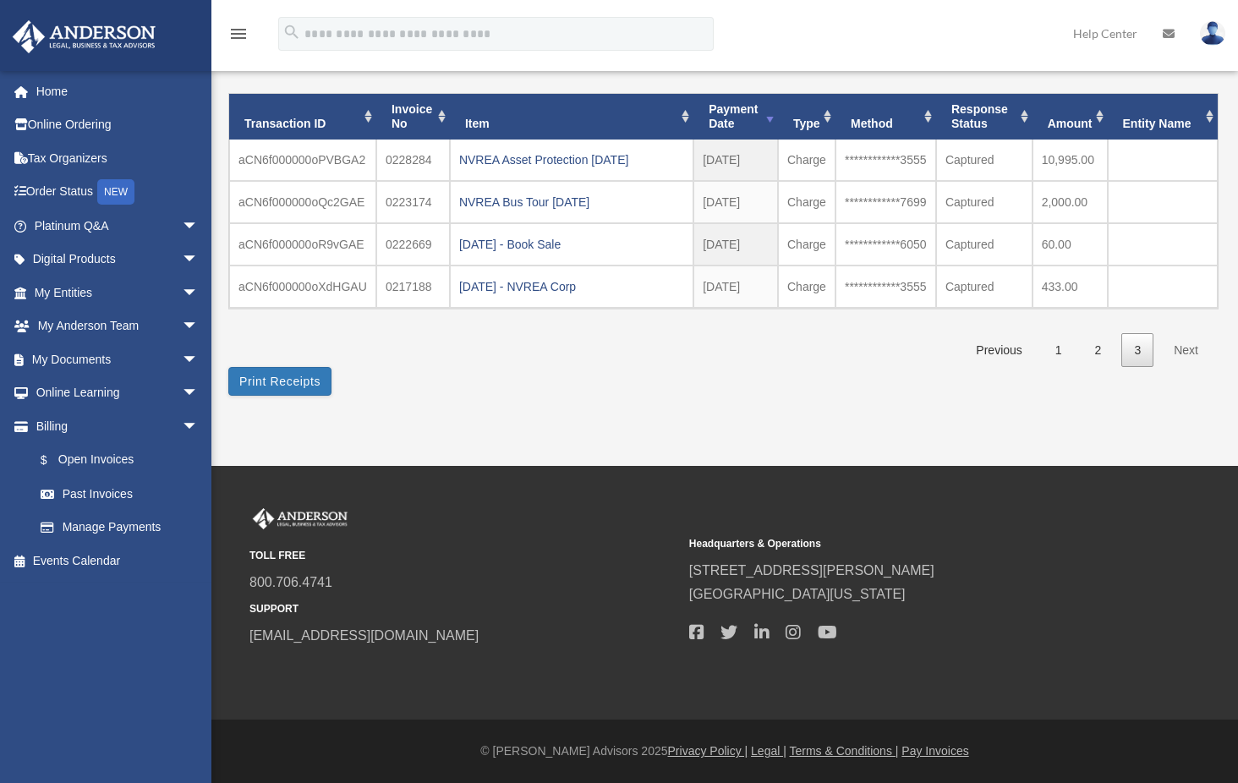
scroll to position [110, 0]
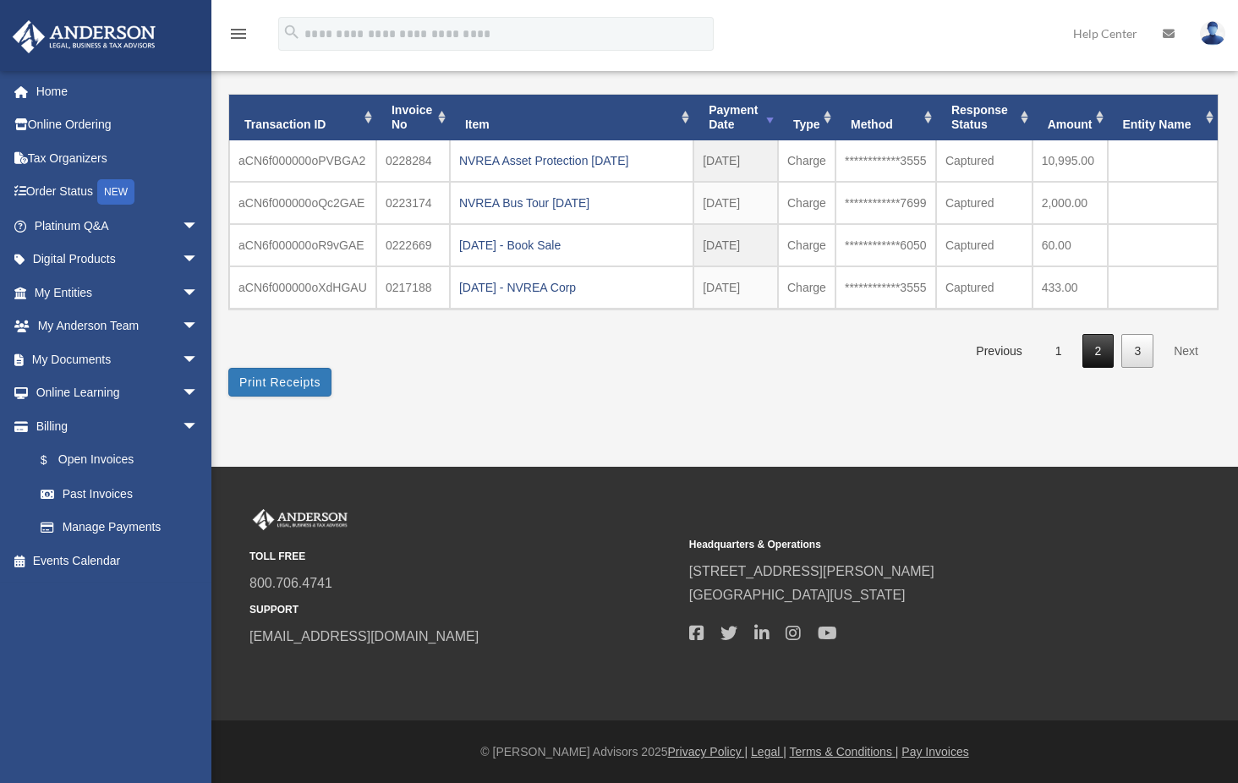
click at [1099, 351] on link "2" at bounding box center [1098, 351] width 32 height 35
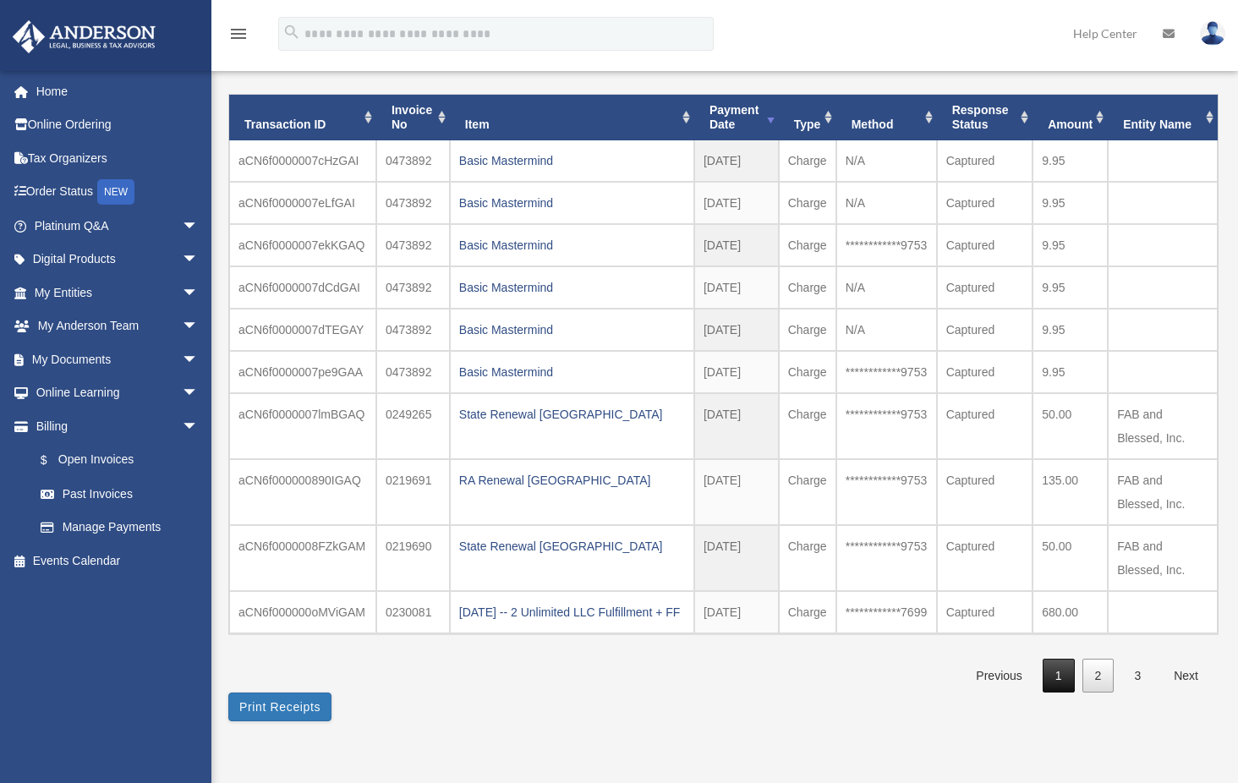
click at [1060, 693] on link "1" at bounding box center [1059, 676] width 32 height 35
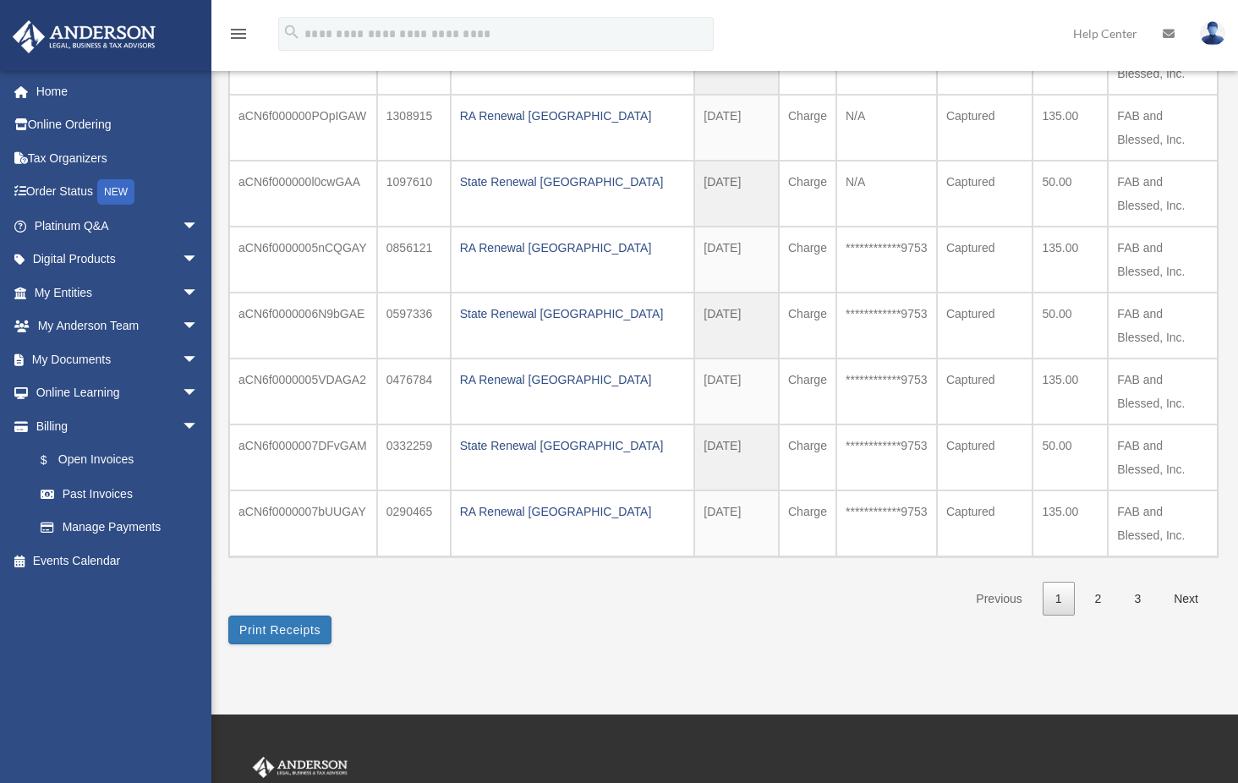
scroll to position [338, 0]
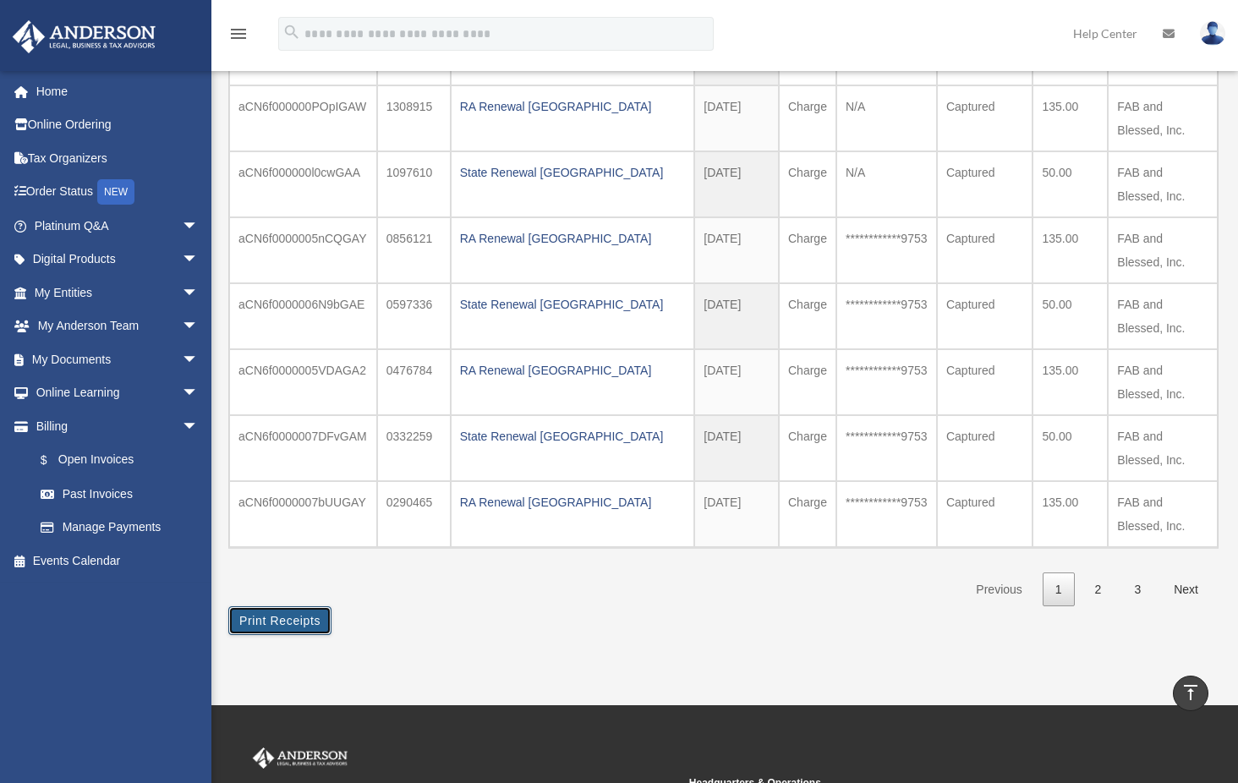
click at [281, 618] on button "Print Receipts" at bounding box center [279, 620] width 103 height 29
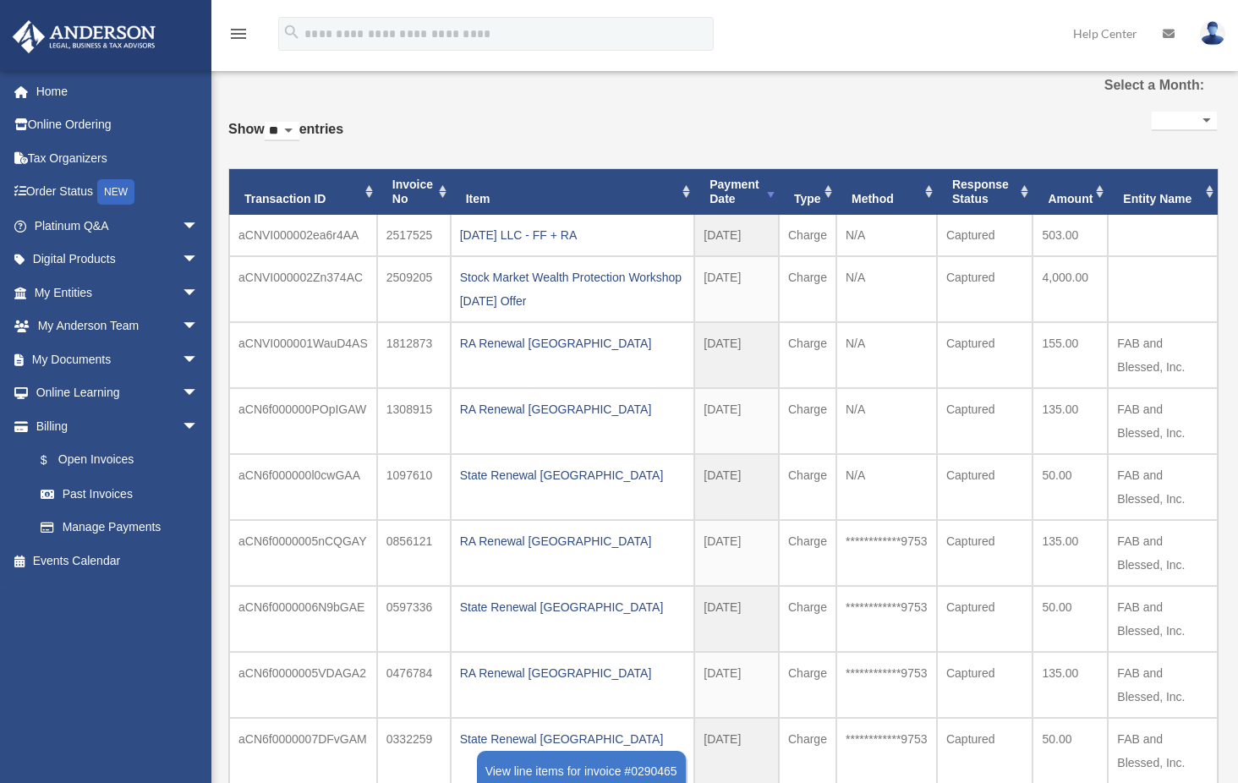
scroll to position [0, 0]
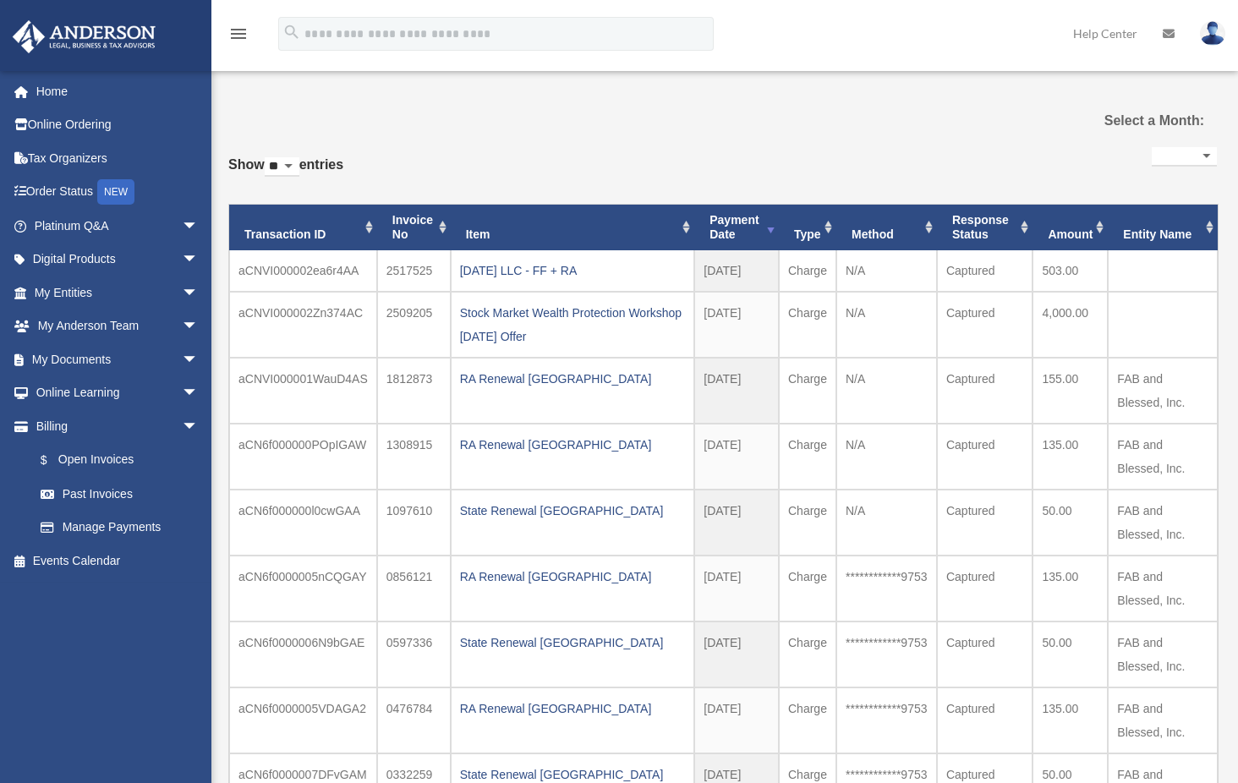
click at [742, 216] on th "Payment Date" at bounding box center [736, 228] width 85 height 46
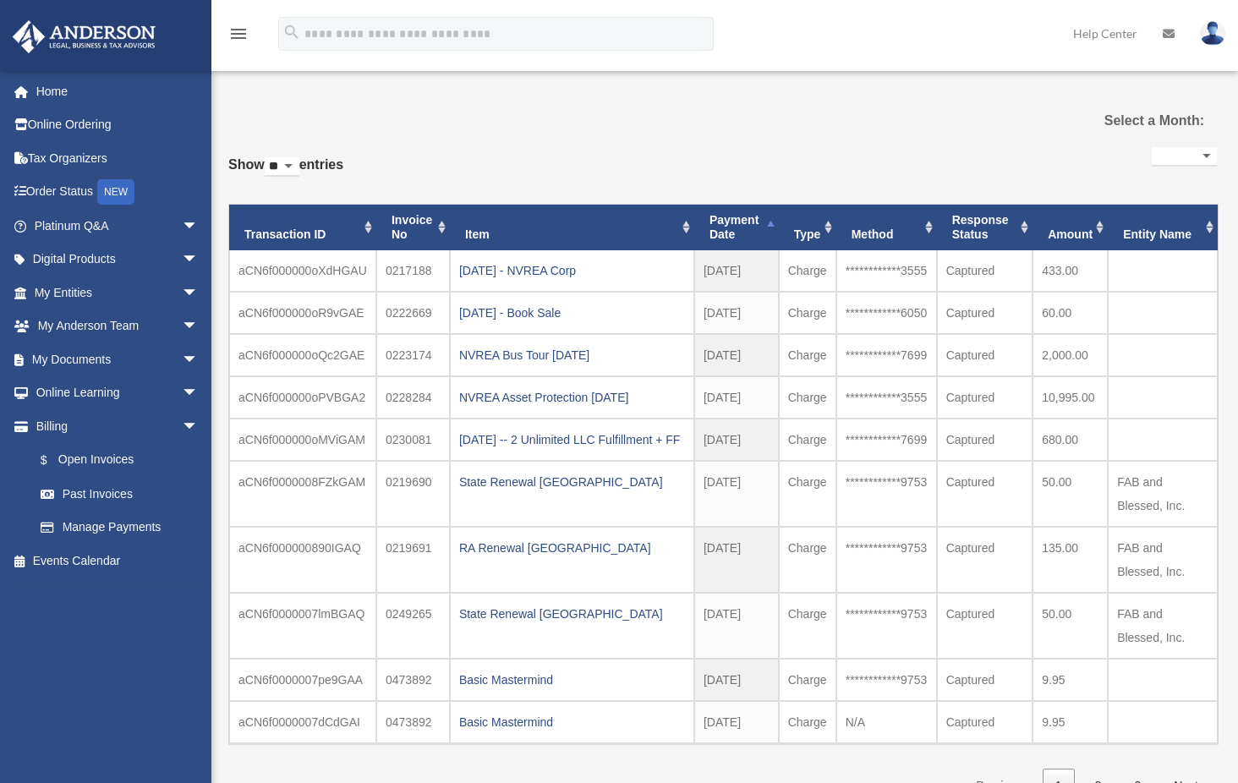
click at [742, 216] on th "Payment Date" at bounding box center [736, 228] width 85 height 46
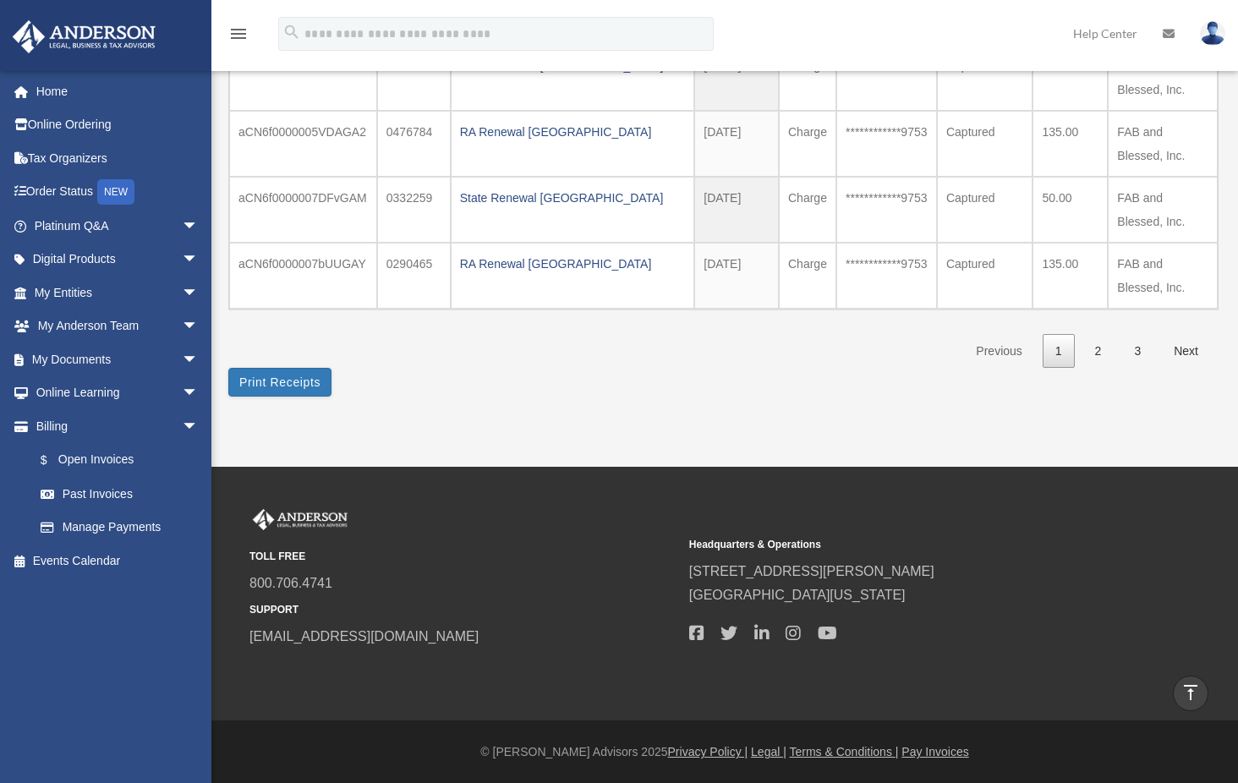
scroll to position [492, 0]
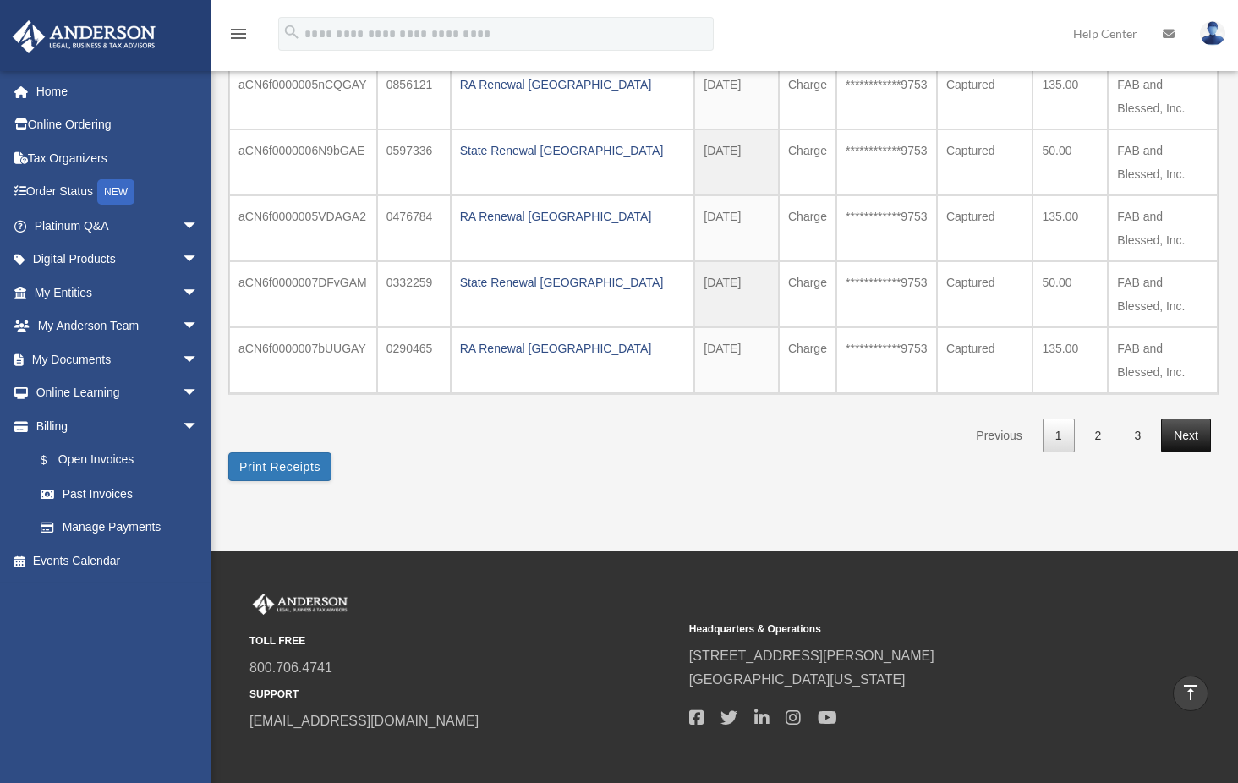
click at [1185, 424] on link "Next" at bounding box center [1186, 436] width 50 height 35
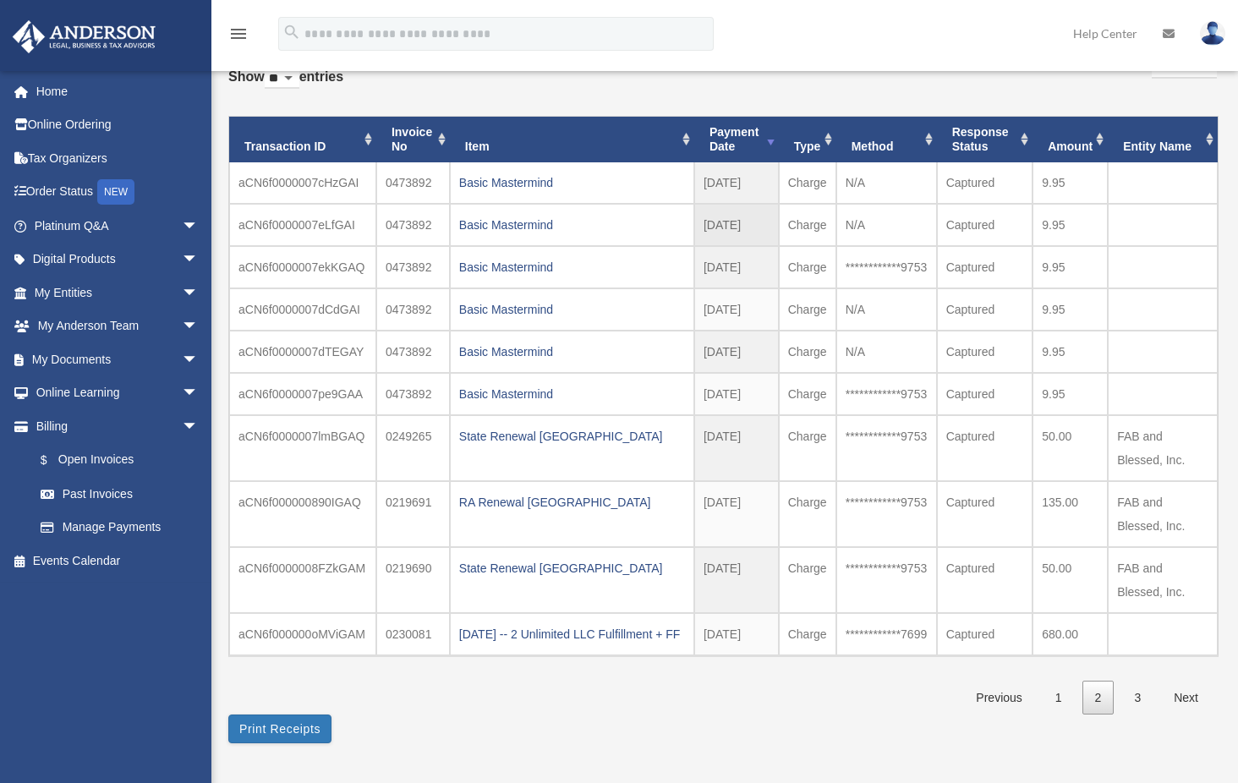
scroll to position [0, 0]
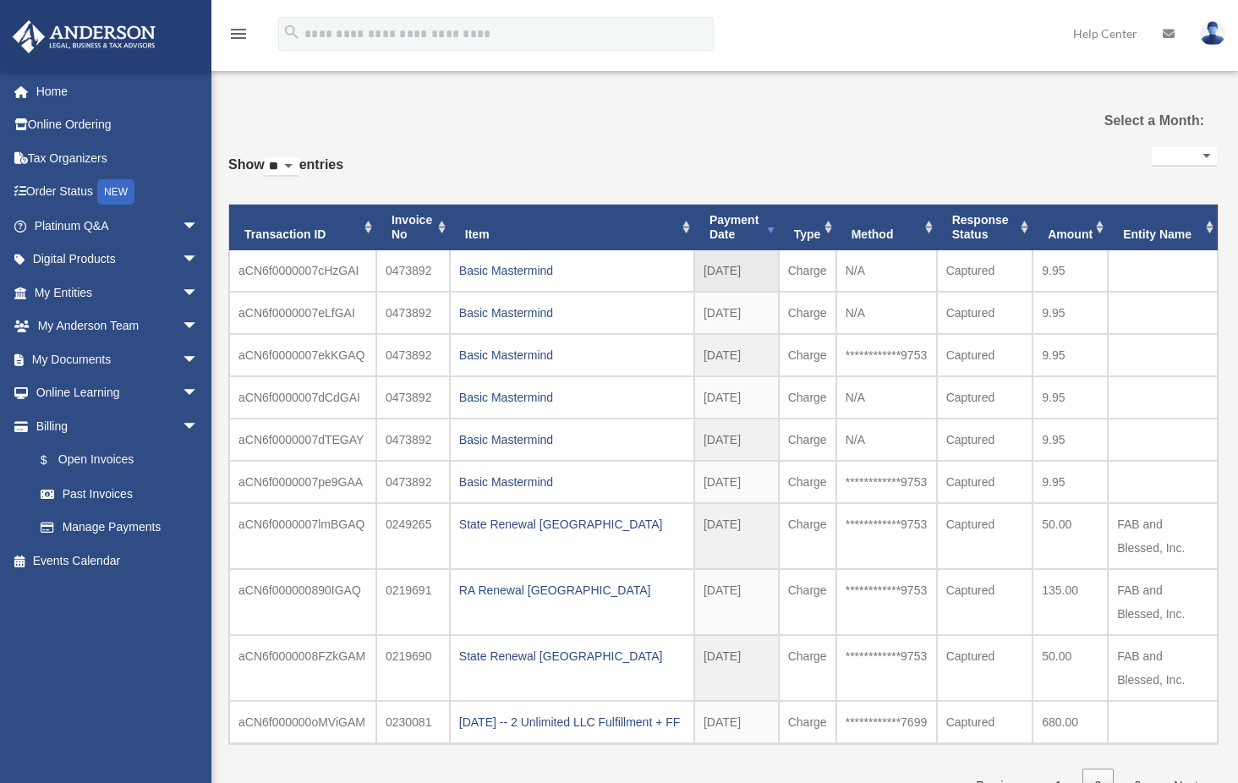
click at [397, 267] on td "0473892" at bounding box center [413, 270] width 74 height 41
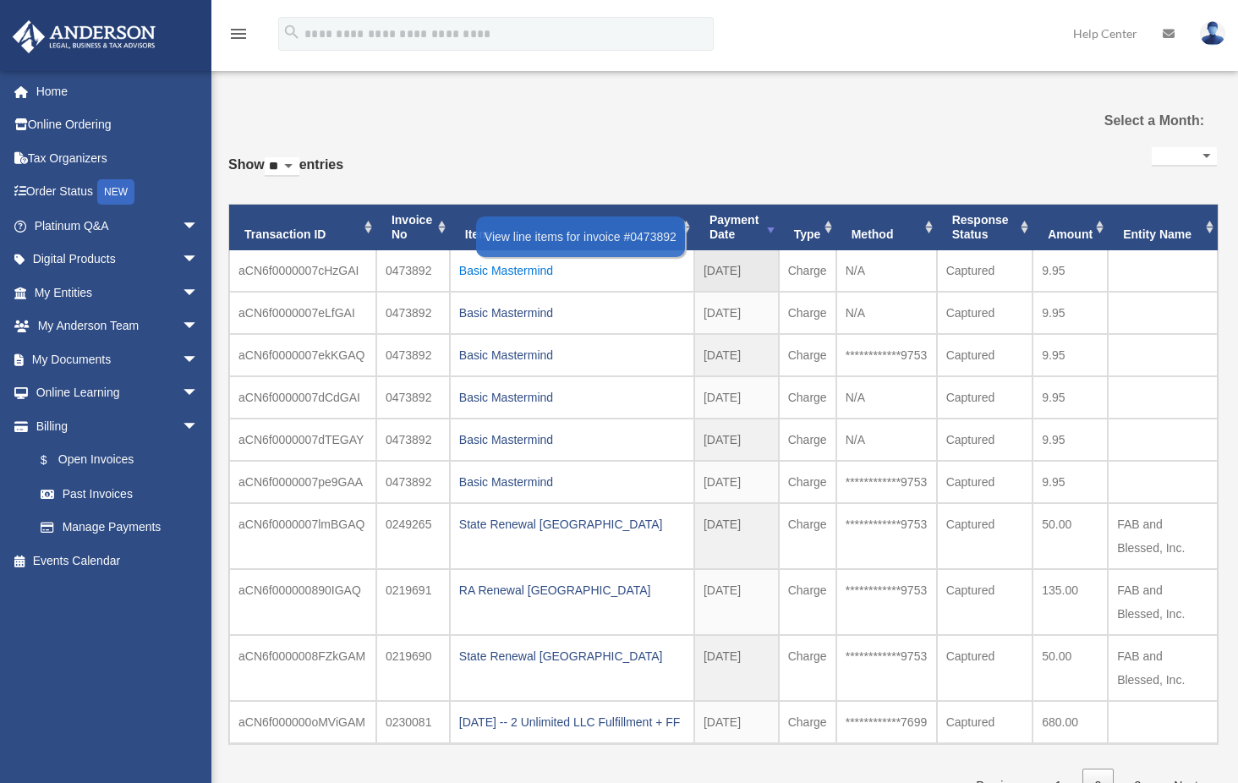
click at [525, 270] on div "Basic Mastermind" at bounding box center [572, 271] width 226 height 24
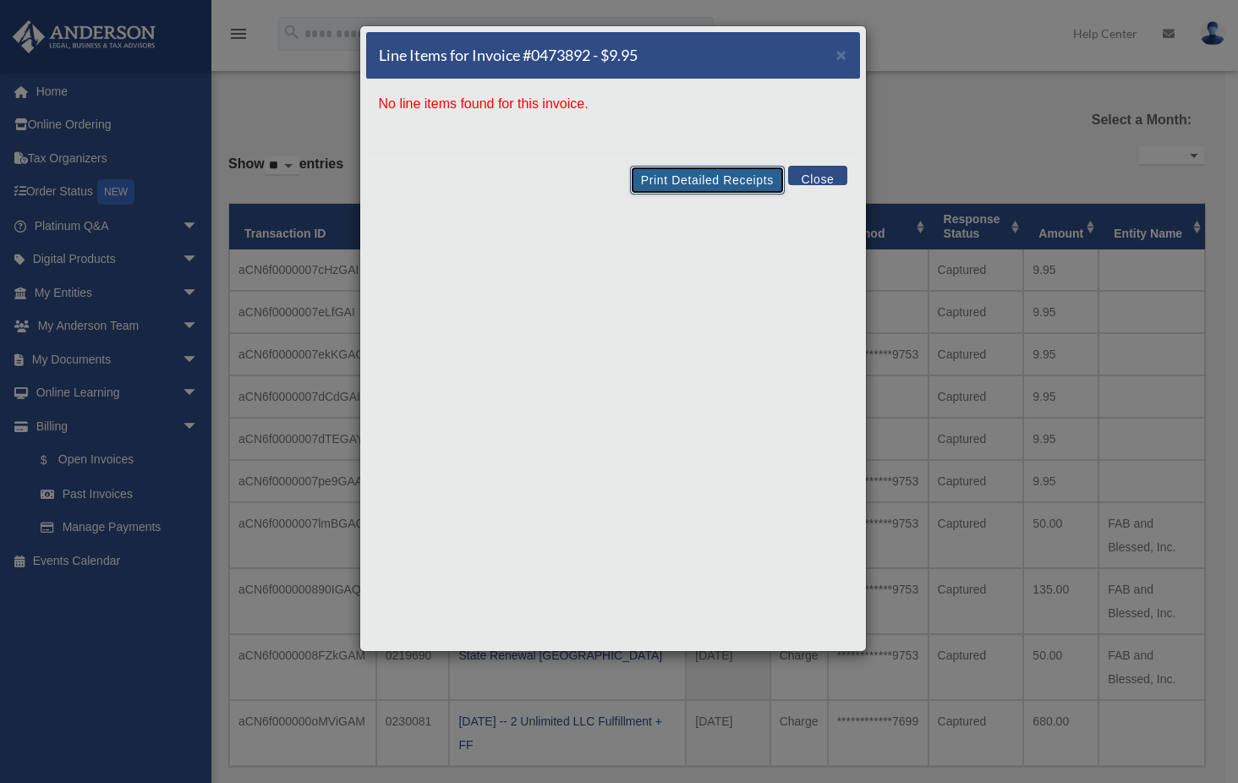
click at [692, 173] on button "Print Detailed Receipts" at bounding box center [707, 180] width 155 height 29
click at [818, 173] on button "Close" at bounding box center [817, 175] width 58 height 19
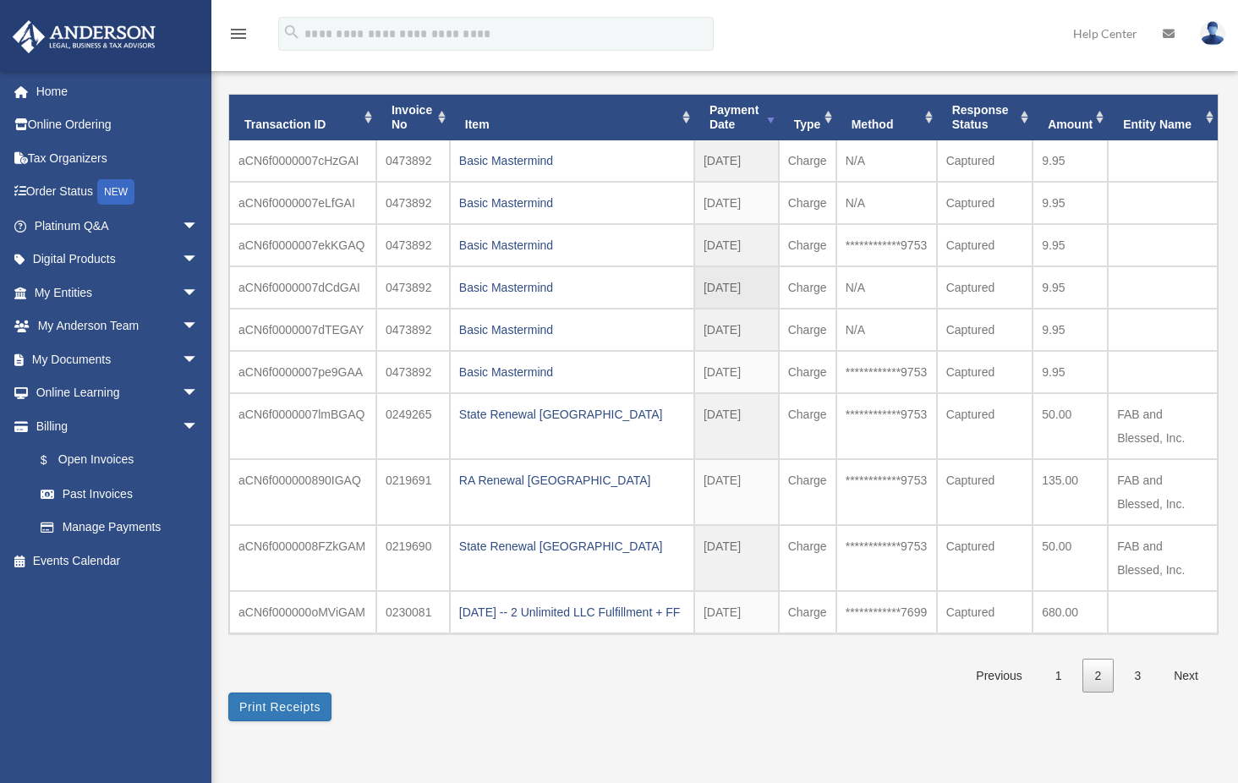
scroll to position [85, 0]
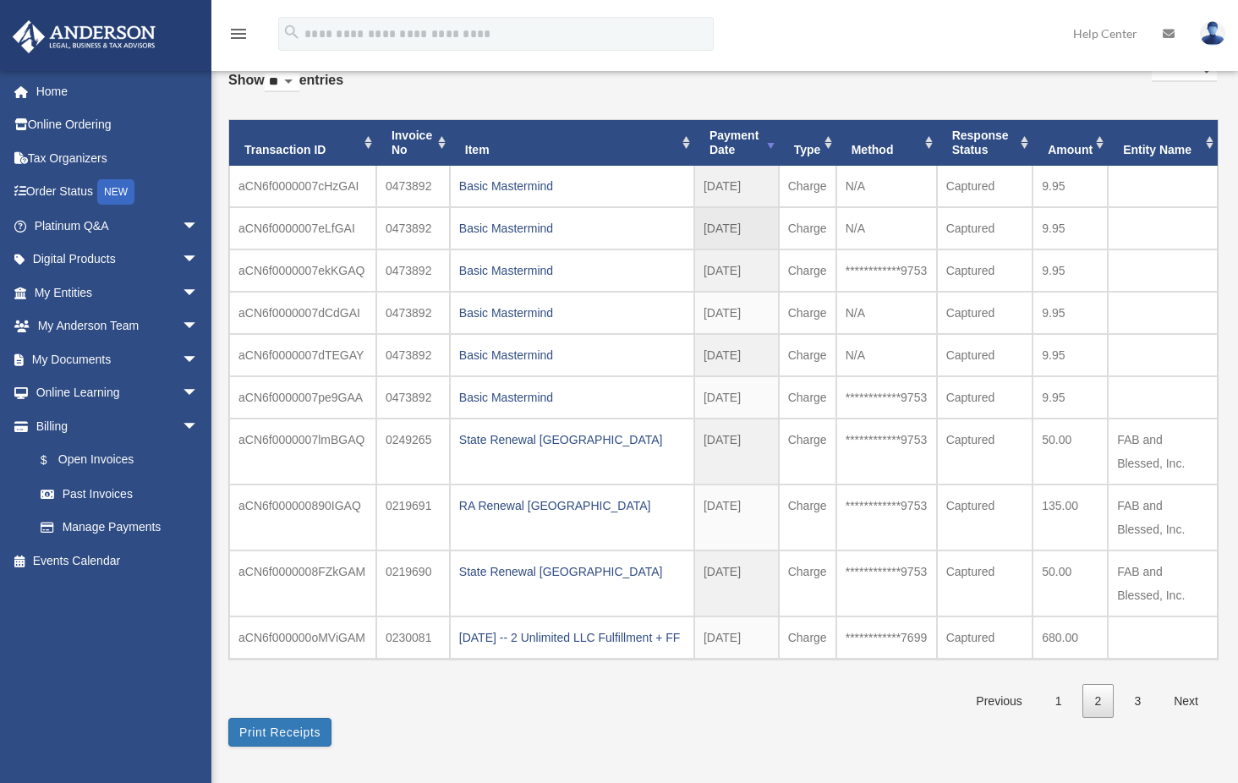
click at [740, 233] on td "2020-09-30" at bounding box center [736, 228] width 85 height 42
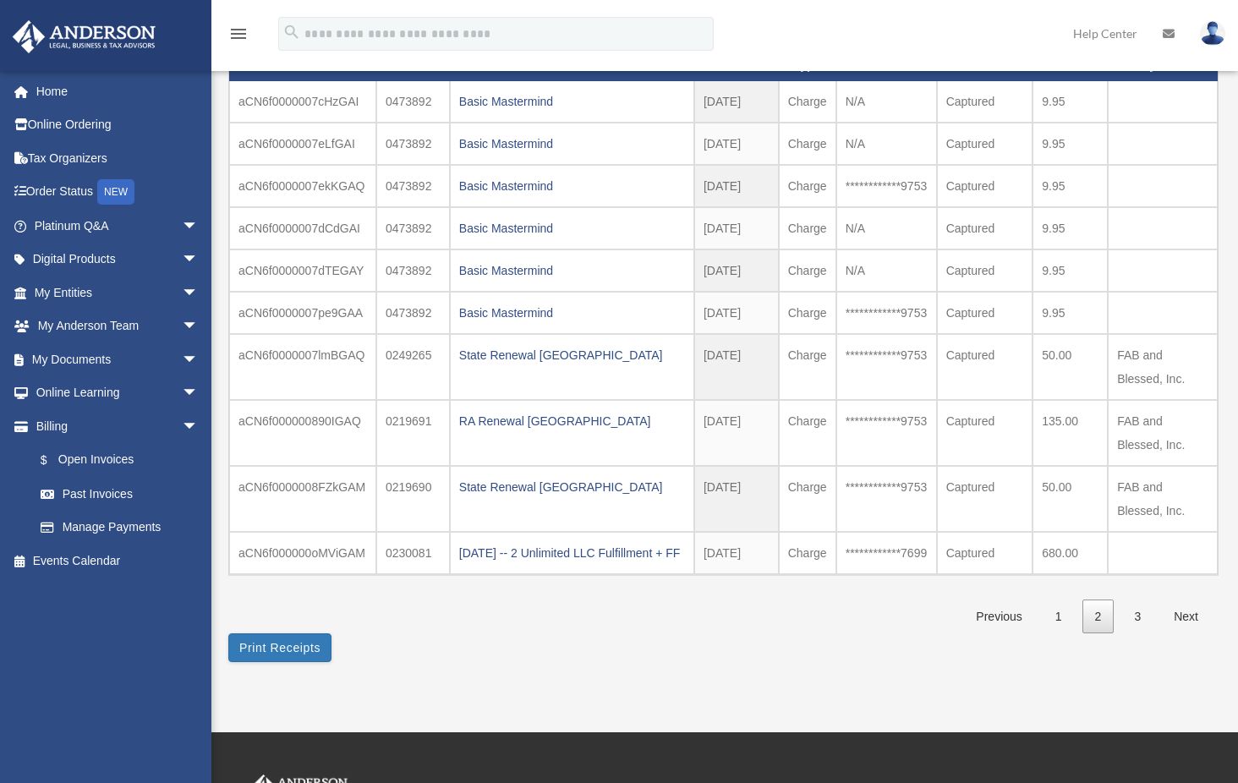
click at [1188, 634] on link "Next" at bounding box center [1186, 616] width 50 height 35
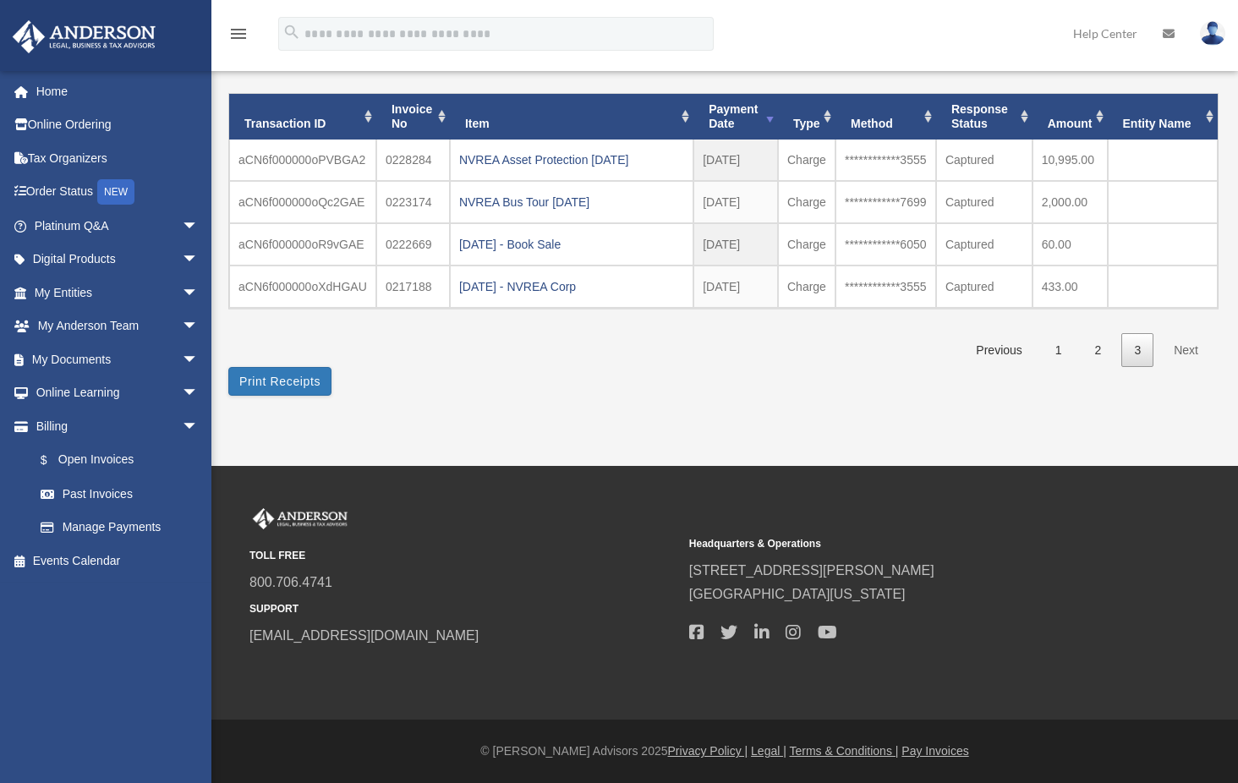
scroll to position [110, 0]
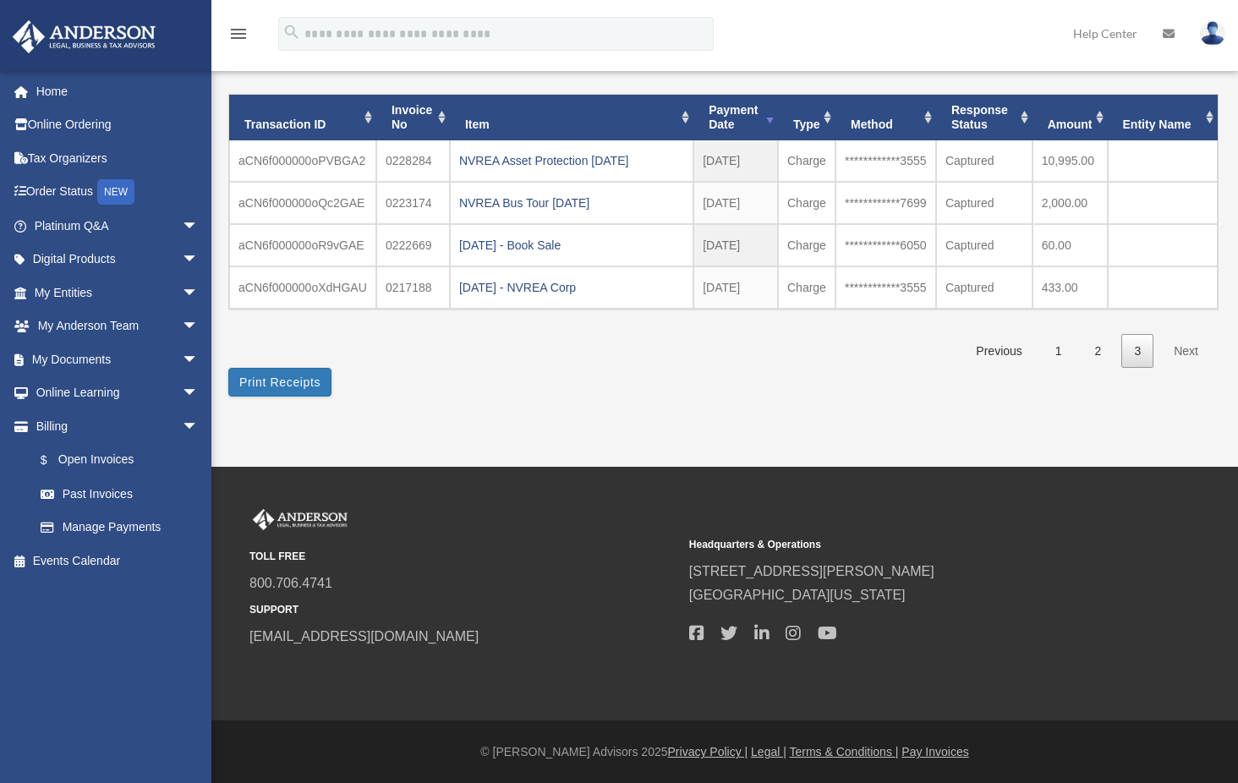
click at [1188, 351] on link "Next" at bounding box center [1186, 351] width 50 height 35
click at [1064, 347] on link "1" at bounding box center [1059, 351] width 32 height 35
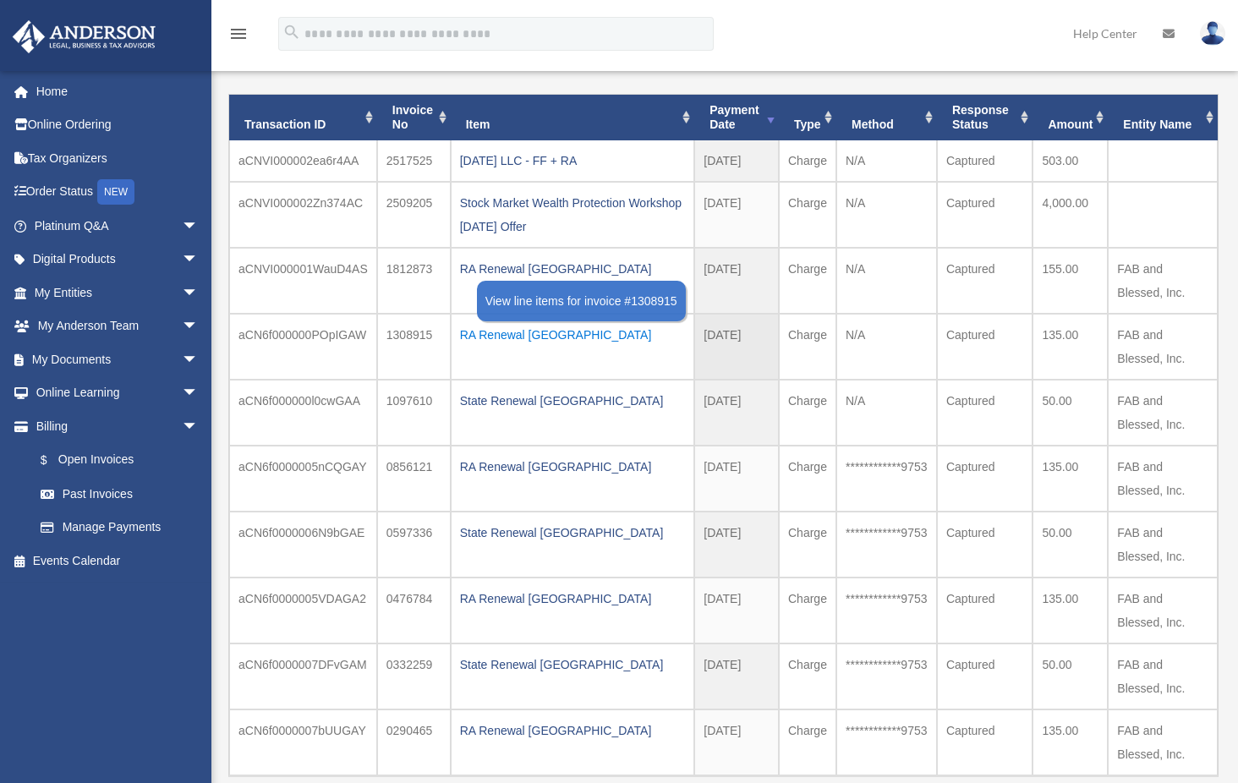
scroll to position [0, 0]
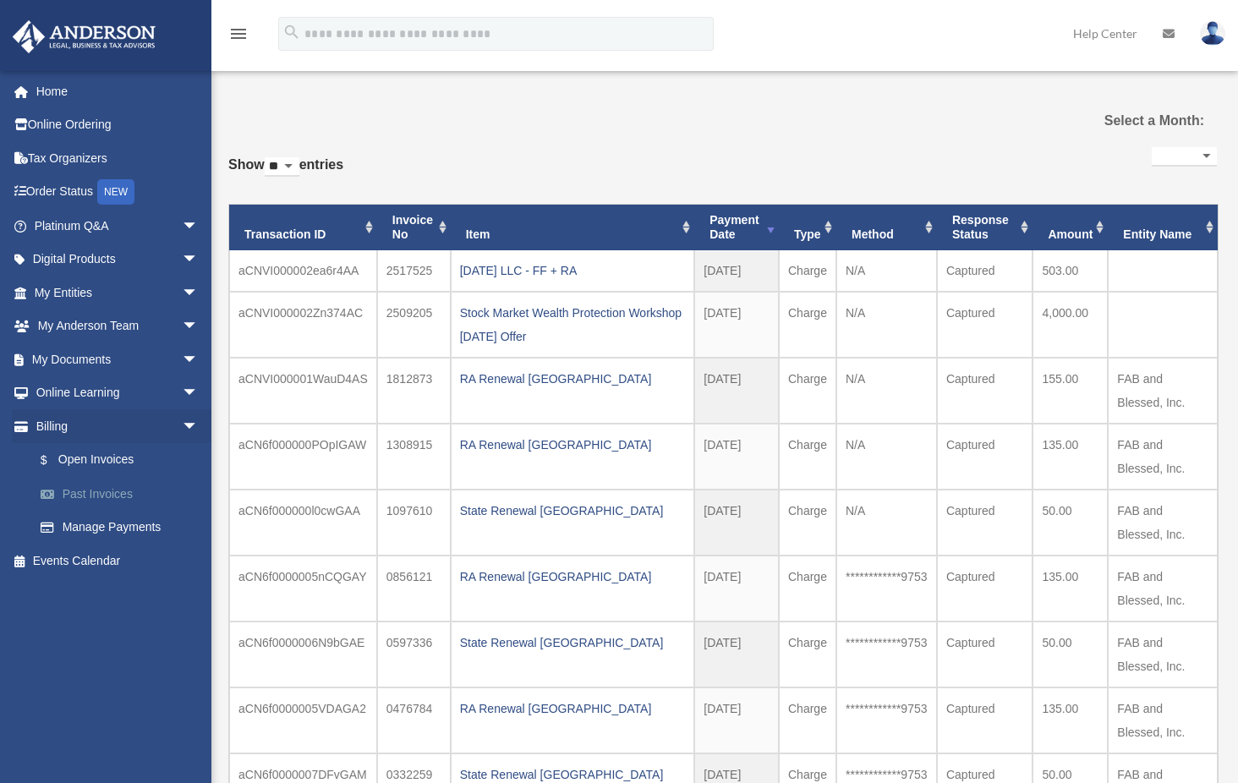
click at [105, 494] on link "Past Invoices" at bounding box center [124, 494] width 200 height 34
select select
click at [107, 453] on link "$ Open Invoices" at bounding box center [124, 460] width 200 height 35
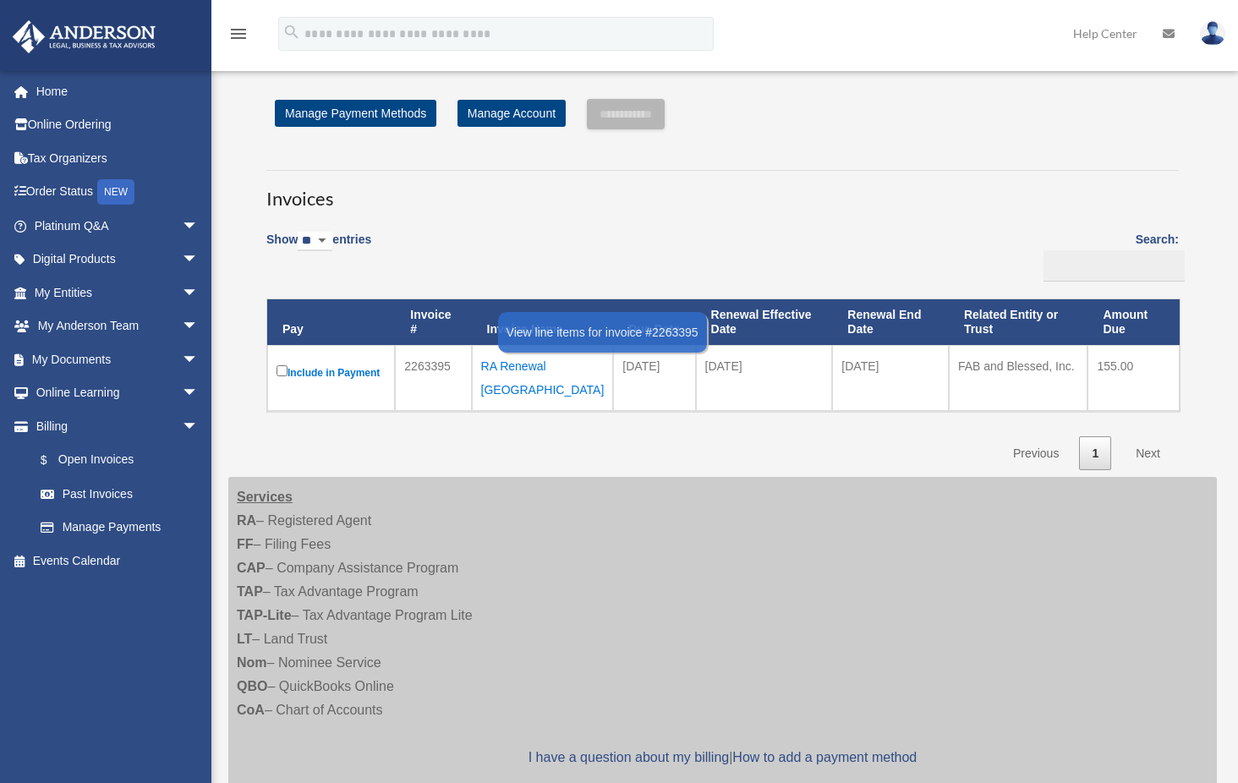
click at [531, 364] on div "RA Renewal TX" at bounding box center [542, 377] width 123 height 47
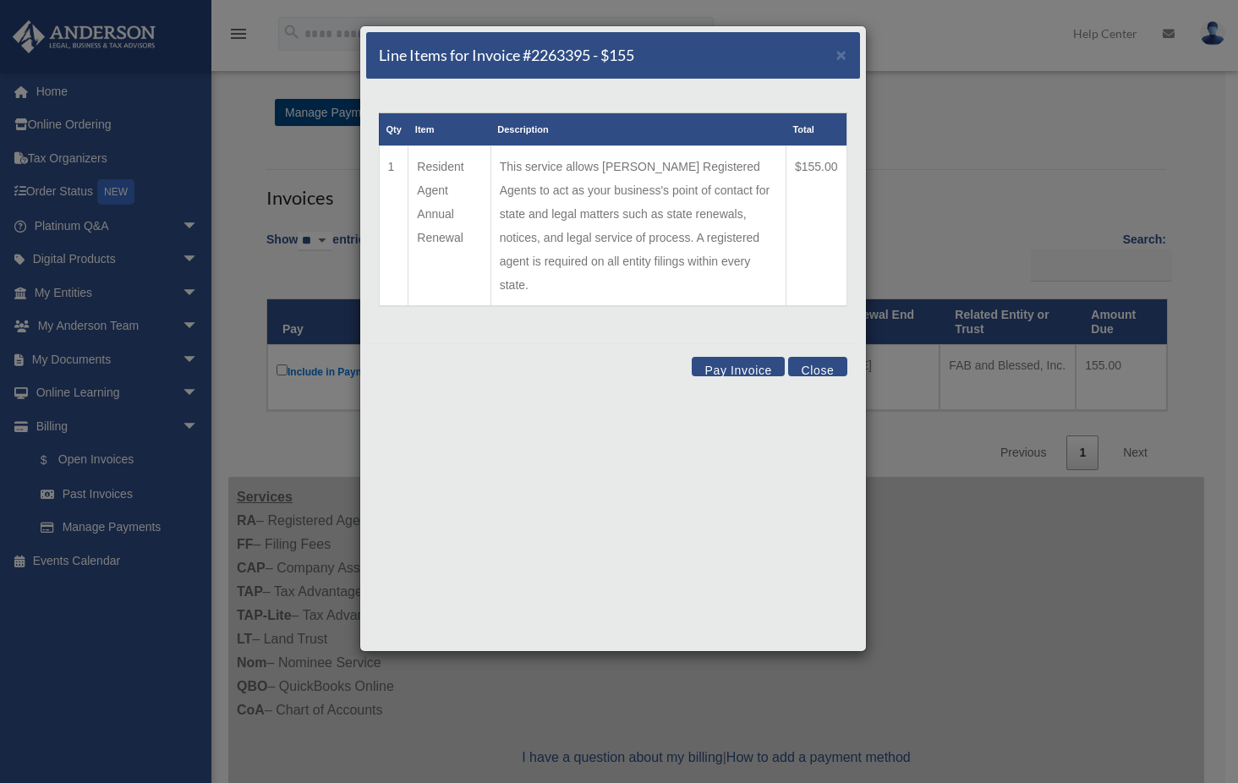
click at [824, 357] on button "Close" at bounding box center [817, 366] width 58 height 19
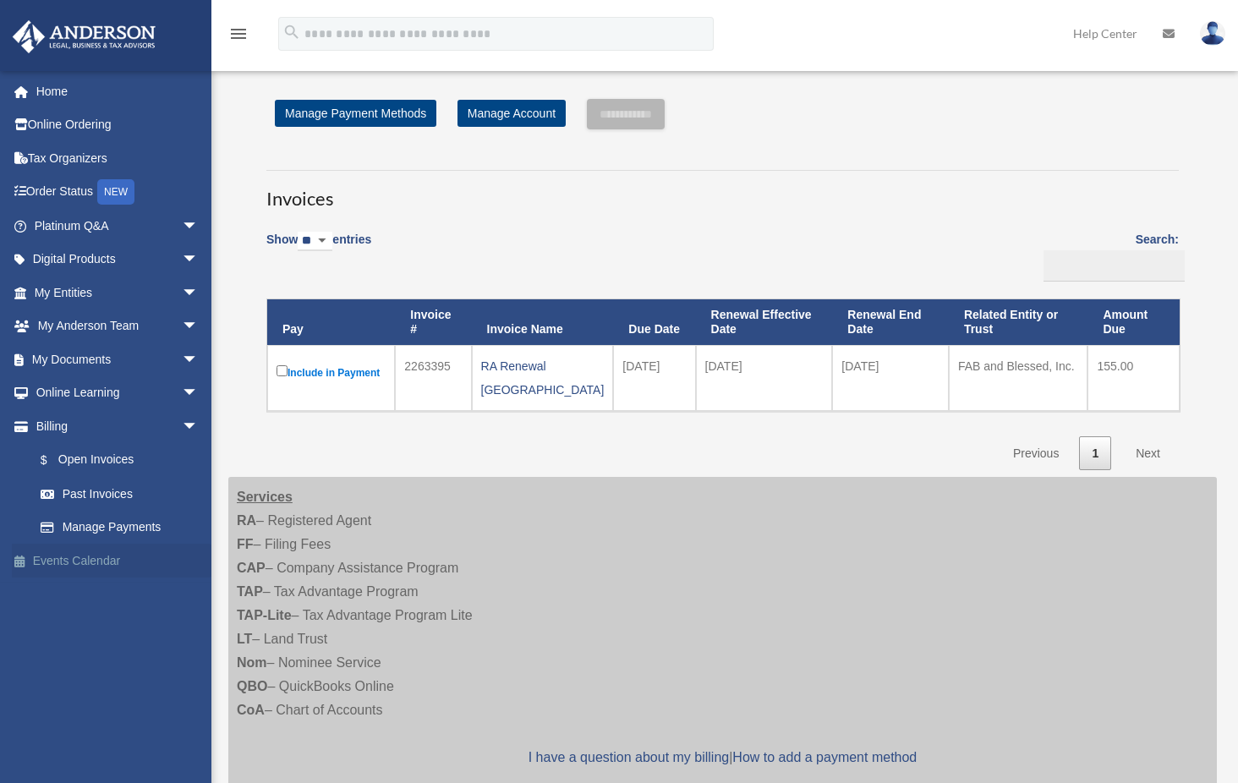
click at [91, 560] on link "Events Calendar" at bounding box center [118, 561] width 212 height 34
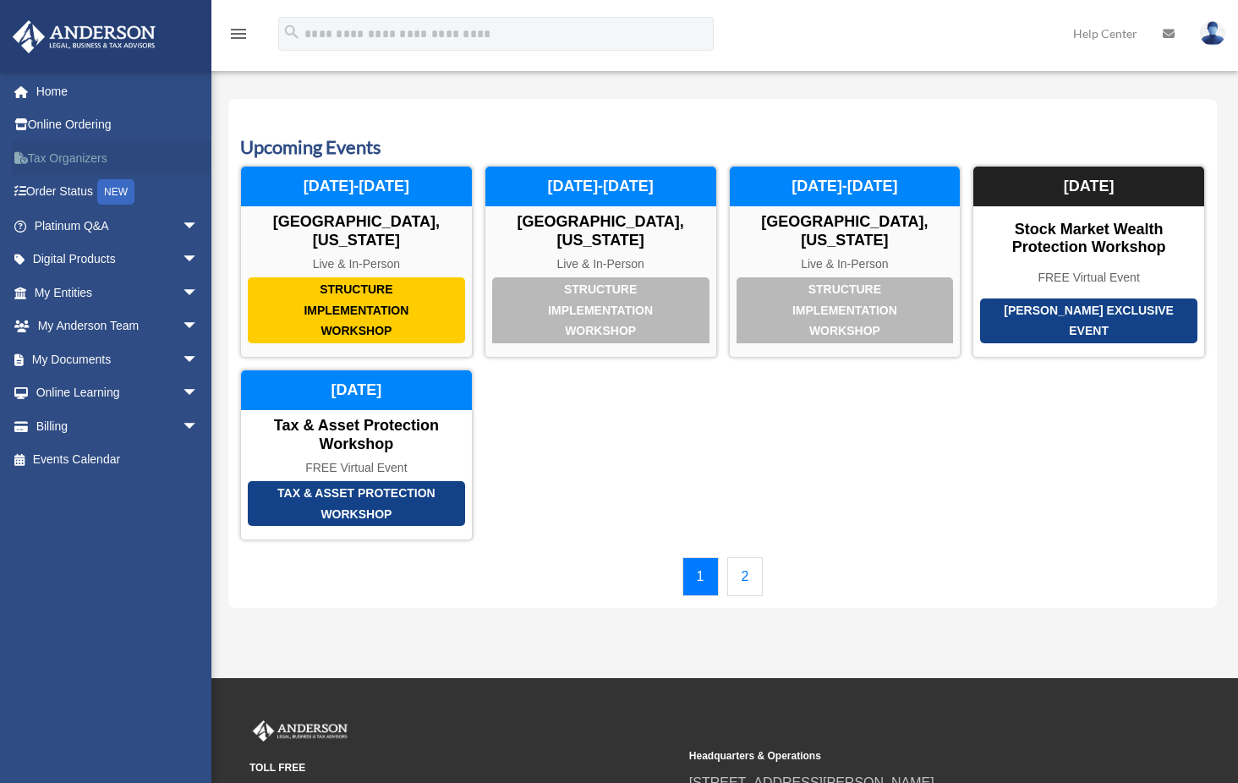
click at [61, 155] on link "Tax Organizers" at bounding box center [118, 158] width 212 height 34
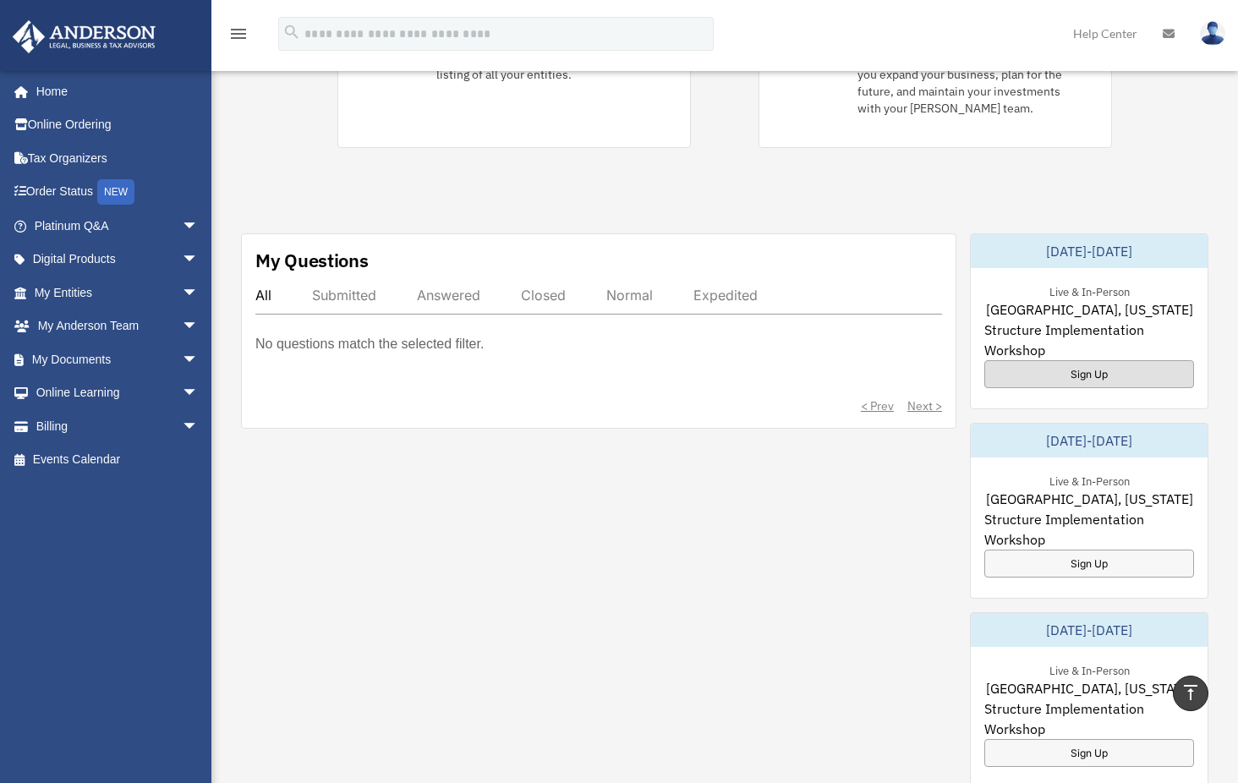
scroll to position [507, 0]
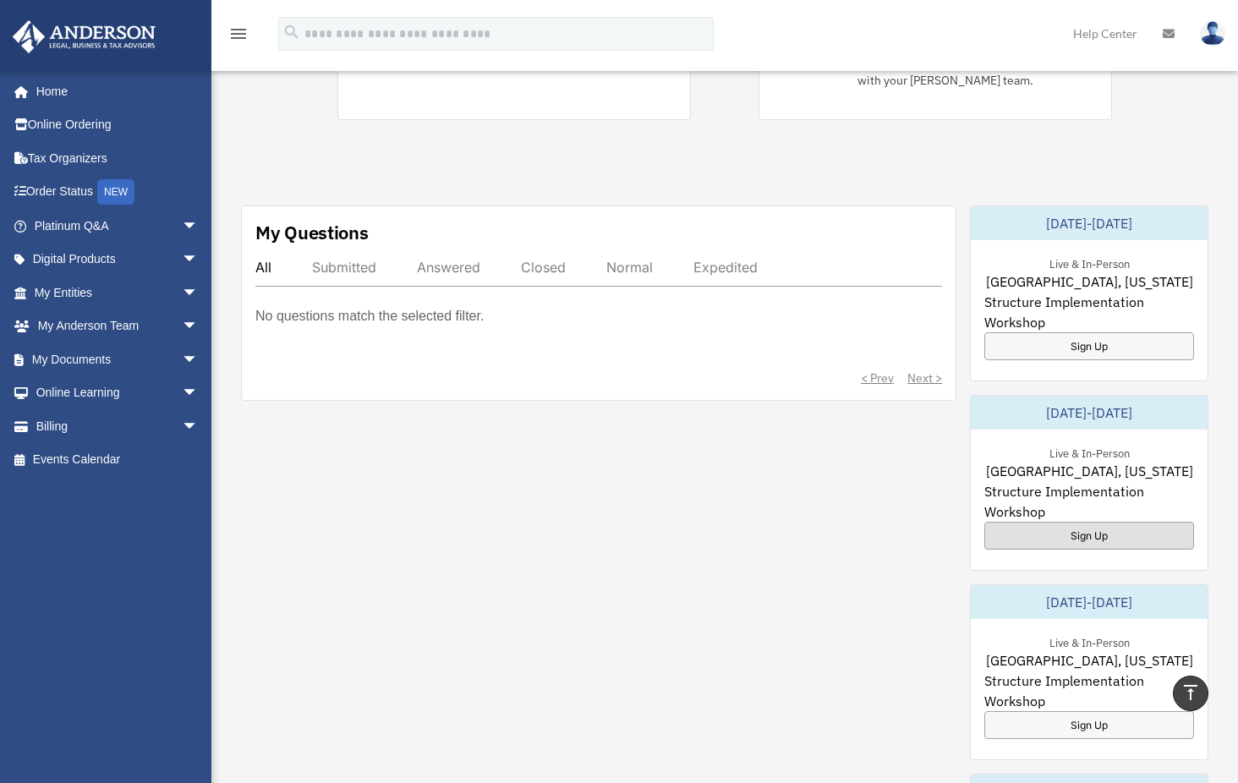
click at [1095, 533] on div "Sign Up" at bounding box center [1089, 536] width 210 height 28
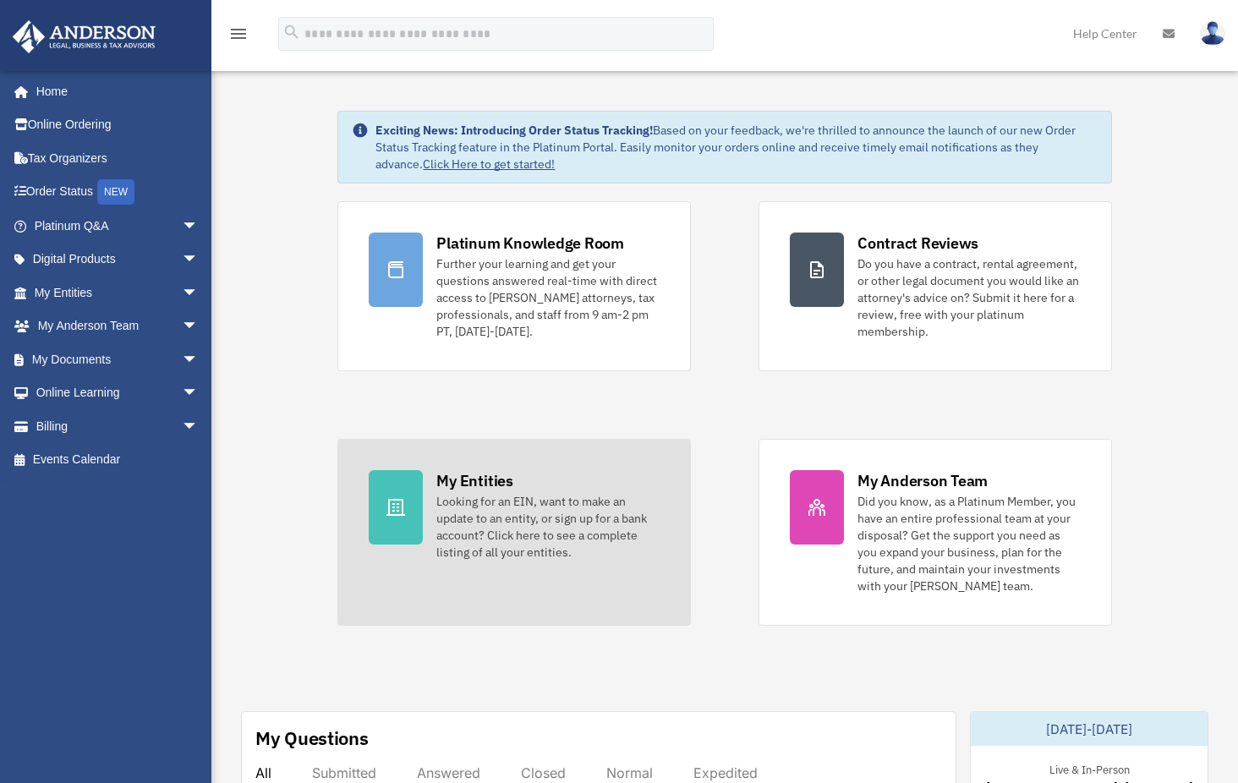
scroll to position [0, 0]
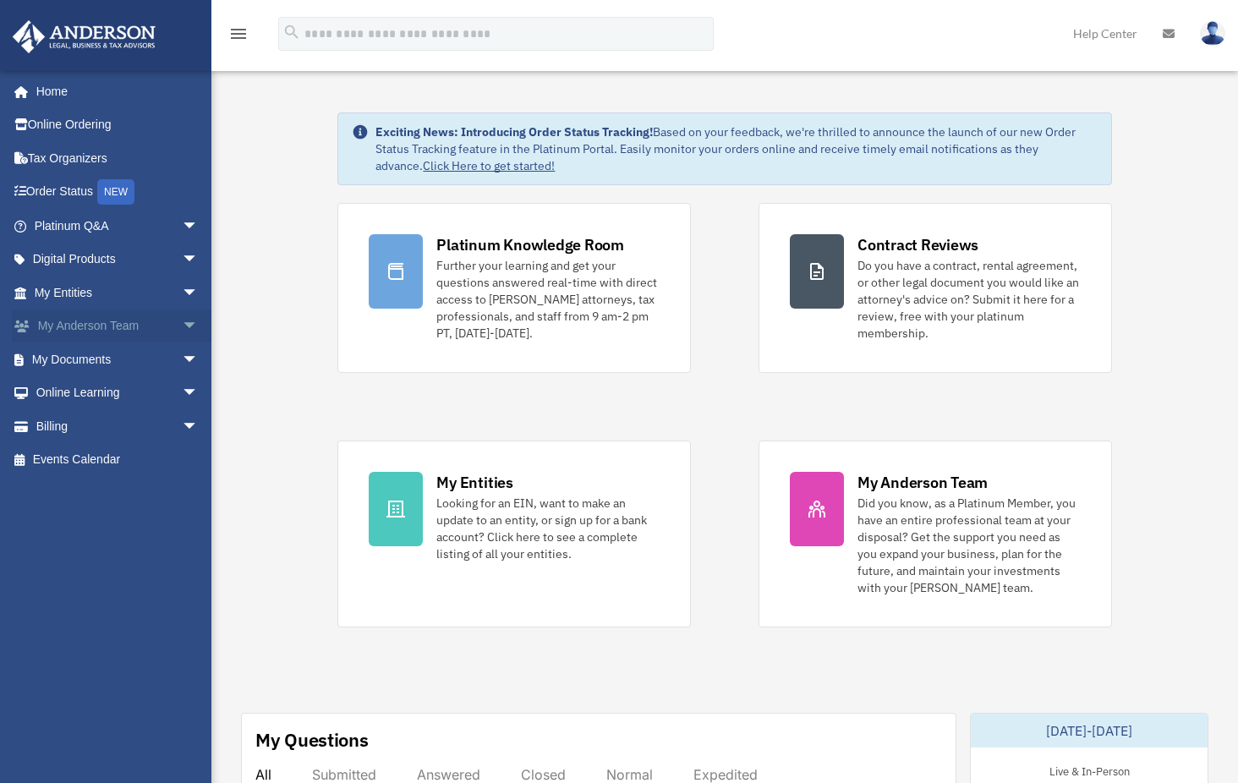
click at [182, 323] on span "arrow_drop_down" at bounding box center [199, 326] width 34 height 35
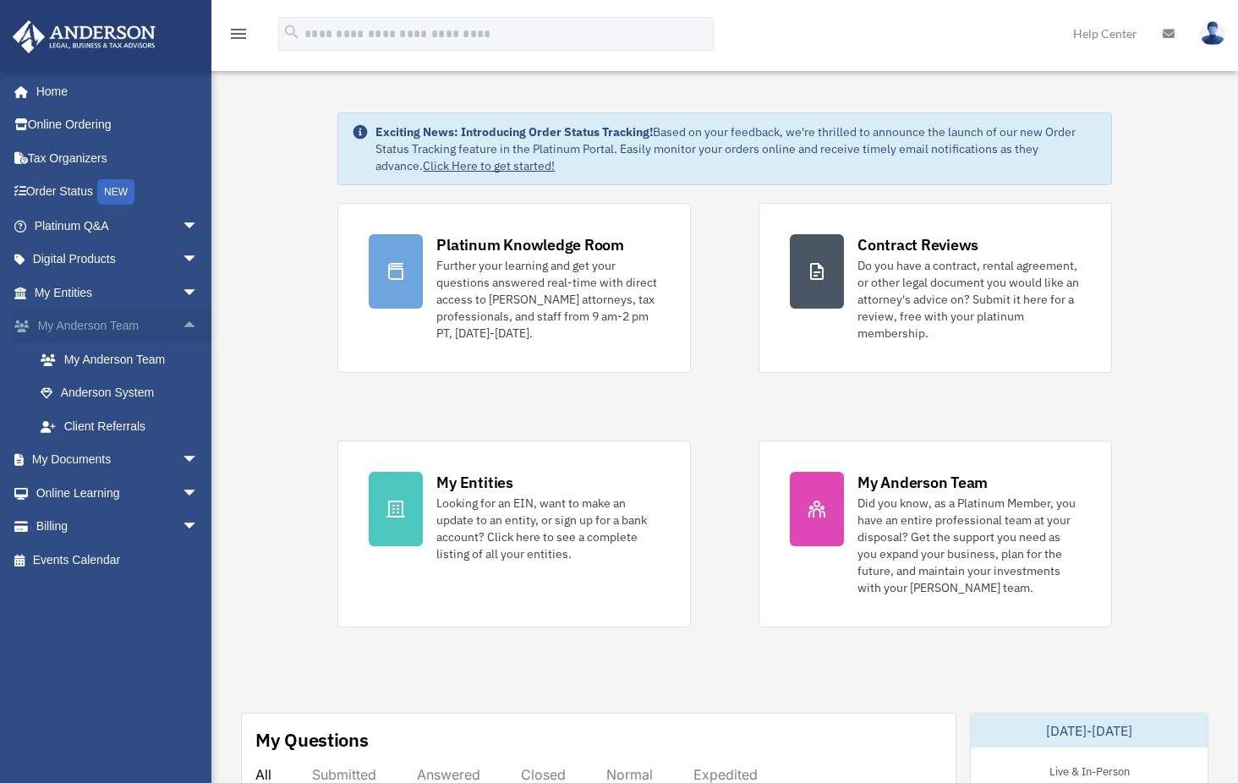
click at [182, 324] on span "arrow_drop_up" at bounding box center [199, 326] width 34 height 35
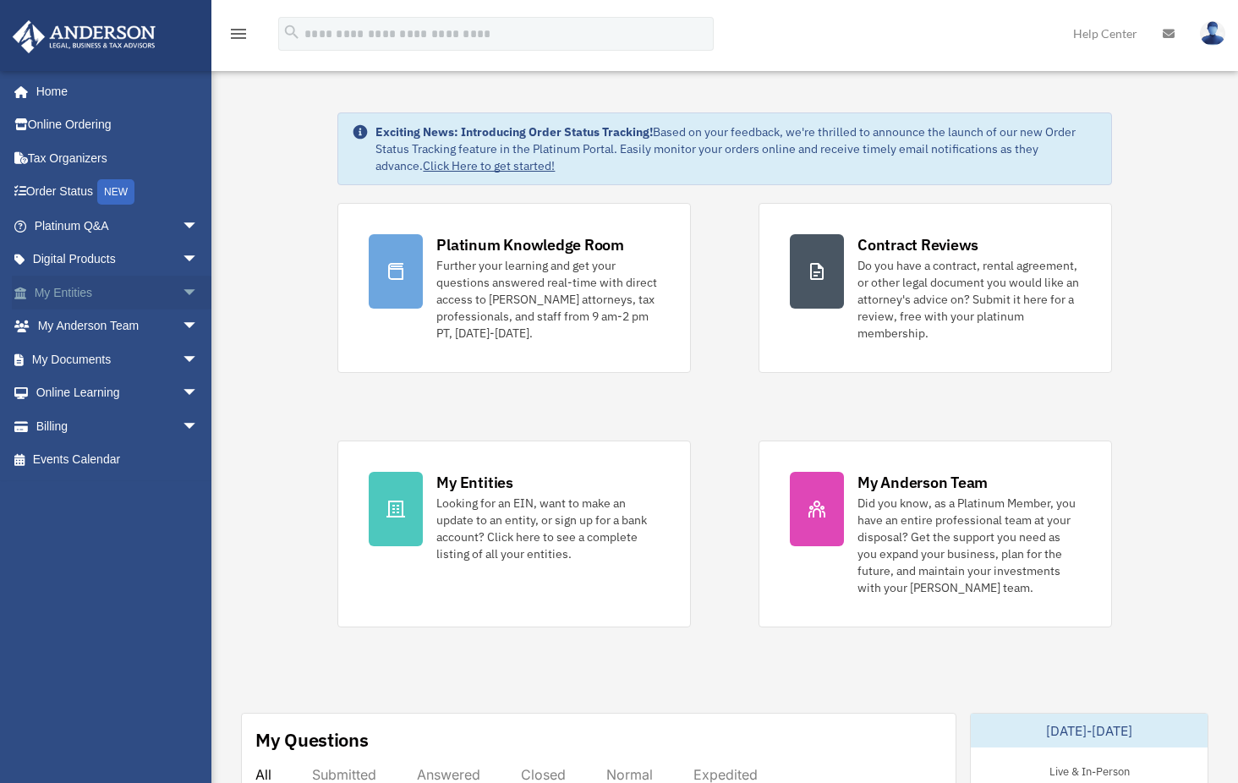
click at [182, 288] on span "arrow_drop_down" at bounding box center [199, 293] width 34 height 35
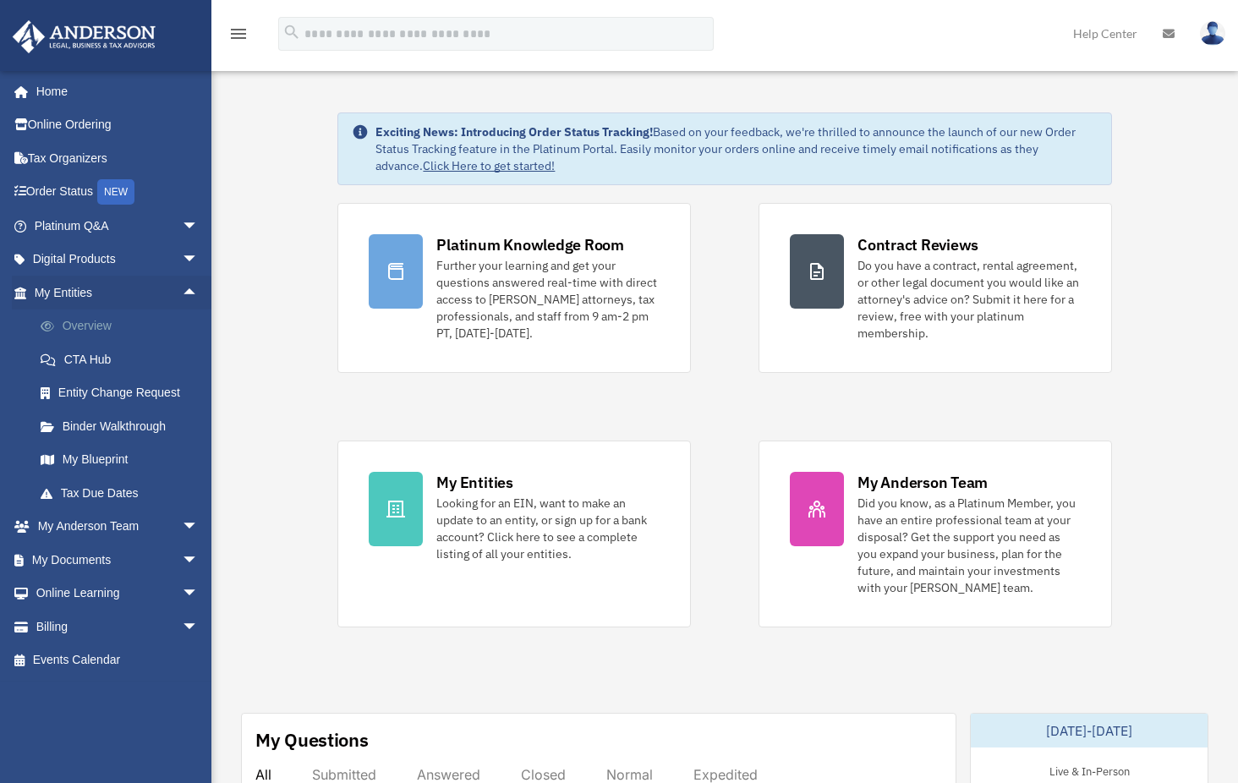
click at [85, 322] on link "Overview" at bounding box center [124, 326] width 200 height 34
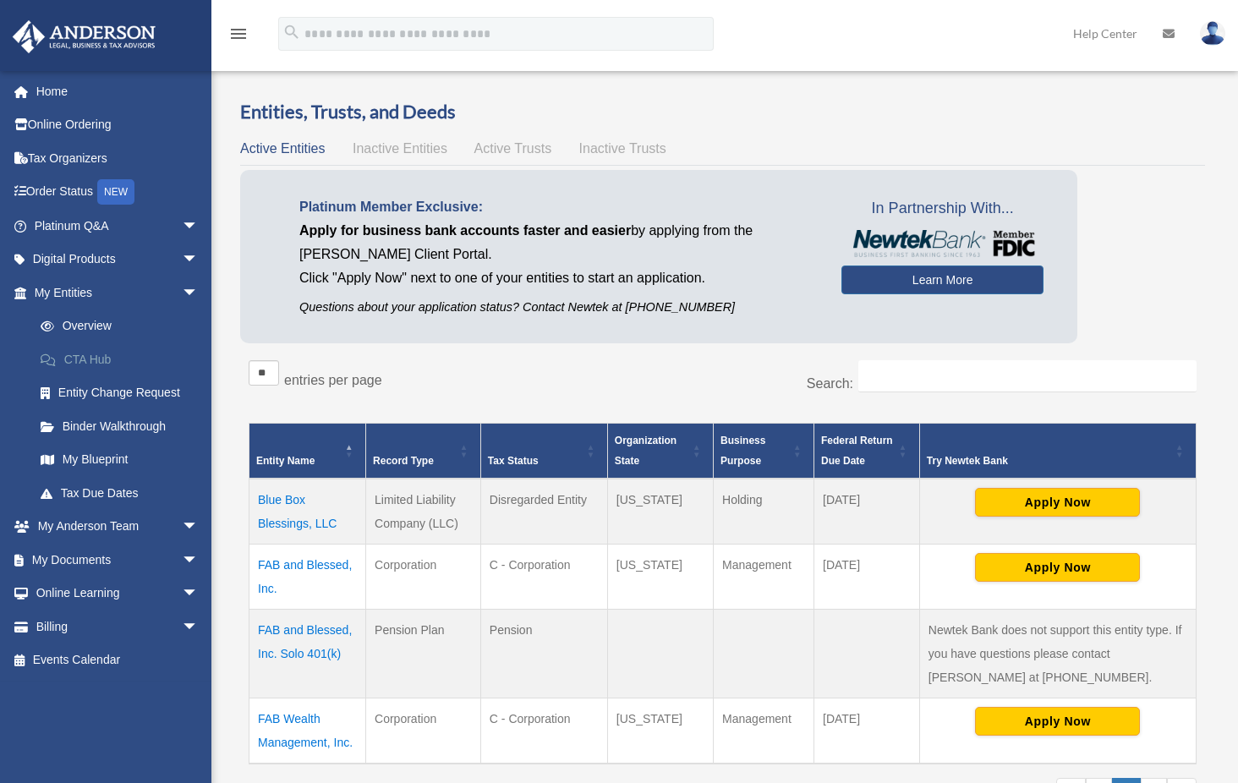
click at [80, 357] on link "CTA Hub" at bounding box center [124, 359] width 200 height 34
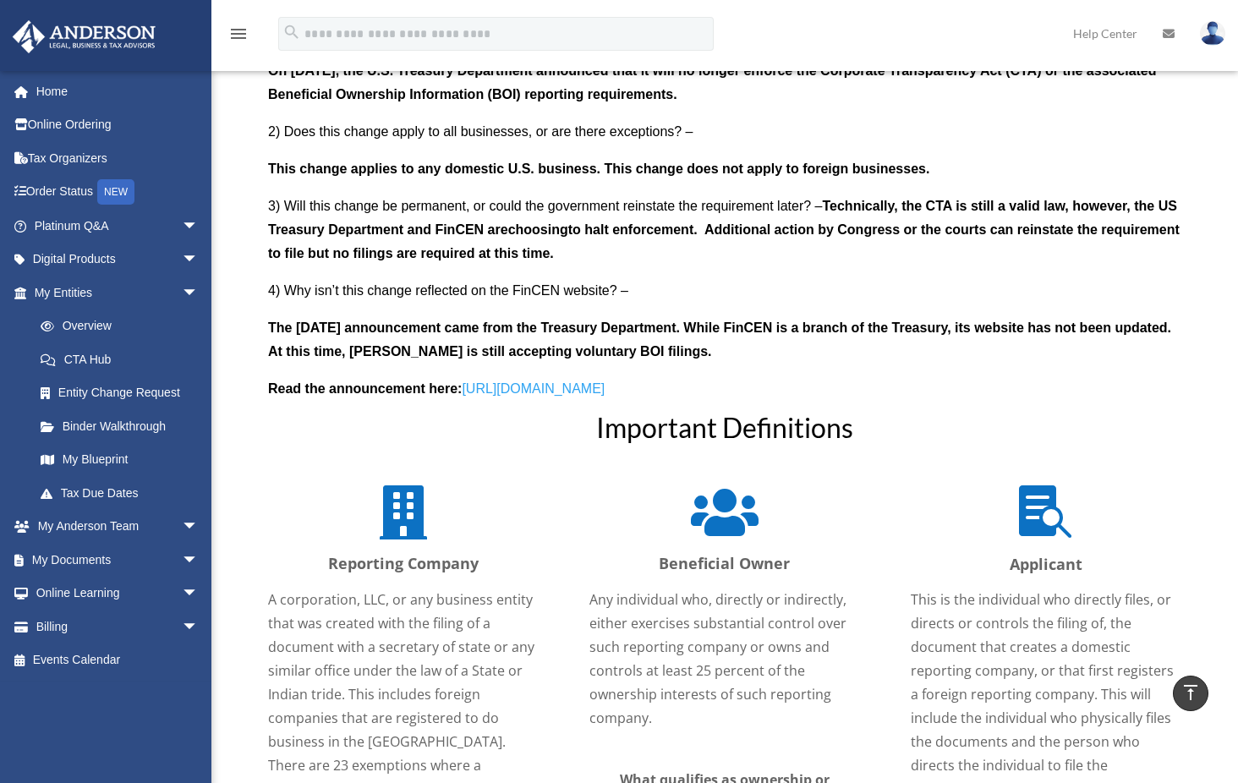
scroll to position [2198, 0]
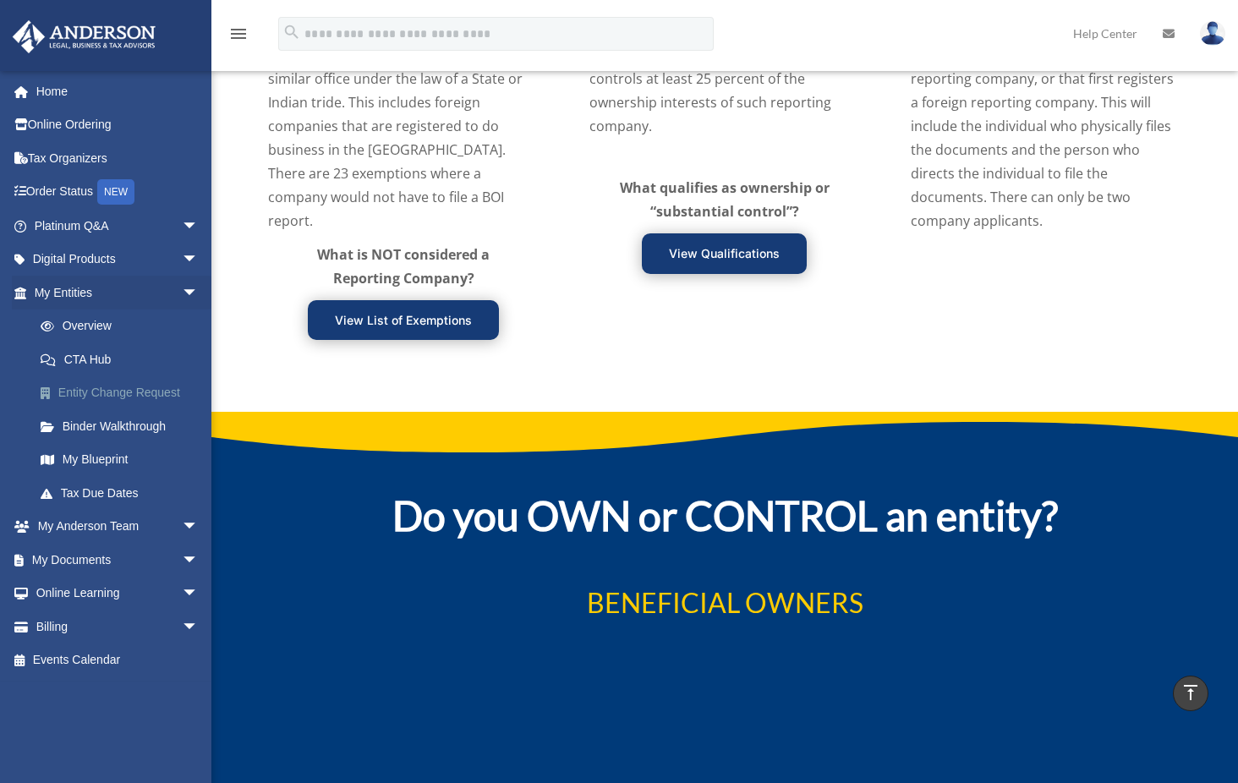
click at [95, 392] on link "Entity Change Request" at bounding box center [124, 393] width 200 height 34
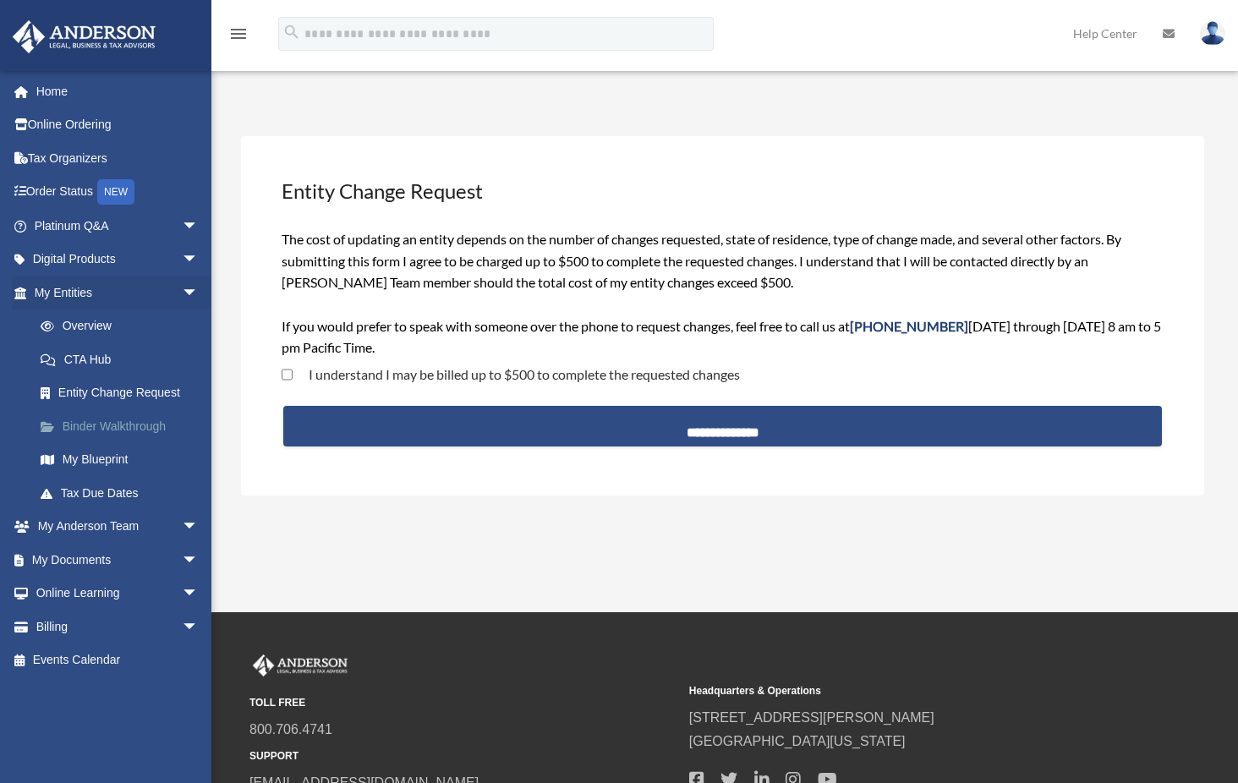
click at [100, 422] on link "Binder Walkthrough" at bounding box center [124, 426] width 200 height 34
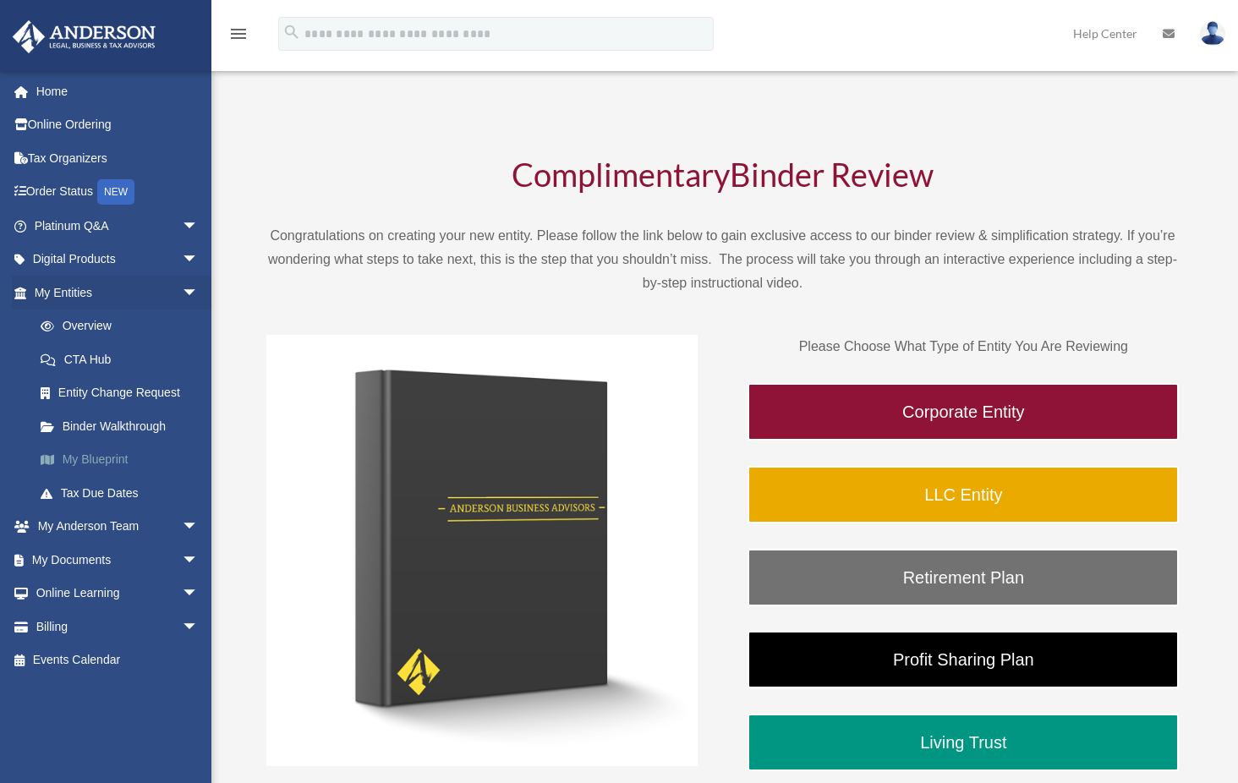
click at [94, 455] on link "My Blueprint" at bounding box center [124, 460] width 200 height 34
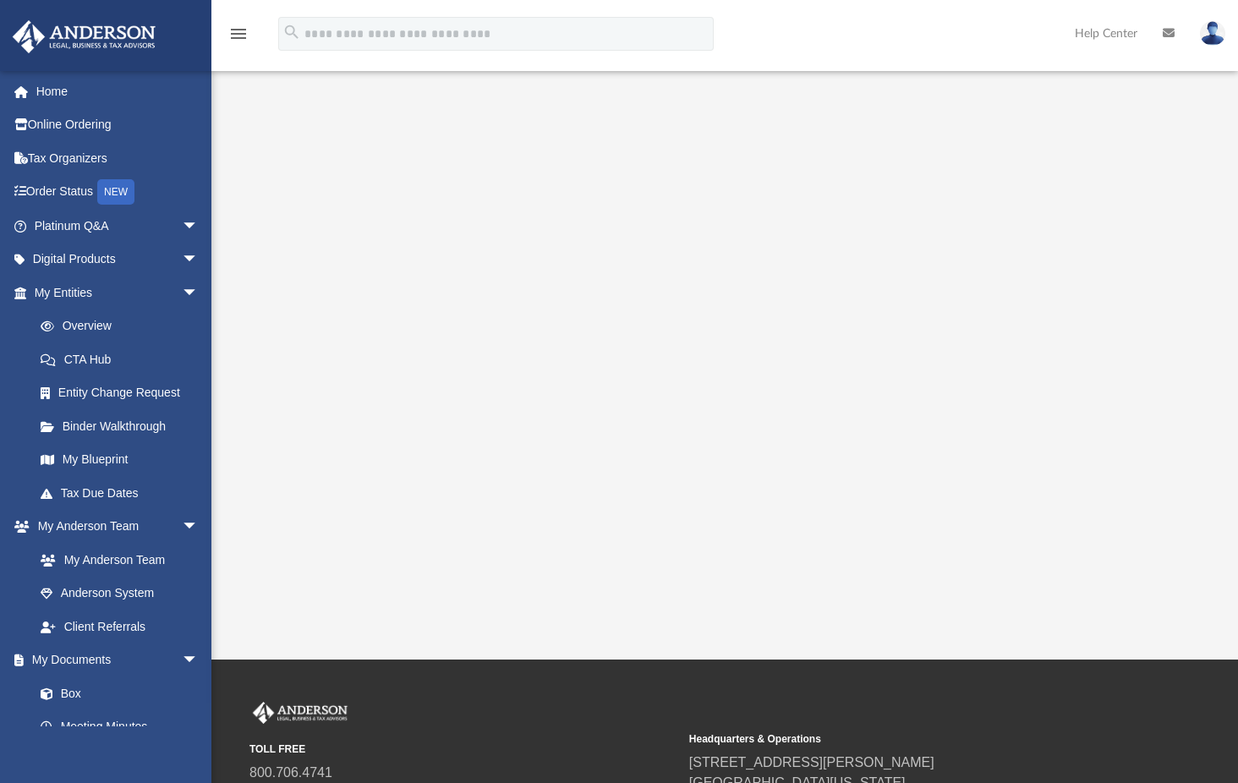
scroll to position [103, 0]
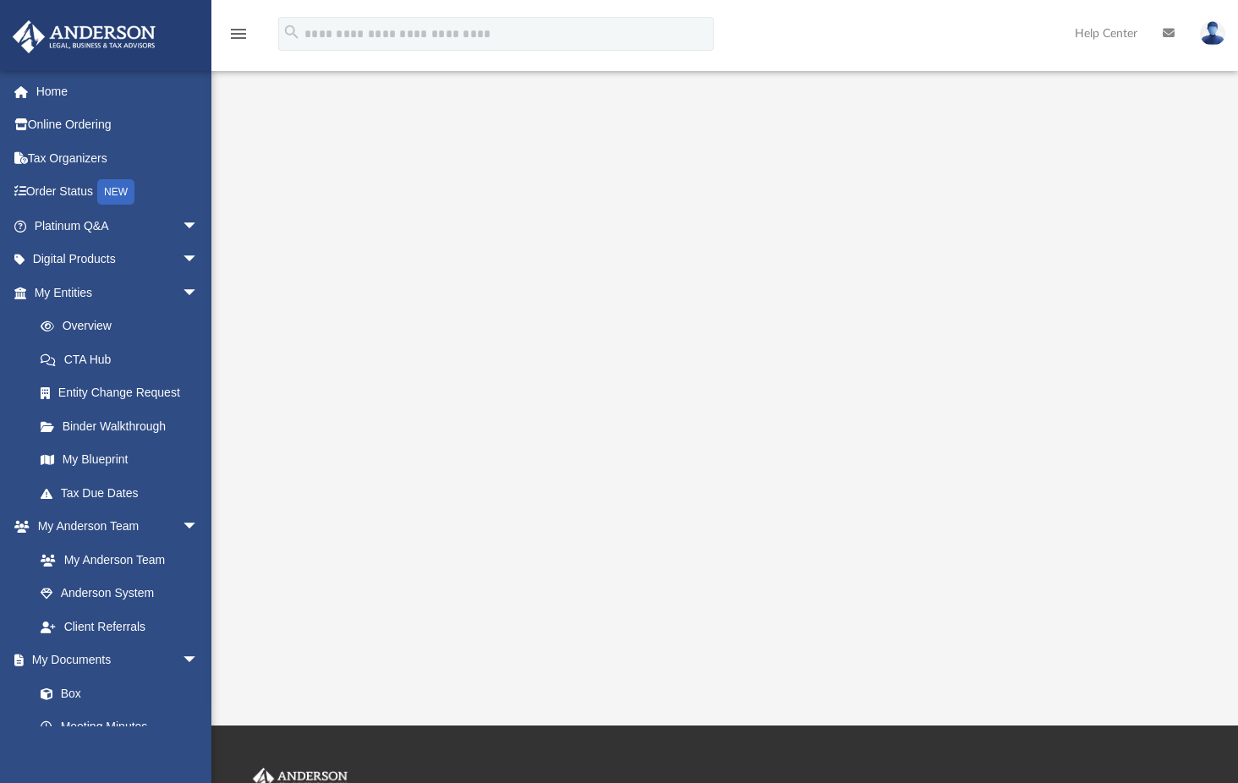
click at [1203, 167] on div at bounding box center [724, 338] width 1026 height 676
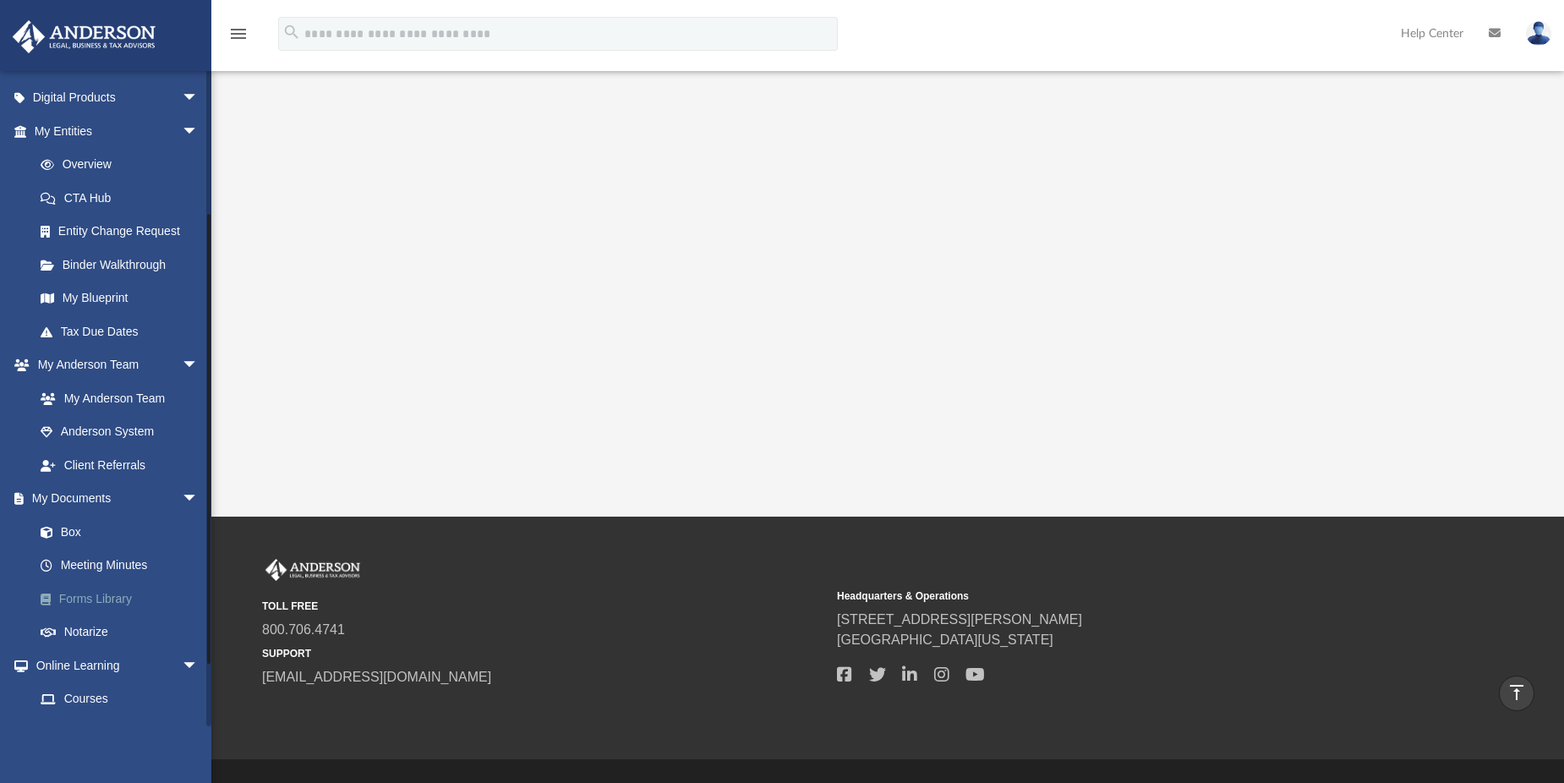
scroll to position [254, 0]
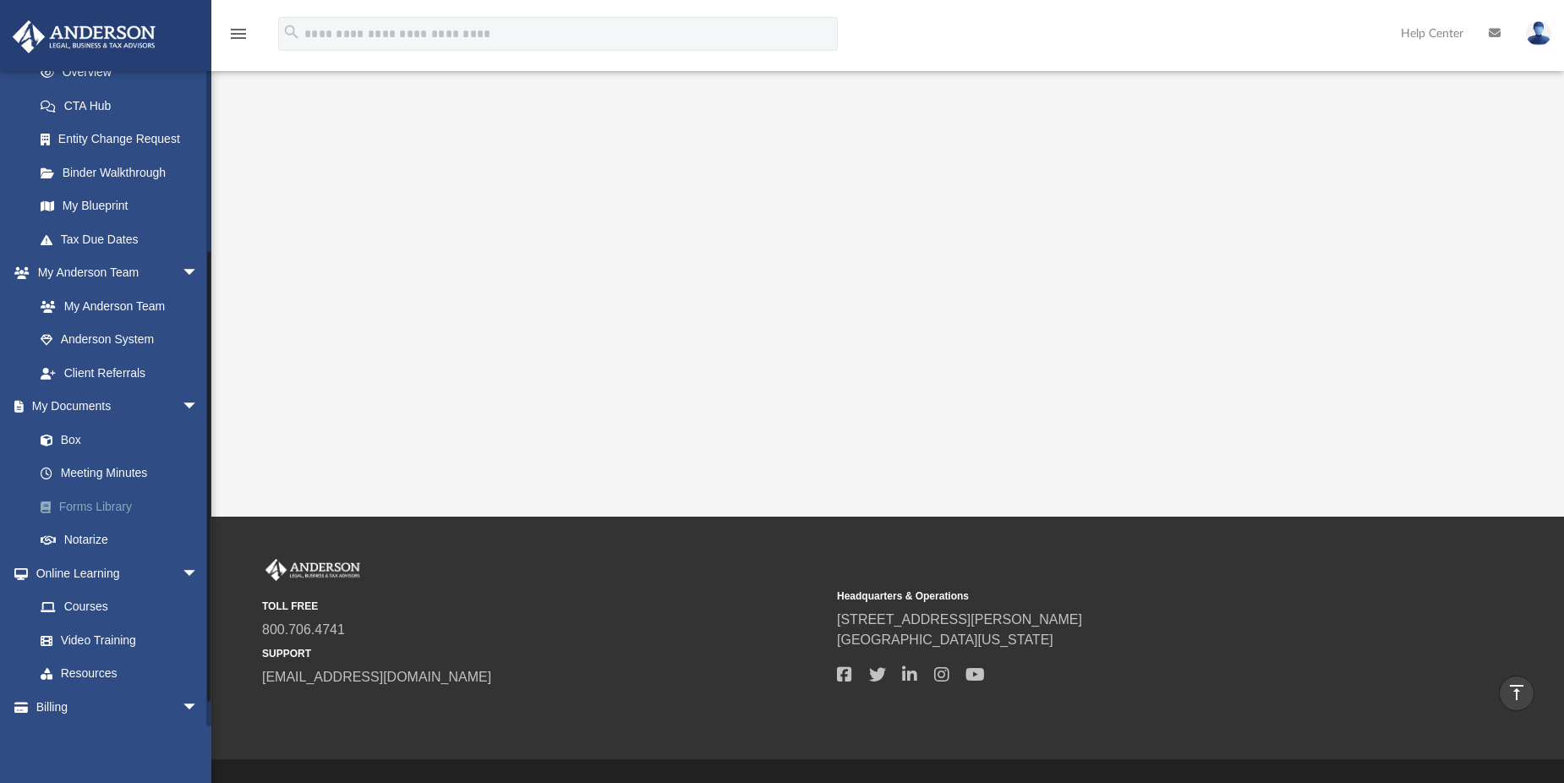
click at [93, 506] on link "Forms Library" at bounding box center [124, 507] width 200 height 34
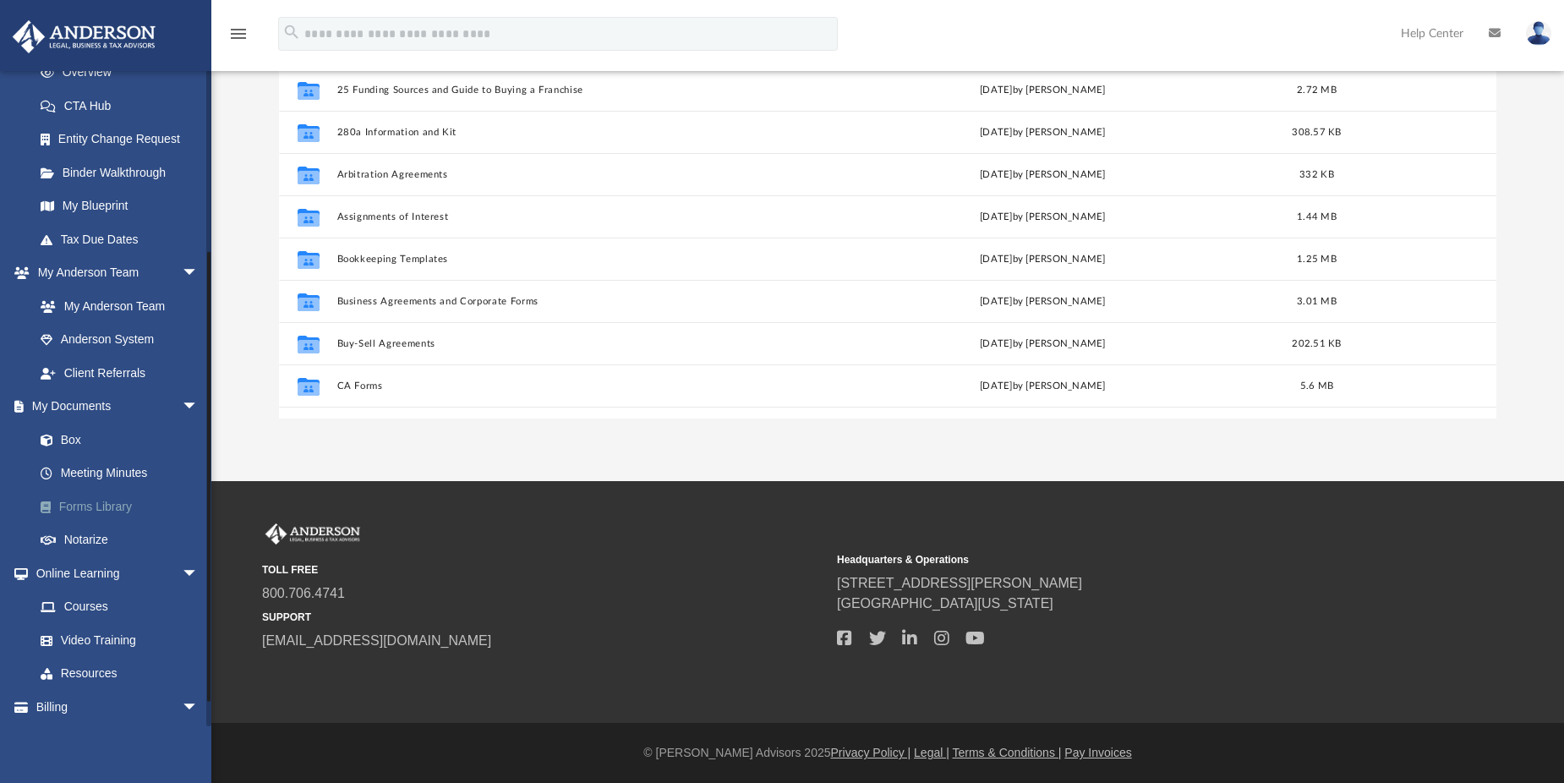
scroll to position [372, 1205]
click at [77, 602] on link "Courses" at bounding box center [124, 607] width 200 height 34
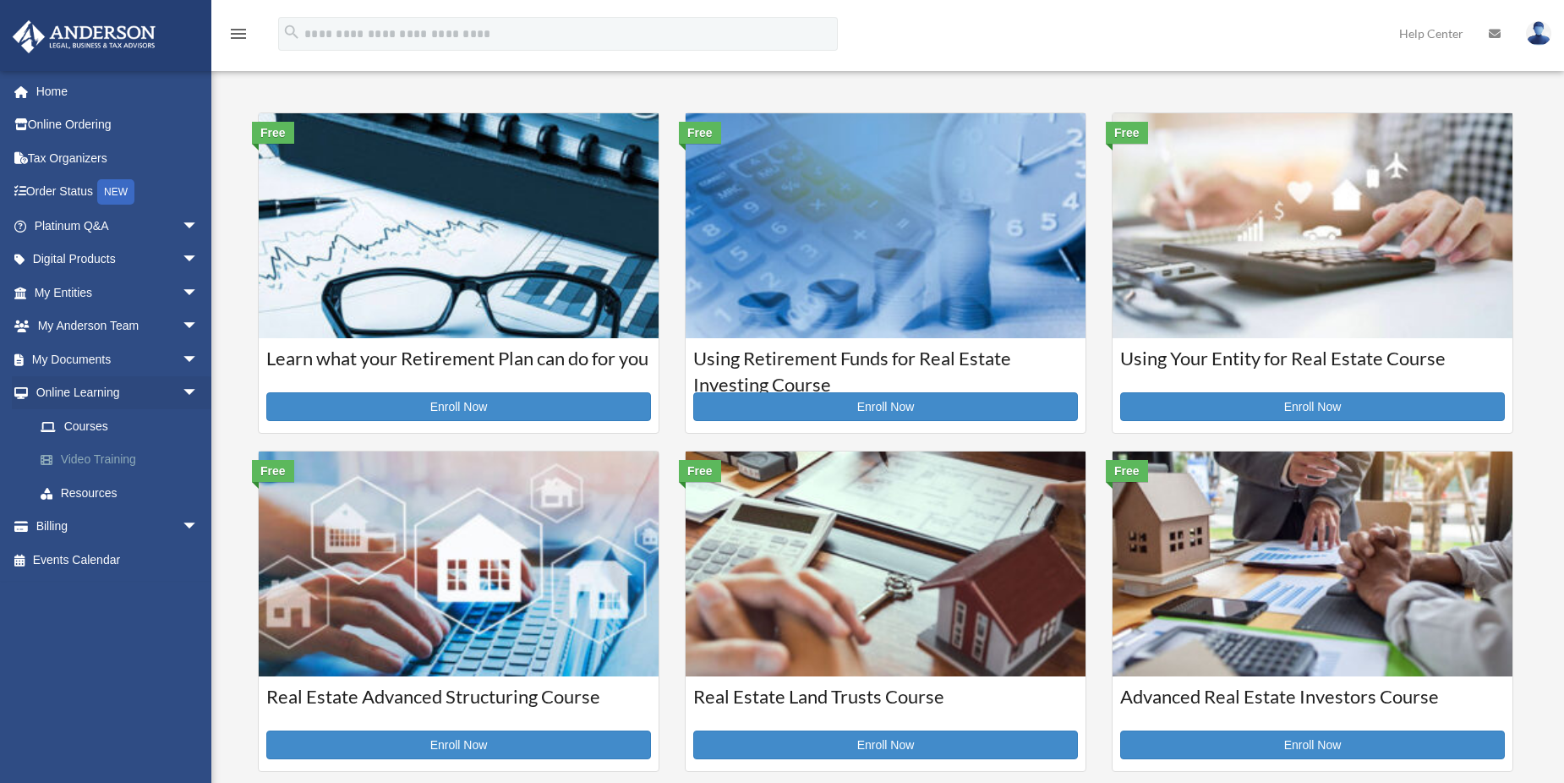
click at [93, 456] on link "Video Training" at bounding box center [124, 460] width 200 height 34
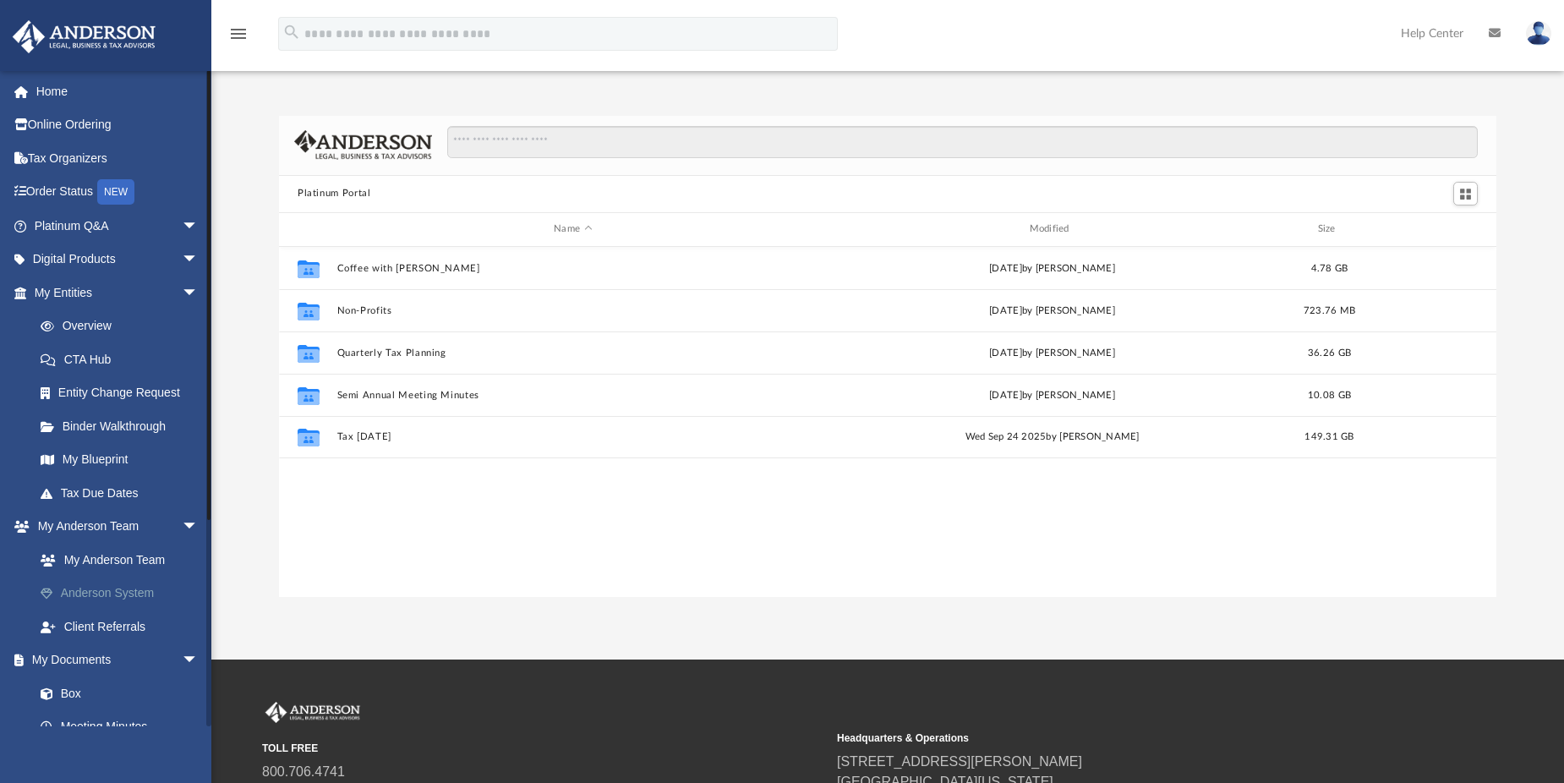
scroll to position [372, 1205]
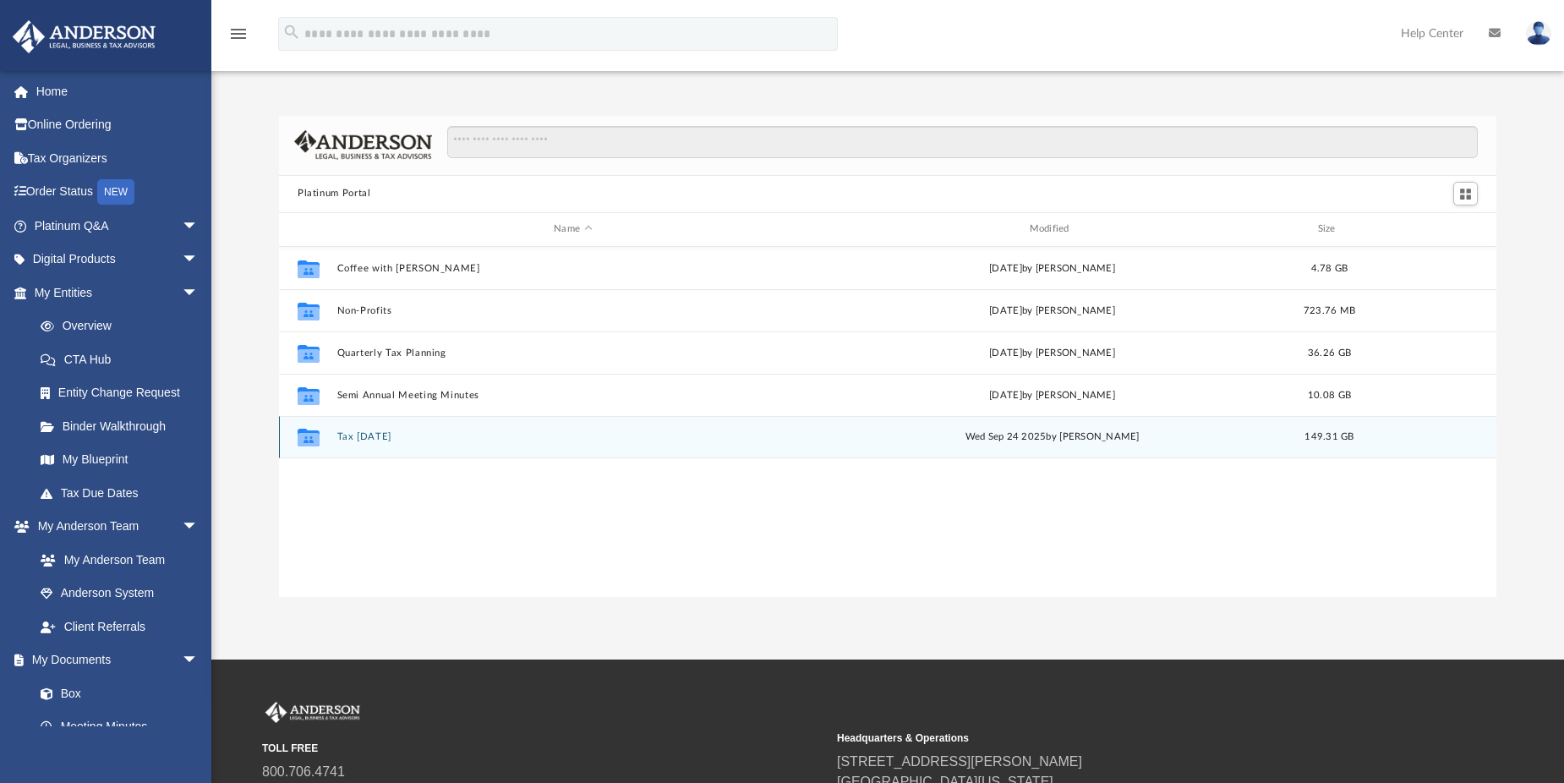
click at [356, 435] on button "Tax [DATE]" at bounding box center [573, 436] width 472 height 11
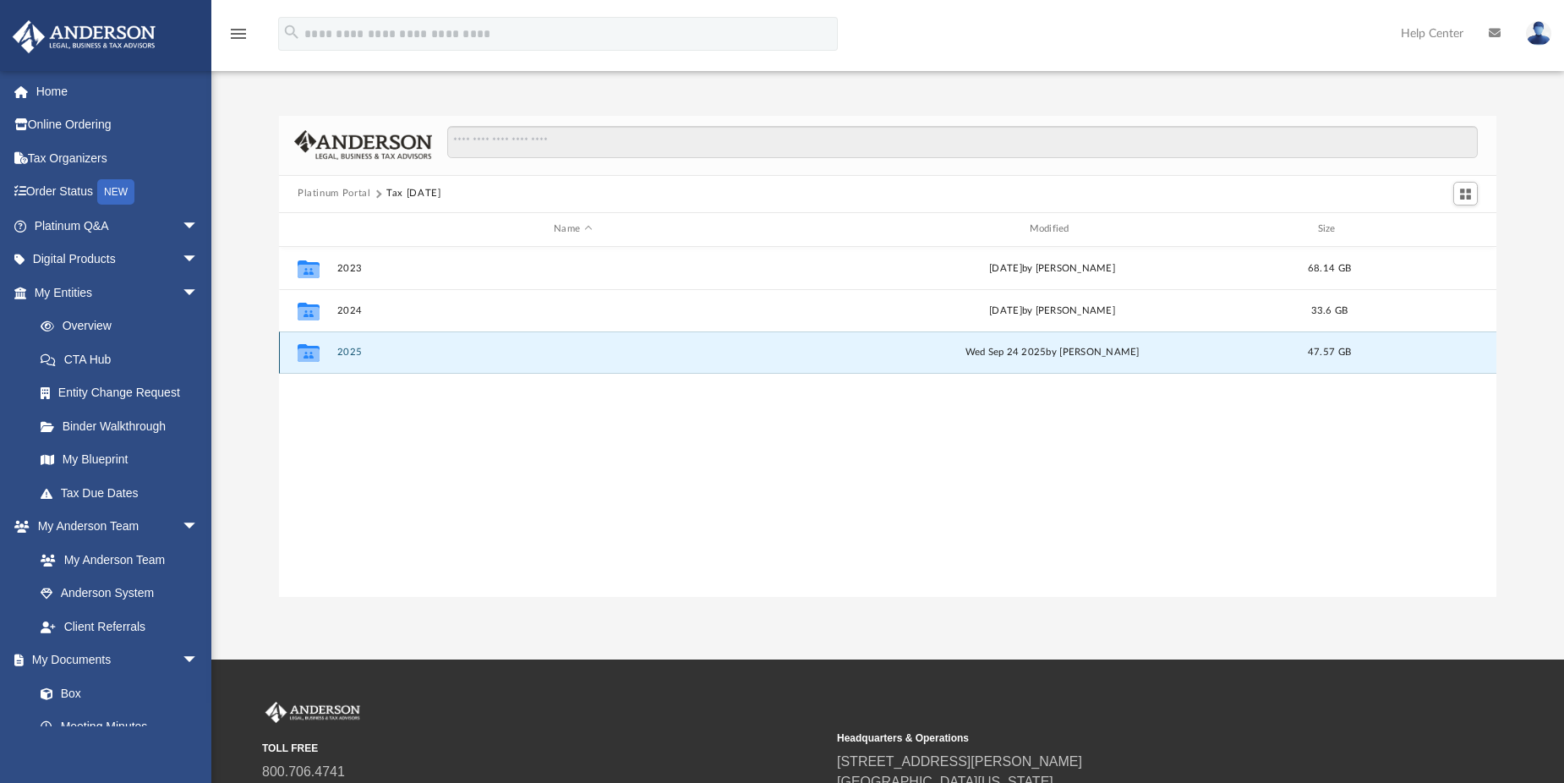
click at [337, 348] on button "2025" at bounding box center [573, 352] width 472 height 11
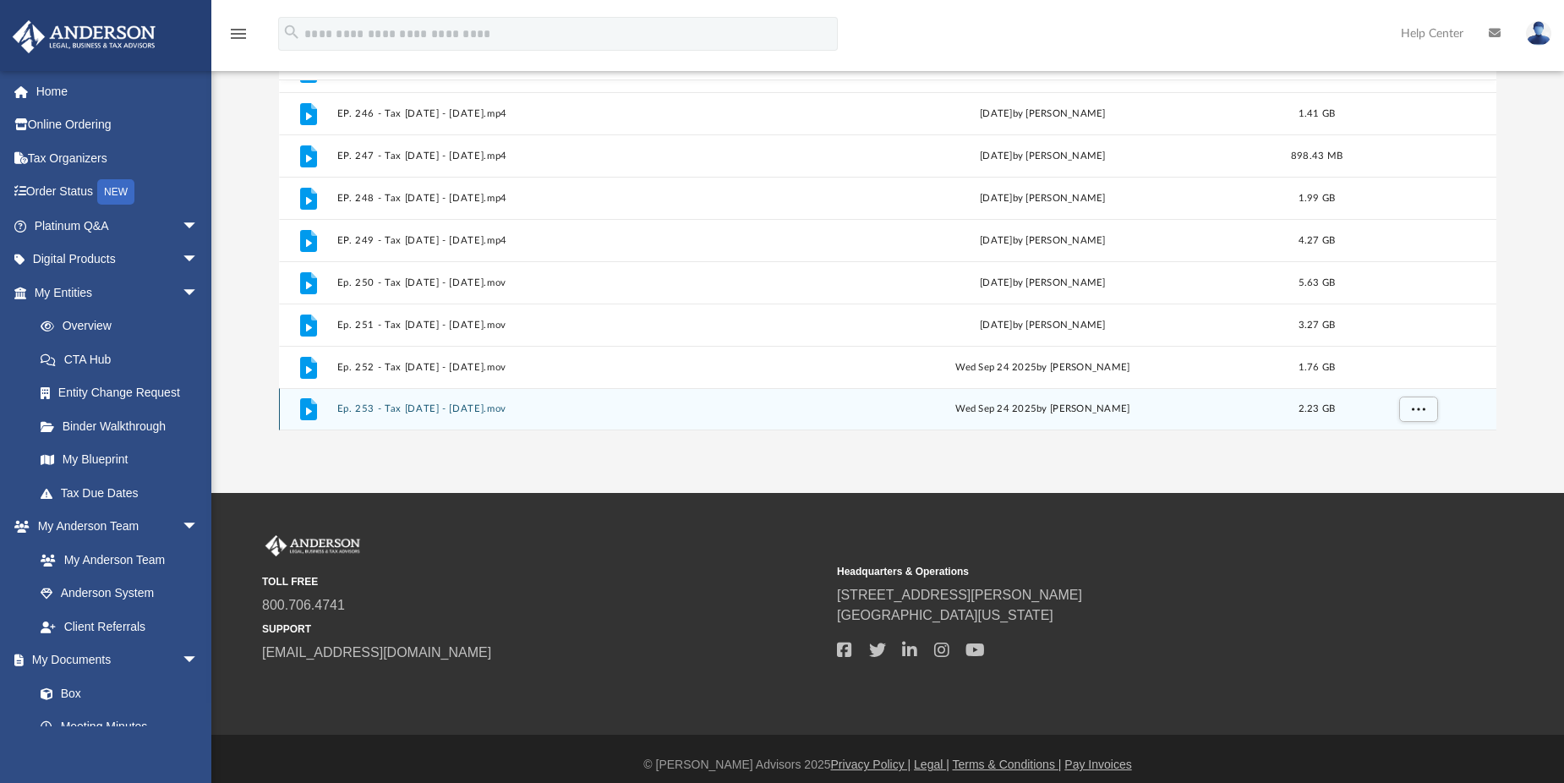
scroll to position [178, 0]
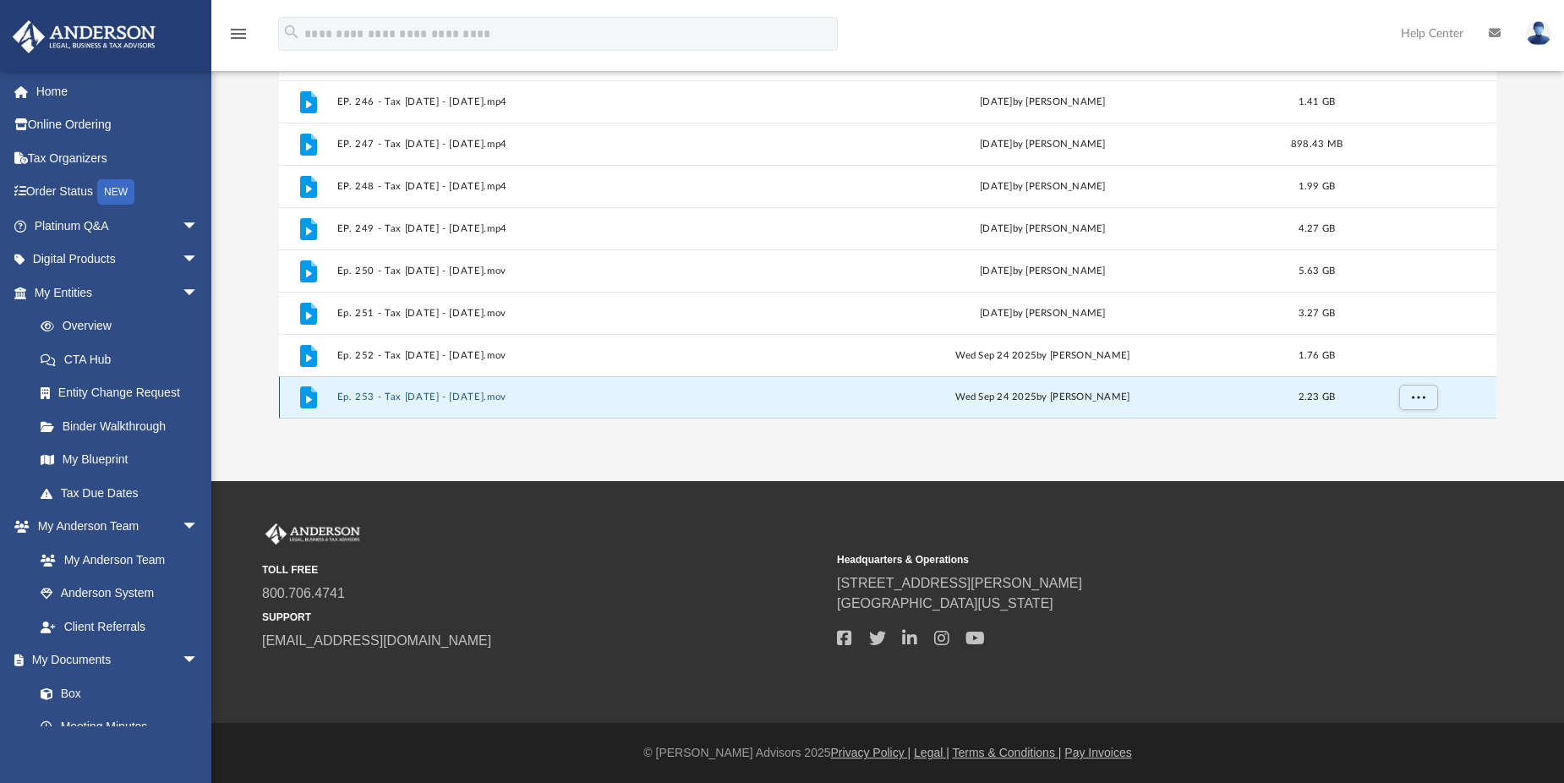
click at [477, 394] on button "Ep. 253 - Tax [DATE] - [DATE].mov" at bounding box center [570, 396] width 466 height 11
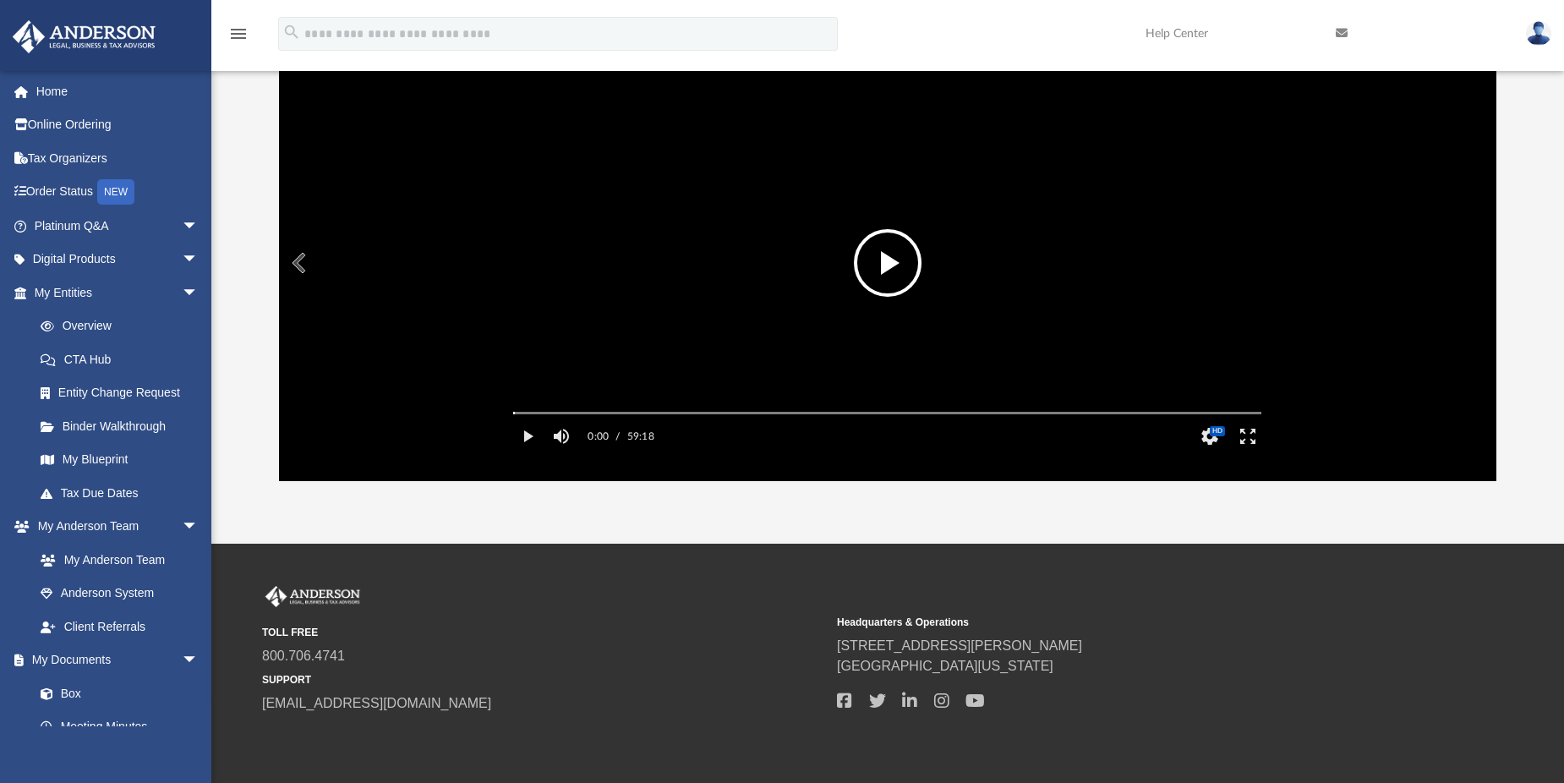
click at [888, 257] on button "File preview" at bounding box center [888, 263] width 68 height 68
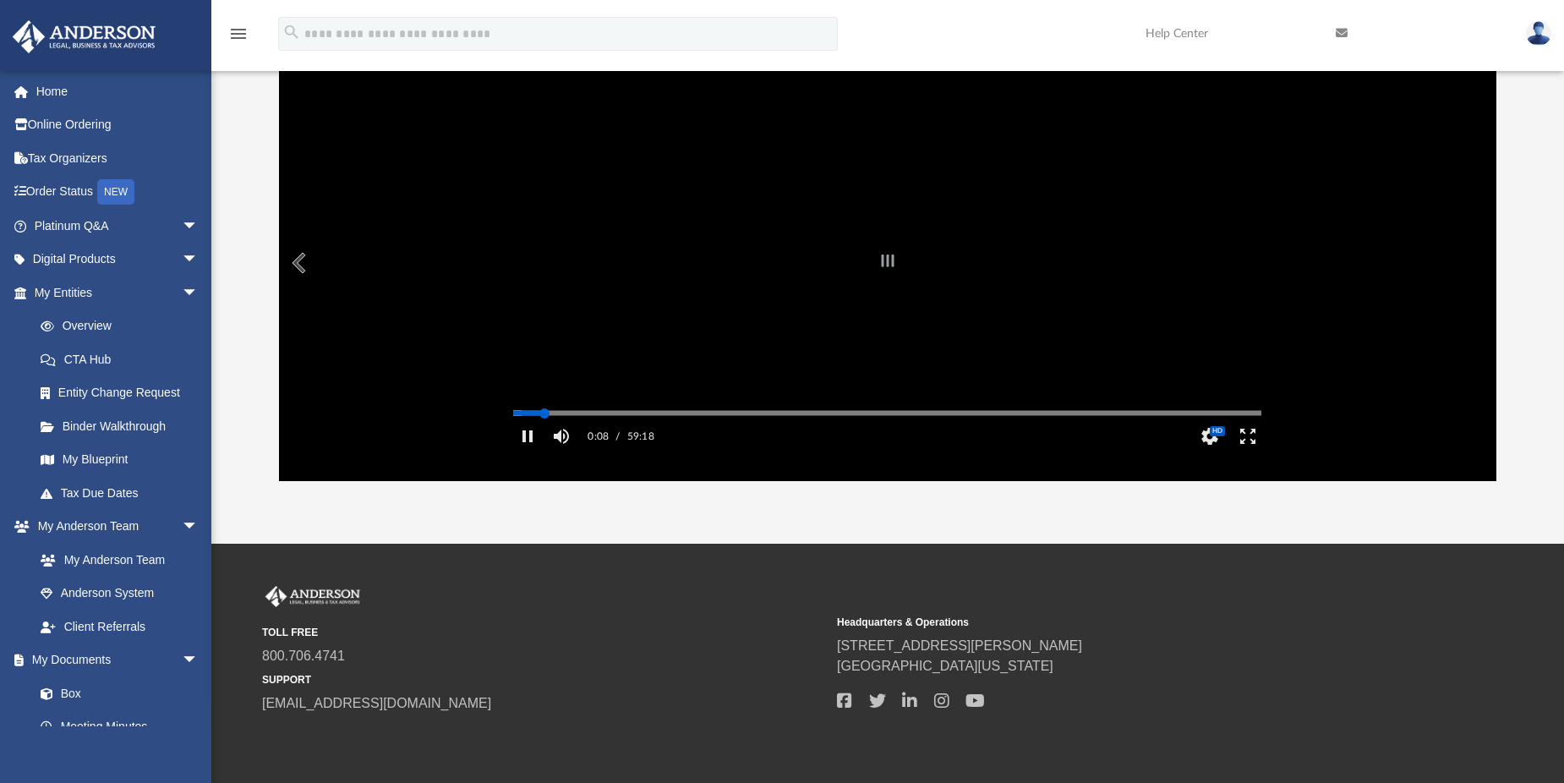
click at [545, 436] on div "Autoplay Disabled Speed Normal Quality Auto Subtitles/CC Off Audio Autoplay Dis…" at bounding box center [888, 263] width 1218 height 436
click at [568, 435] on div "Autoplay Disabled Speed Normal Quality Auto Subtitles/CC Off Audio Autoplay Dis…" at bounding box center [888, 263] width 1218 height 436
click at [1389, 291] on div "Autoplay Disabled Speed Normal Quality Auto Subtitles/CC Off Audio Autoplay Dis…" at bounding box center [888, 263] width 1218 height 436
click at [782, 414] on div "Media Slider" at bounding box center [887, 413] width 748 height 3
click at [752, 414] on div "Media Slider" at bounding box center [887, 413] width 748 height 3
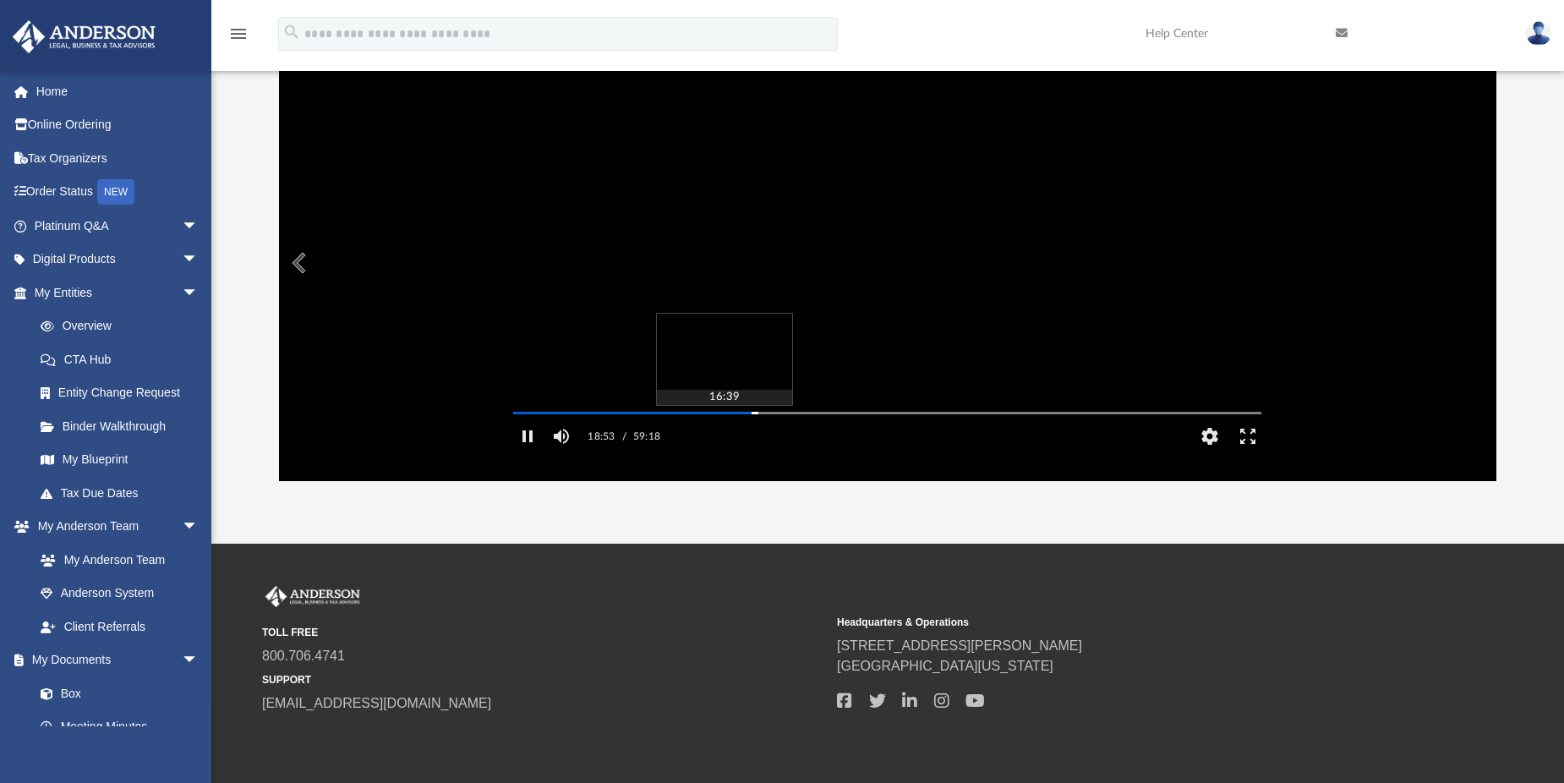
click at [724, 435] on div "Autoplay Disabled Speed Normal Quality Auto Subtitles/CC Off Audio Autoplay Dis…" at bounding box center [888, 263] width 1218 height 436
click at [701, 435] on div "Autoplay Disabled Speed Normal Quality Auto Subtitles/CC Off Audio Autoplay Dis…" at bounding box center [888, 263] width 1218 height 436
click at [687, 437] on div "Autoplay Disabled Speed Normal Quality Auto Subtitles/CC Off Audio Autoplay Dis…" at bounding box center [888, 263] width 1218 height 436
click at [695, 435] on div "Autoplay Disabled Speed Normal Quality Auto Subtitles/CC Off Audio Autoplay Dis…" at bounding box center [888, 263] width 1218 height 436
click at [706, 435] on div "Autoplay Disabled Speed Normal Quality Auto Subtitles/CC Off Audio Autoplay Dis…" at bounding box center [888, 263] width 1218 height 436
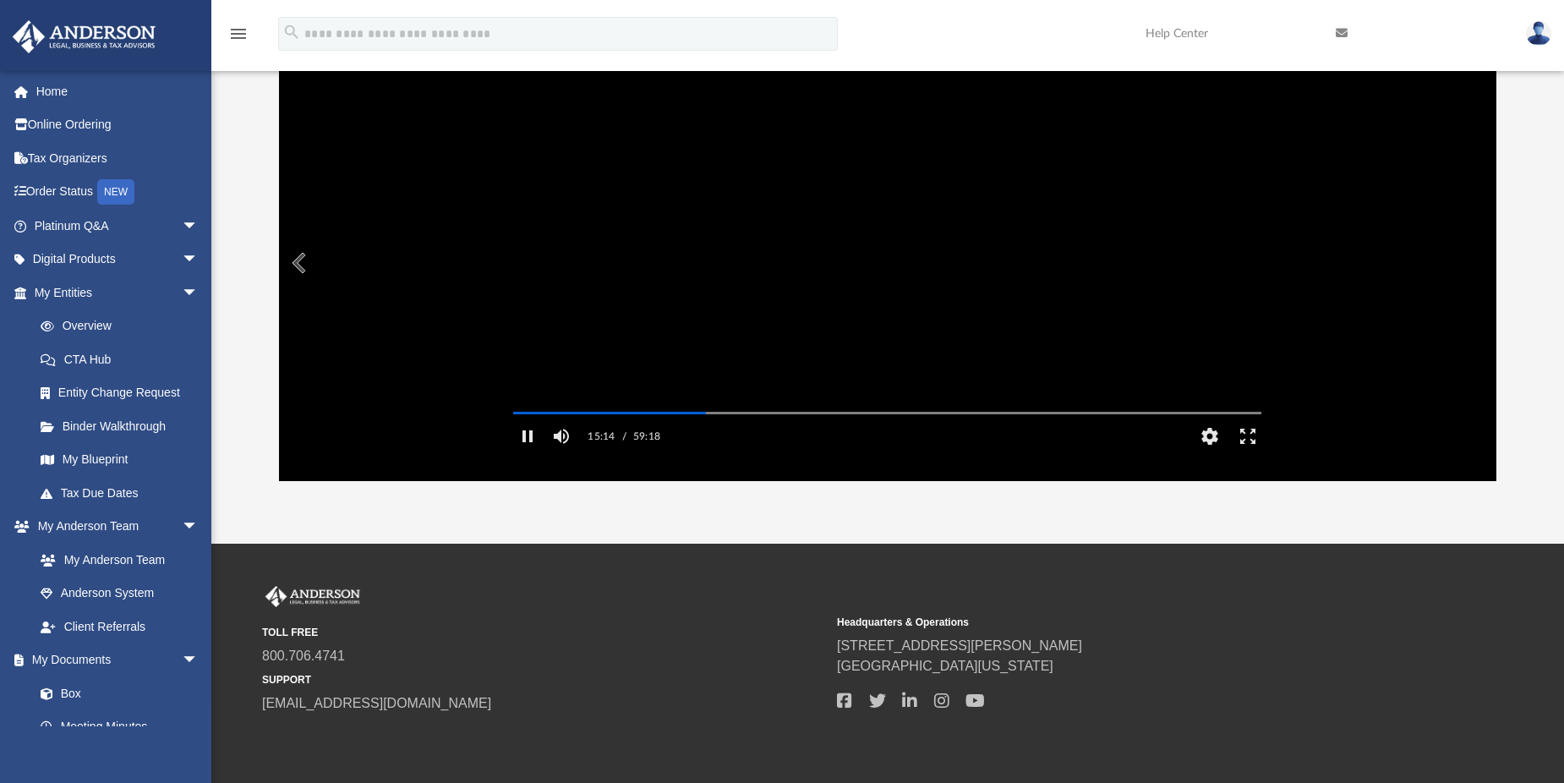
click at [1177, 320] on video "File preview" at bounding box center [887, 262] width 775 height 388
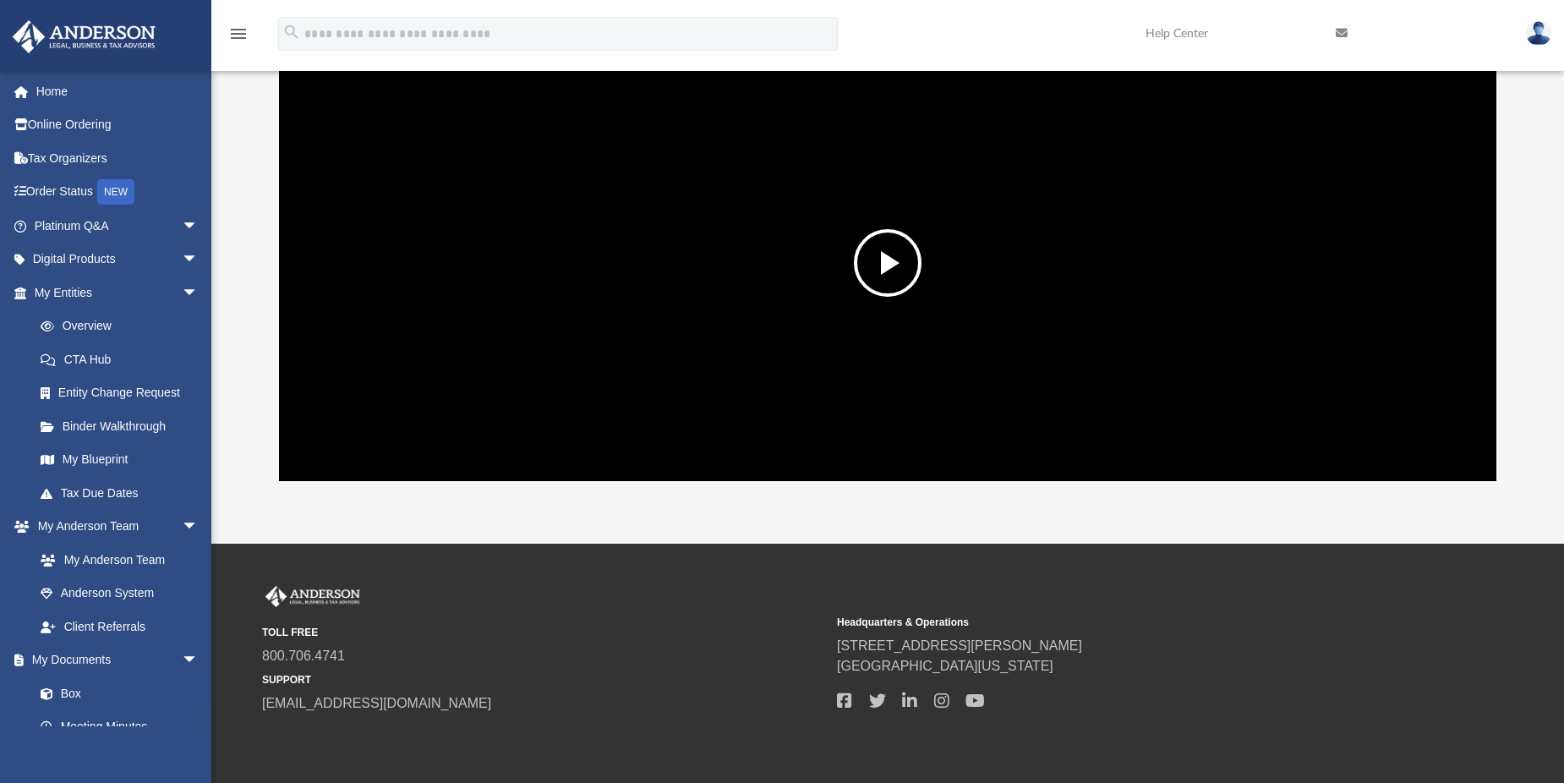
click at [1177, 320] on video "File preview" at bounding box center [887, 262] width 775 height 388
click at [894, 261] on button "File preview" at bounding box center [888, 263] width 68 height 68
click at [908, 441] on div "File preview" at bounding box center [888, 263] width 1218 height 436
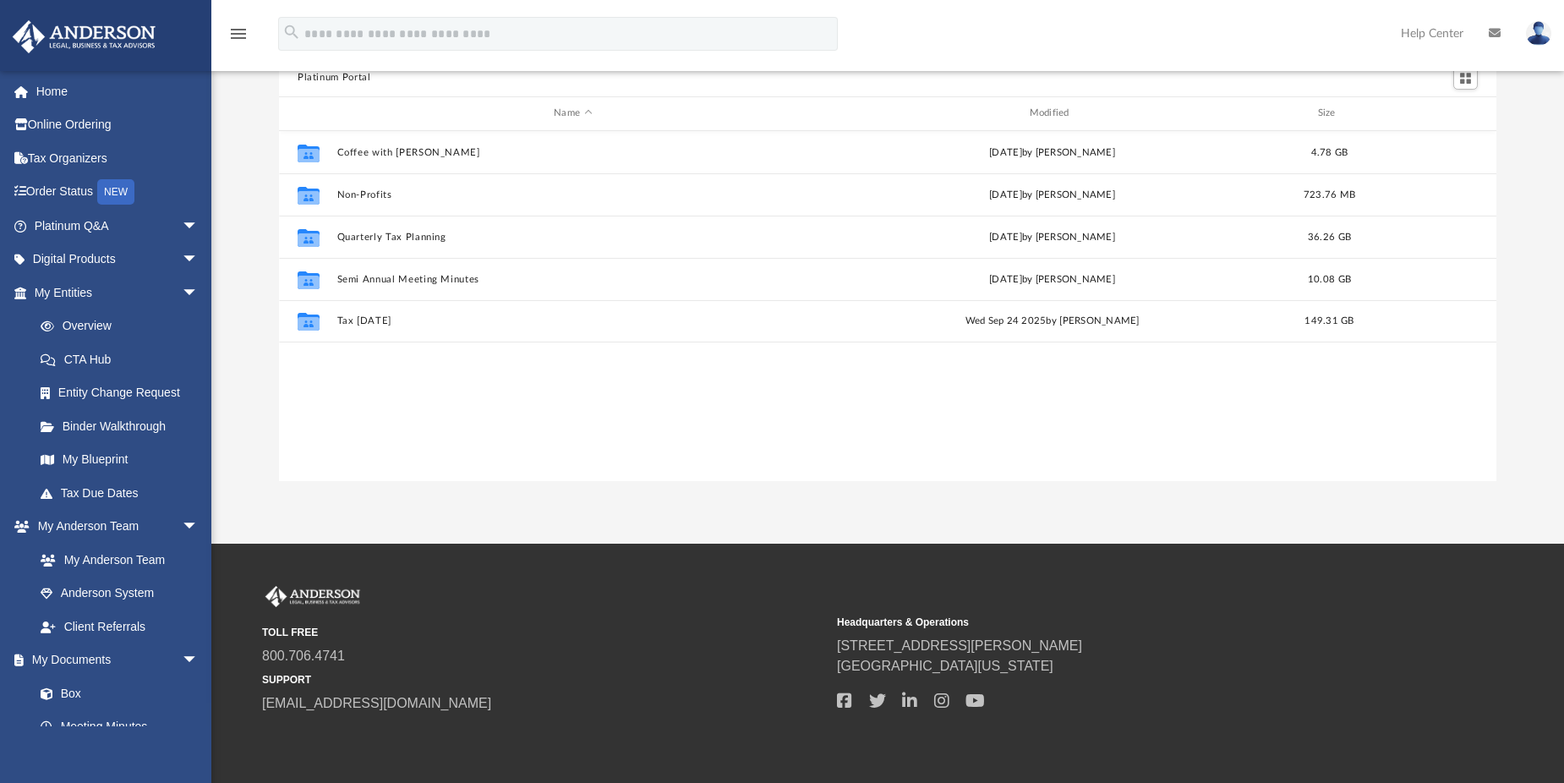
scroll to position [372, 1205]
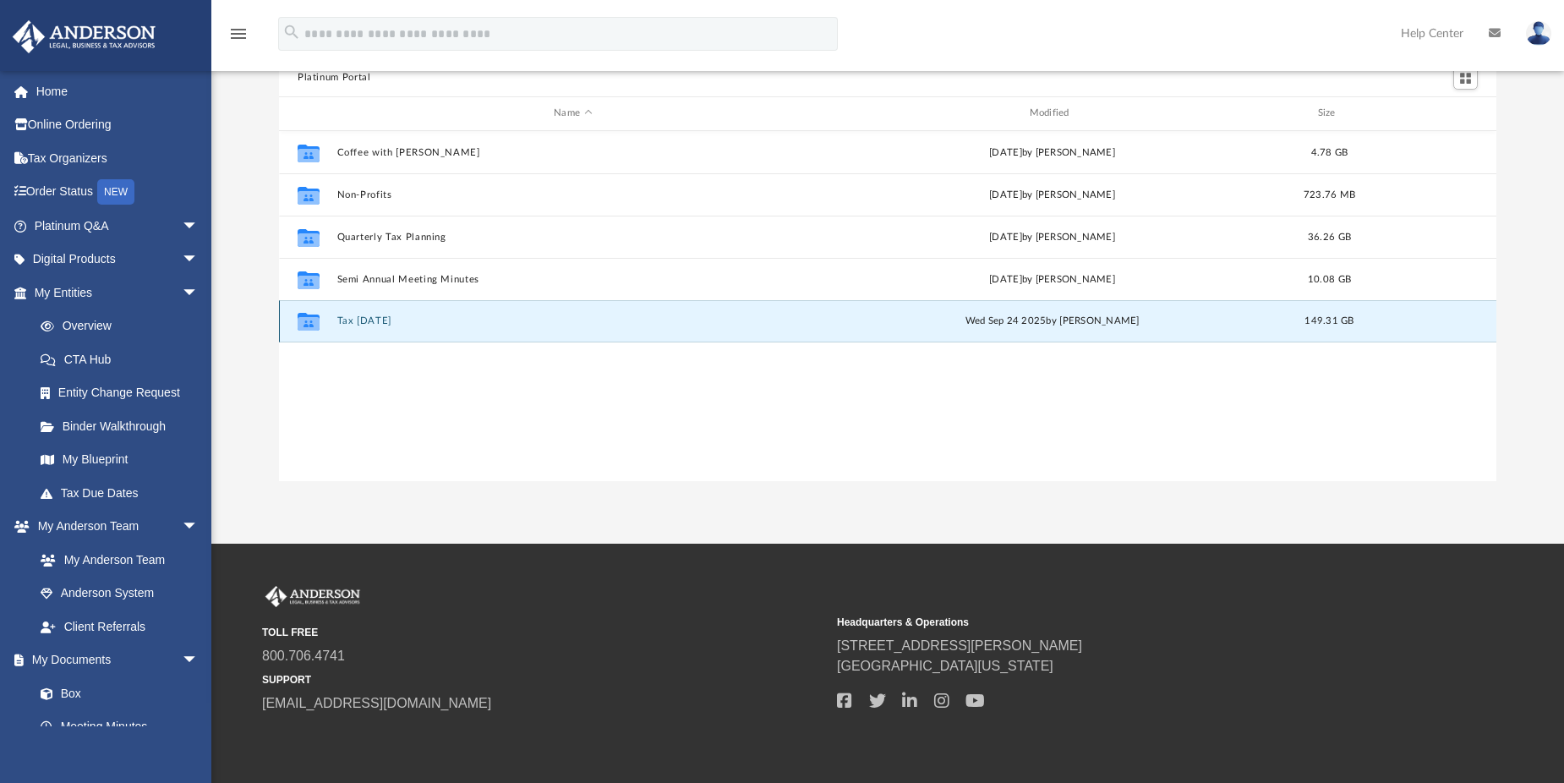
click at [372, 318] on button "Tax [DATE]" at bounding box center [573, 320] width 472 height 11
